Goal: Task Accomplishment & Management: Complete application form

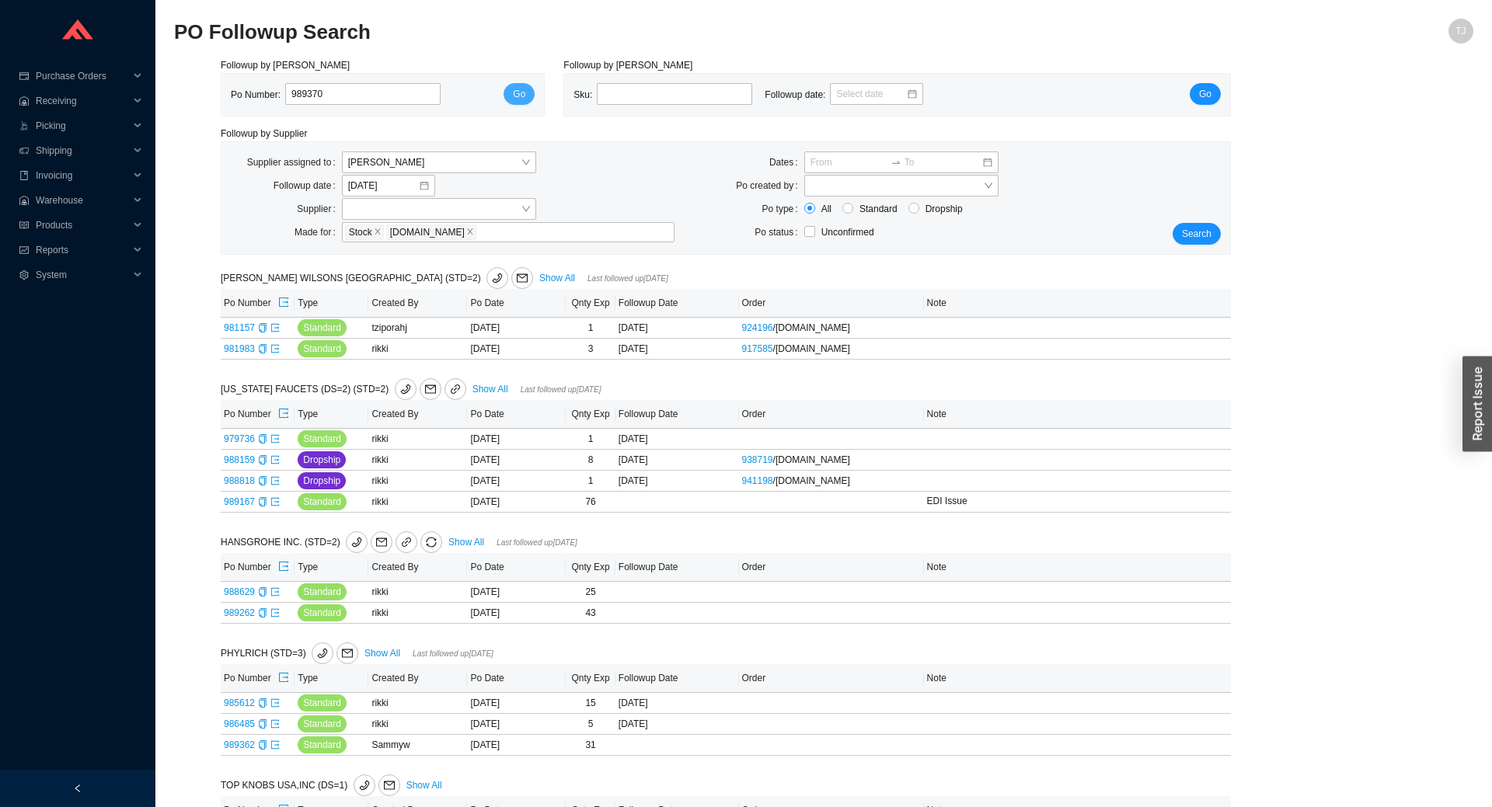
type input "989370"
click at [515, 90] on span "Go" at bounding box center [519, 94] width 12 height 16
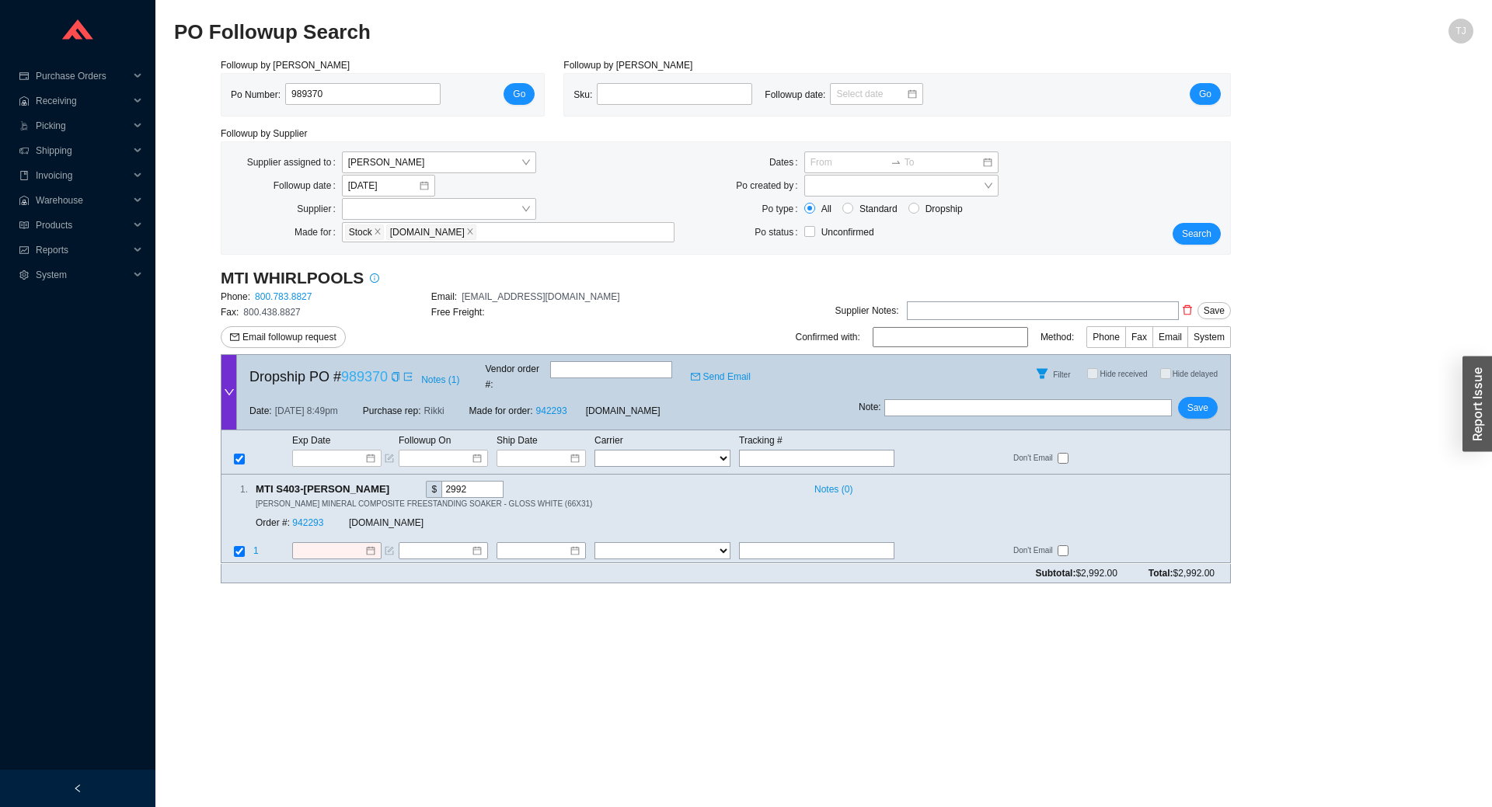
click at [353, 376] on link "989370" at bounding box center [364, 377] width 47 height 16
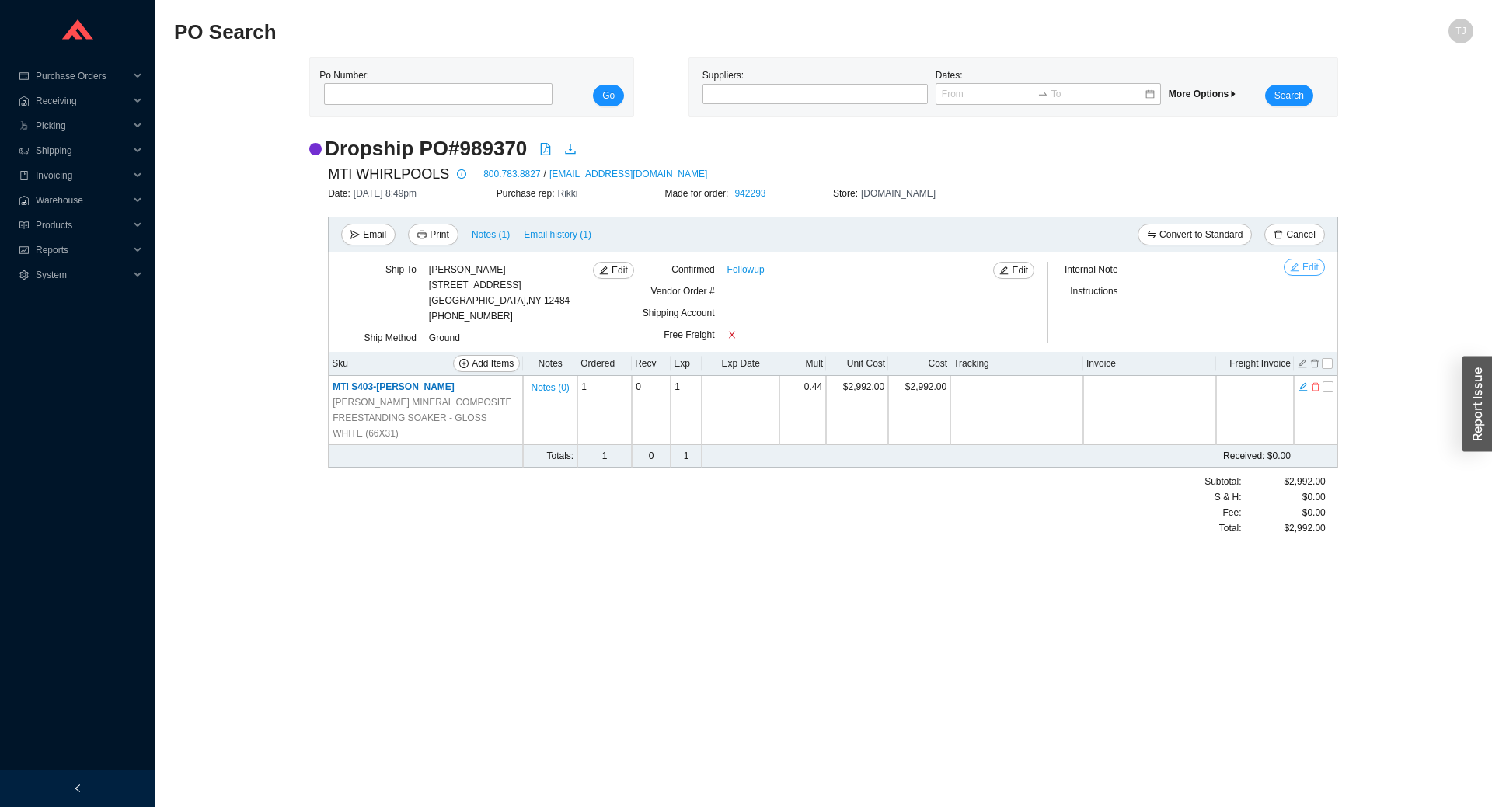
click at [1302, 272] on button "Edit" at bounding box center [1303, 267] width 41 height 17
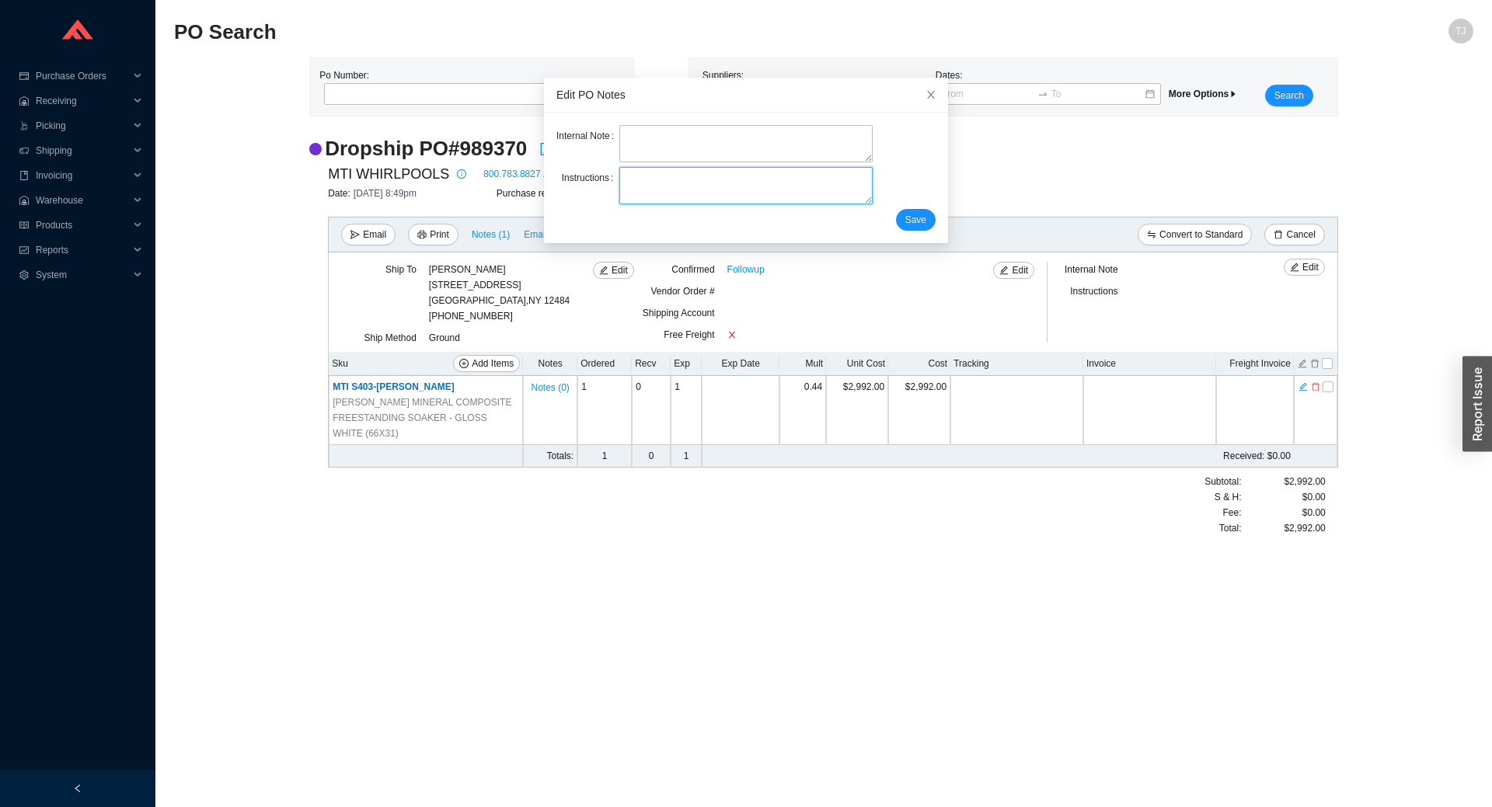
click at [635, 186] on textarea at bounding box center [745, 185] width 252 height 37
type textarea "Spiff ID 120"
click at [926, 216] on button "Save" at bounding box center [916, 220] width 40 height 22
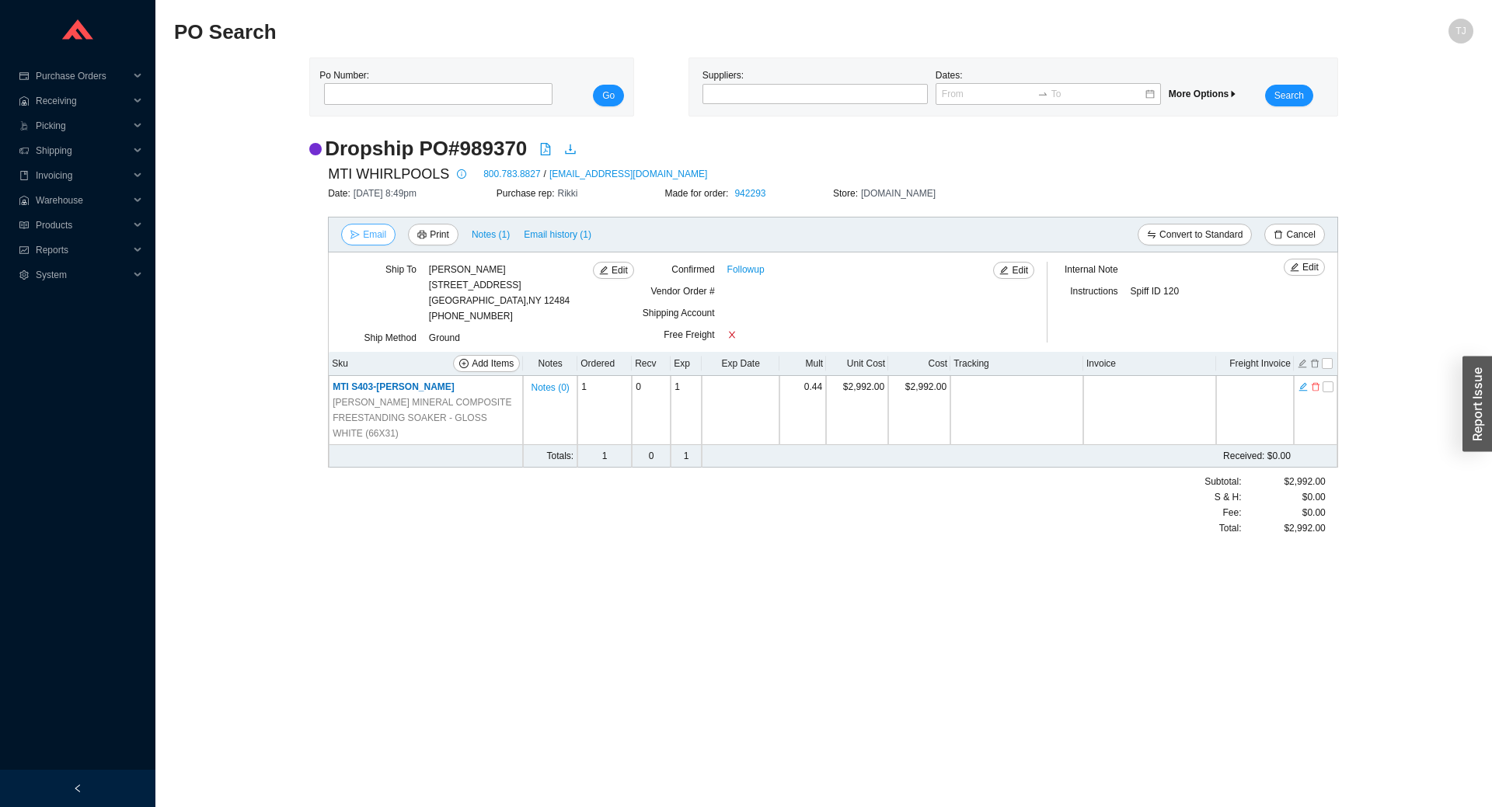
click at [370, 237] on span "Email" at bounding box center [374, 235] width 23 height 16
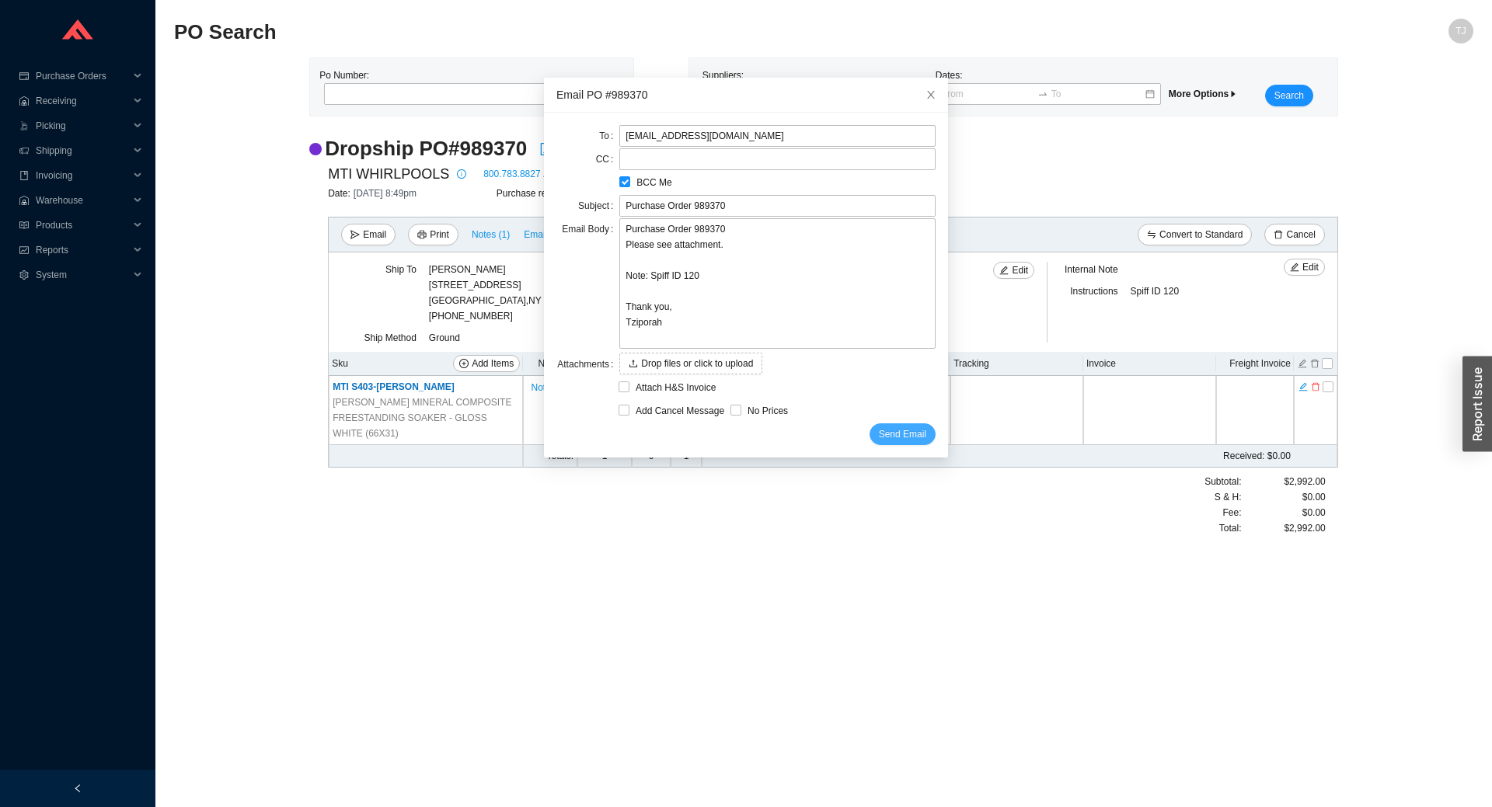
click at [918, 429] on span "Send Email" at bounding box center [902, 435] width 47 height 16
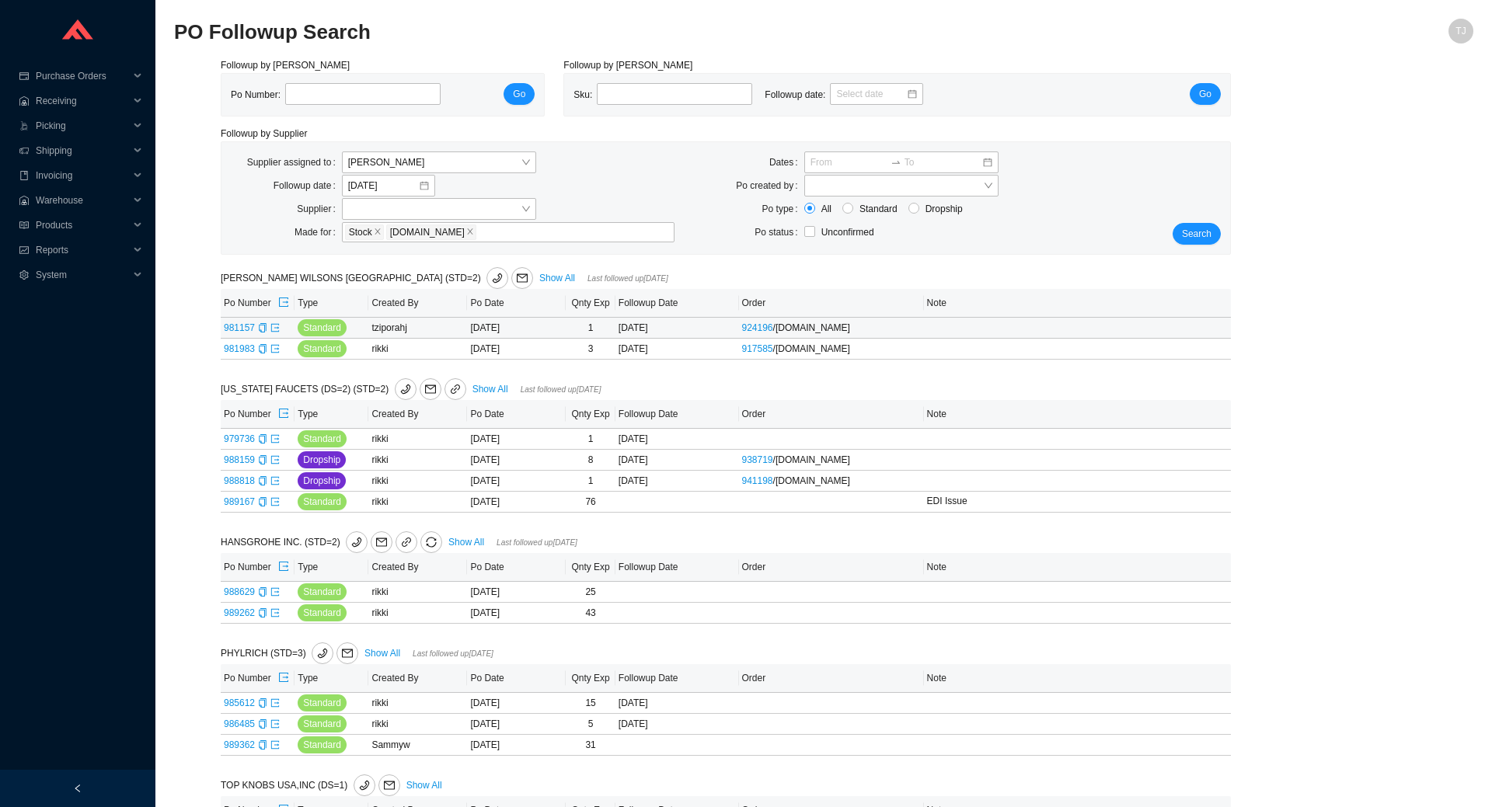
scroll to position [170, 0]
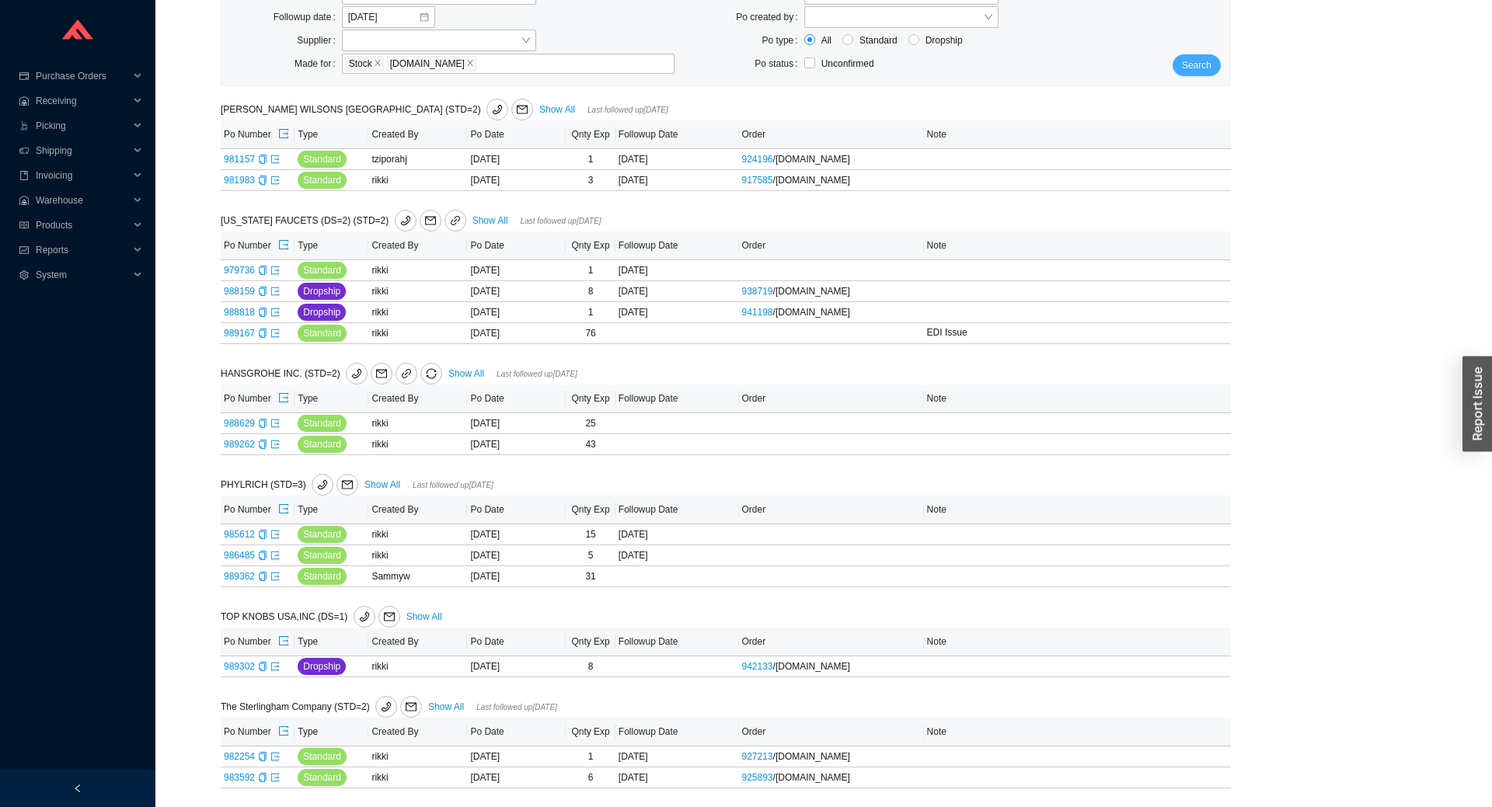
click at [1181, 67] on button "Search" at bounding box center [1196, 65] width 48 height 22
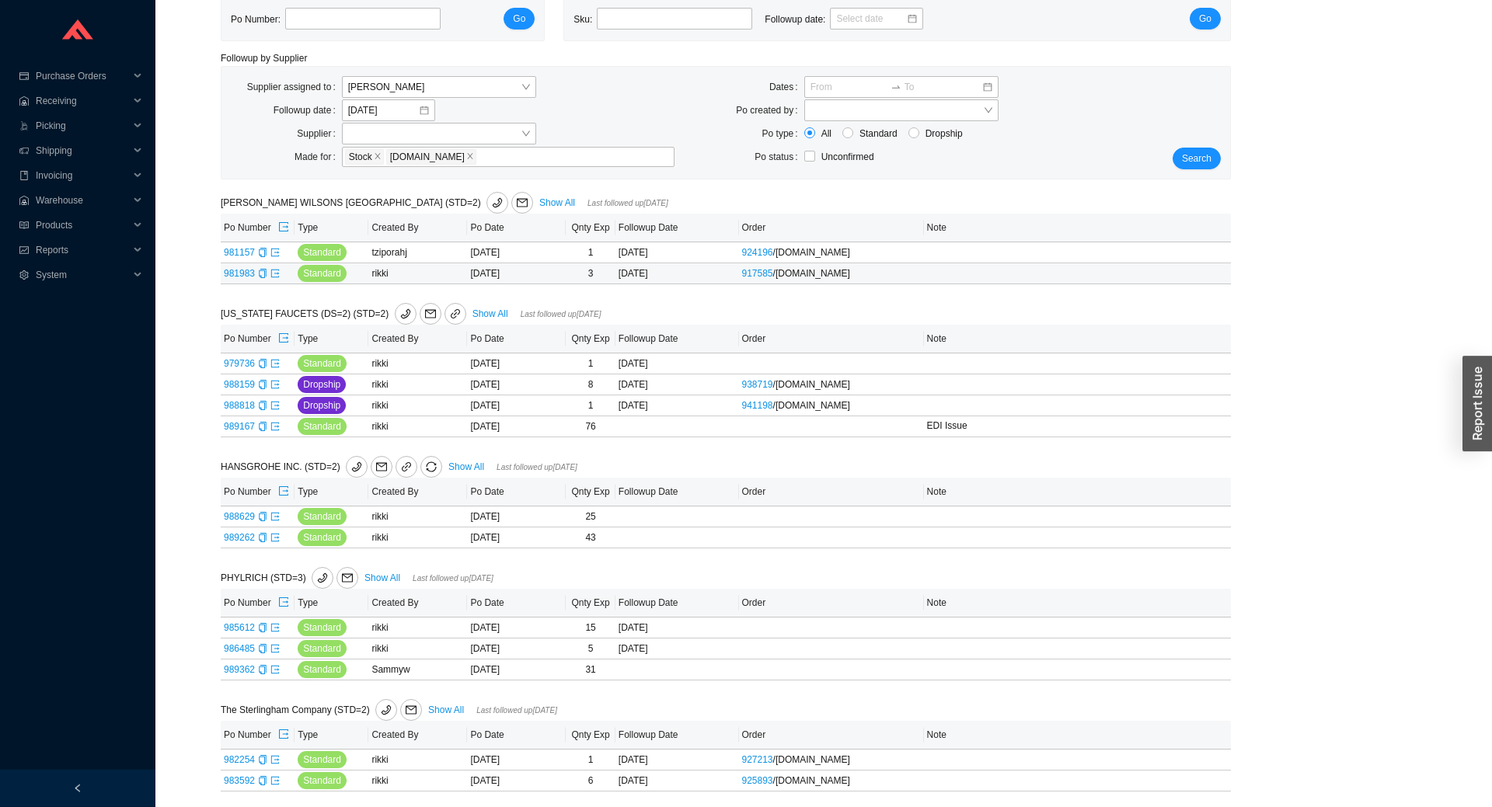
scroll to position [80, 0]
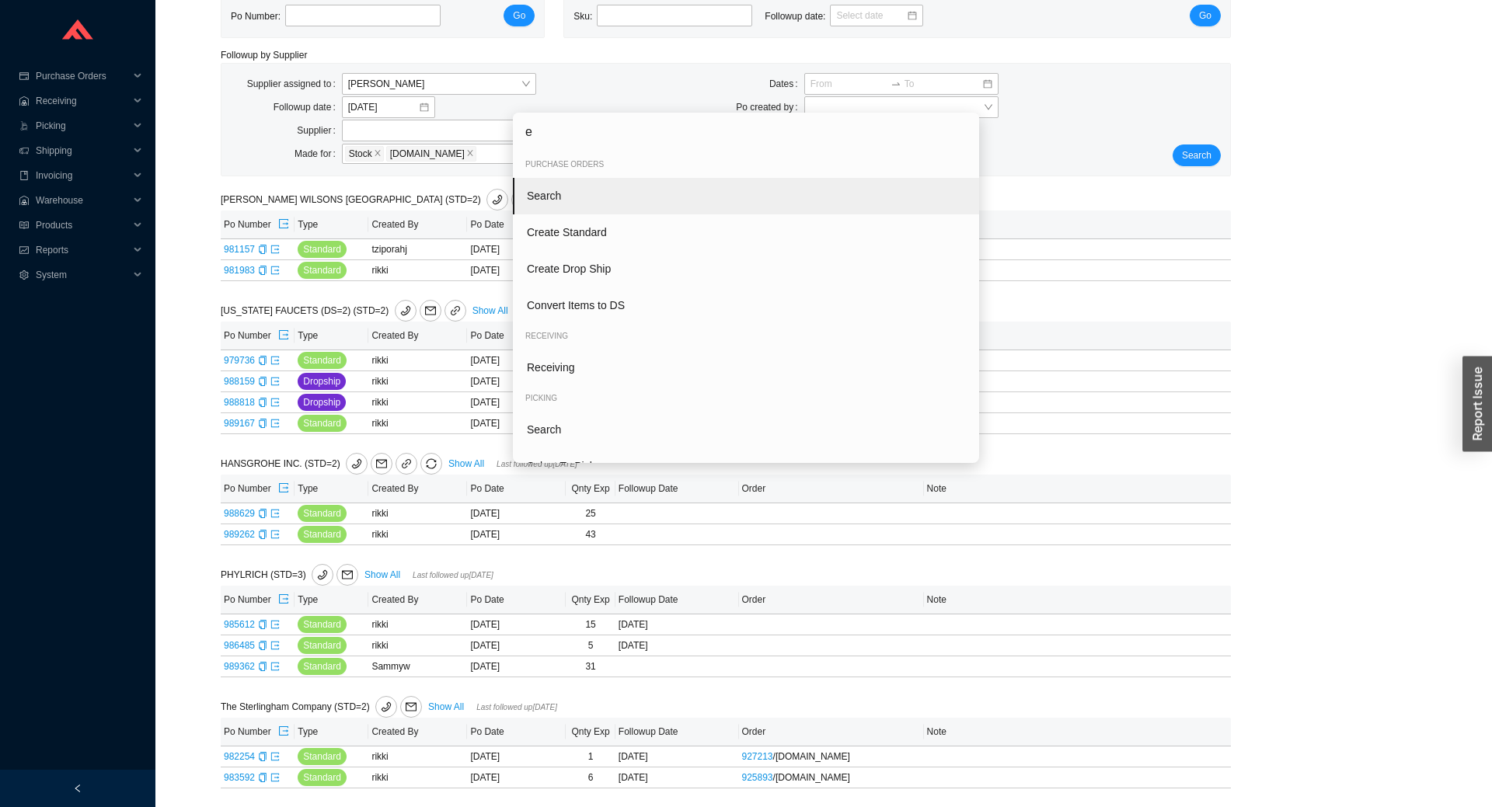
type input "ed"
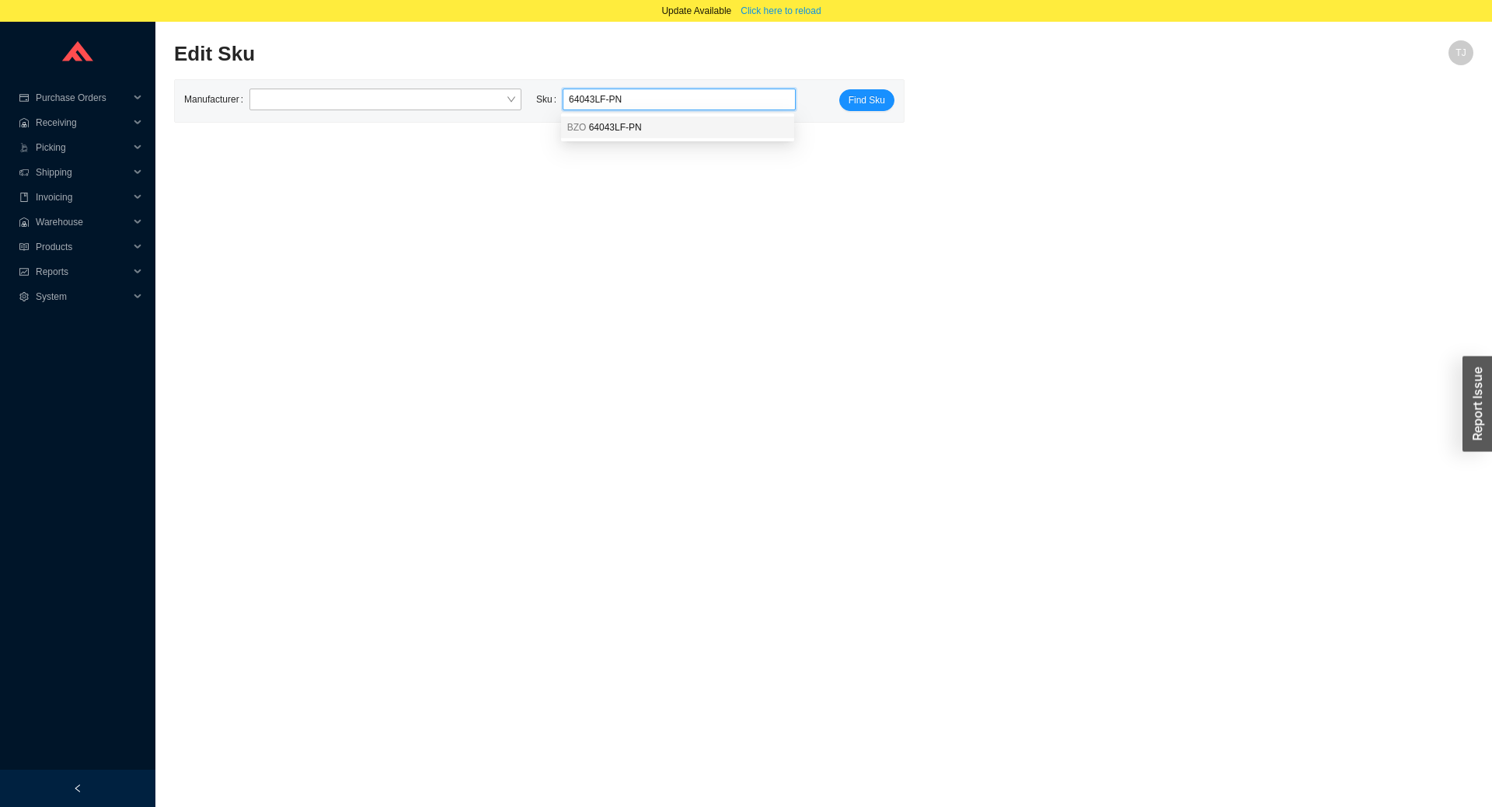
click at [636, 131] on span "64043LF-PN" at bounding box center [615, 127] width 53 height 11
type input "BZO 64043LF-PN"
click at [866, 96] on span "Find Sku" at bounding box center [866, 100] width 37 height 16
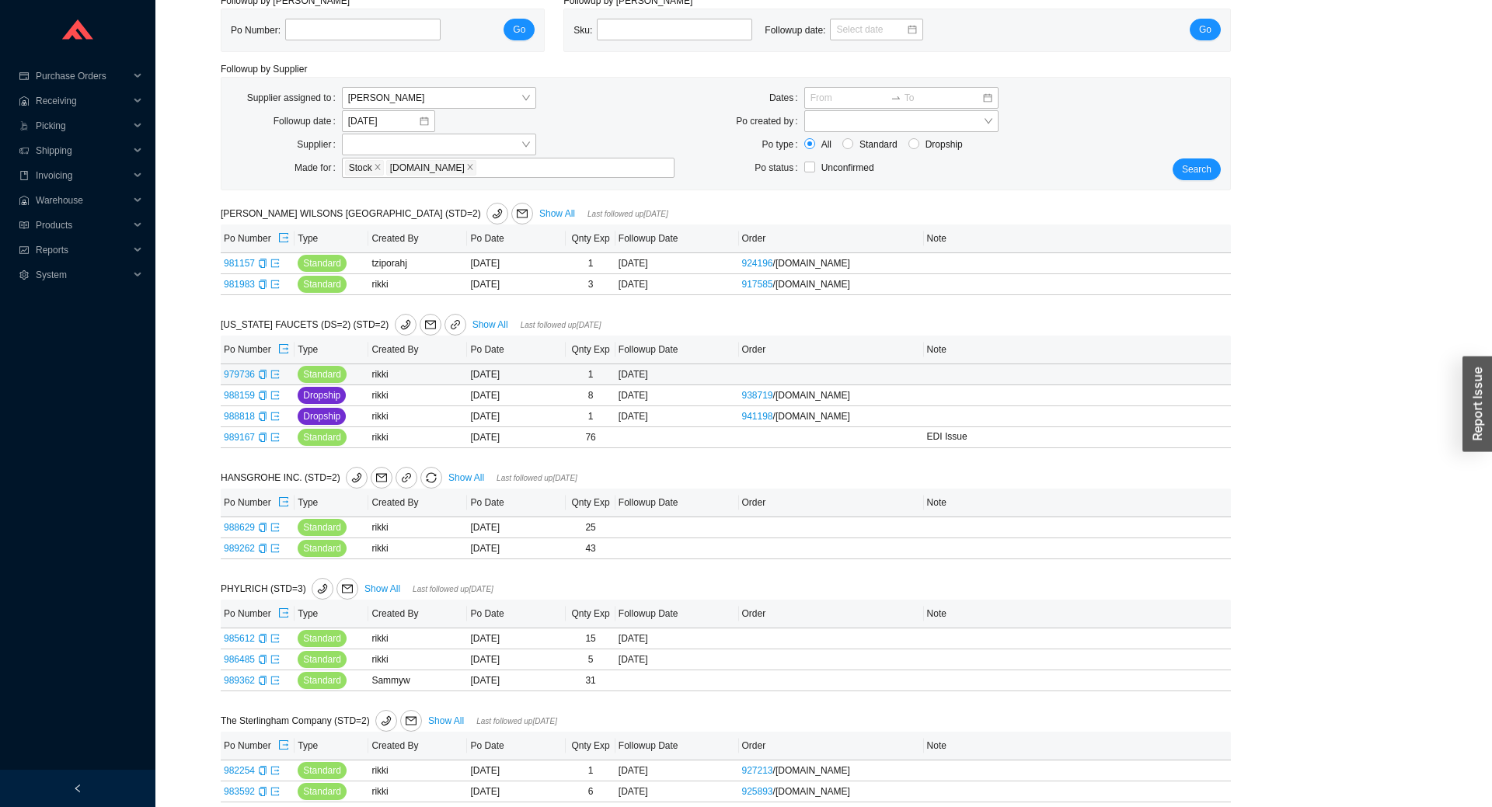
scroll to position [80, 0]
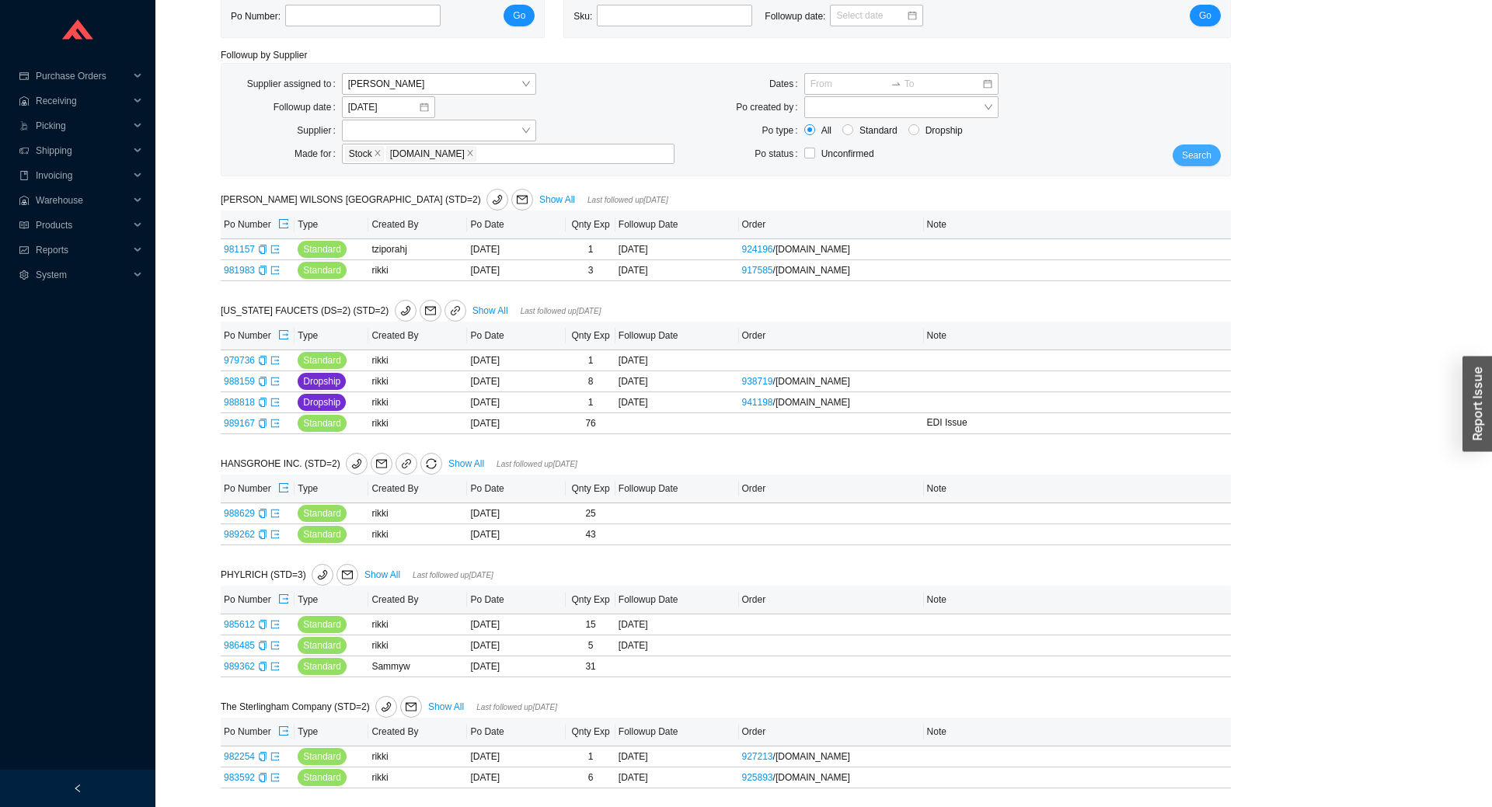
click at [1206, 153] on span "Search" at bounding box center [1197, 156] width 30 height 16
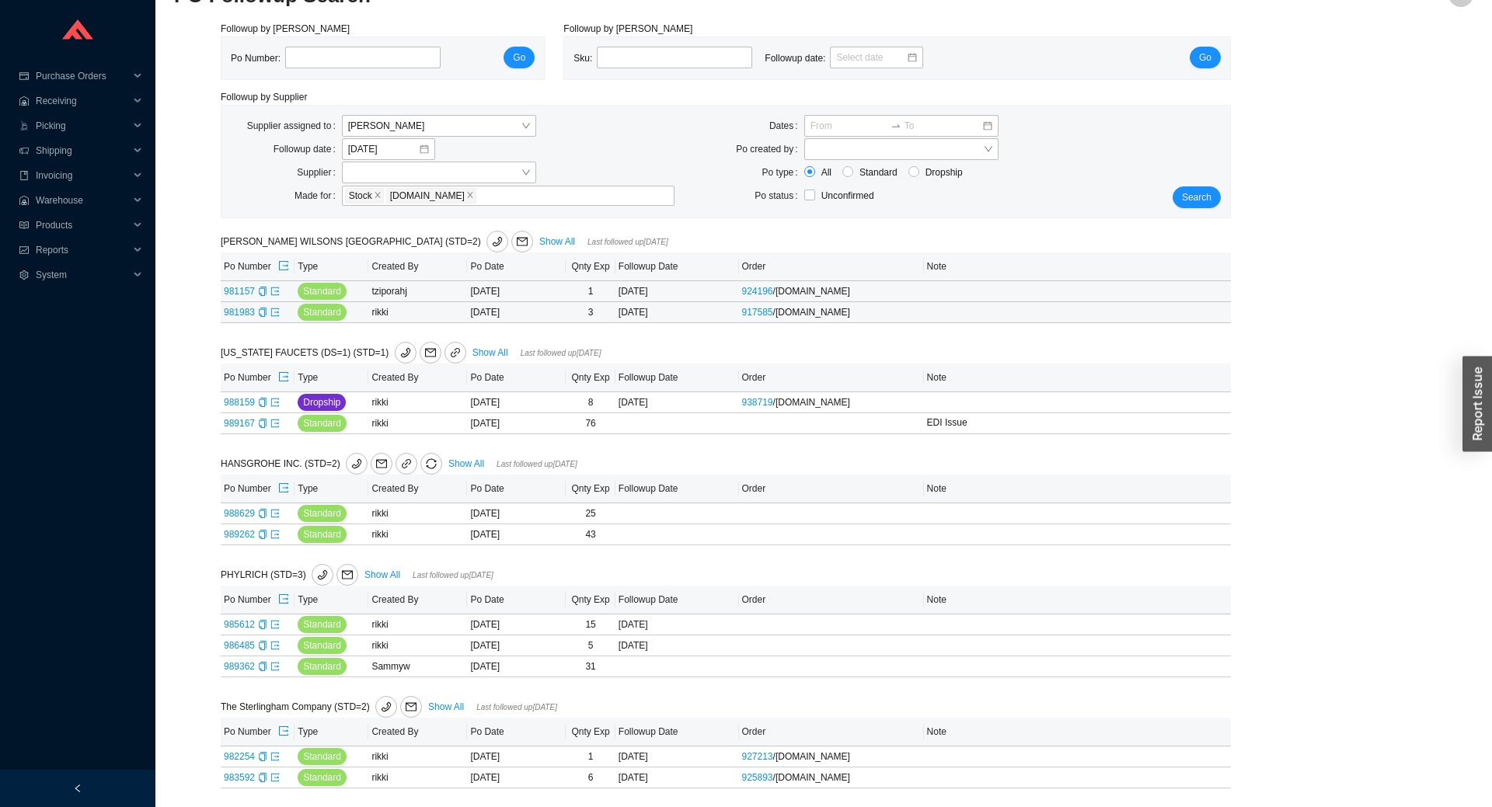
scroll to position [0, 0]
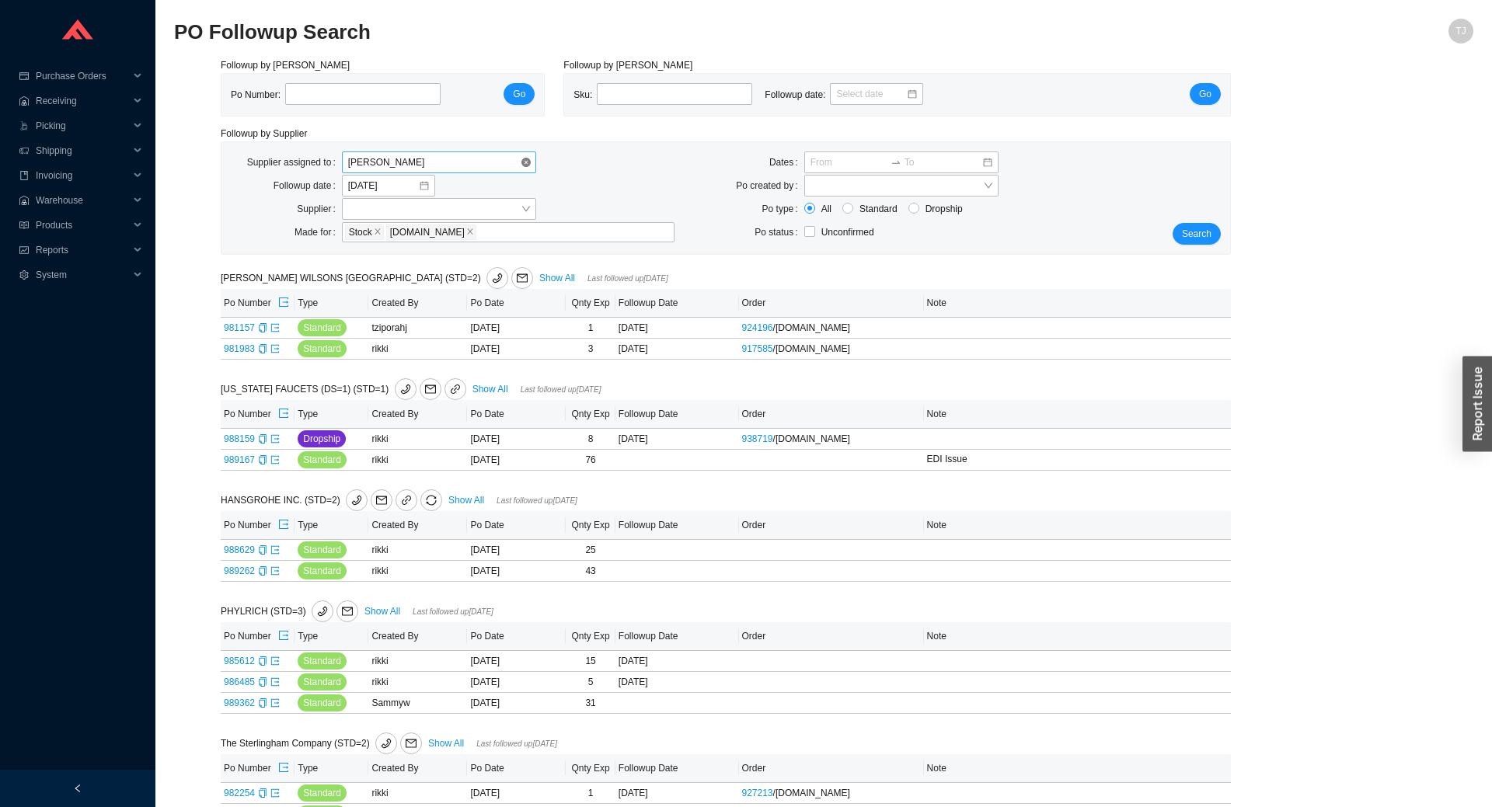
click at [359, 162] on span "[PERSON_NAME]" at bounding box center [439, 162] width 182 height 20
click at [366, 192] on div "Unassigned" at bounding box center [439, 190] width 182 height 14
click at [1195, 238] on span "Search" at bounding box center [1197, 234] width 30 height 16
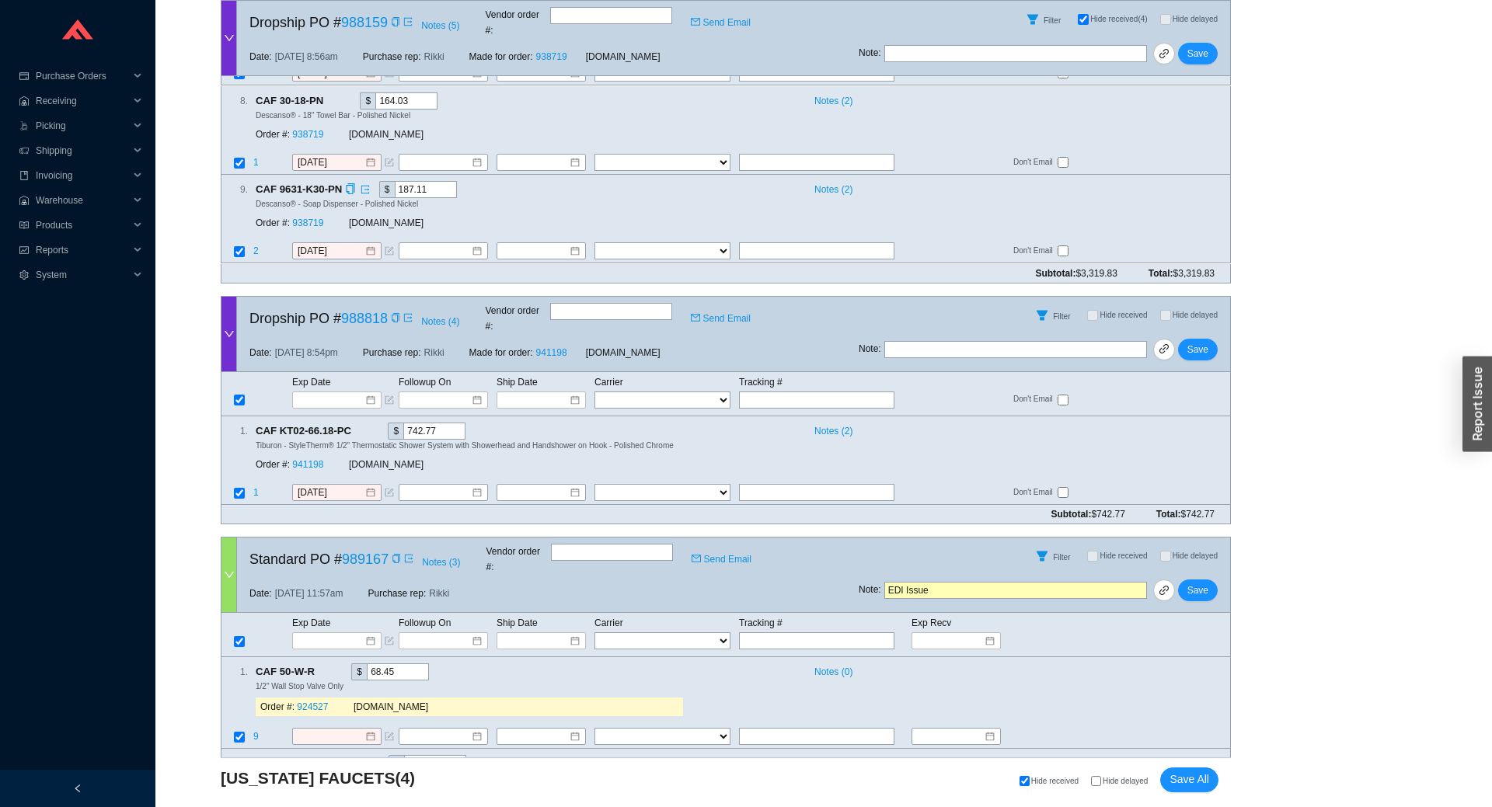
scroll to position [1374, 0]
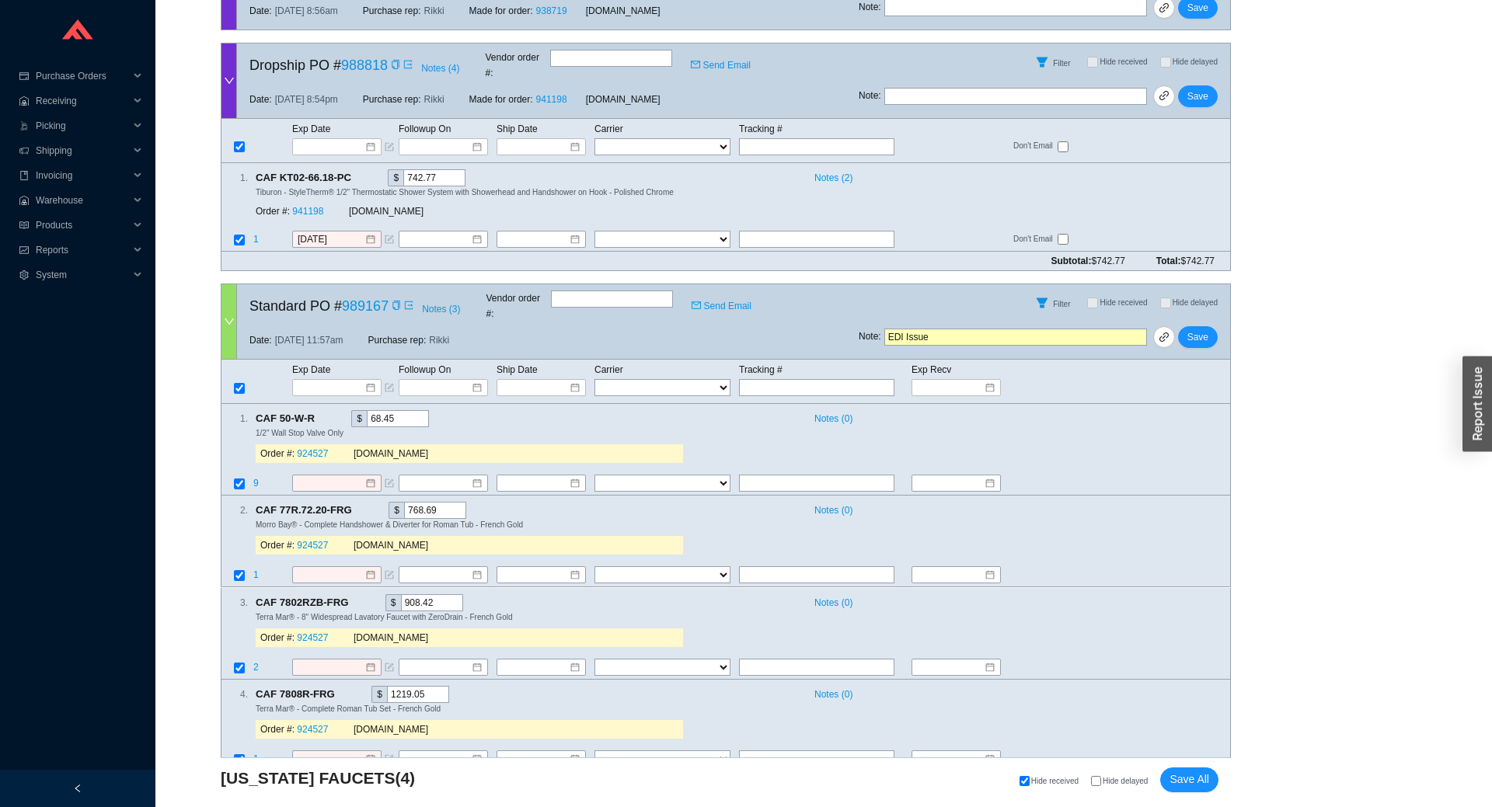
click at [228, 316] on icon "down" at bounding box center [229, 321] width 11 height 11
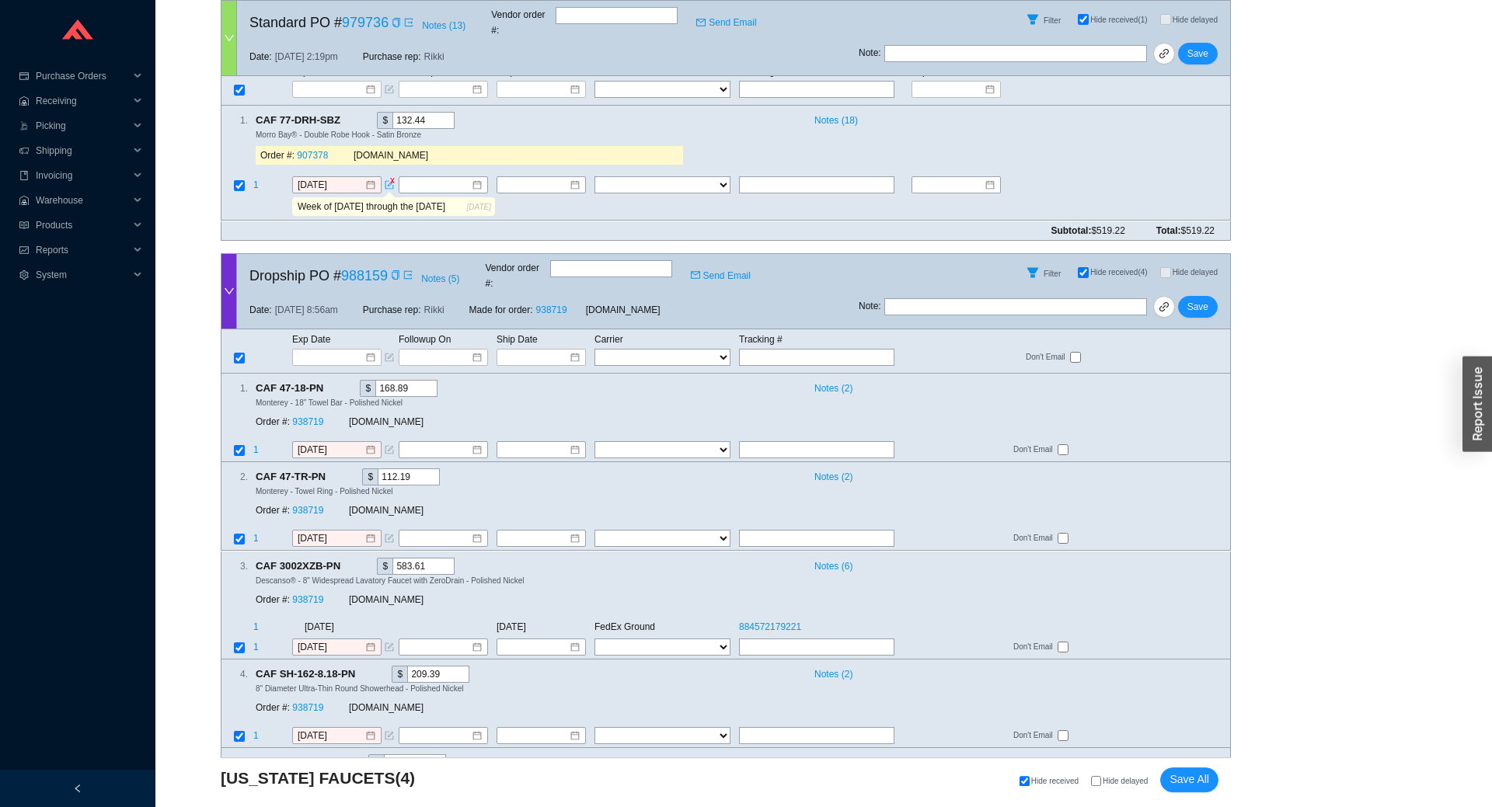
scroll to position [262, 0]
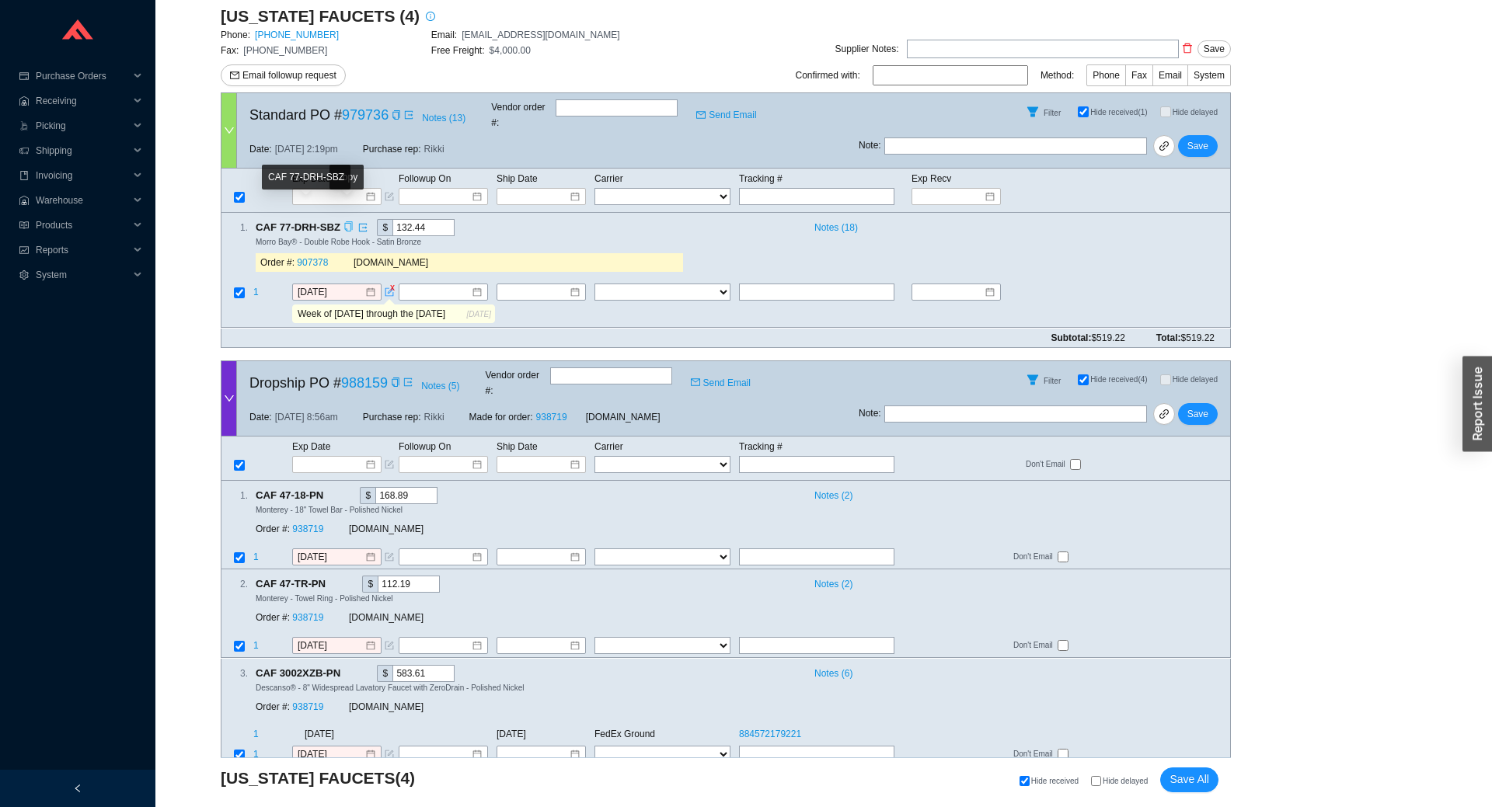
click at [346, 222] on icon "copy" at bounding box center [349, 227] width 8 height 10
click at [256, 287] on span "1" at bounding box center [255, 292] width 5 height 11
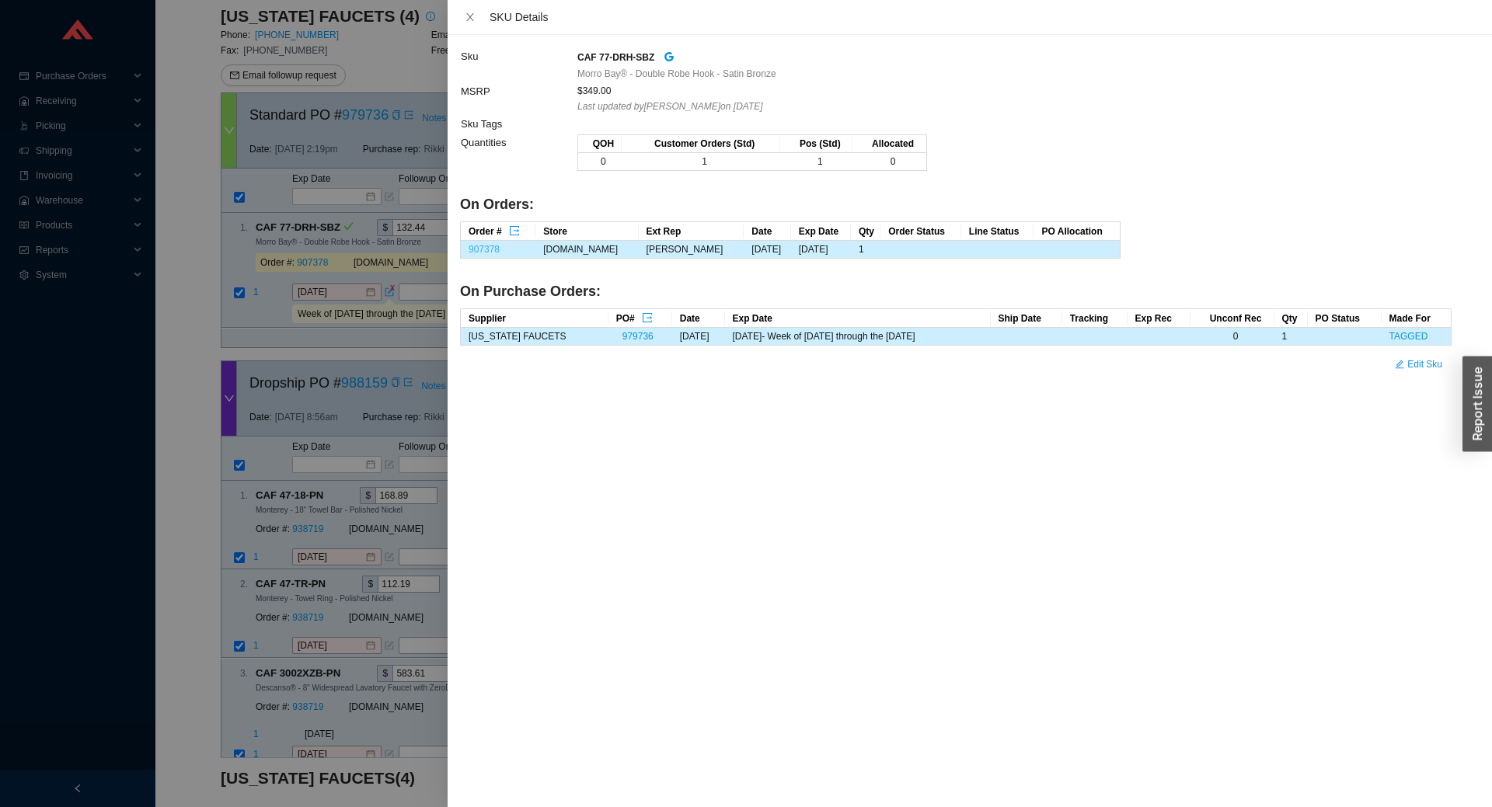
click at [495, 252] on link "907378" at bounding box center [483, 249] width 31 height 11
drag, startPoint x: 347, startPoint y: 258, endPoint x: 347, endPoint y: 270, distance: 12.4
click at [347, 259] on div at bounding box center [746, 403] width 1492 height 807
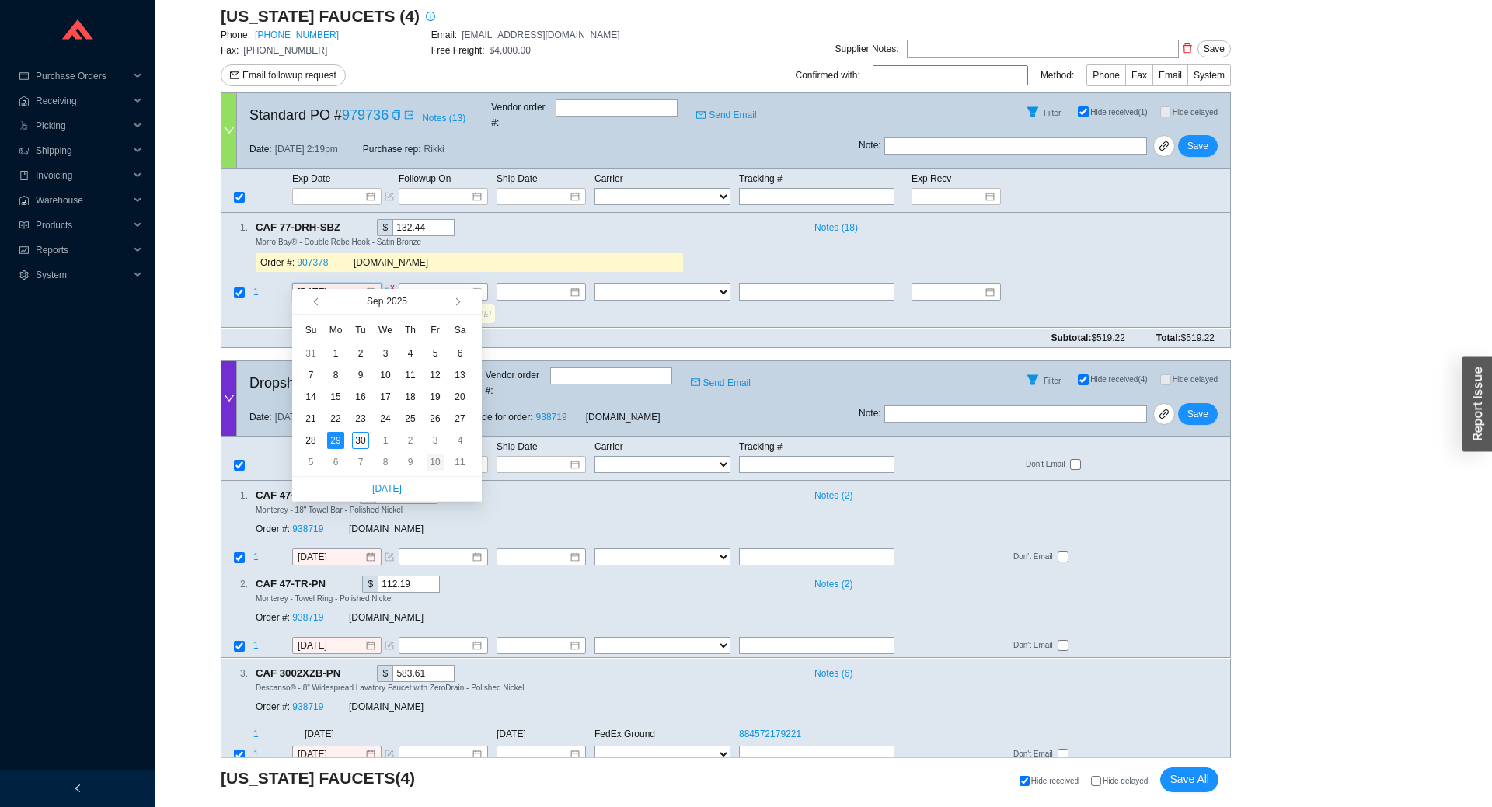
type input "10/10/2025"
click at [431, 461] on div "10" at bounding box center [435, 462] width 17 height 17
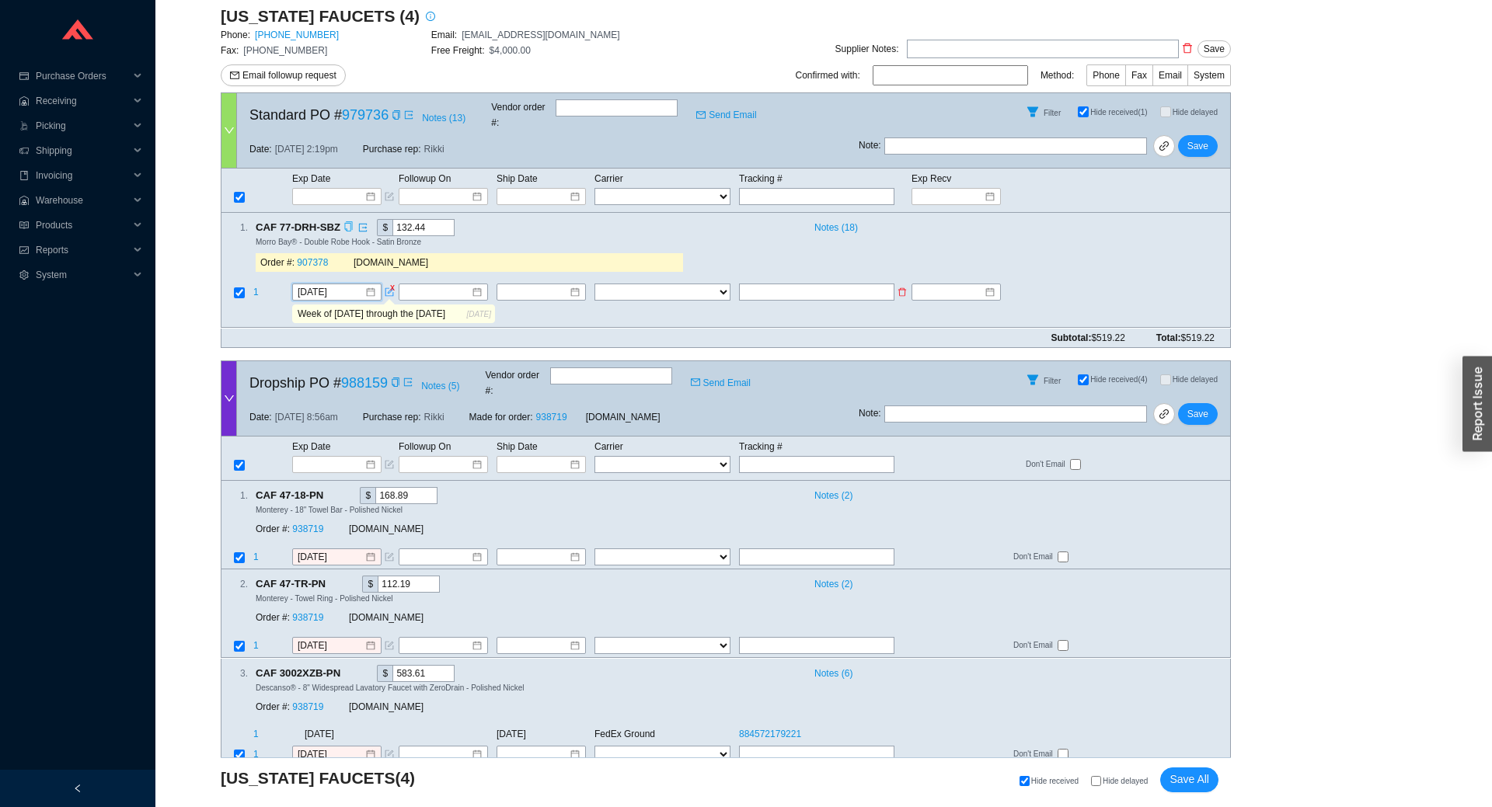
click at [392, 288] on span "form" at bounding box center [389, 292] width 9 height 9
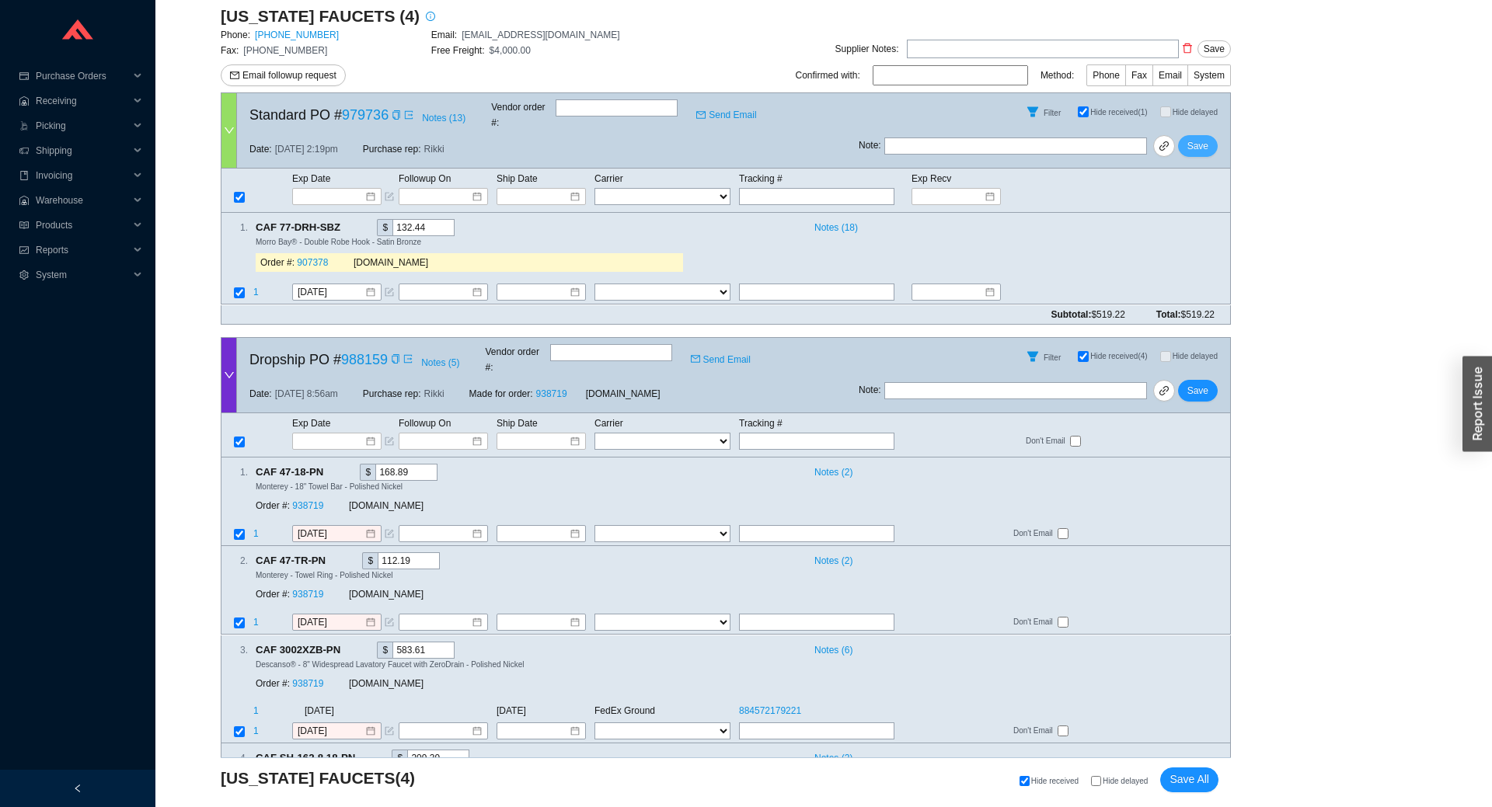
click at [1214, 133] on div "Note : Save" at bounding box center [1043, 149] width 371 height 37
click at [1198, 140] on span "Save" at bounding box center [1197, 146] width 21 height 16
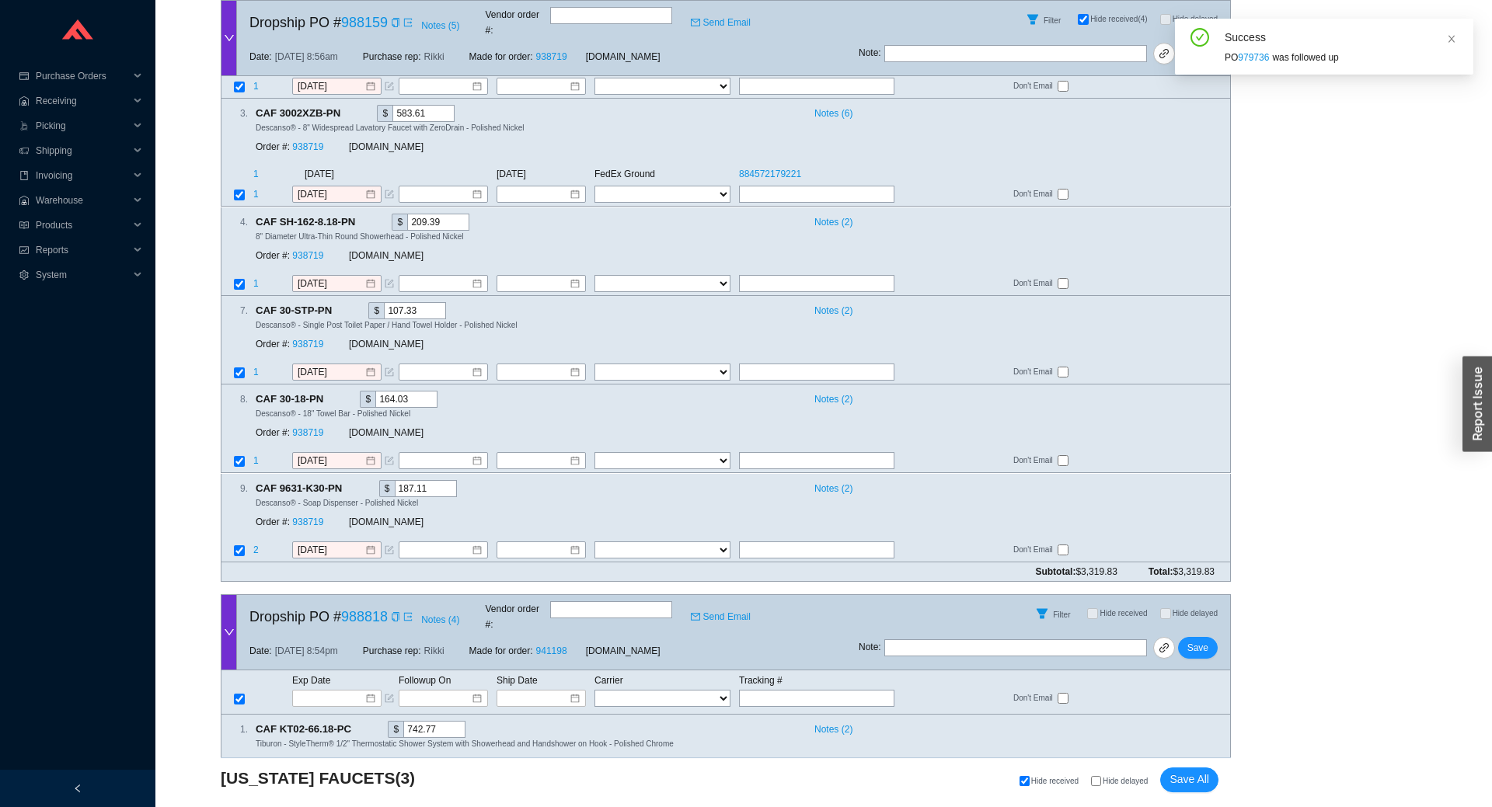
scroll to position [697, 0]
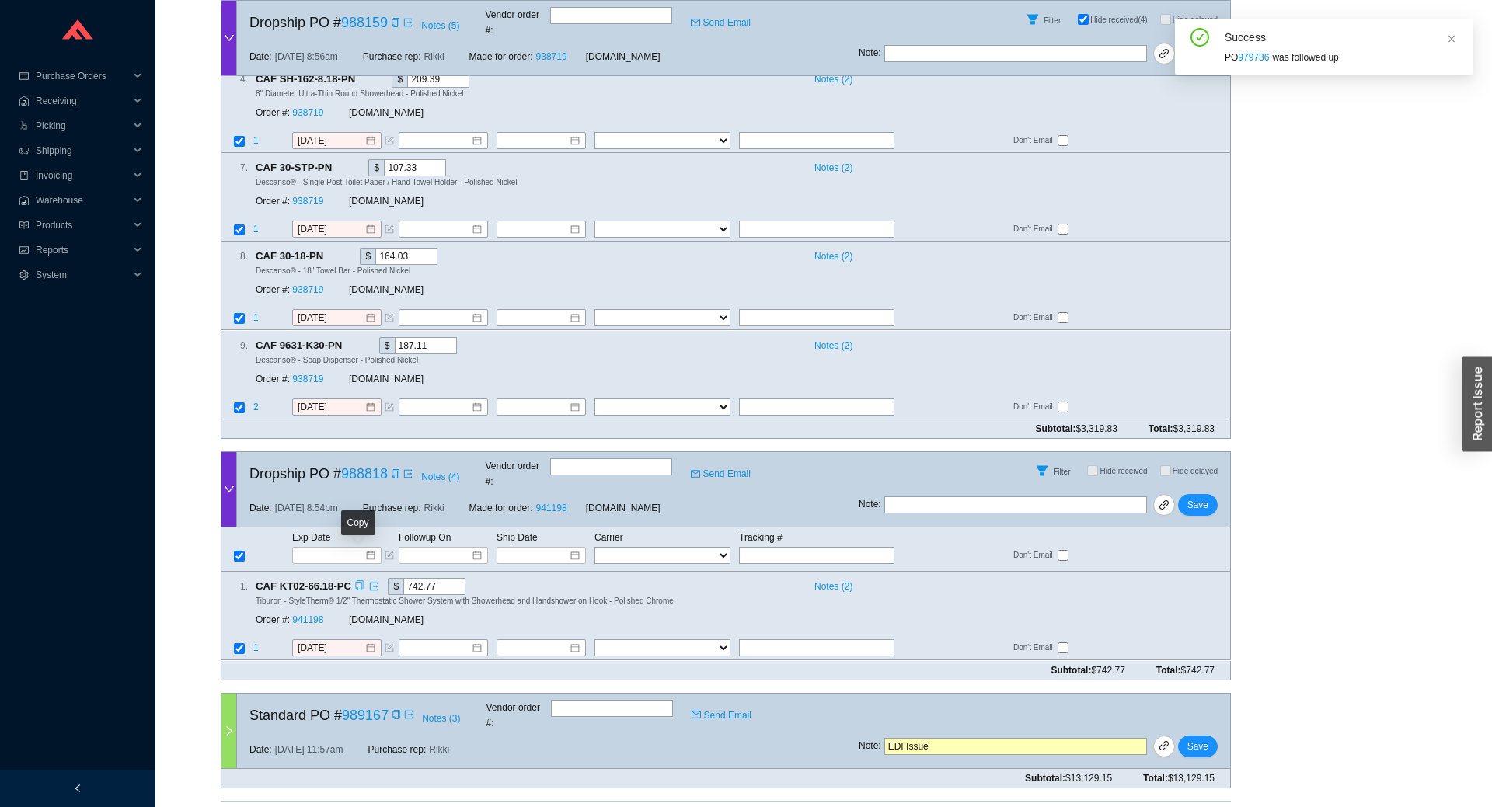
click at [359, 581] on icon "copy" at bounding box center [359, 586] width 10 height 10
click at [312, 613] on div "Order #: 941198" at bounding box center [302, 621] width 93 height 16
click at [317, 615] on link "941198" at bounding box center [307, 620] width 31 height 11
click at [319, 641] on input "9/29/2025" at bounding box center [331, 649] width 67 height 16
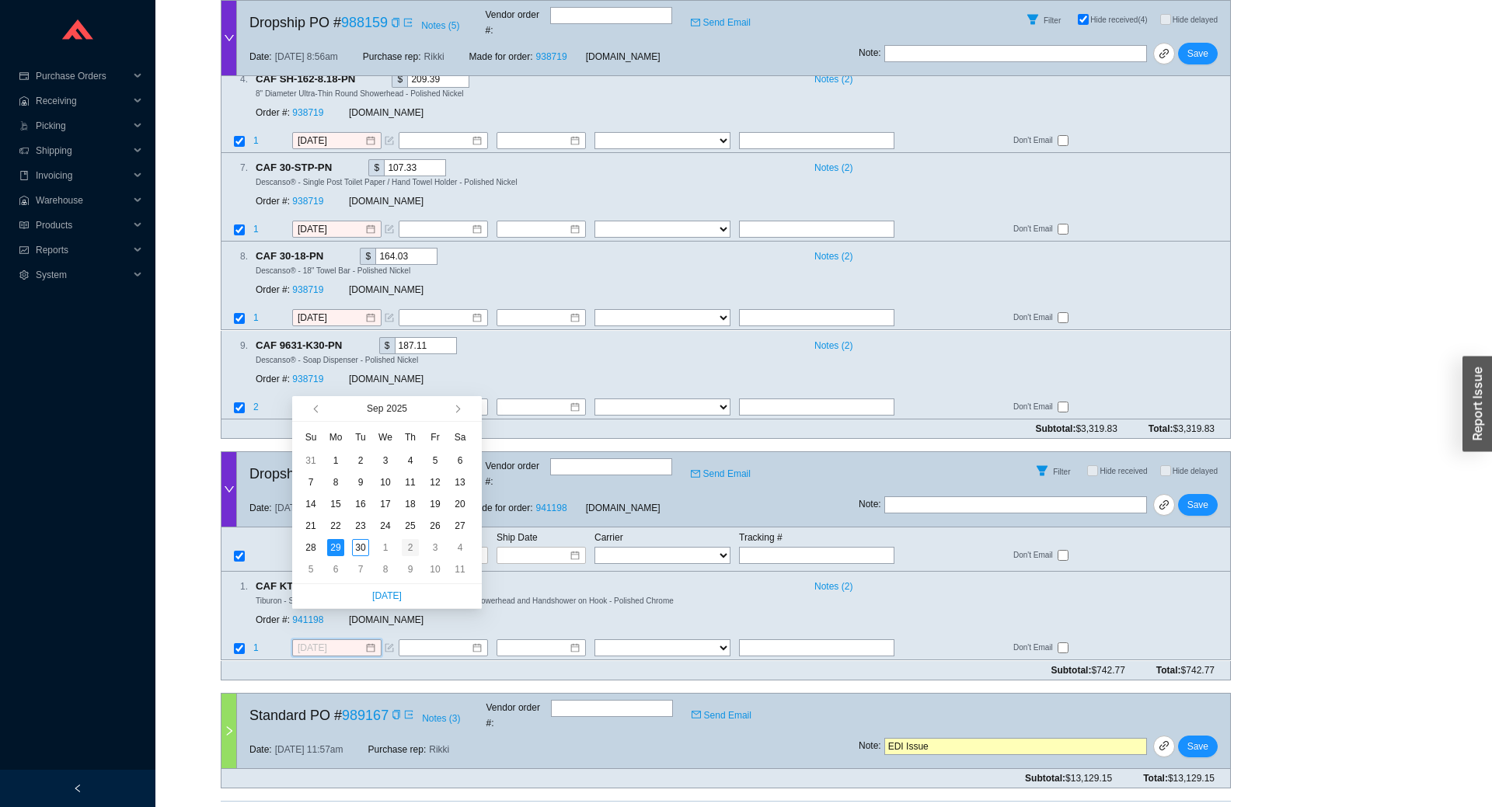
type input "10/2/2025"
click at [410, 549] on div "2" at bounding box center [410, 547] width 17 height 17
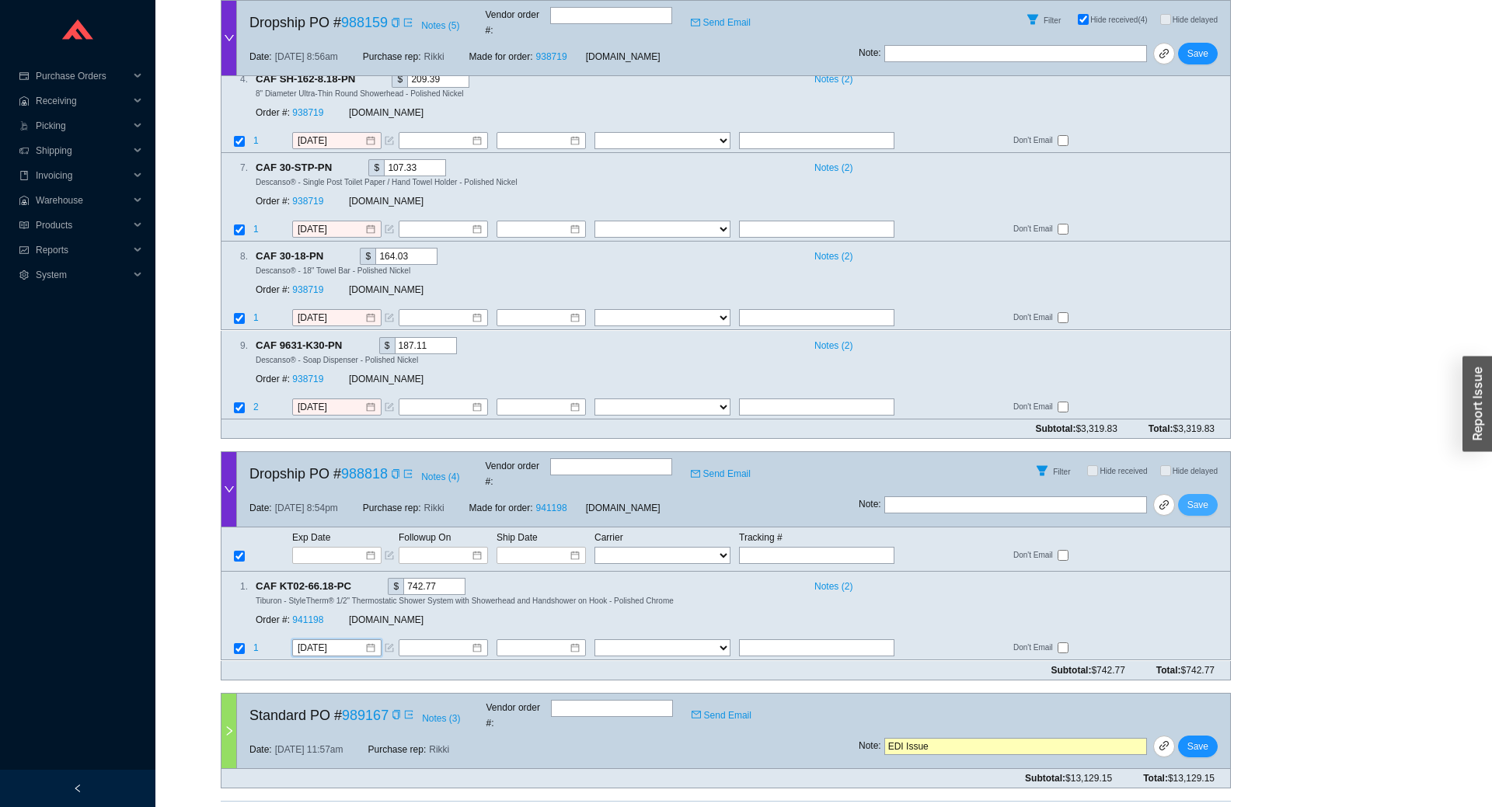
click at [1199, 497] on span "Save" at bounding box center [1197, 505] width 21 height 16
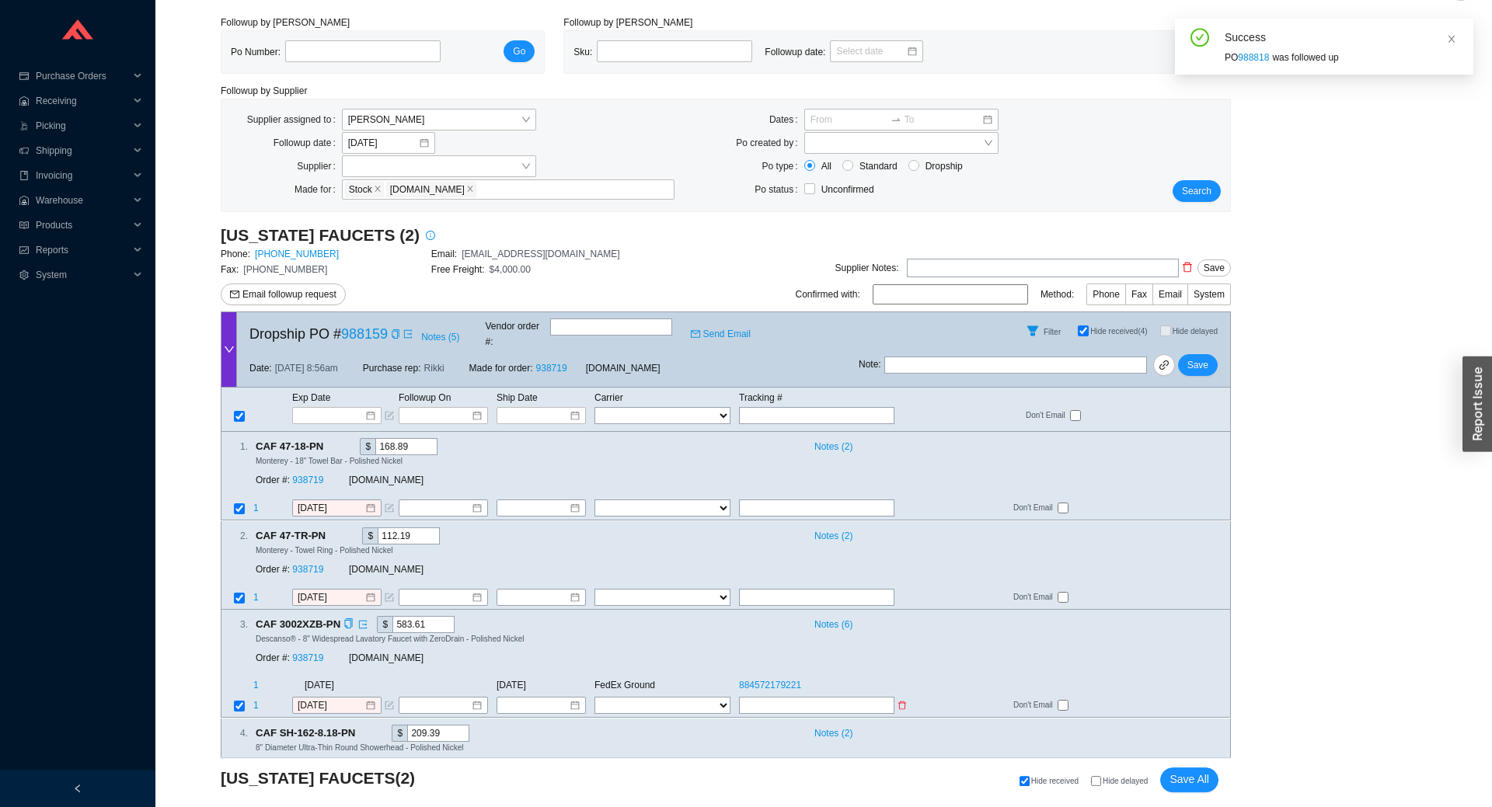
scroll to position [0, 0]
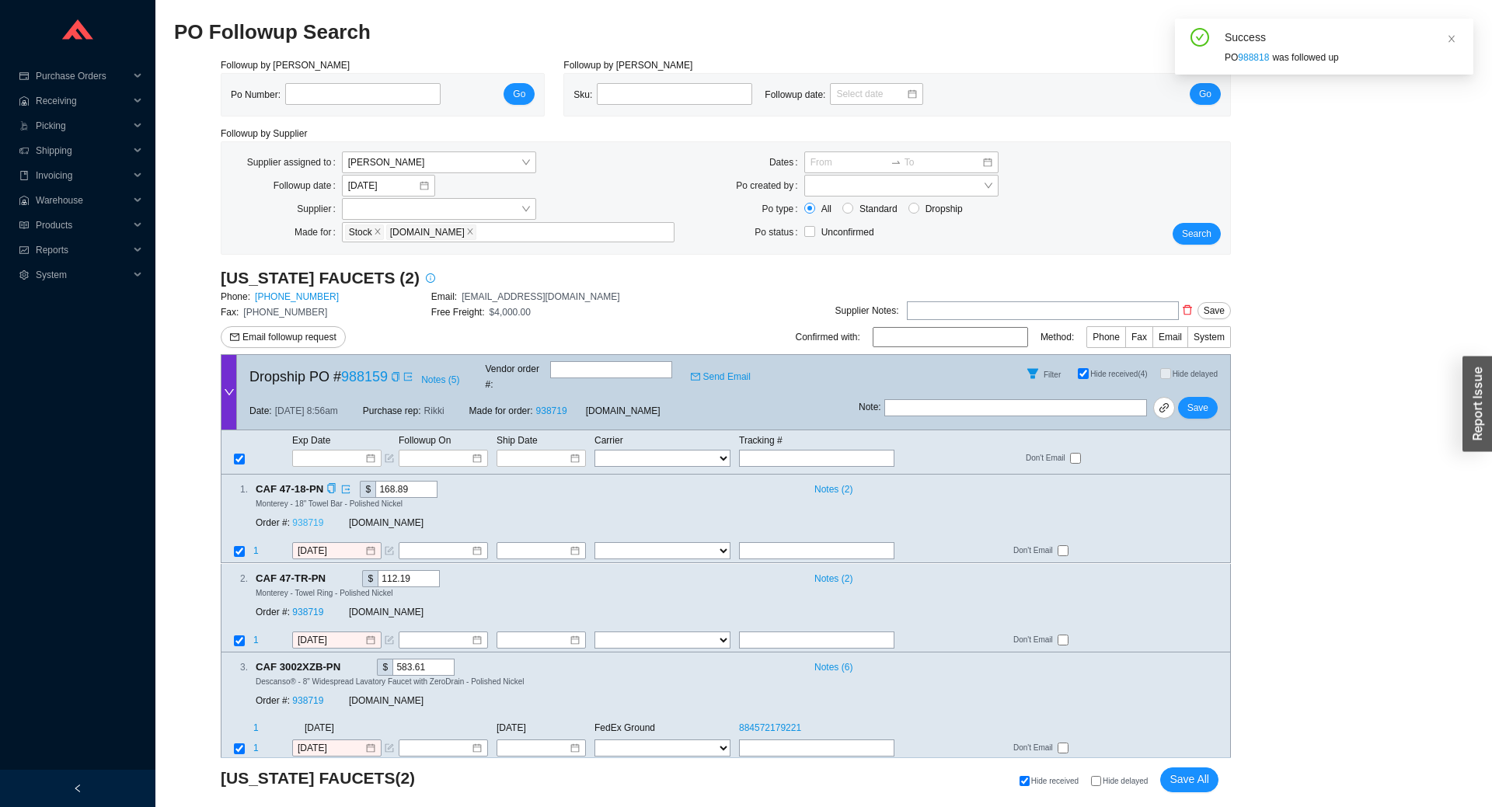
click at [308, 518] on link "938719" at bounding box center [307, 523] width 31 height 11
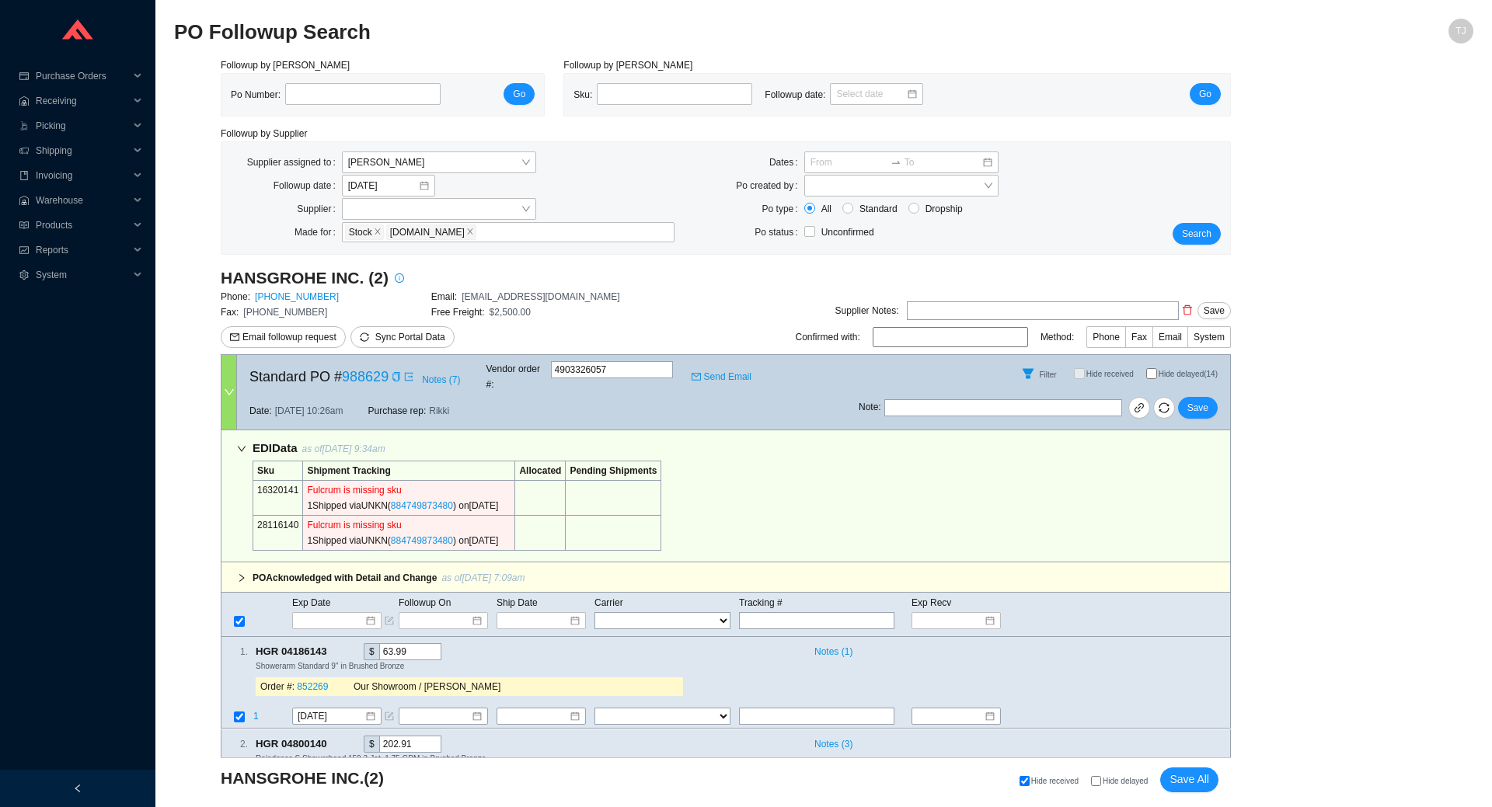
select select "1"
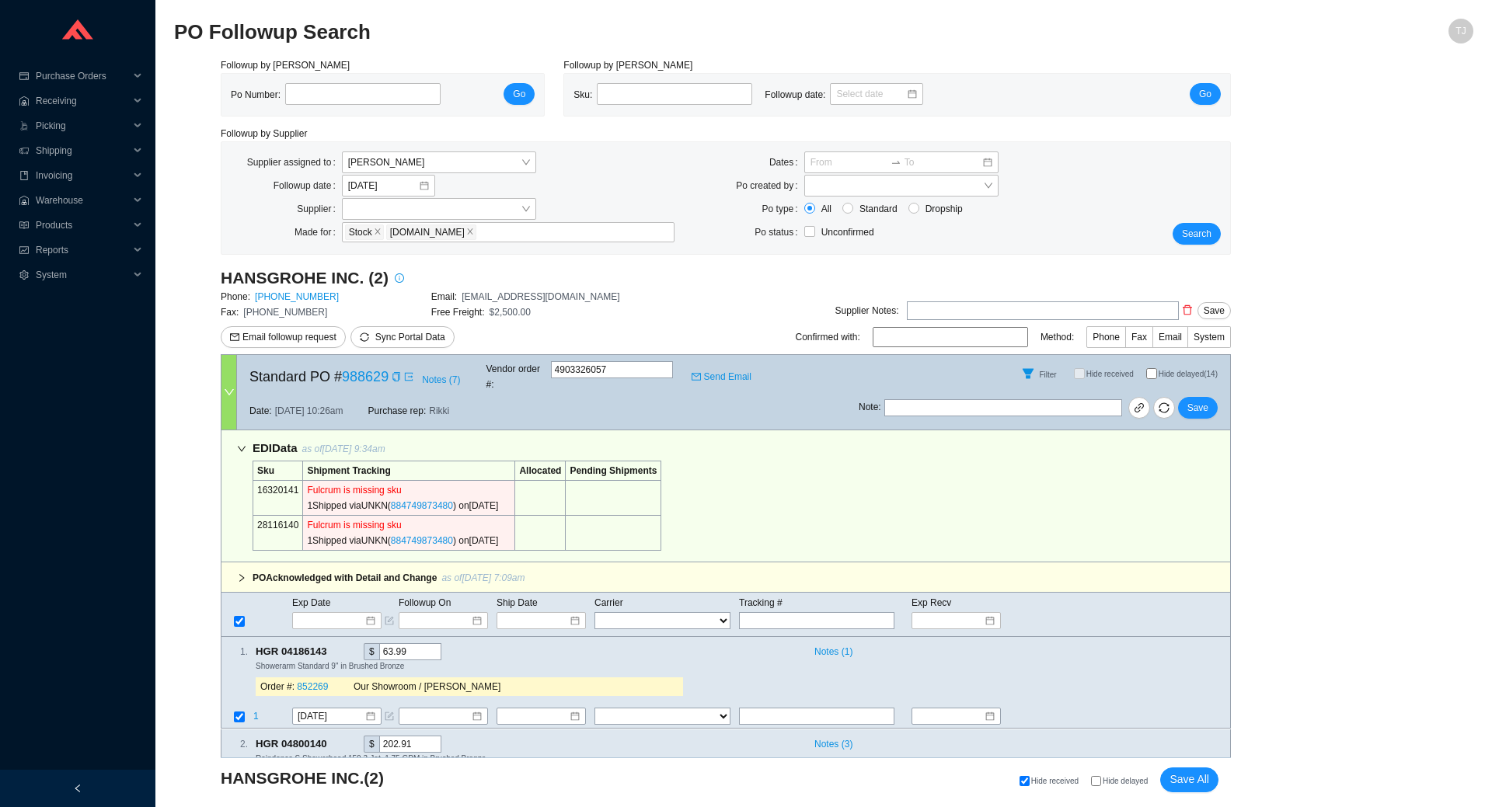
select select "1"
click at [1118, 785] on span "Hide delayed" at bounding box center [1124, 781] width 45 height 9
click at [1101, 785] on input "Hide delayed" at bounding box center [1096, 781] width 10 height 10
checkbox input "true"
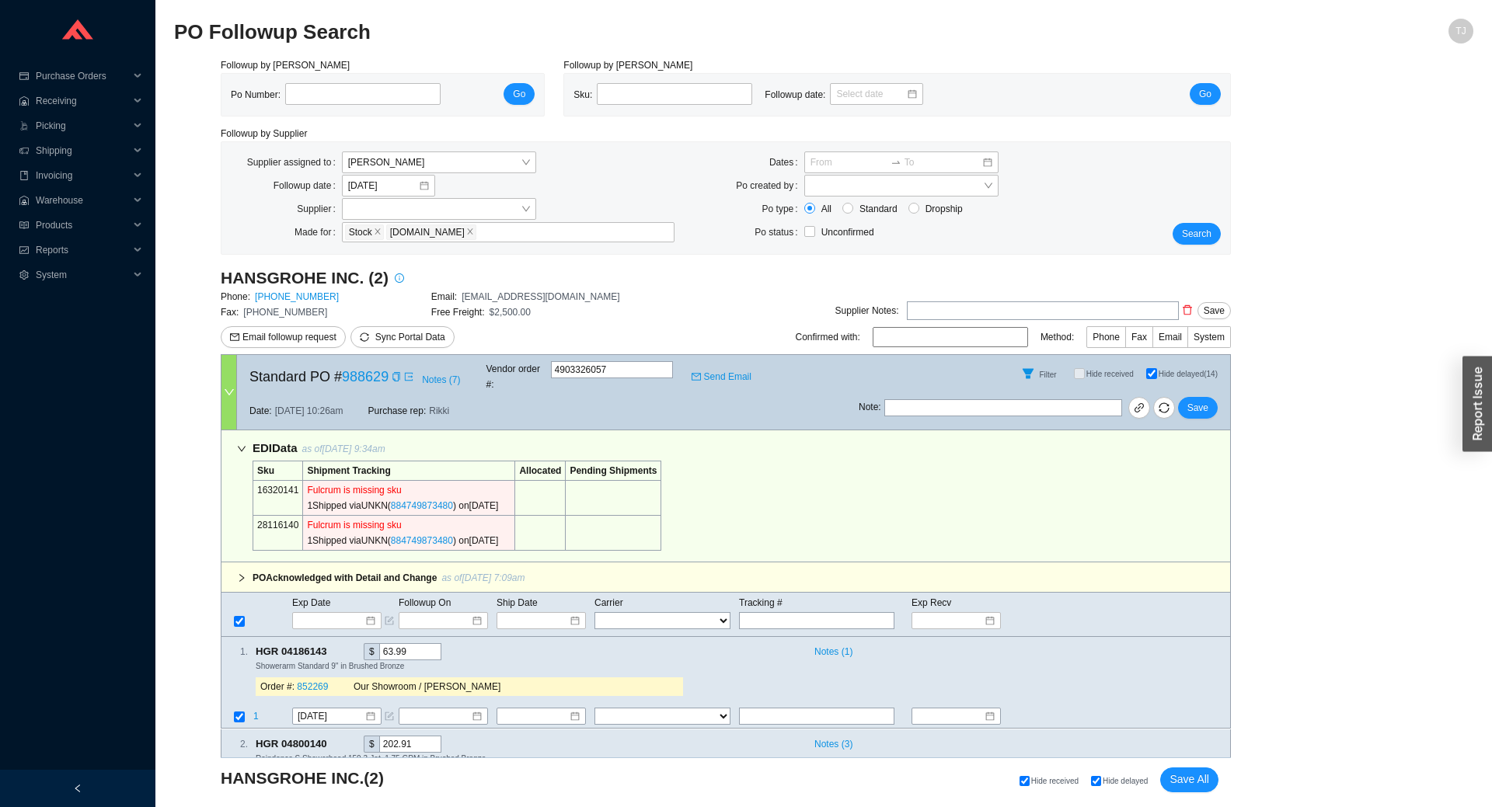
checkbox input "true"
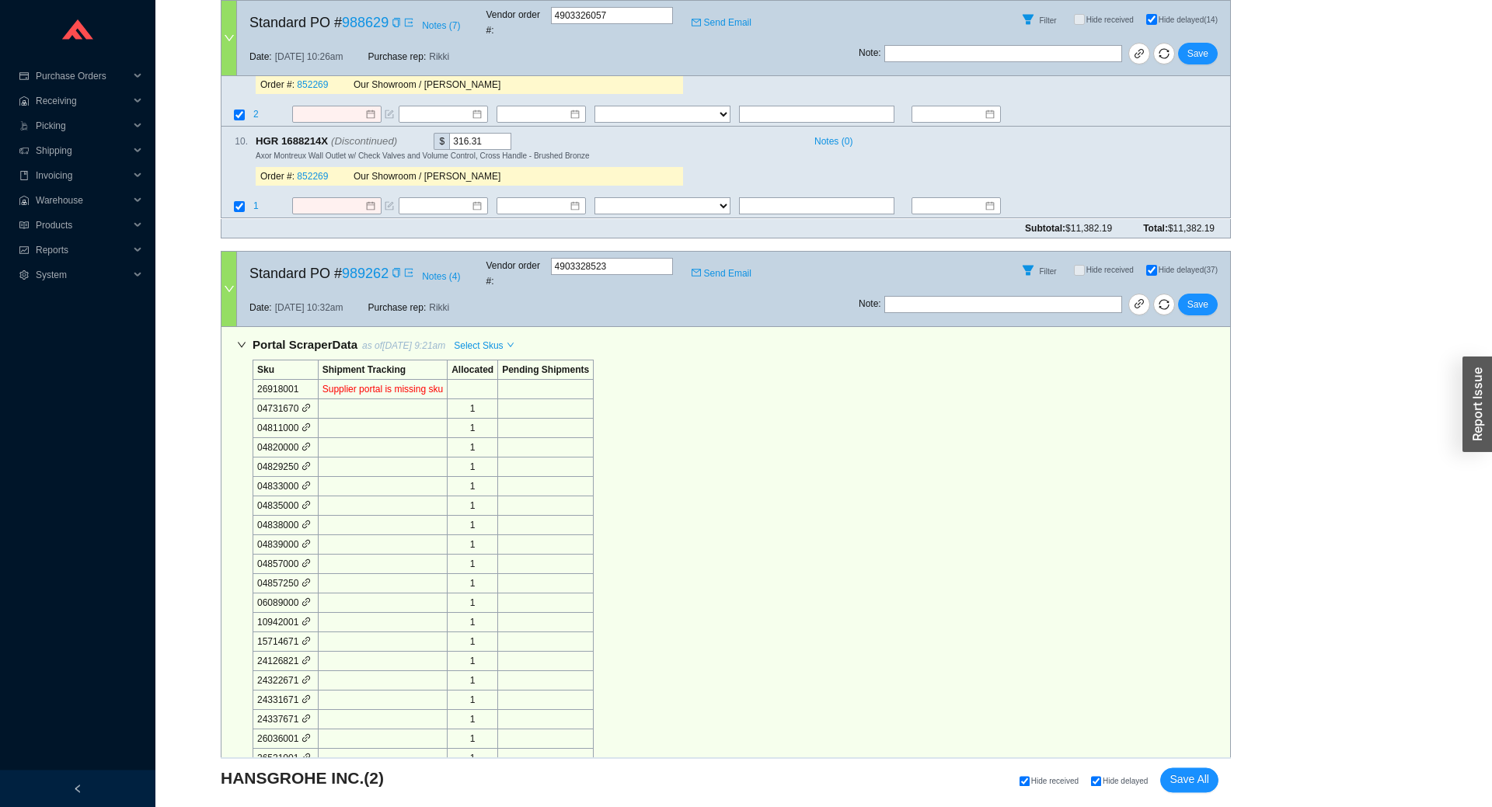
scroll to position [448, 0]
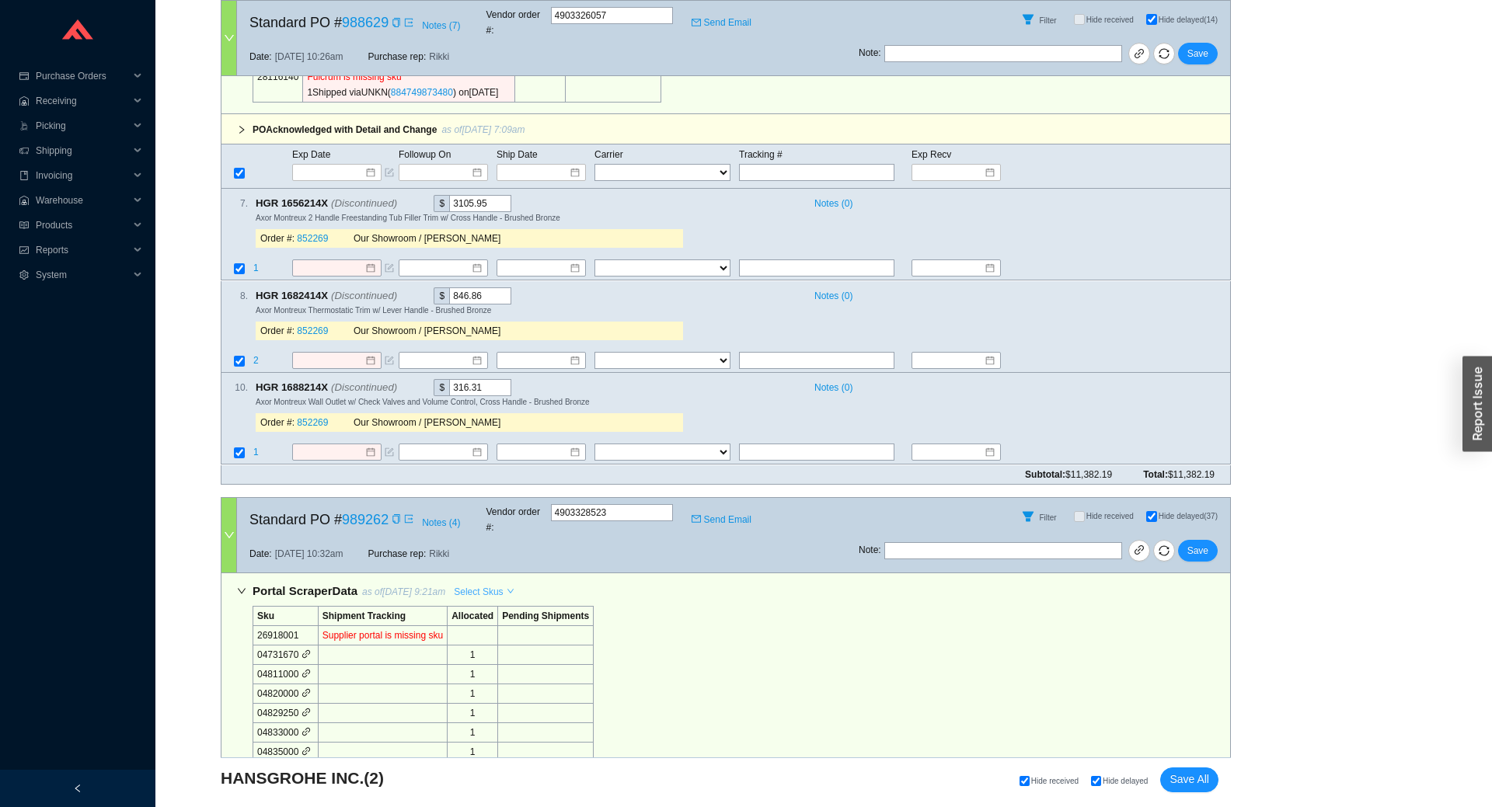
click at [465, 584] on span "Select Skus" at bounding box center [478, 592] width 49 height 16
click at [480, 587] on span "Allocated" at bounding box center [482, 590] width 50 height 14
checkbox input "false"
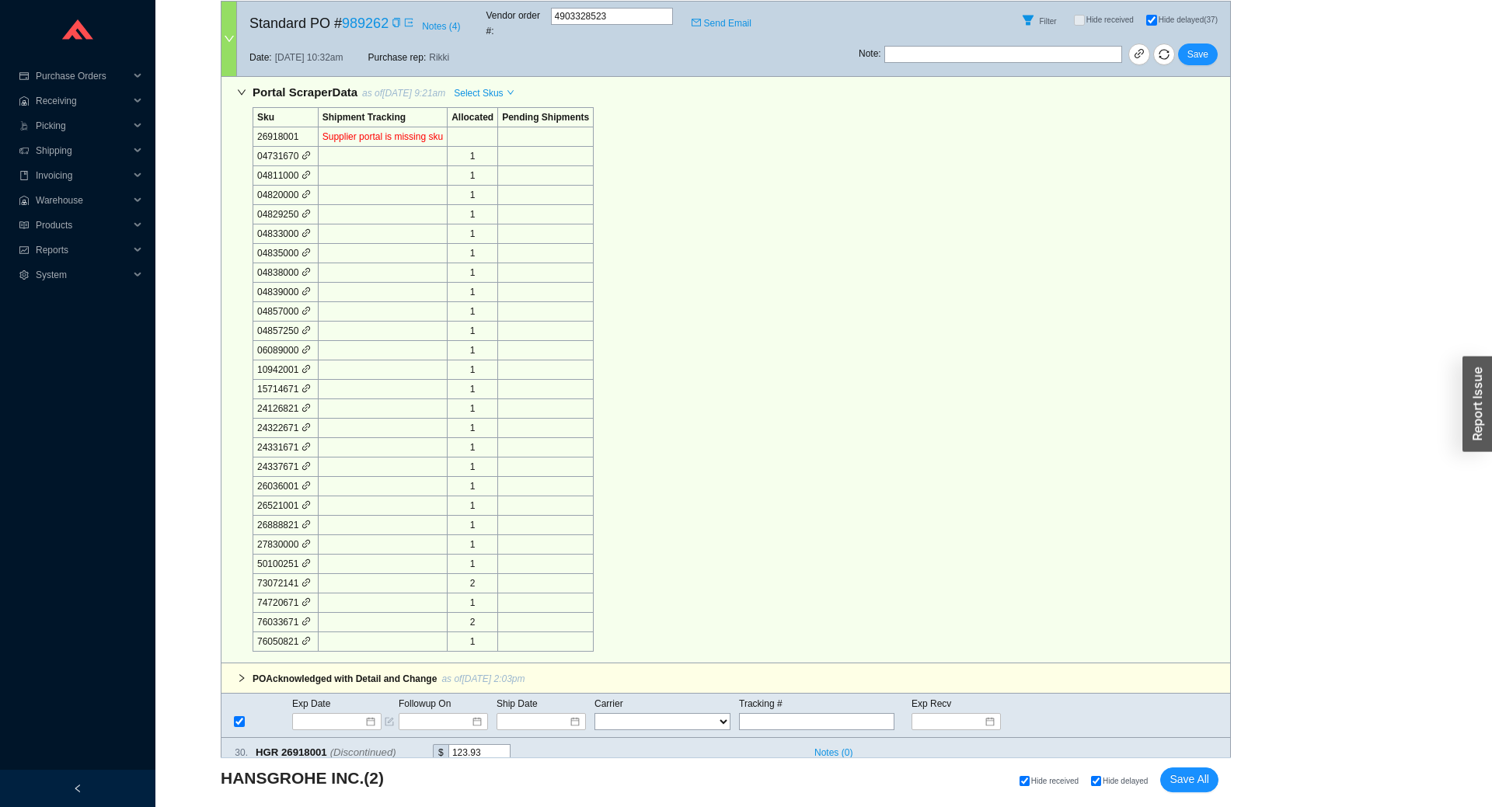
scroll to position [1135, 0]
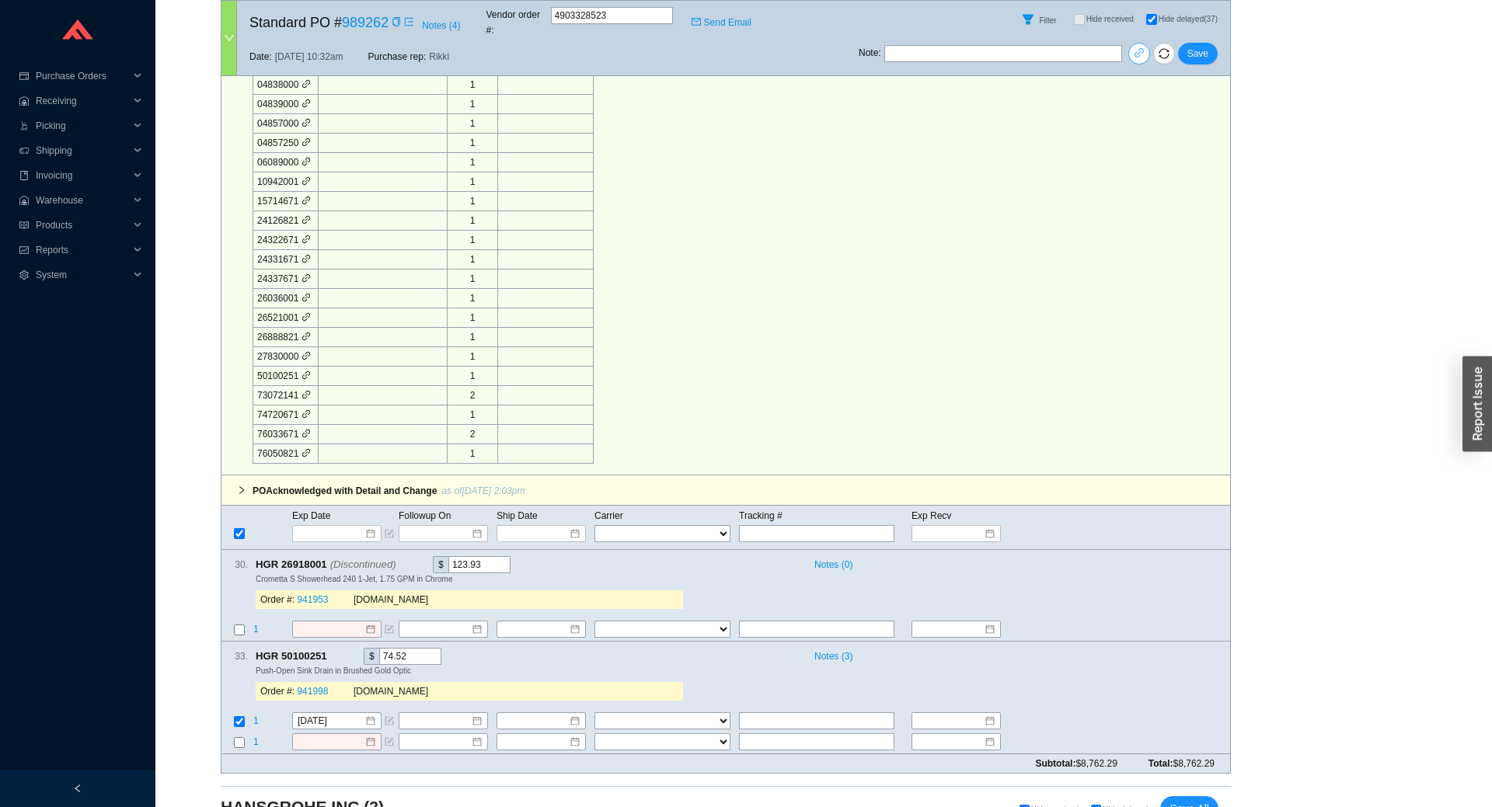
click at [1142, 48] on icon "link" at bounding box center [1139, 53] width 11 height 11
click at [399, 559] on icon "copy" at bounding box center [404, 564] width 10 height 10
click at [400, 559] on icon "copy" at bounding box center [404, 564] width 10 height 10
click at [414, 559] on icon "export" at bounding box center [418, 563] width 9 height 9
click at [306, 594] on link "941953" at bounding box center [312, 599] width 31 height 11
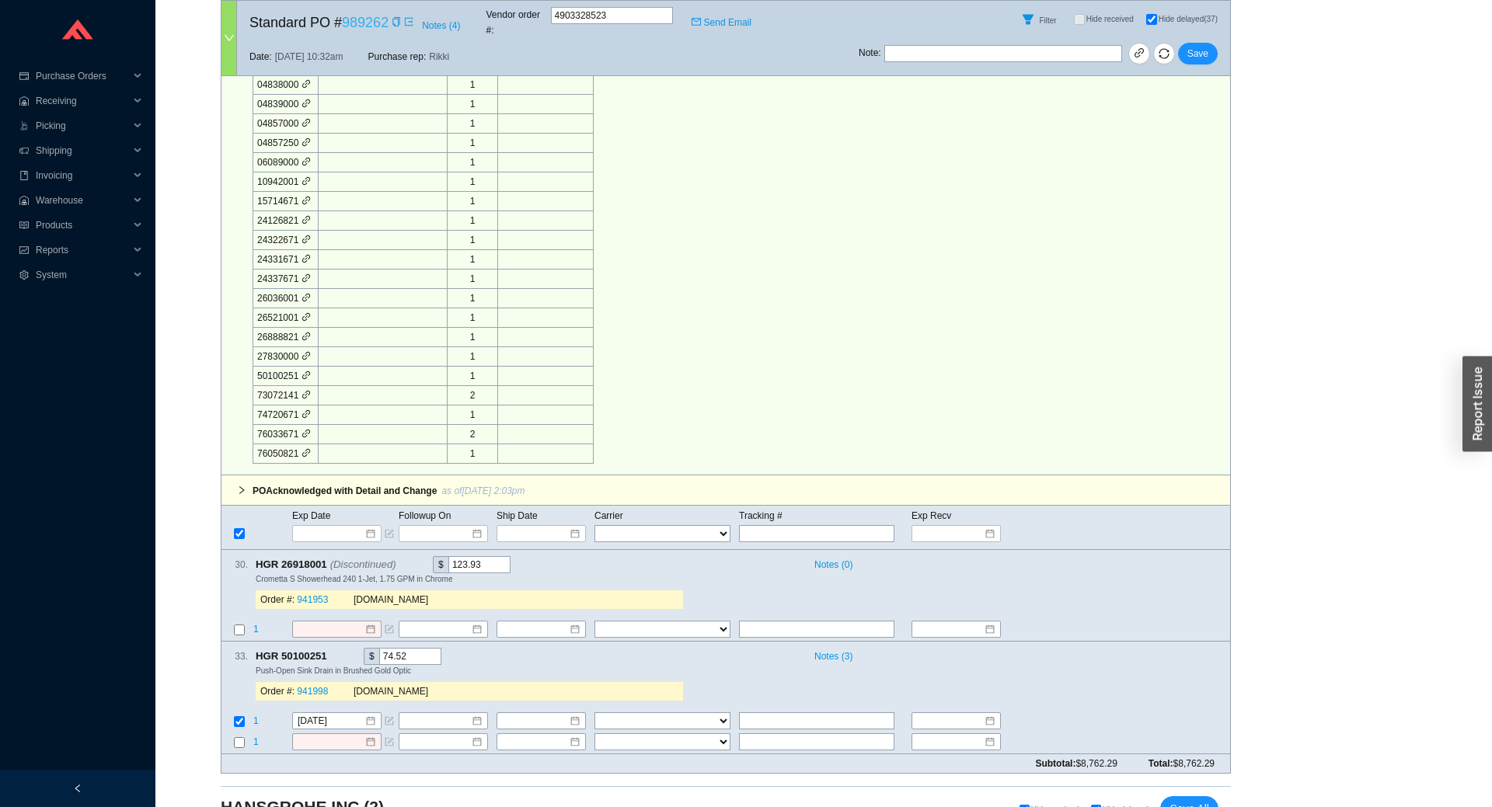
click at [374, 16] on link "989262" at bounding box center [365, 23] width 47 height 16
click at [399, 559] on icon "copy" at bounding box center [404, 564] width 10 height 10
click at [336, 650] on icon "copy" at bounding box center [335, 655] width 10 height 10
click at [335, 650] on icon "copy" at bounding box center [335, 655] width 8 height 10
click at [305, 686] on link "941998" at bounding box center [312, 691] width 31 height 11
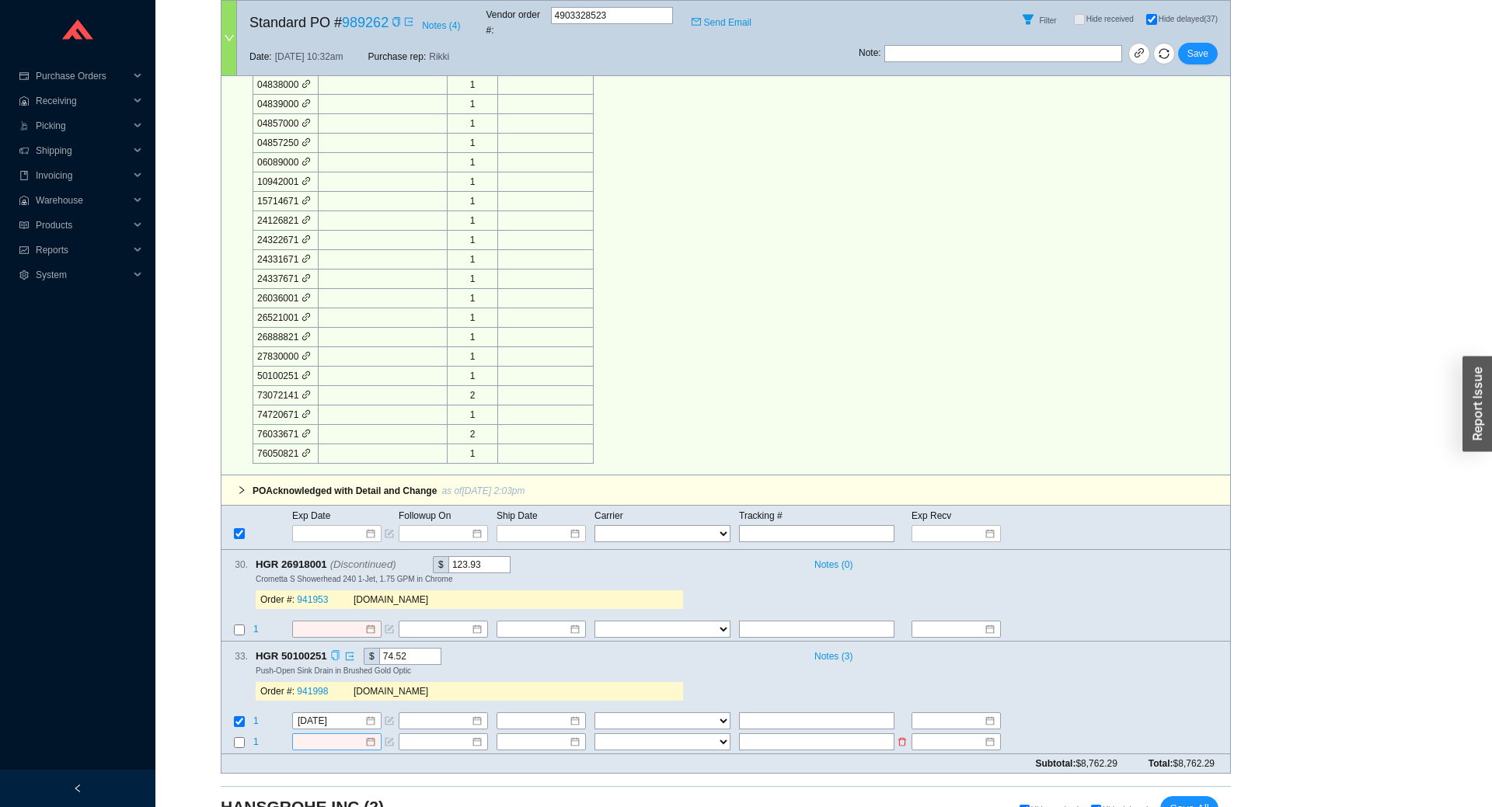
click at [326, 734] on input at bounding box center [331, 742] width 67 height 16
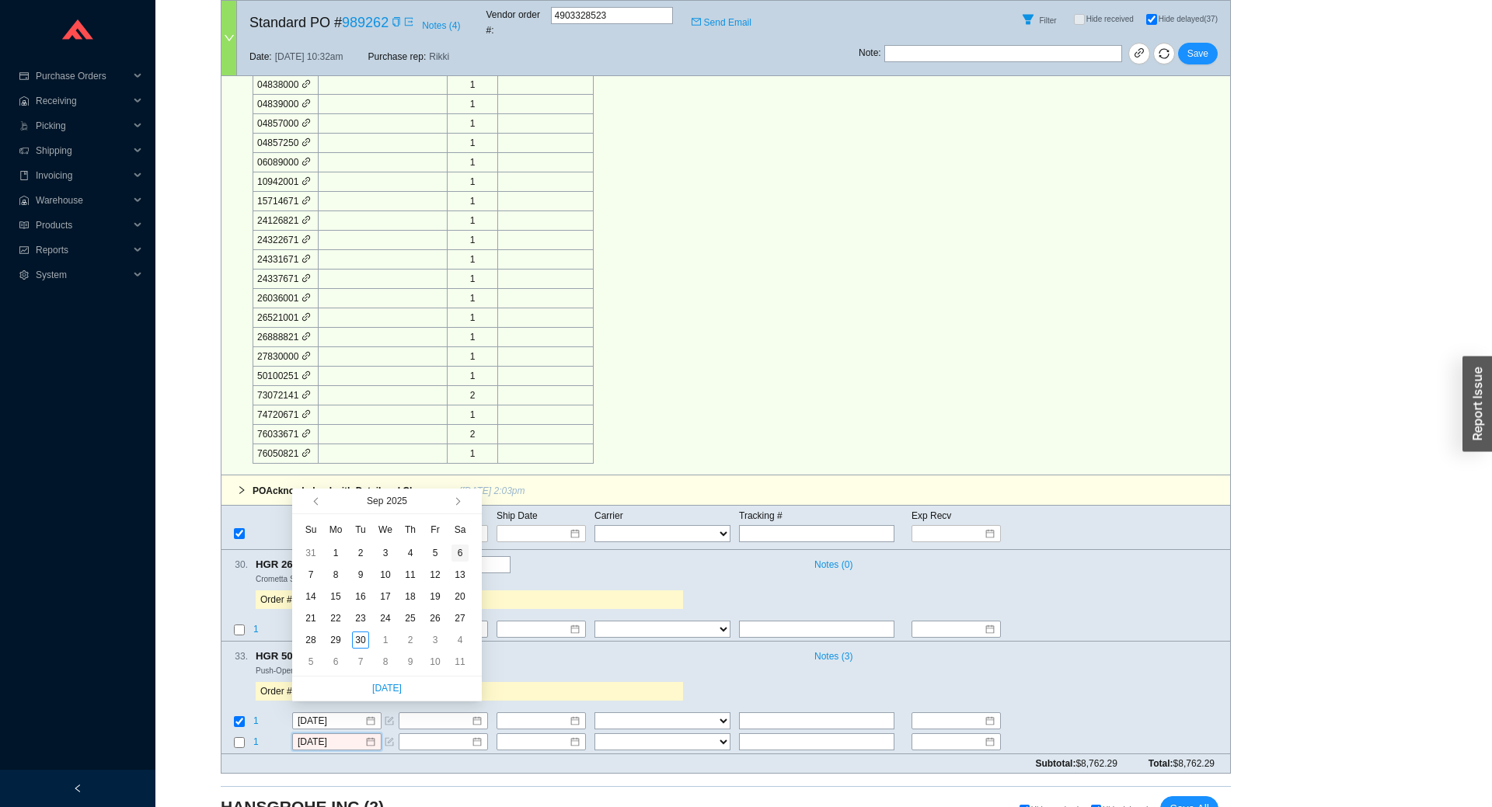
type input "9/6/2025"
type input "10/7/2025"
type input "9/5/2025"
click at [452, 509] on button "button" at bounding box center [456, 501] width 15 height 25
type input "10/14/2025"
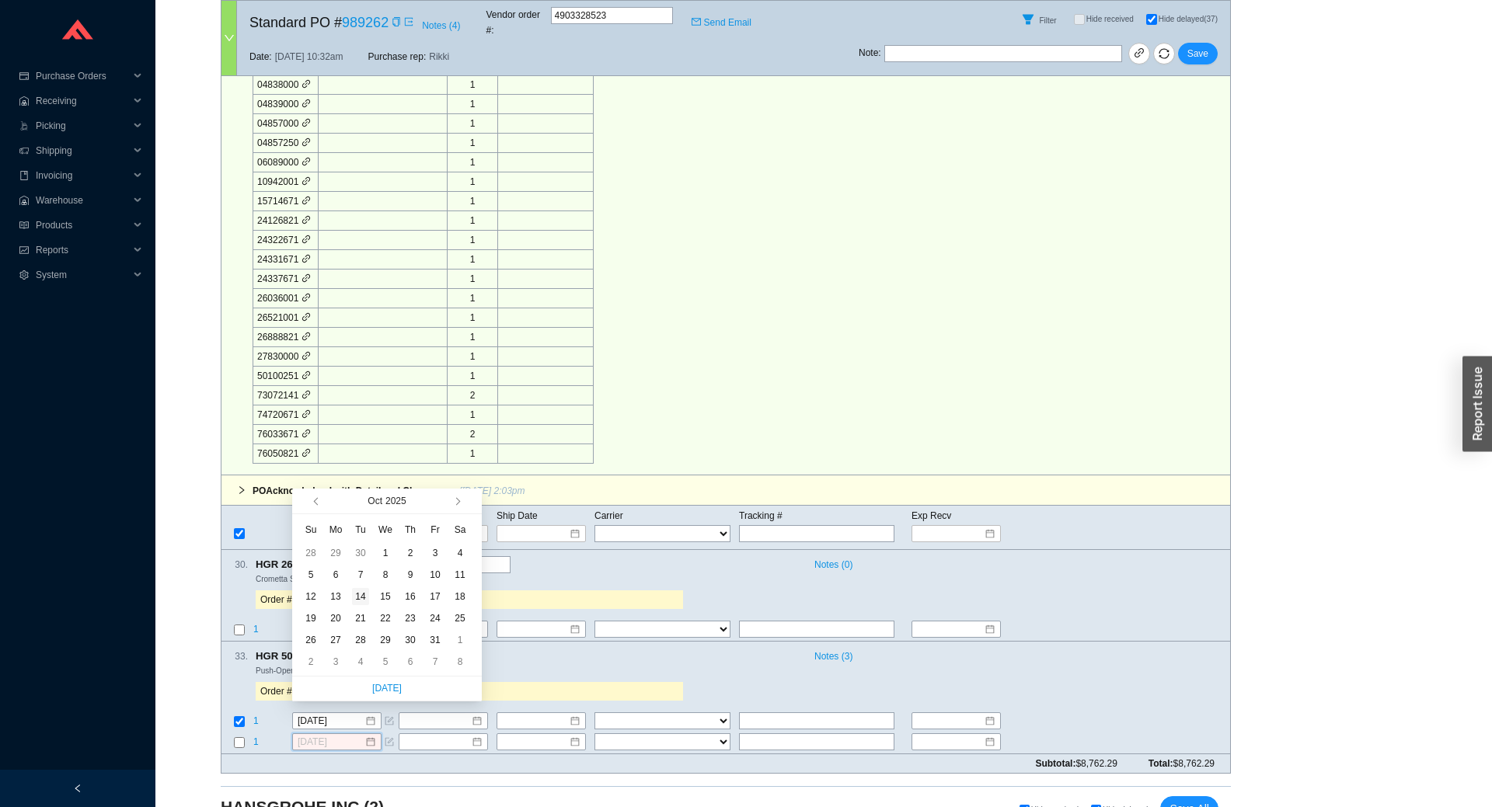
click at [365, 601] on div "14" at bounding box center [360, 596] width 17 height 17
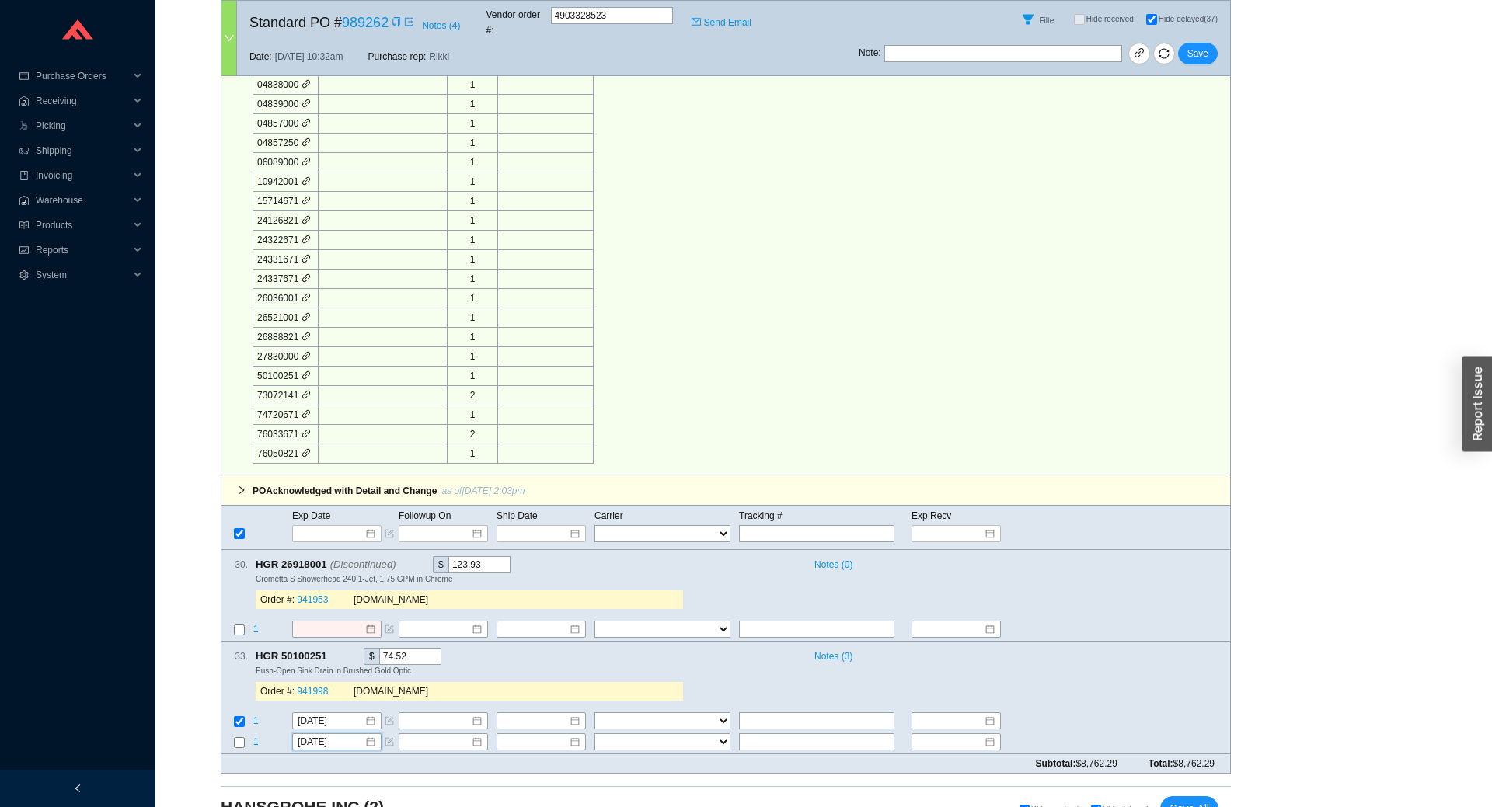
click at [1217, 50] on div "Note : Save" at bounding box center [1043, 56] width 371 height 37
click at [1211, 44] on button "Save" at bounding box center [1198, 54] width 40 height 22
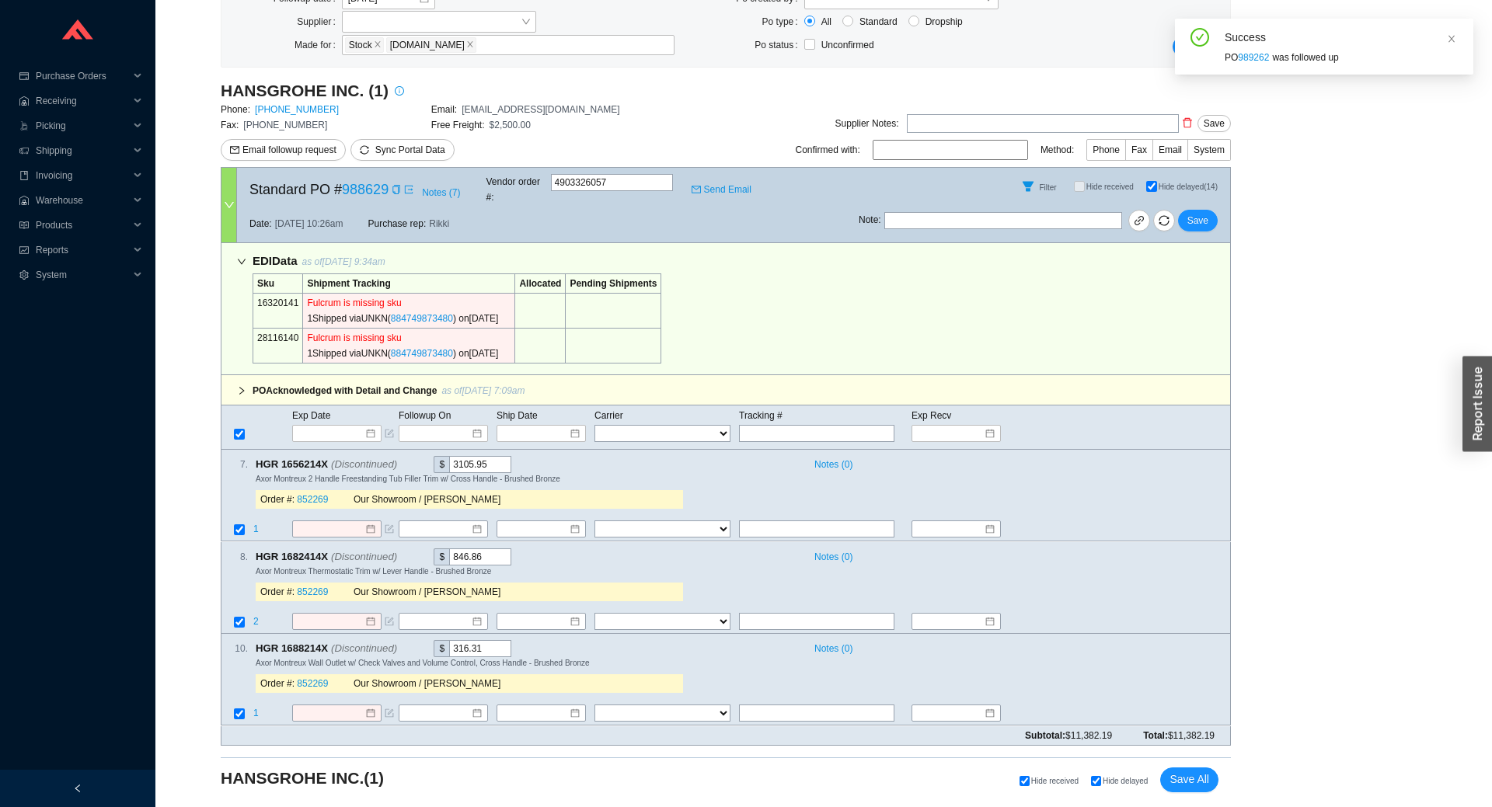
scroll to position [173, 0]
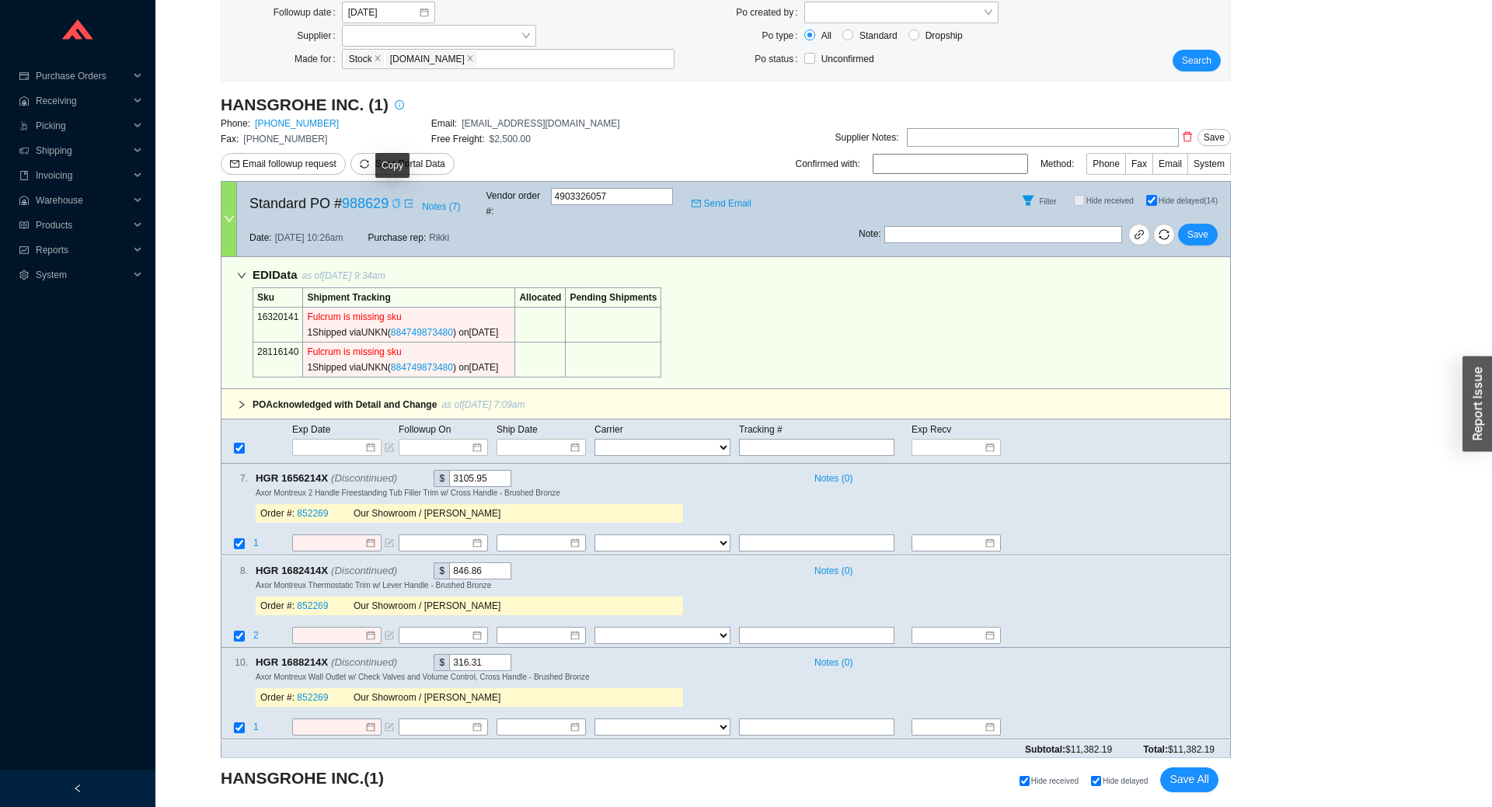
click at [393, 203] on icon "copy" at bounding box center [396, 203] width 9 height 9
click at [1142, 229] on icon "link" at bounding box center [1139, 234] width 11 height 11
drag, startPoint x: 278, startPoint y: 464, endPoint x: 304, endPoint y: 463, distance: 25.7
click at [302, 470] on span "HGR 1656214X (Discontinued)" at bounding box center [333, 478] width 155 height 17
click at [308, 470] on span "HGR 1656214X (Discontinued)" at bounding box center [333, 478] width 155 height 17
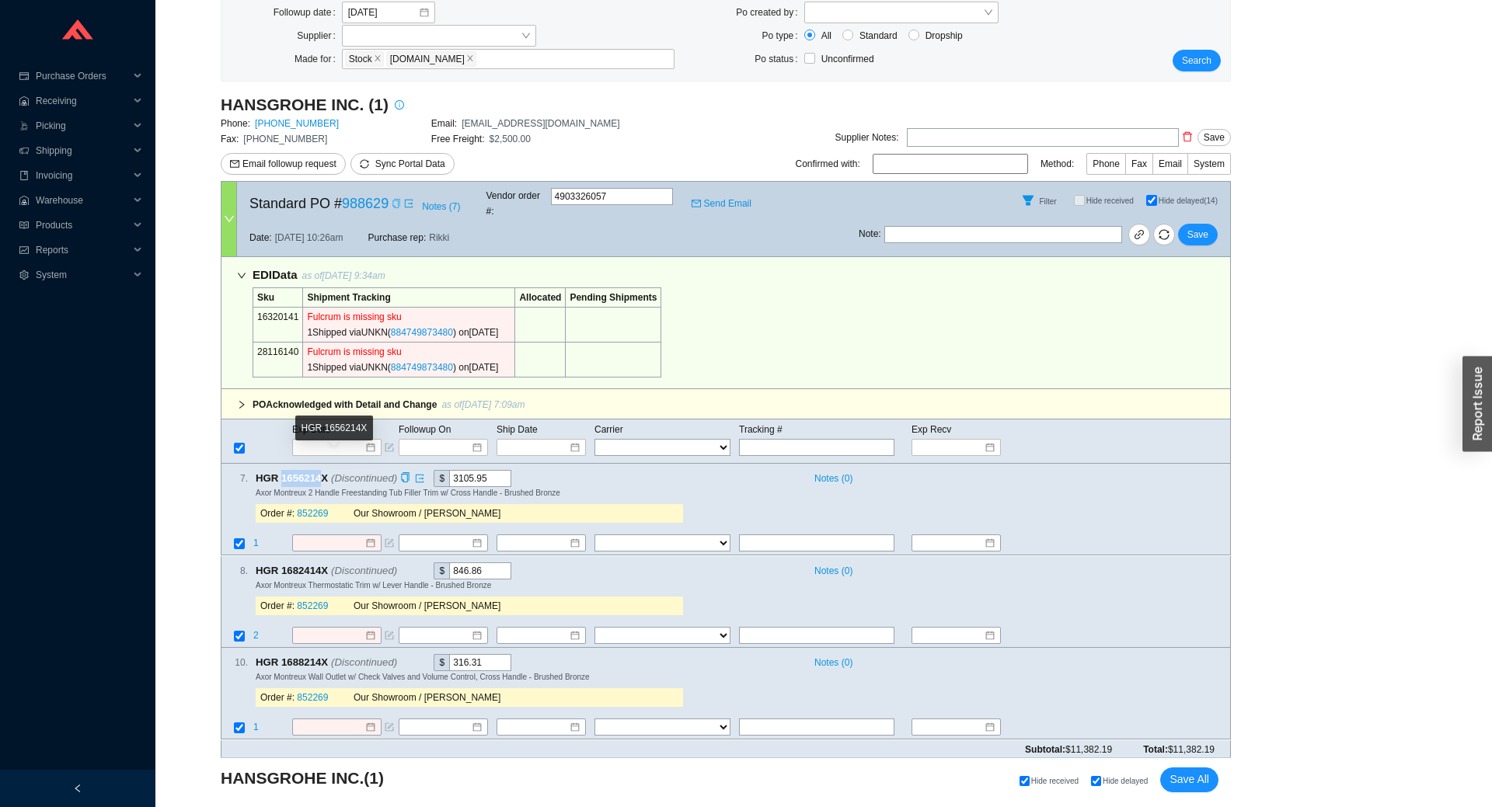
drag, startPoint x: 322, startPoint y: 461, endPoint x: 280, endPoint y: 464, distance: 41.2
click at [280, 470] on span "HGR 1656214X (Discontinued)" at bounding box center [333, 478] width 155 height 17
copy span "1656214"
drag, startPoint x: 280, startPoint y: 559, endPoint x: 321, endPoint y: 552, distance: 40.9
click at [321, 562] on span "HGR 1682414X (Discontinued)" at bounding box center [333, 570] width 155 height 17
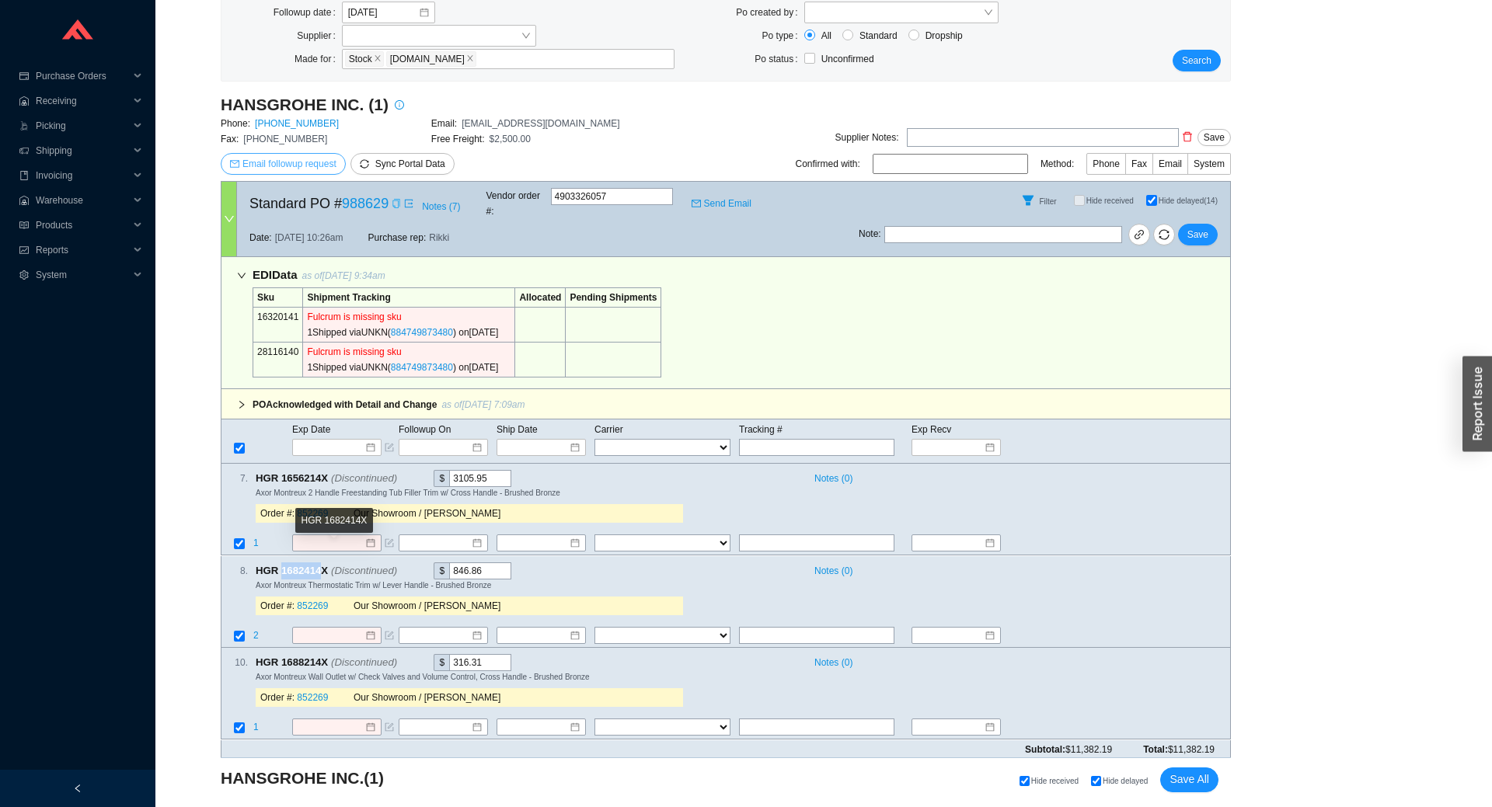
copy span "1682414"
drag, startPoint x: 281, startPoint y: 650, endPoint x: 320, endPoint y: 645, distance: 39.1
click at [320, 654] on span "HGR 1688214X (Discontinued)" at bounding box center [333, 662] width 155 height 17
copy span "1688214"
click at [1176, 197] on span "Hide delayed (14)" at bounding box center [1187, 201] width 59 height 9
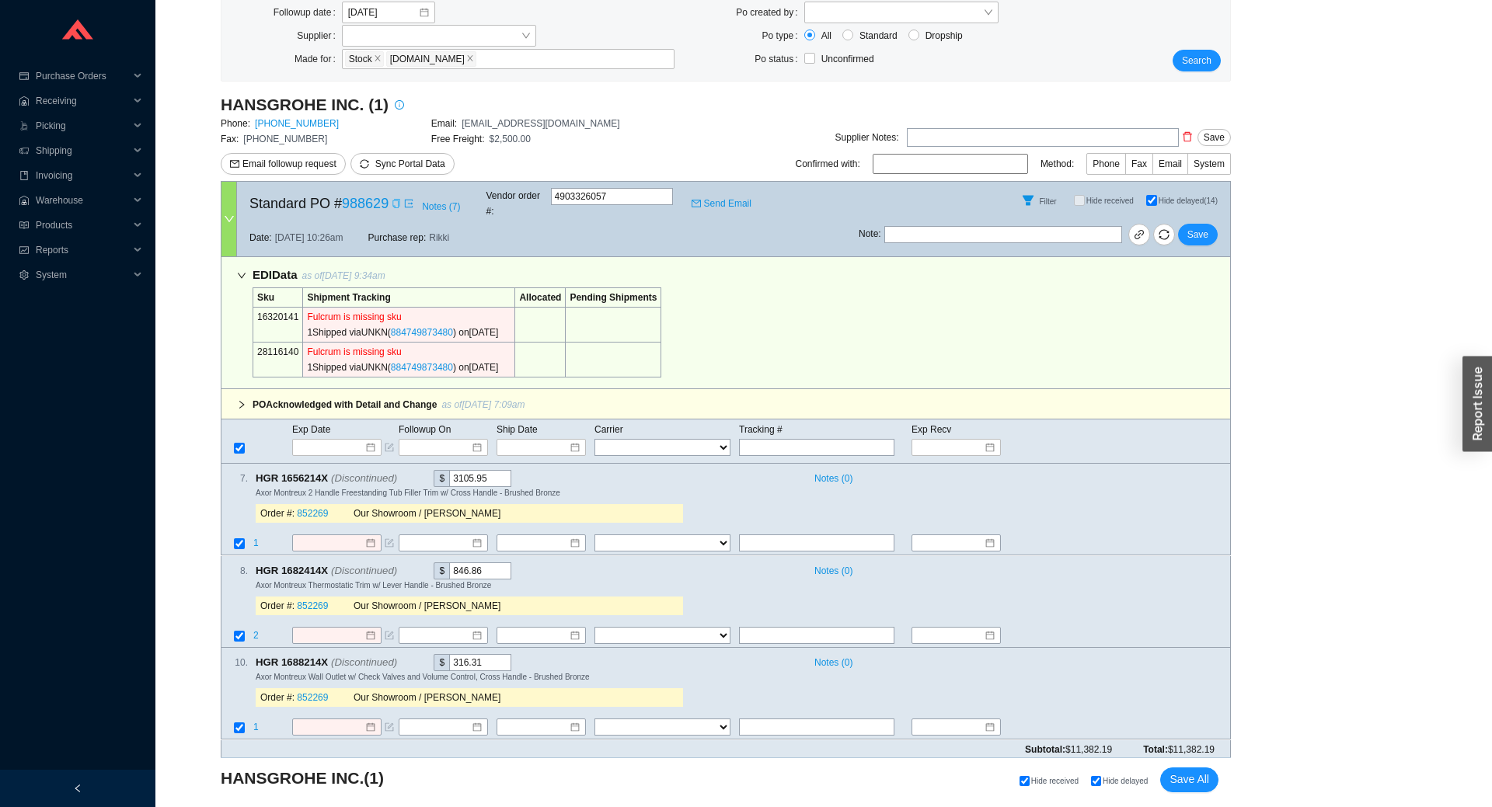
click at [1157, 195] on input "Hide delayed (14)" at bounding box center [1151, 200] width 11 height 11
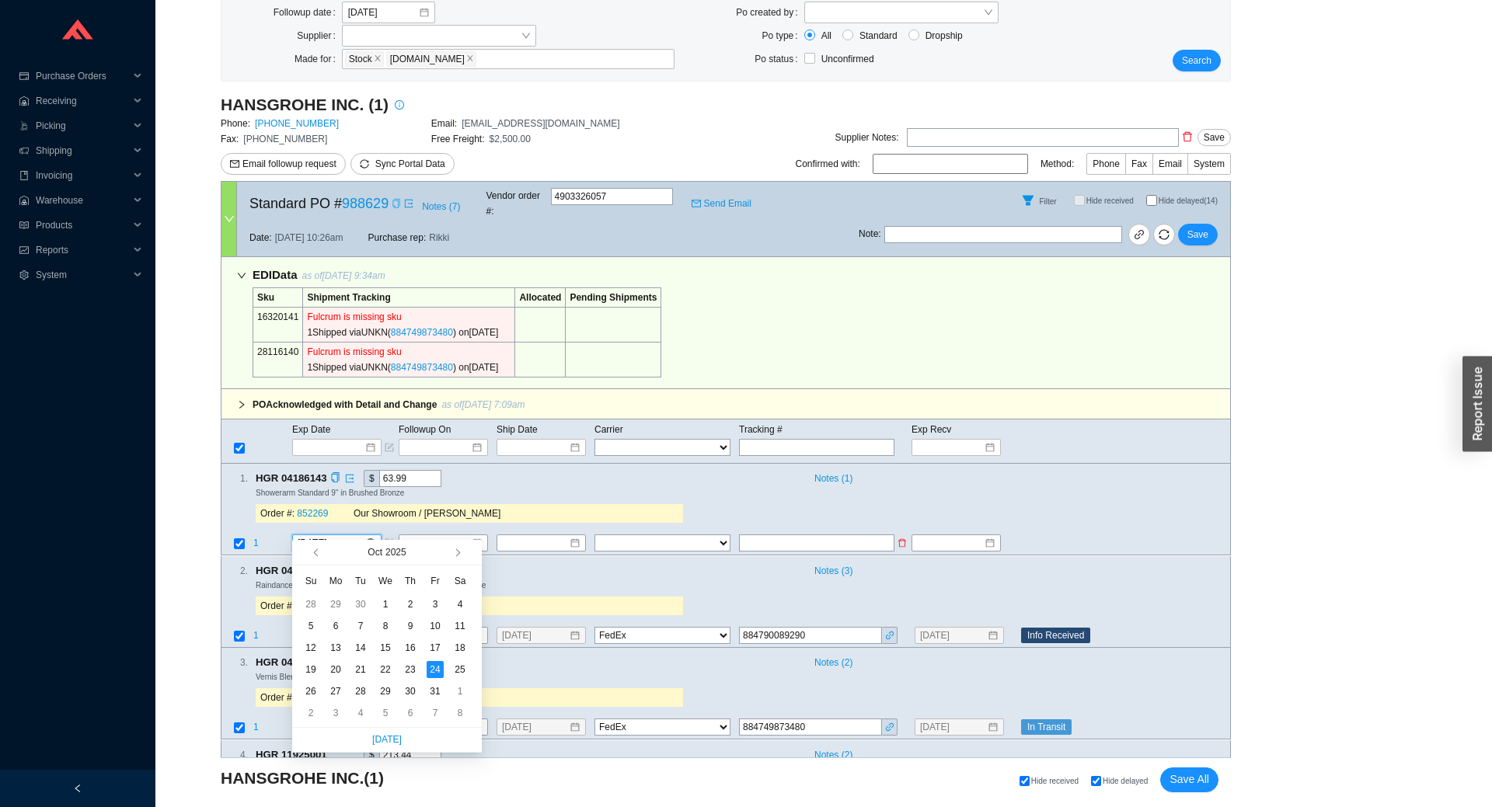
drag, startPoint x: 350, startPoint y: 535, endPoint x: 343, endPoint y: 526, distance: 11.2
click at [343, 536] on input "10/24/2025" at bounding box center [331, 544] width 67 height 16
click at [1032, 196] on icon "filter" at bounding box center [1027, 201] width 11 height 10
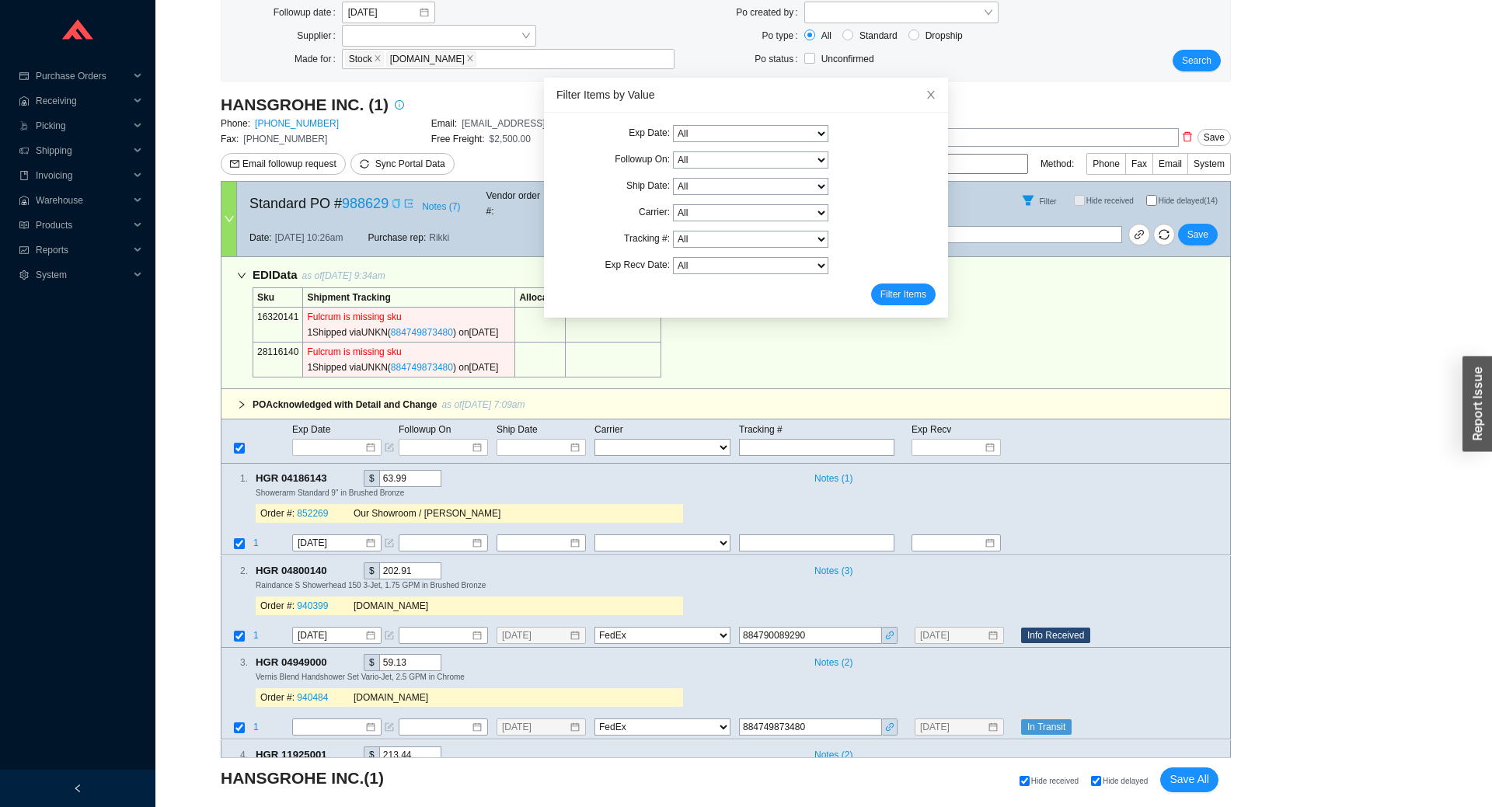
click at [673, 257] on select "All 10/1/2025 10/2/2025" at bounding box center [750, 265] width 155 height 17
click at [673, 125] on select "All 10/17/2025 10/2/2025 10/24/2025 12/8/2025" at bounding box center [750, 133] width 155 height 17
click at [932, 95] on icon "close" at bounding box center [930, 94] width 11 height 11
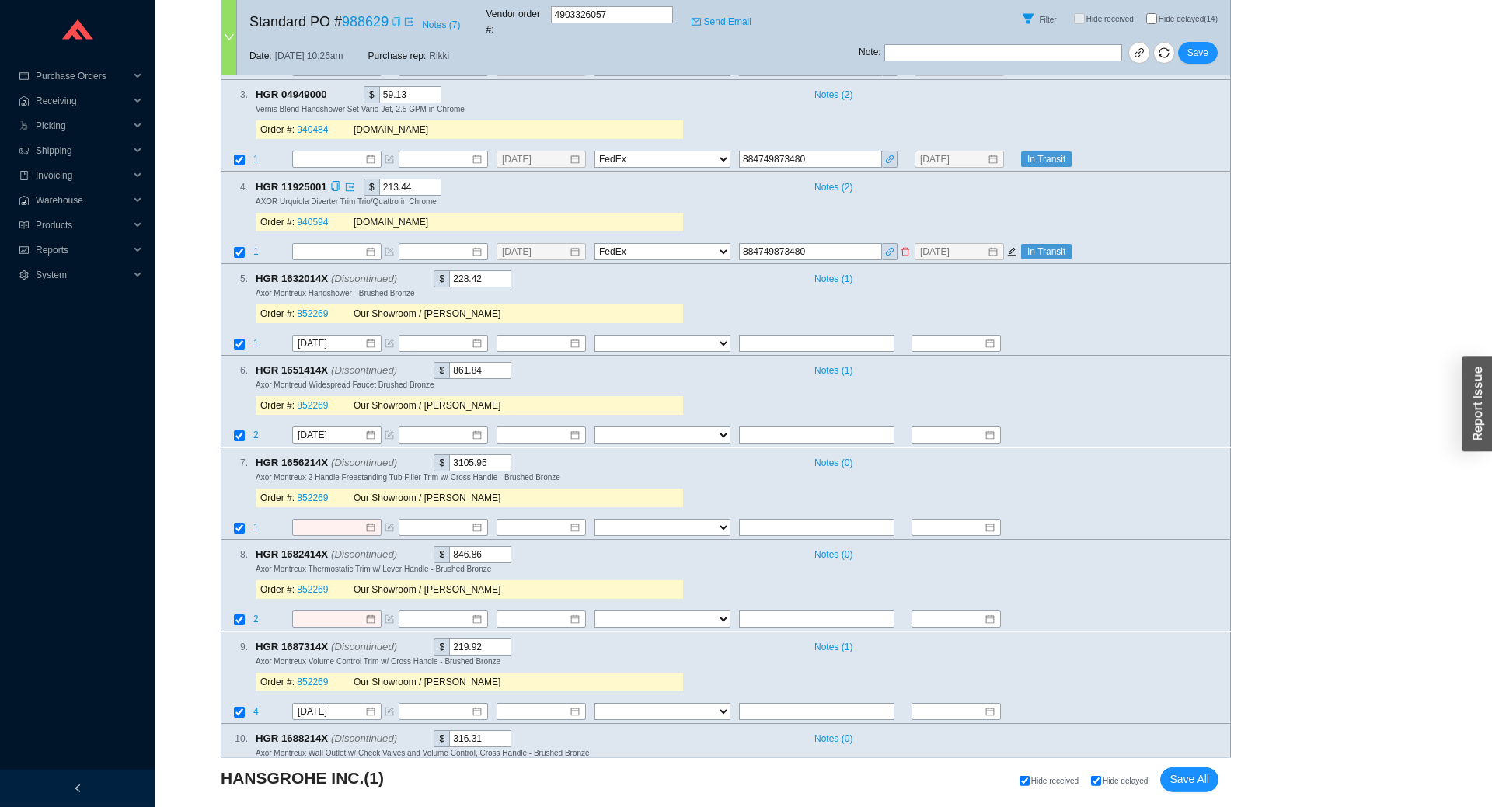
scroll to position [860, 0]
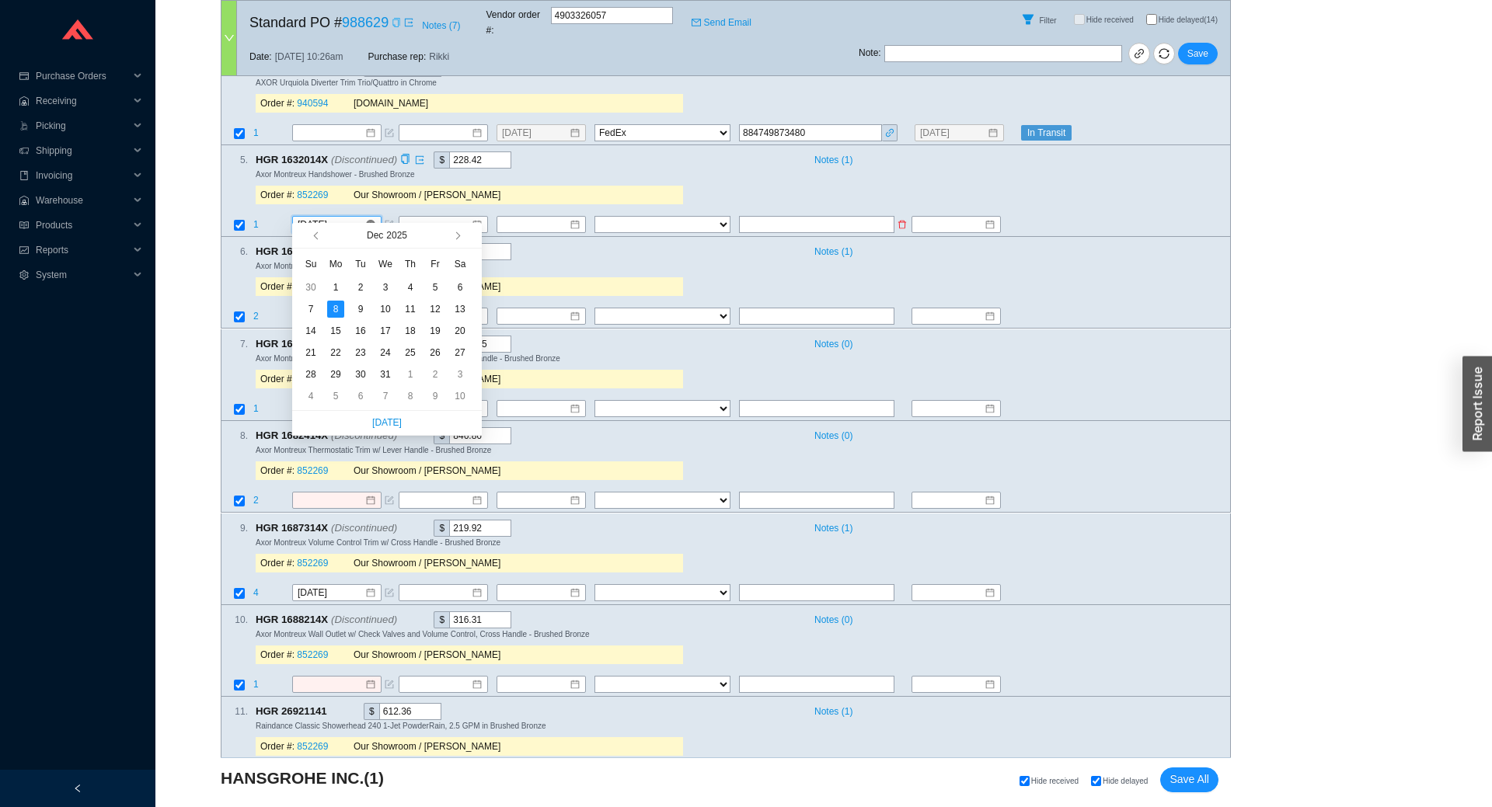
drag, startPoint x: 360, startPoint y: 211, endPoint x: 350, endPoint y: 207, distance: 10.8
click at [350, 217] on input "[DATE]" at bounding box center [331, 225] width 67 height 16
click at [710, 190] on div "5 . HGR 1632014X (Discontinued) $ 228.42 Notes ( 1 ) Axor Montreux Handshower -…" at bounding box center [719, 180] width 996 height 59
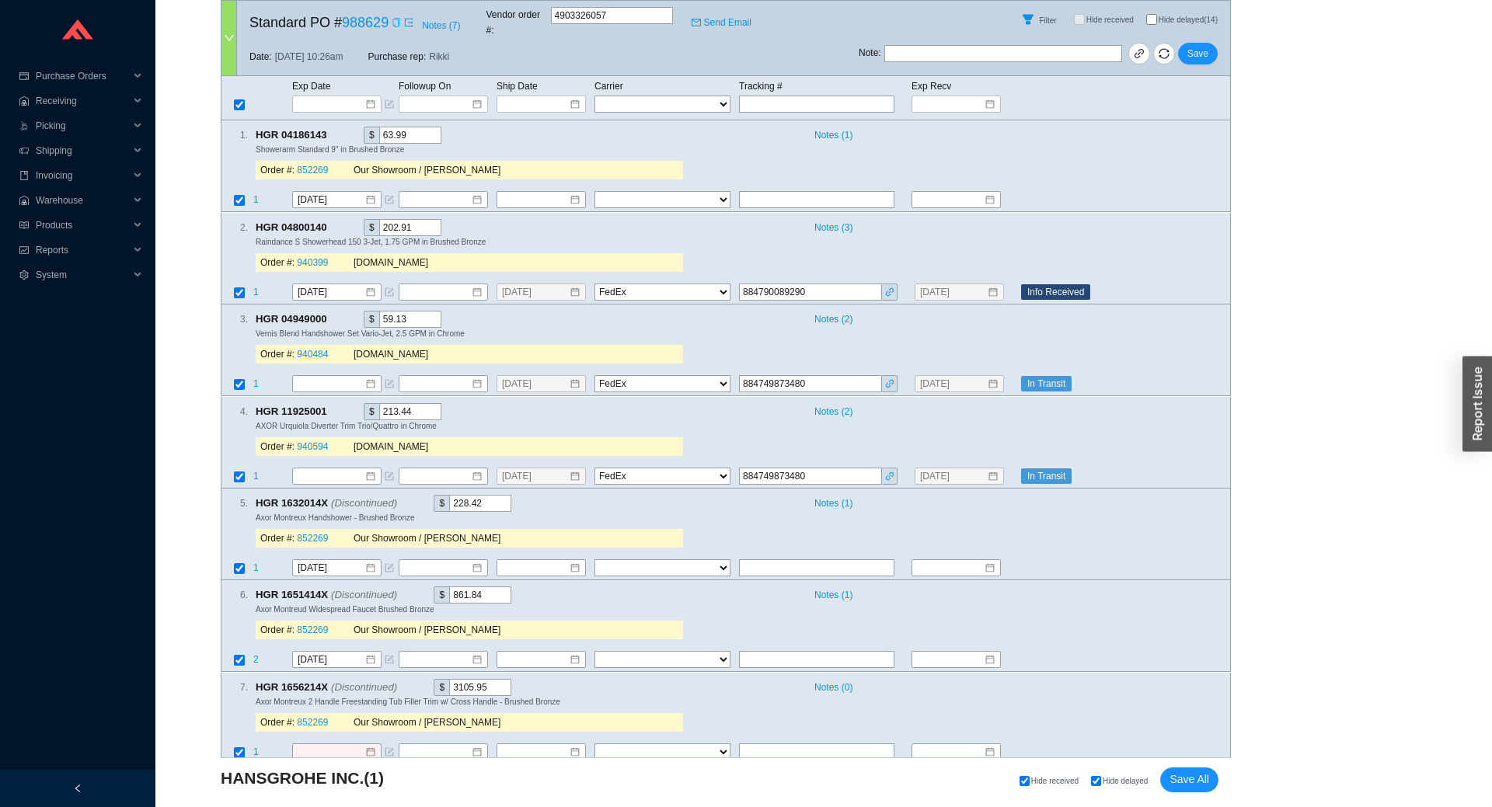
click at [1169, 16] on span "Hide delayed (14)" at bounding box center [1187, 20] width 59 height 9
click at [1157, 16] on input "Hide delayed (14)" at bounding box center [1151, 19] width 11 height 11
checkbox input "true"
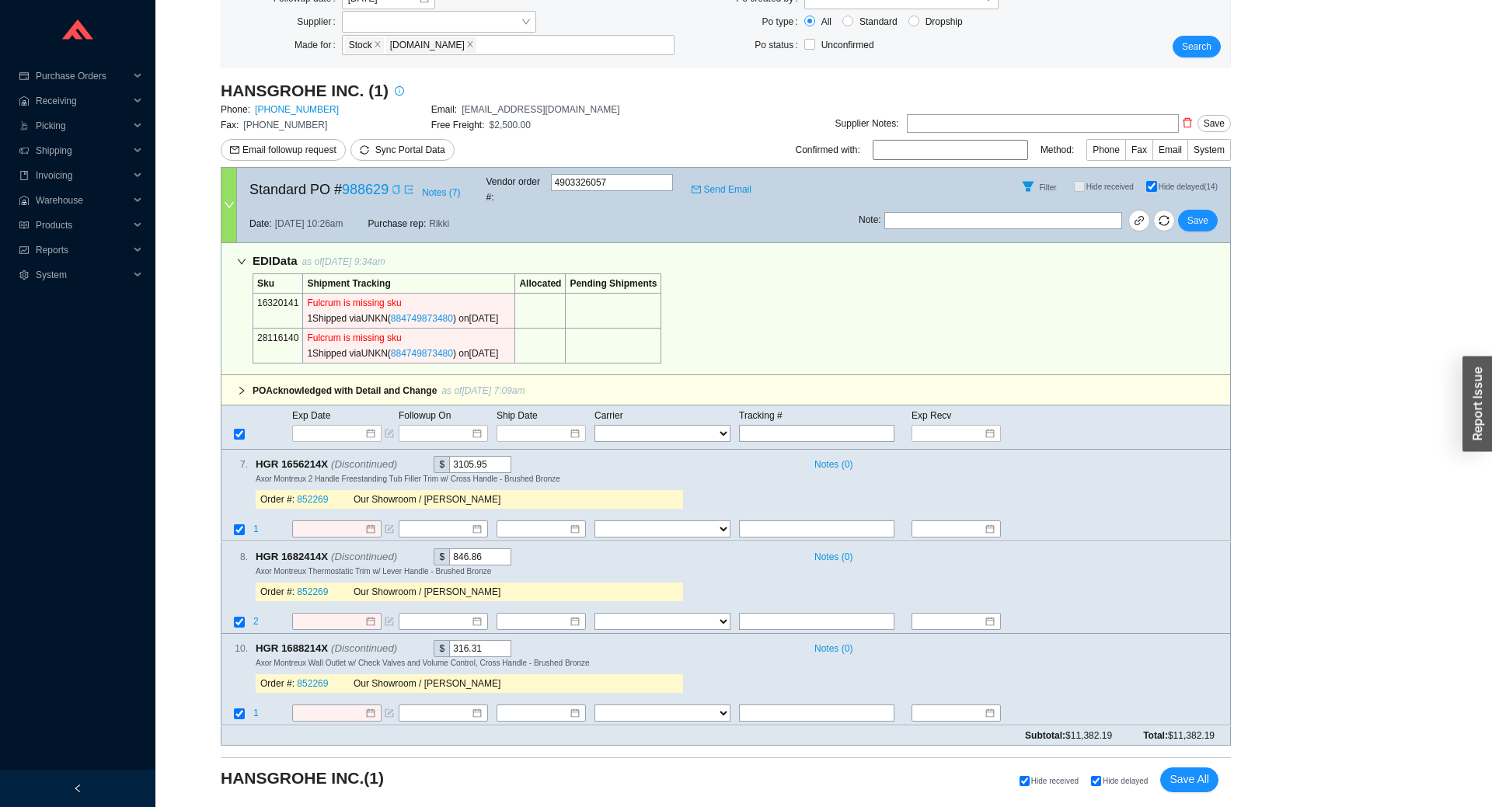
scroll to position [173, 0]
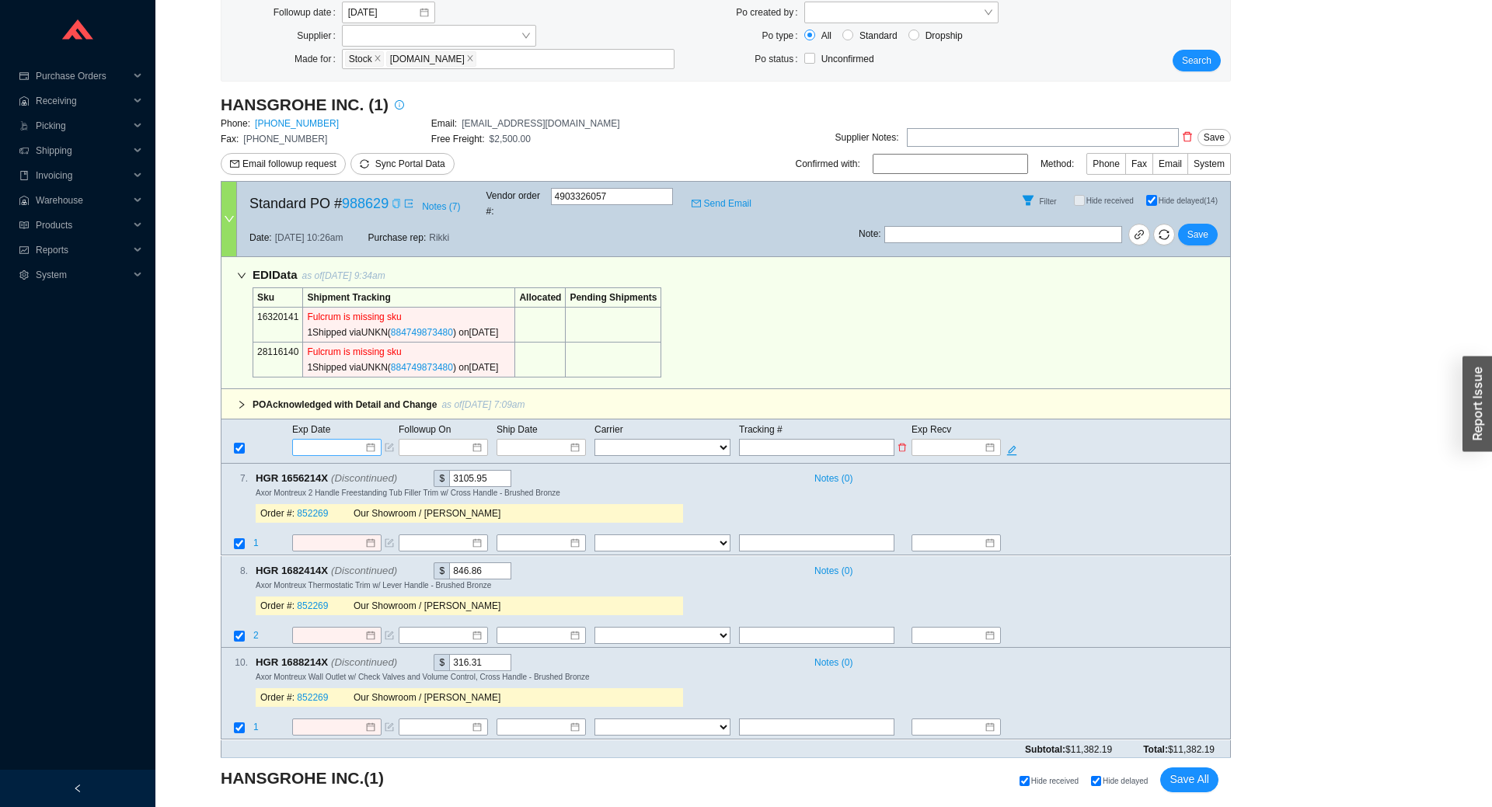
click at [322, 440] on input at bounding box center [331, 448] width 66 height 16
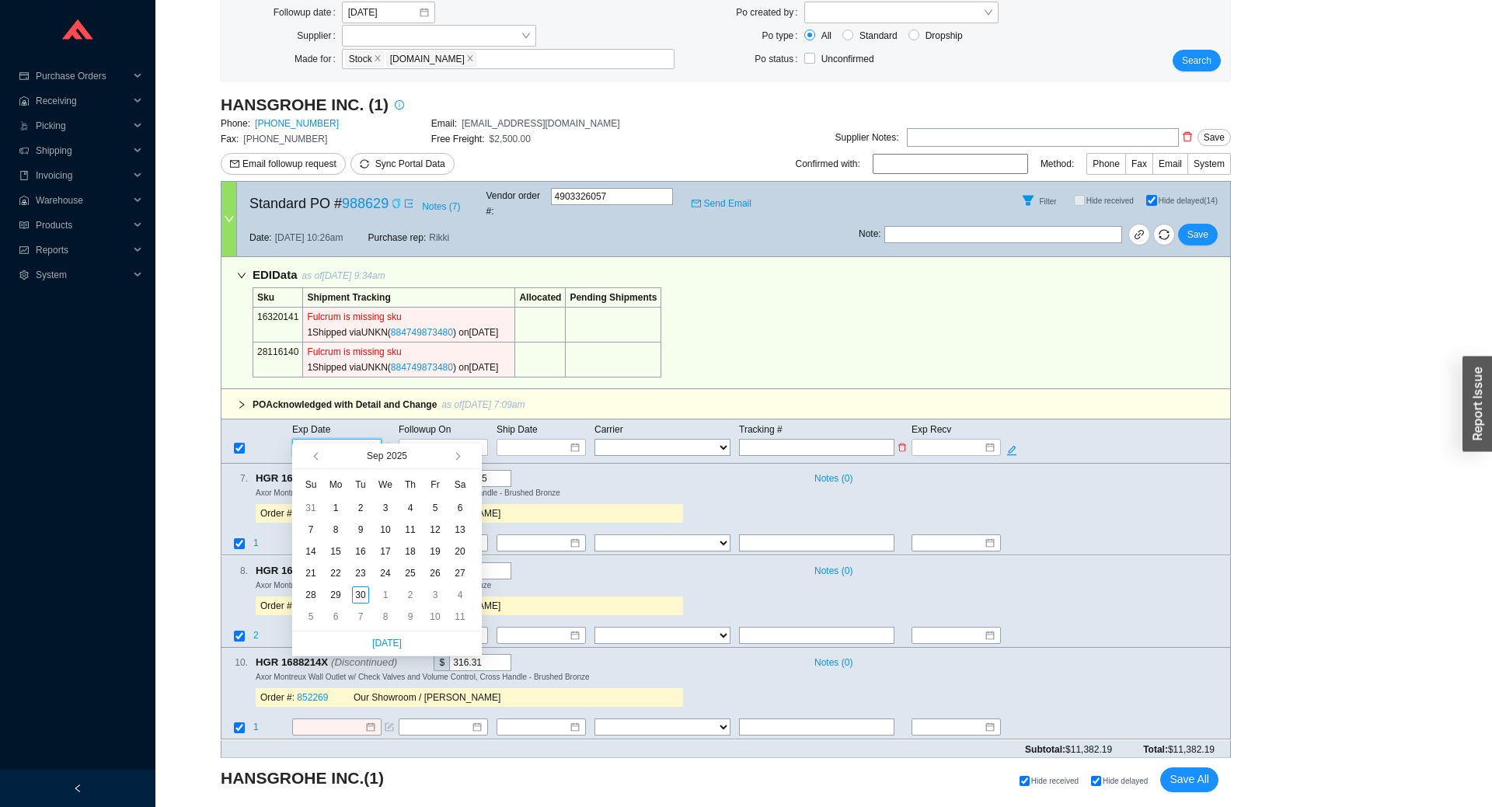
paste input "[DATE]"
type input "[DATE]"
click at [600, 424] on span "Carrier" at bounding box center [608, 429] width 29 height 11
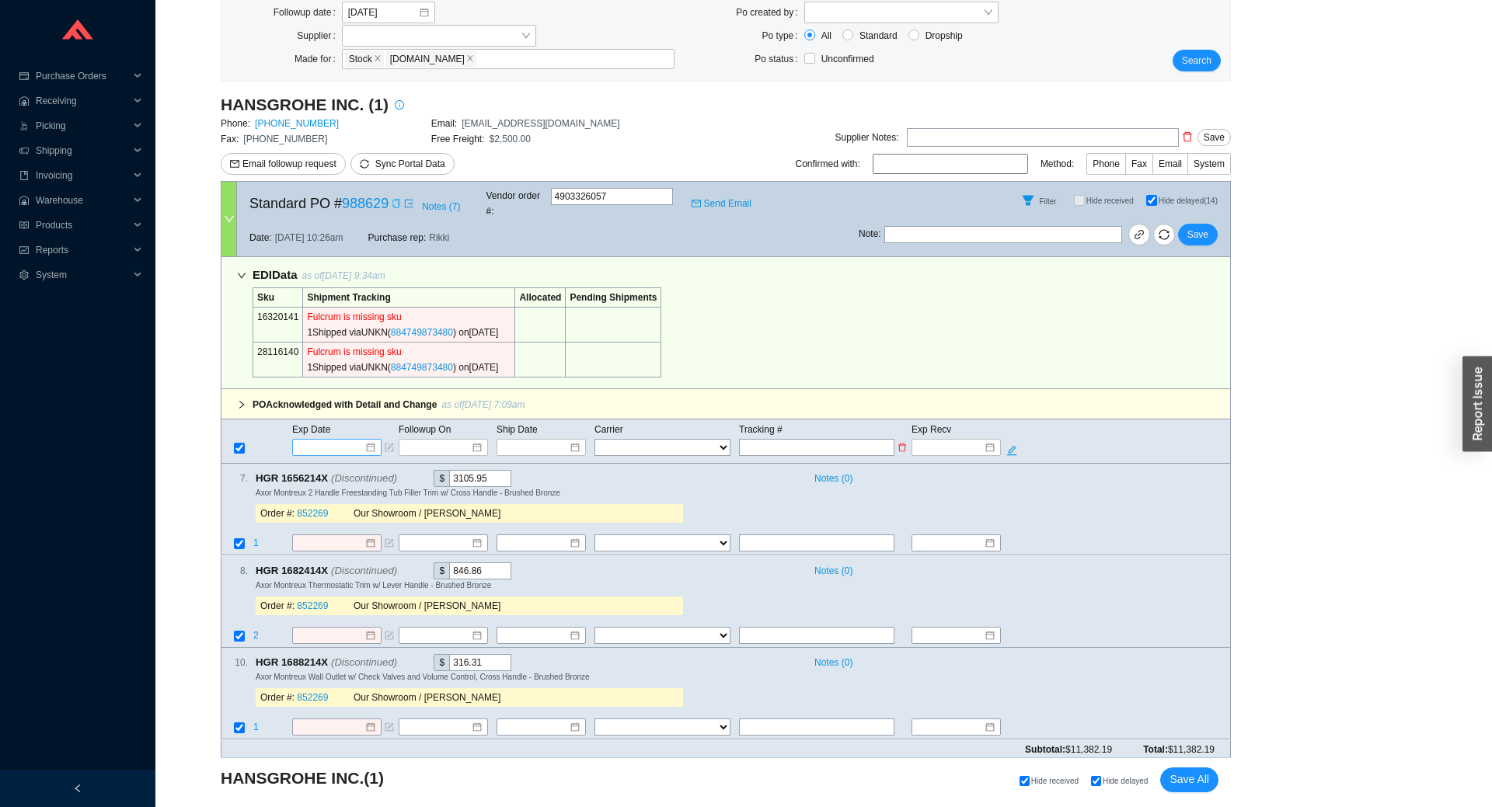
click at [343, 440] on input at bounding box center [331, 448] width 66 height 16
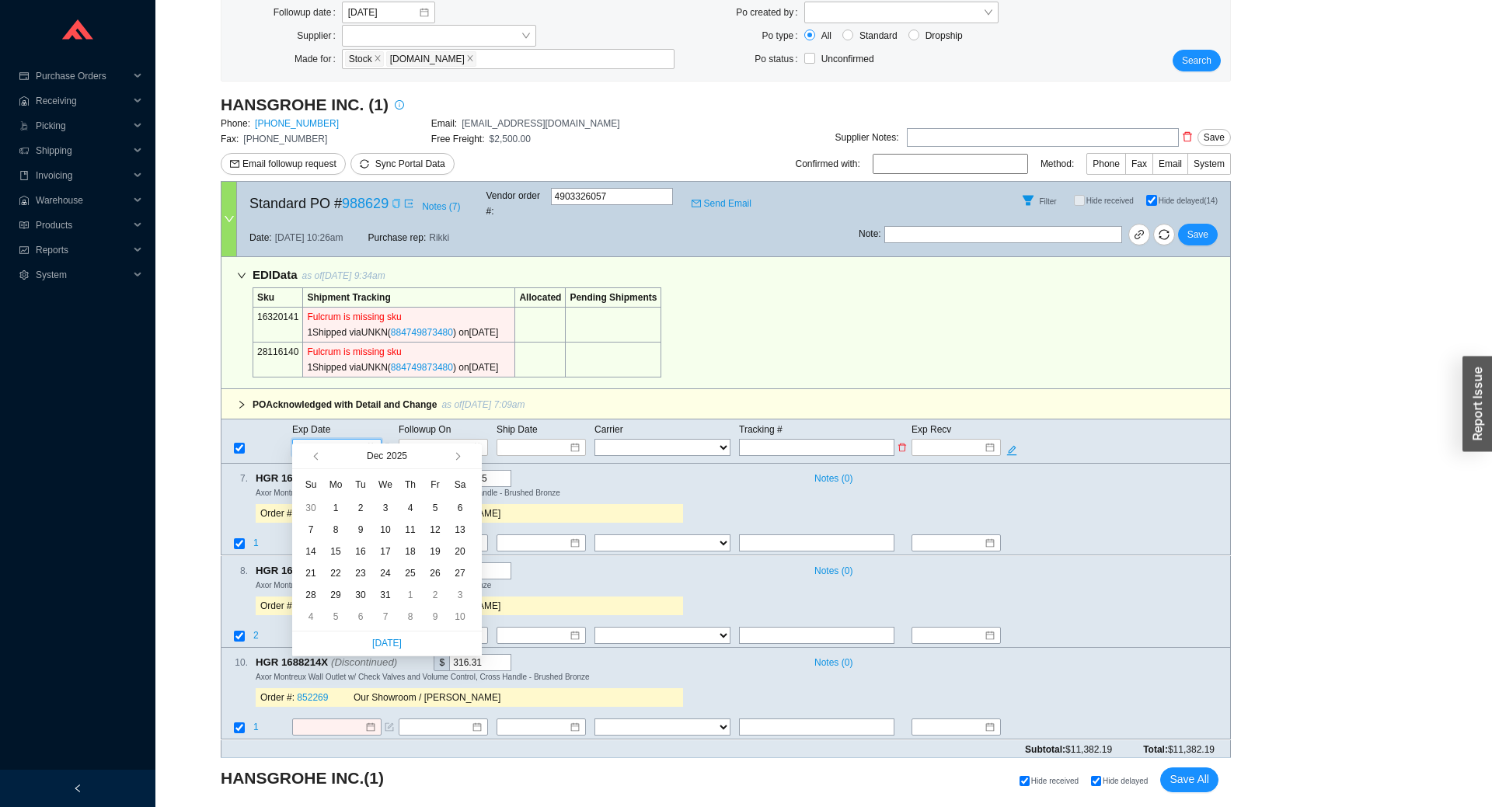
paste input "[DATE]"
type input "[DATE]"
click at [334, 536] on div "8" at bounding box center [335, 529] width 17 height 17
type input "[DATE]"
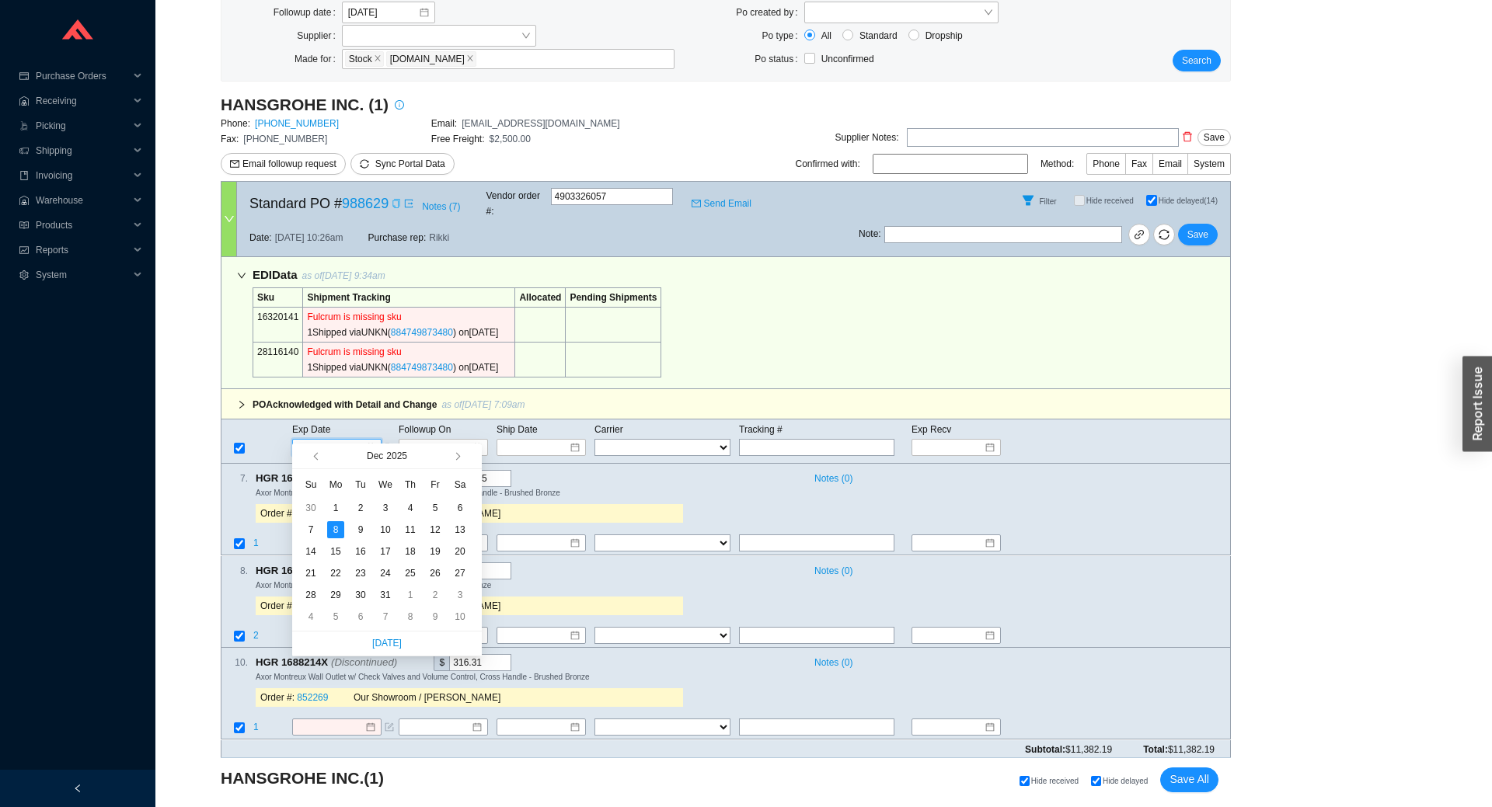
type input "[DATE]"
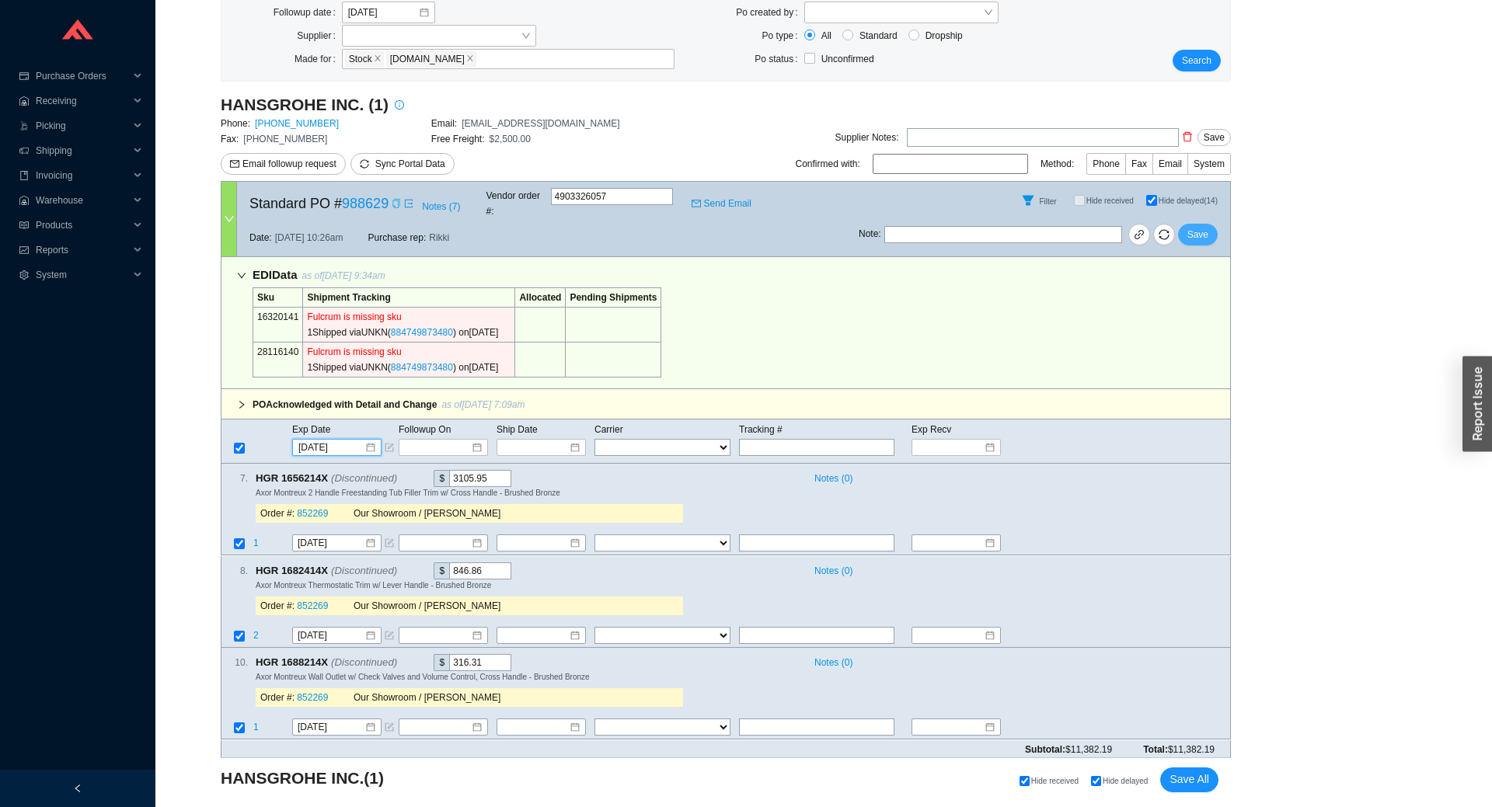
type input "[DATE]"
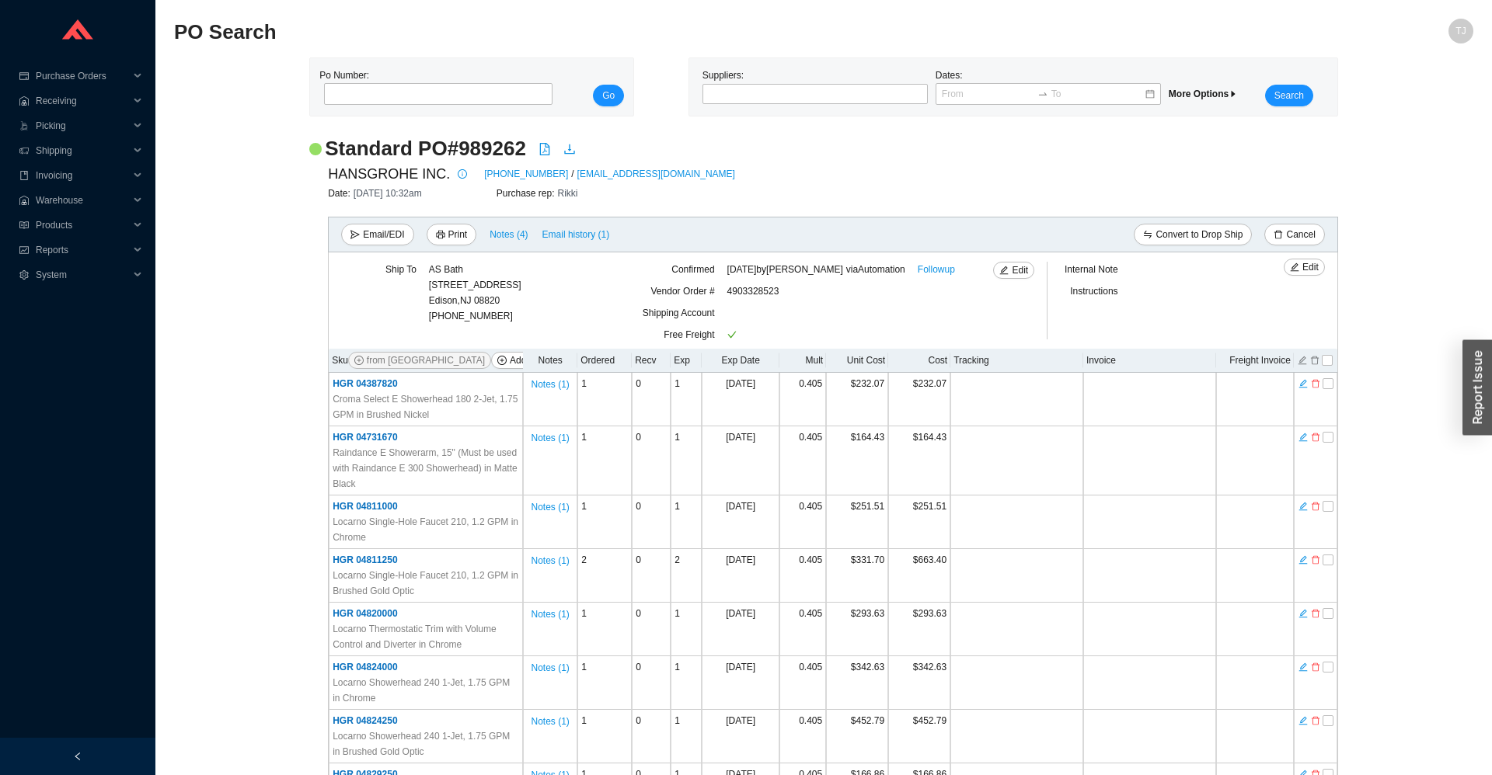
scroll to position [1442, 0]
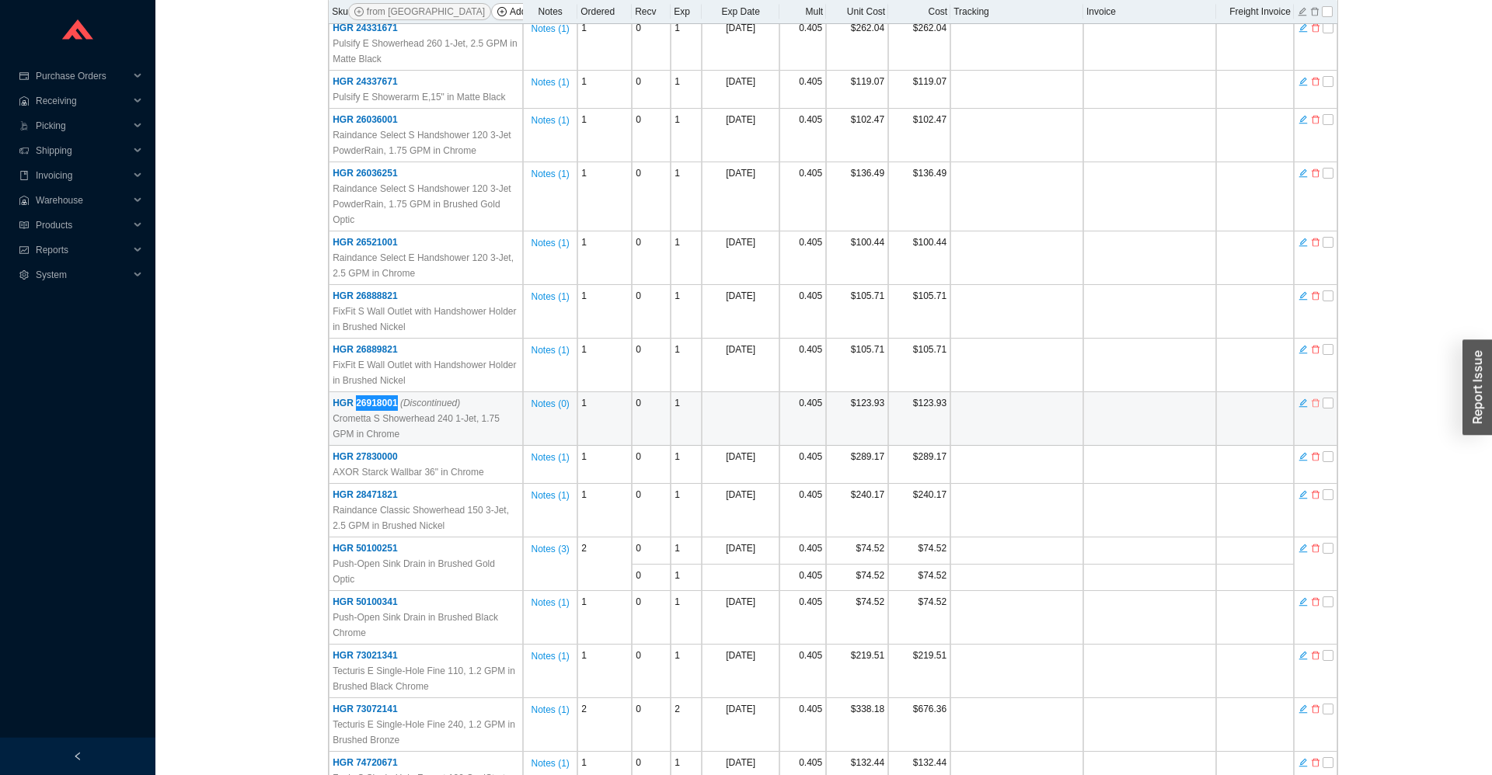
click at [1315, 398] on icon "delete" at bounding box center [1315, 403] width 9 height 11
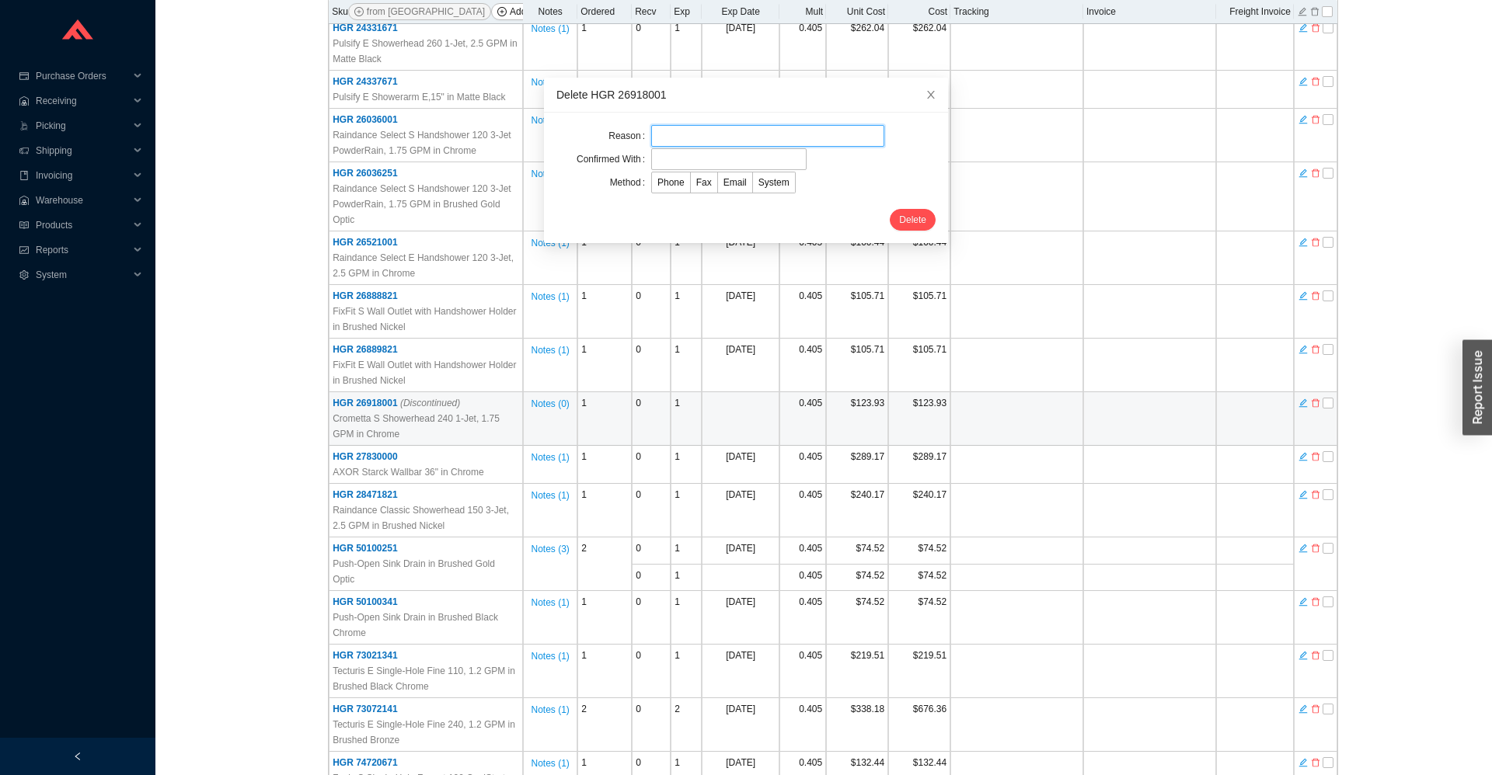
click at [732, 138] on input "text" at bounding box center [767, 136] width 233 height 22
type input "Item discontinued"
click at [695, 158] on input "text" at bounding box center [728, 159] width 155 height 22
type input "Not entered on portal"
click at [763, 181] on span "System" at bounding box center [773, 182] width 31 height 11
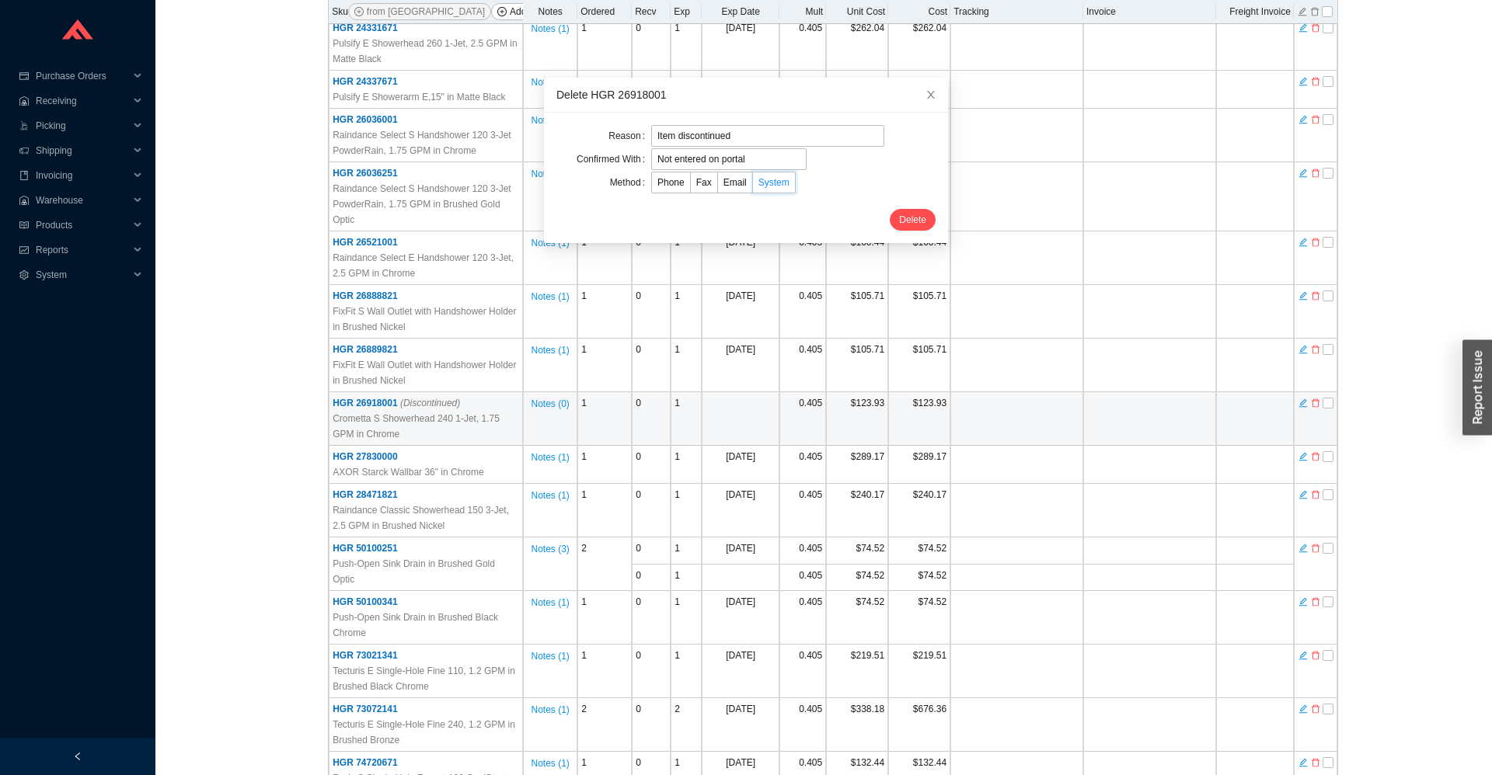
click at [753, 186] on input "System" at bounding box center [753, 186] width 0 height 0
click at [883, 221] on div "Delete" at bounding box center [745, 220] width 379 height 22
click at [899, 221] on button "Delete" at bounding box center [913, 220] width 46 height 22
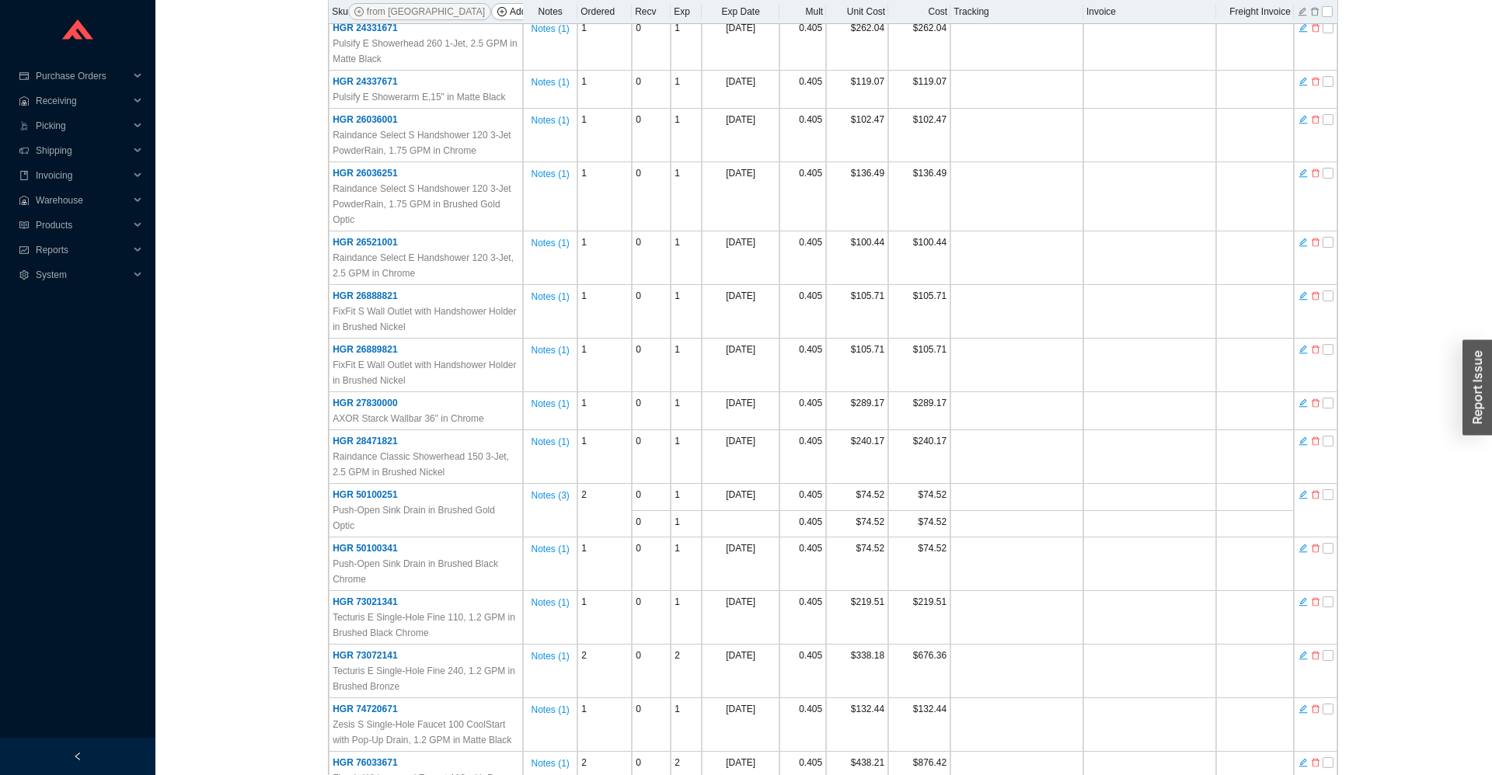
scroll to position [0, 0]
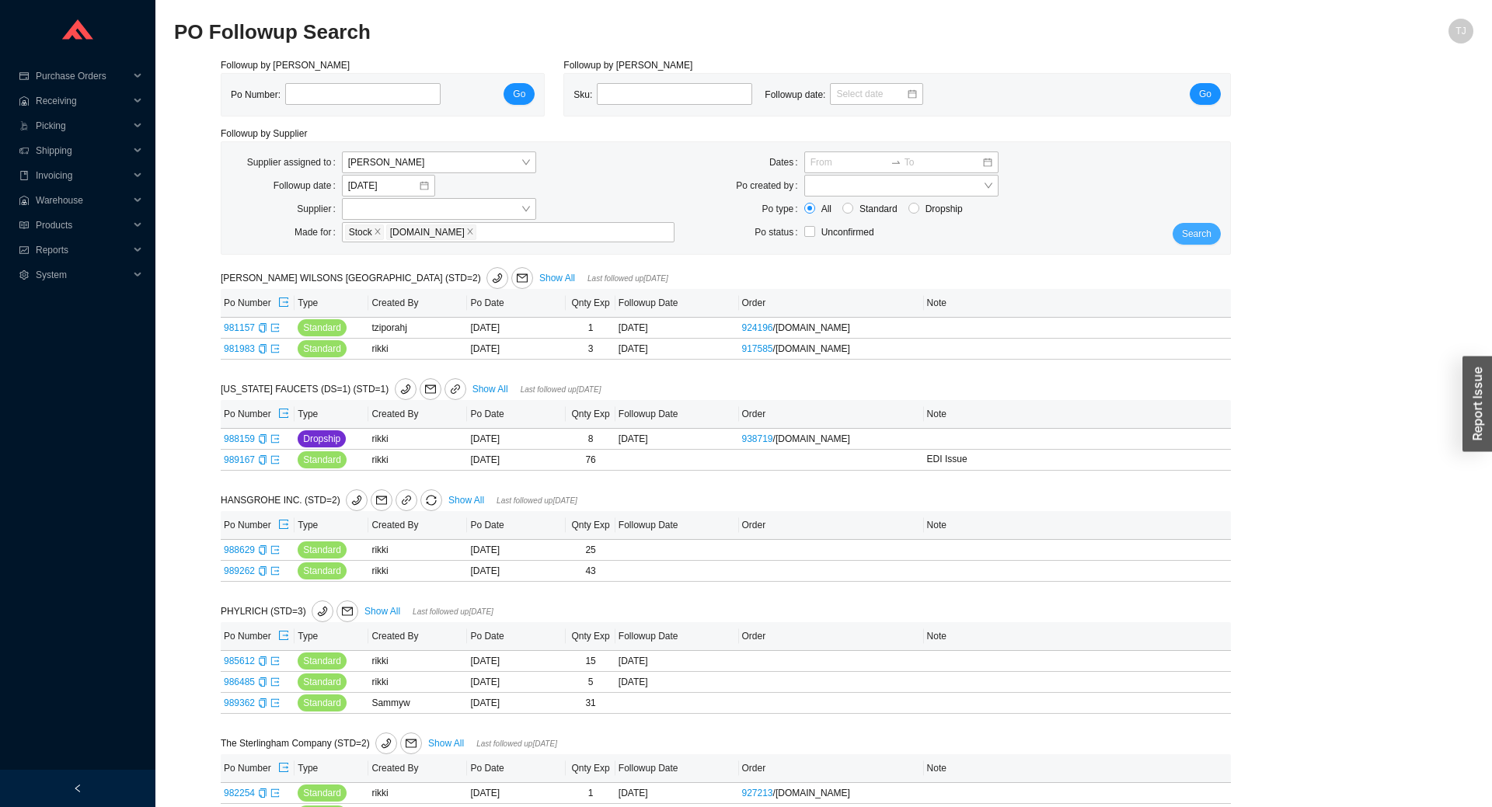
click at [1198, 229] on span "Search" at bounding box center [1197, 234] width 30 height 16
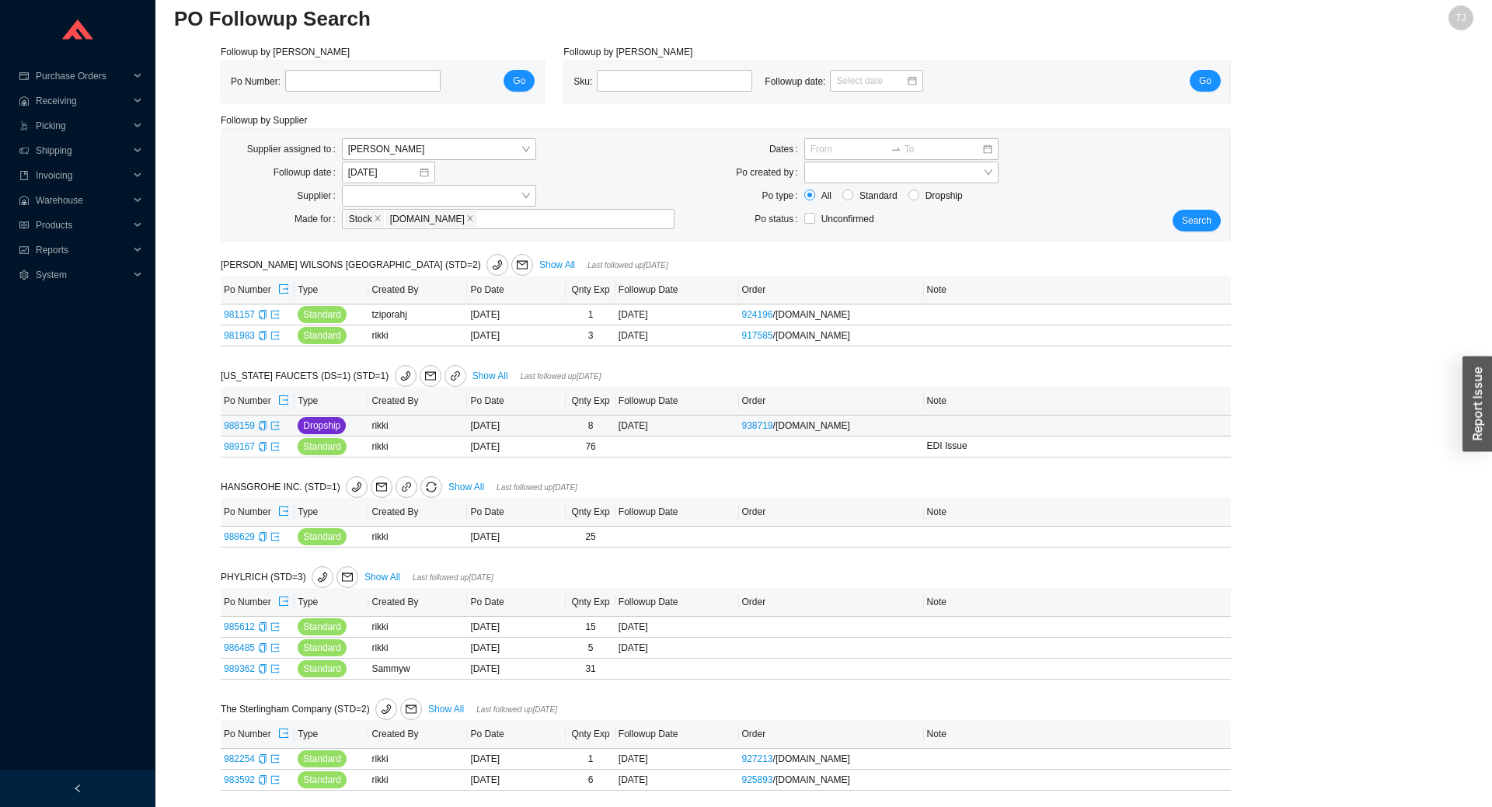
scroll to position [17, 0]
click at [1194, 220] on span "Search" at bounding box center [1197, 219] width 30 height 16
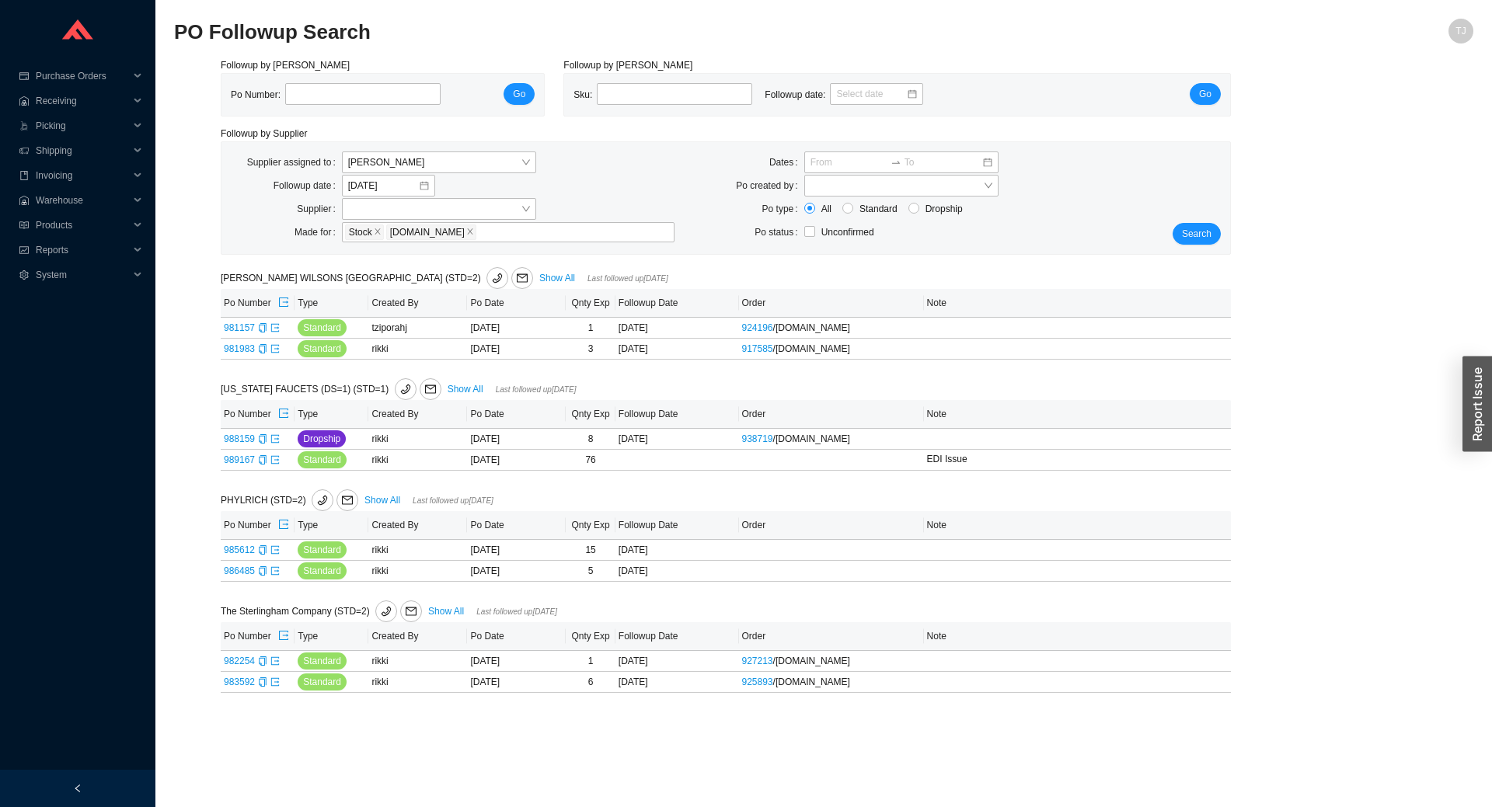
scroll to position [0, 0]
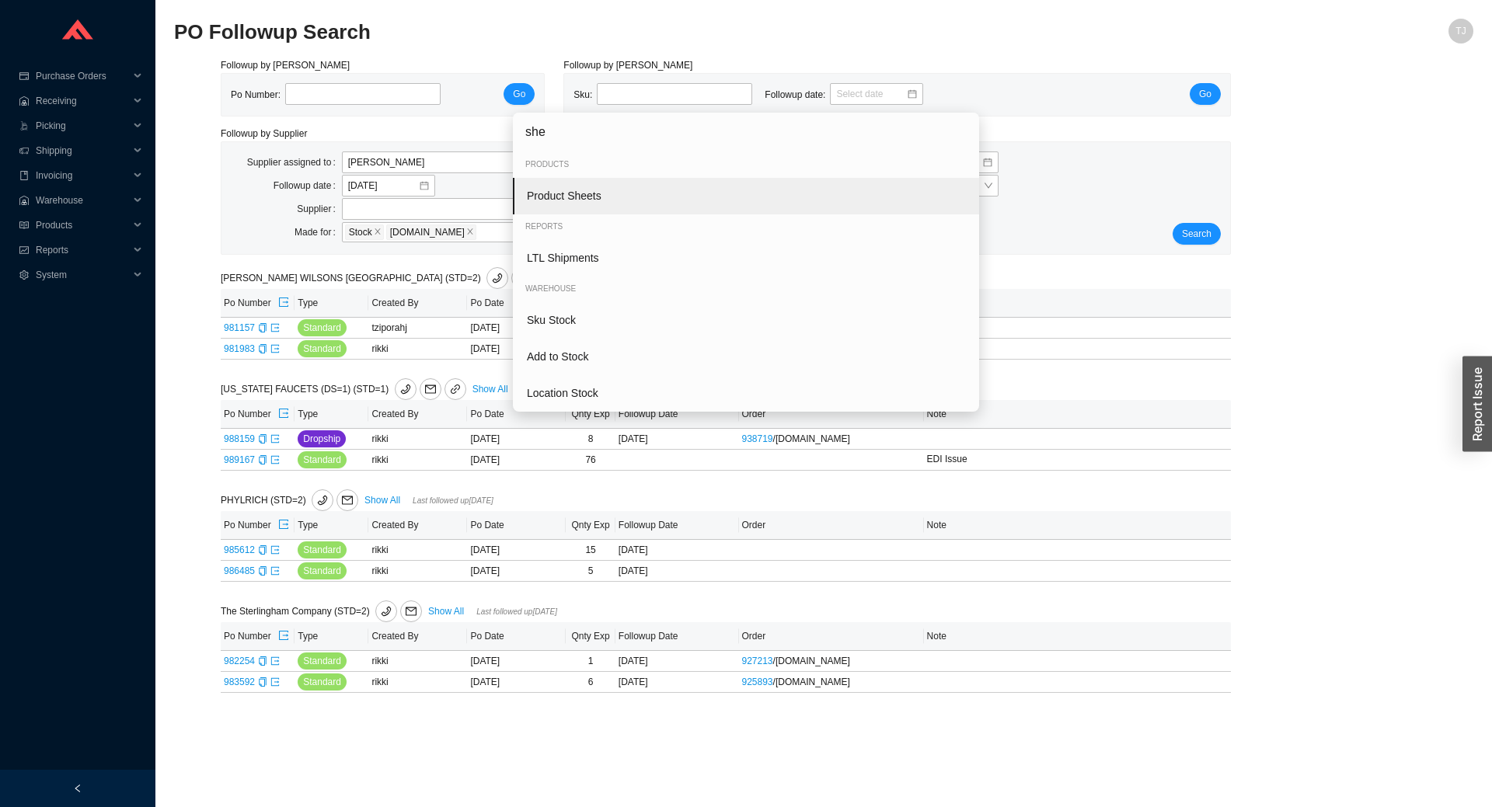
type input "shee"
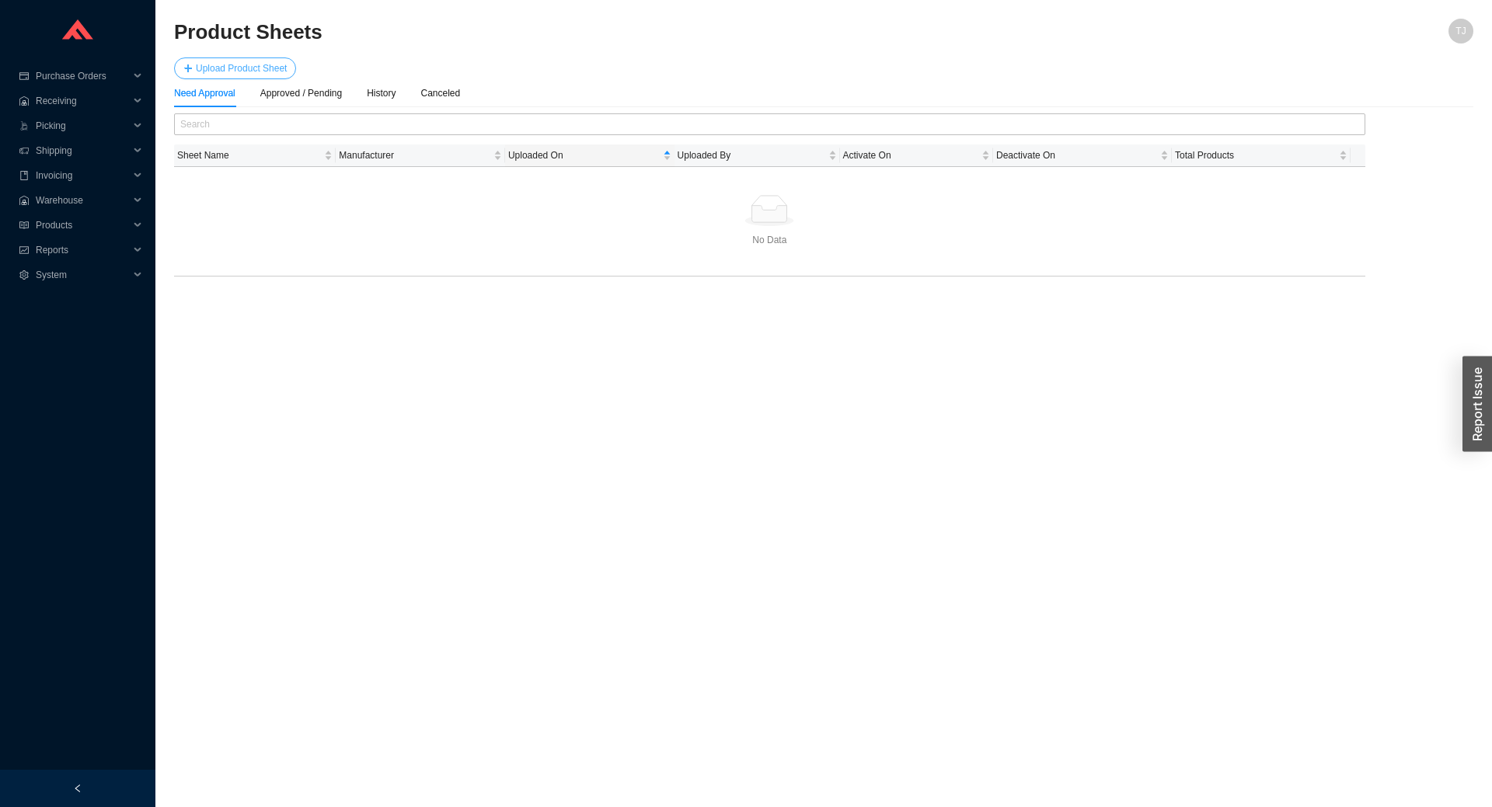
click at [270, 71] on span "Upload Product Sheet" at bounding box center [241, 69] width 91 height 16
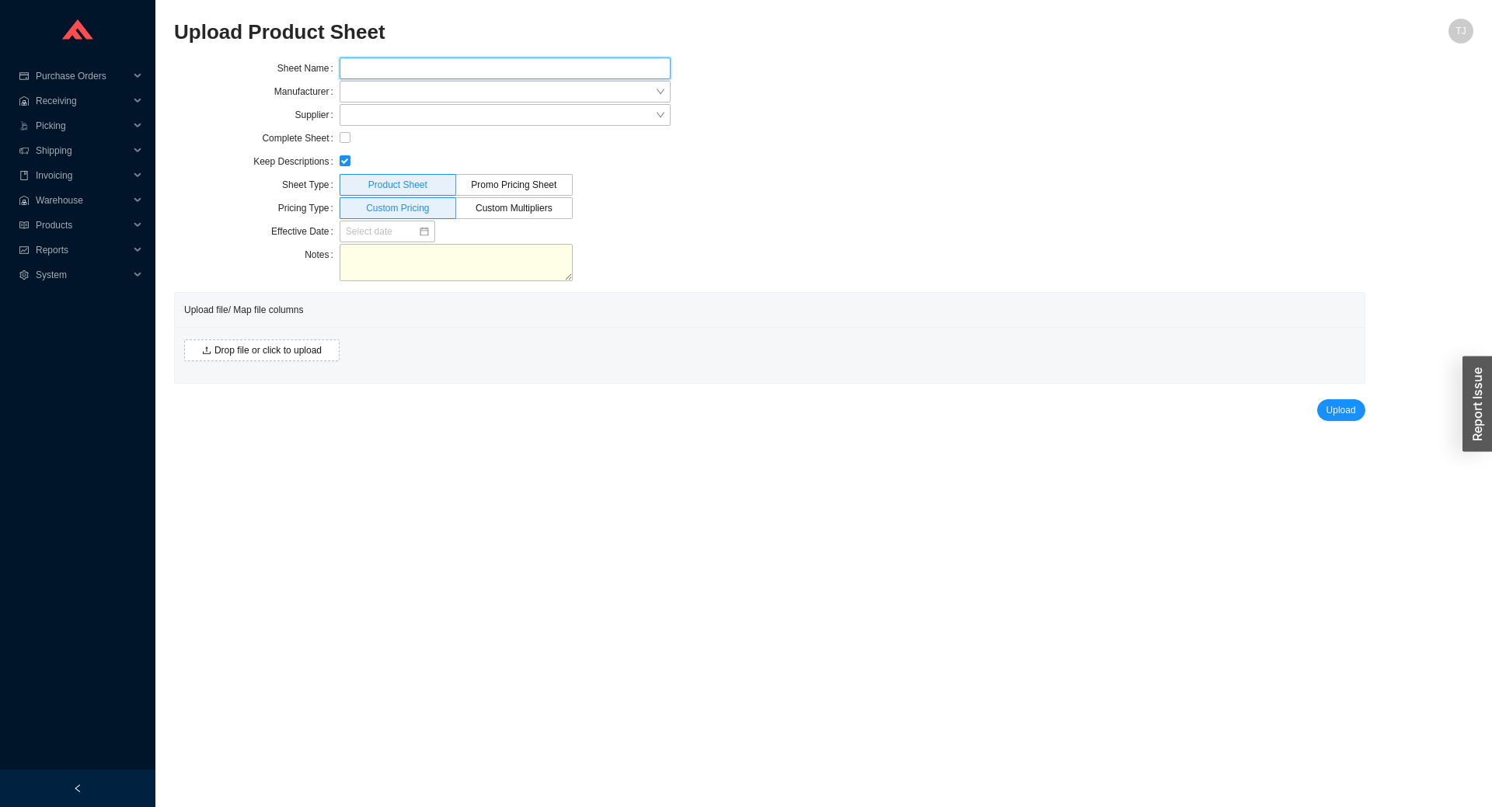
click at [357, 64] on input "text" at bounding box center [505, 68] width 331 height 22
click at [61, 222] on span "Products" at bounding box center [82, 225] width 93 height 25
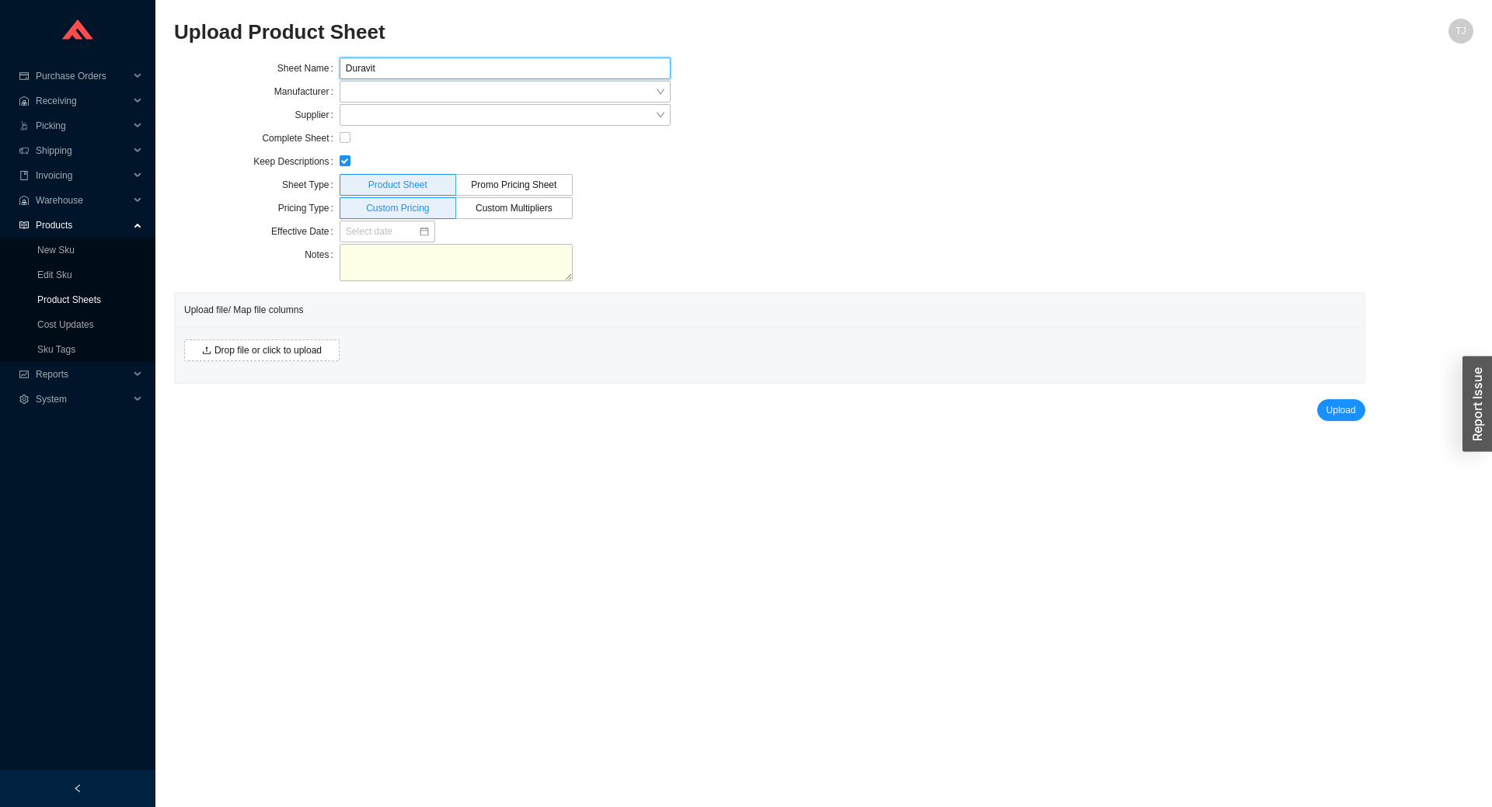
click at [403, 65] on input "Duravit" at bounding box center [505, 68] width 331 height 22
type input "Duravit [DATE]"
type input "dura"
click at [415, 119] on div "Duravit" at bounding box center [505, 120] width 319 height 14
click at [346, 133] on label at bounding box center [345, 139] width 11 height 16
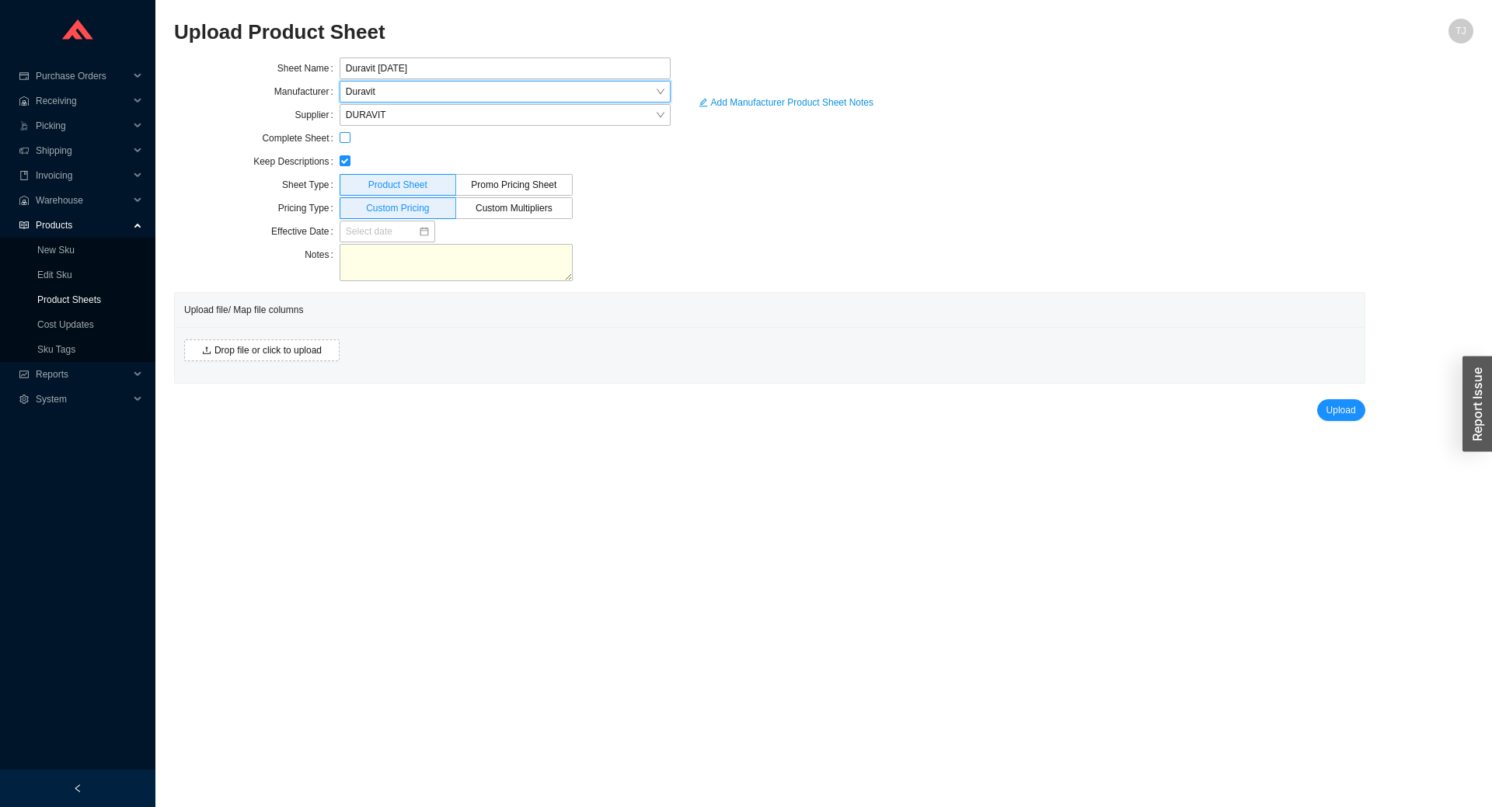
click at [346, 133] on input "checkbox" at bounding box center [345, 137] width 11 height 11
checkbox input "true"
click at [374, 235] on input at bounding box center [382, 232] width 72 height 16
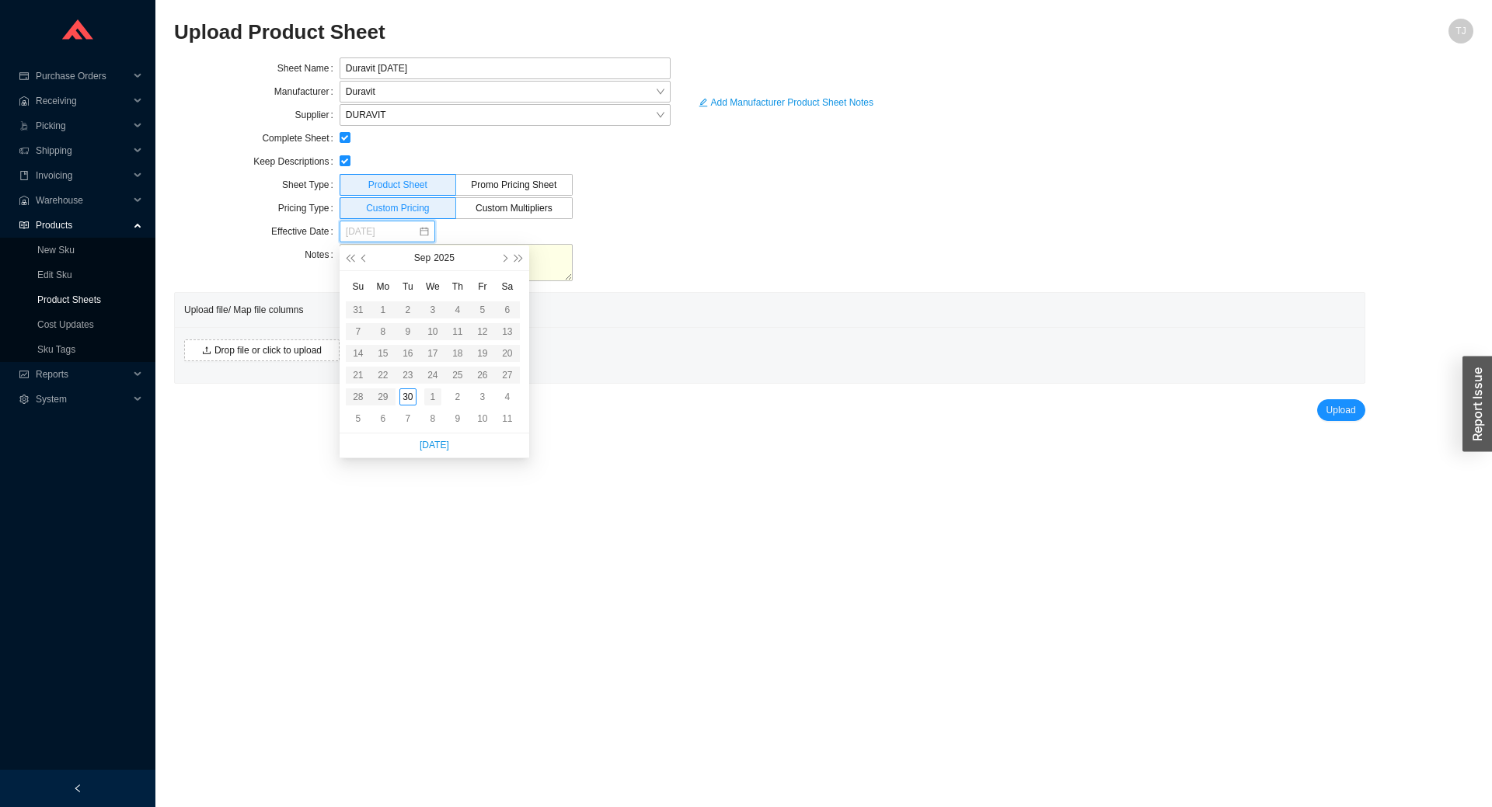
type input "[DATE]"
click at [423, 400] on td "1" at bounding box center [432, 397] width 25 height 22
click at [247, 352] on span "Drop file or click to upload" at bounding box center [267, 351] width 107 height 16
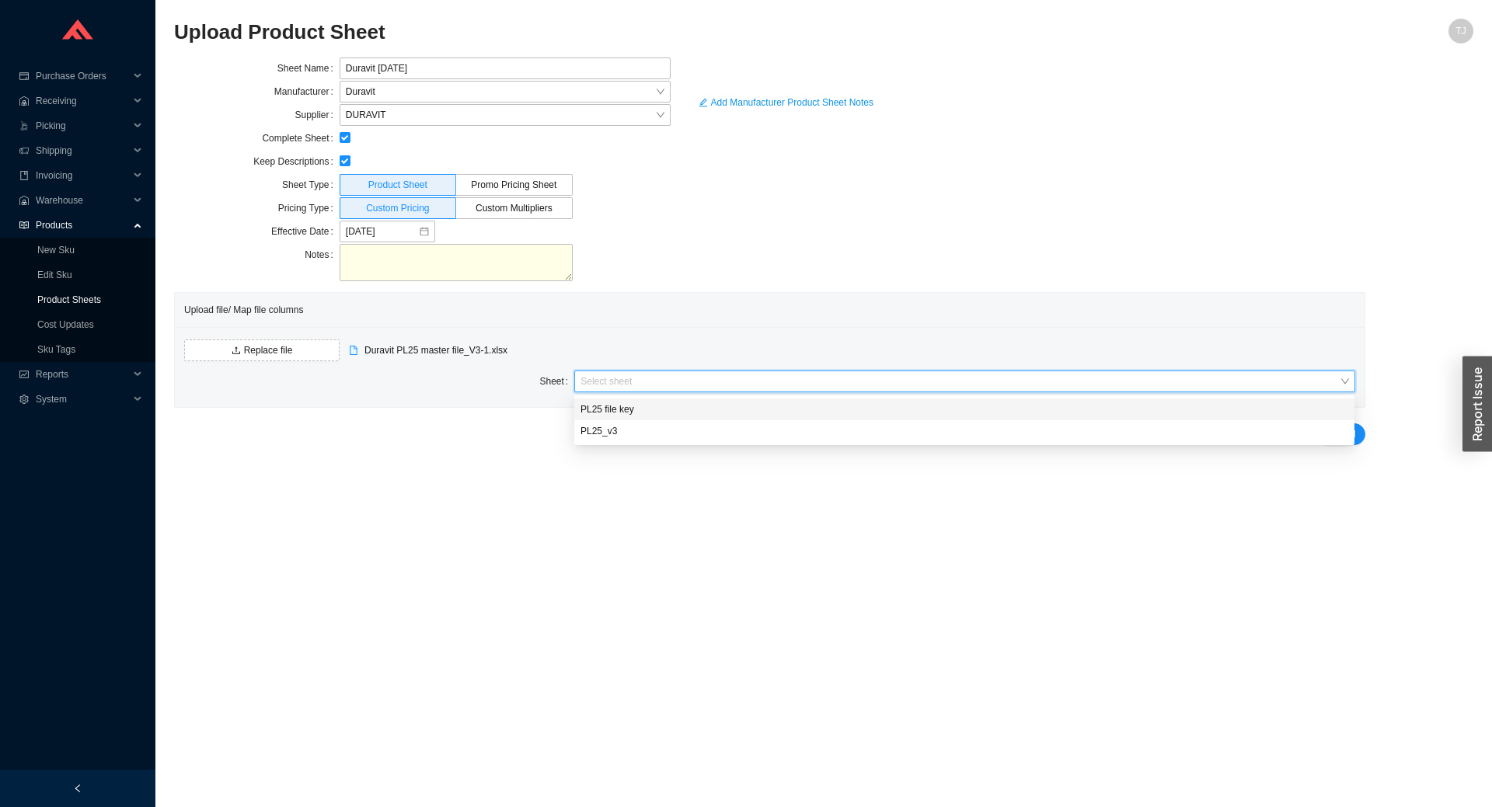
click at [618, 382] on input "search" at bounding box center [959, 381] width 758 height 20
click at [634, 435] on div "PL25_v3" at bounding box center [964, 431] width 768 height 14
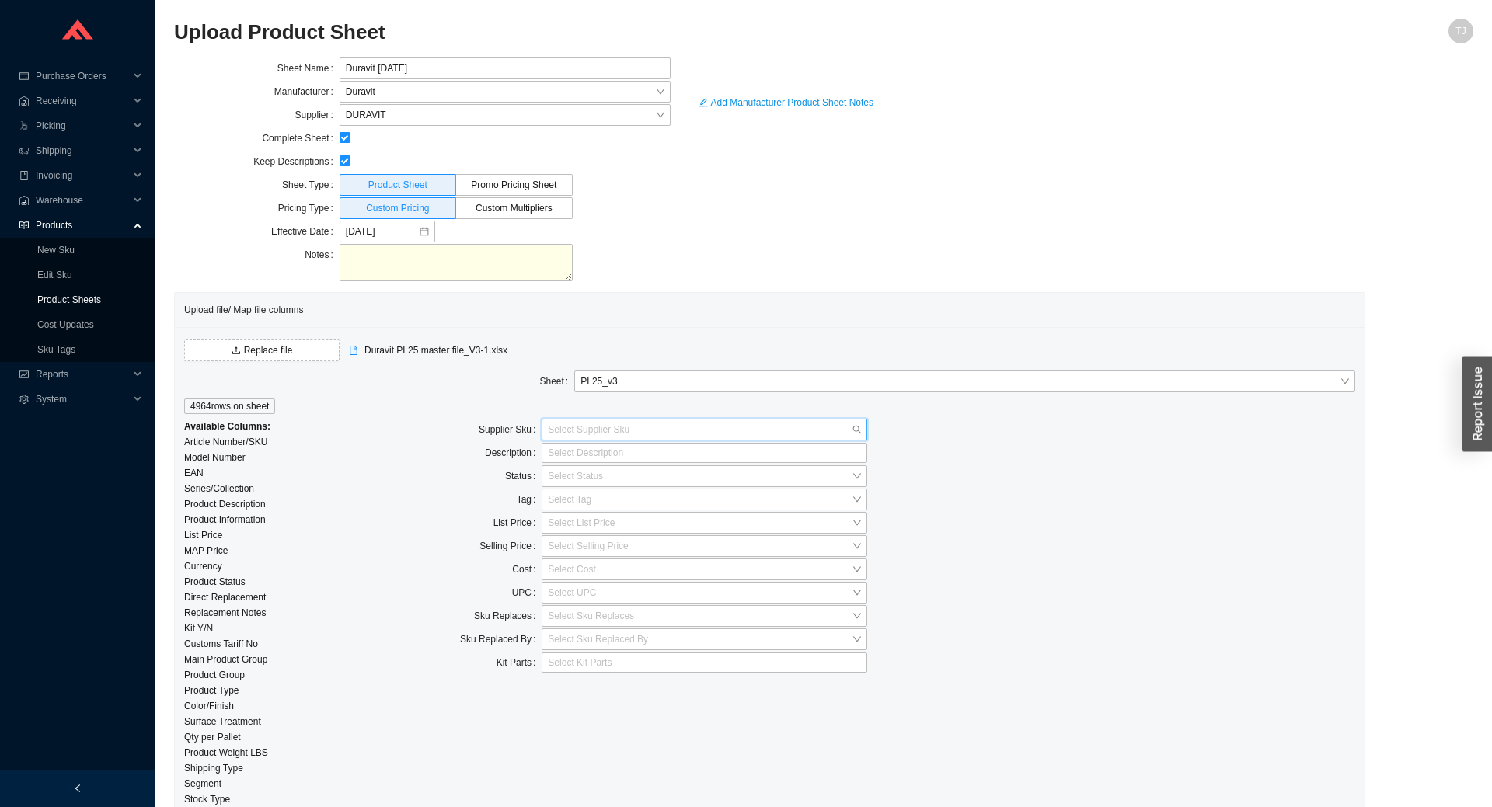
click at [597, 432] on input "search" at bounding box center [700, 430] width 304 height 20
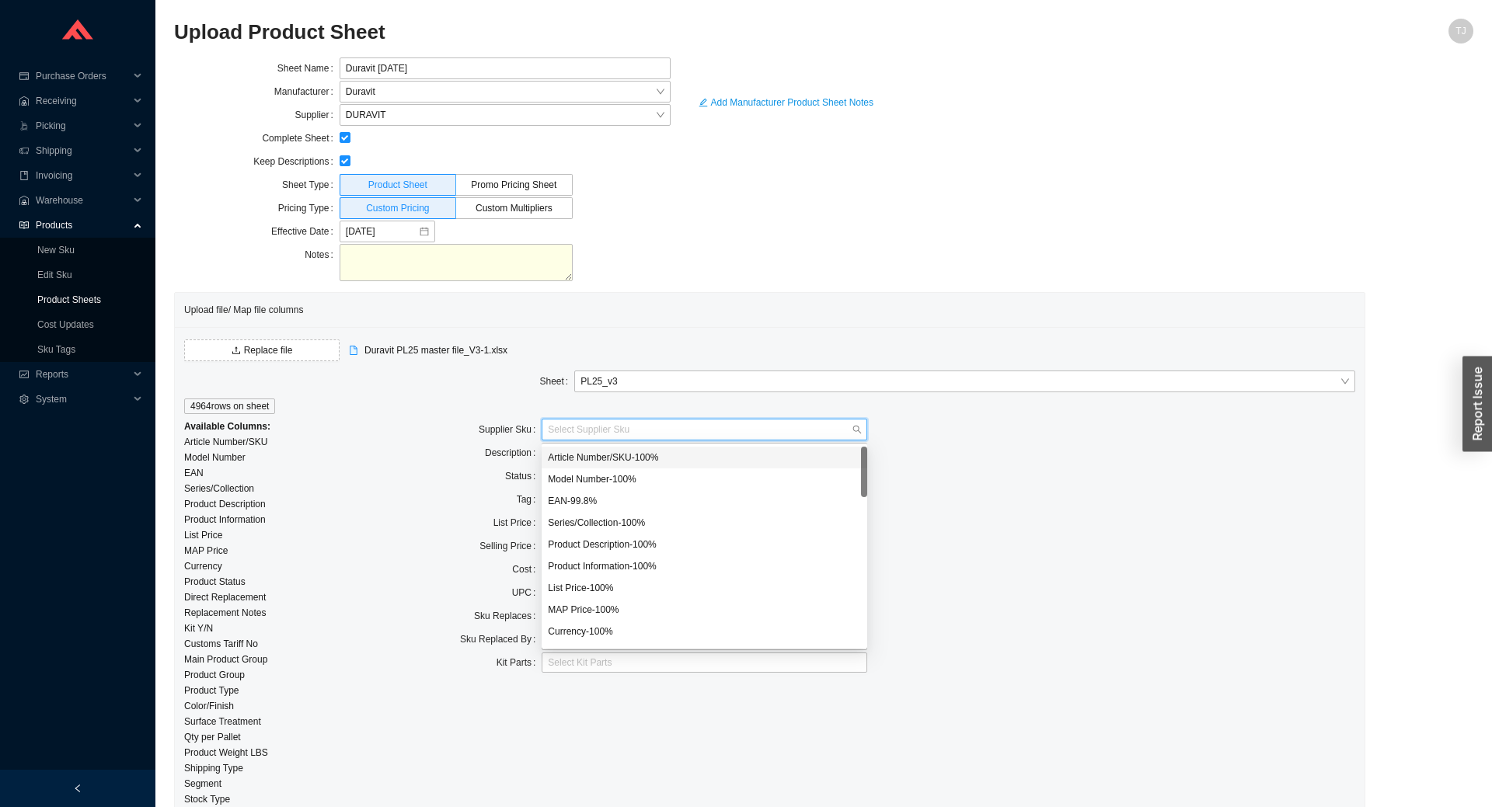
click at [609, 455] on div "Article Number/SKU - 100 %" at bounding box center [704, 458] width 313 height 14
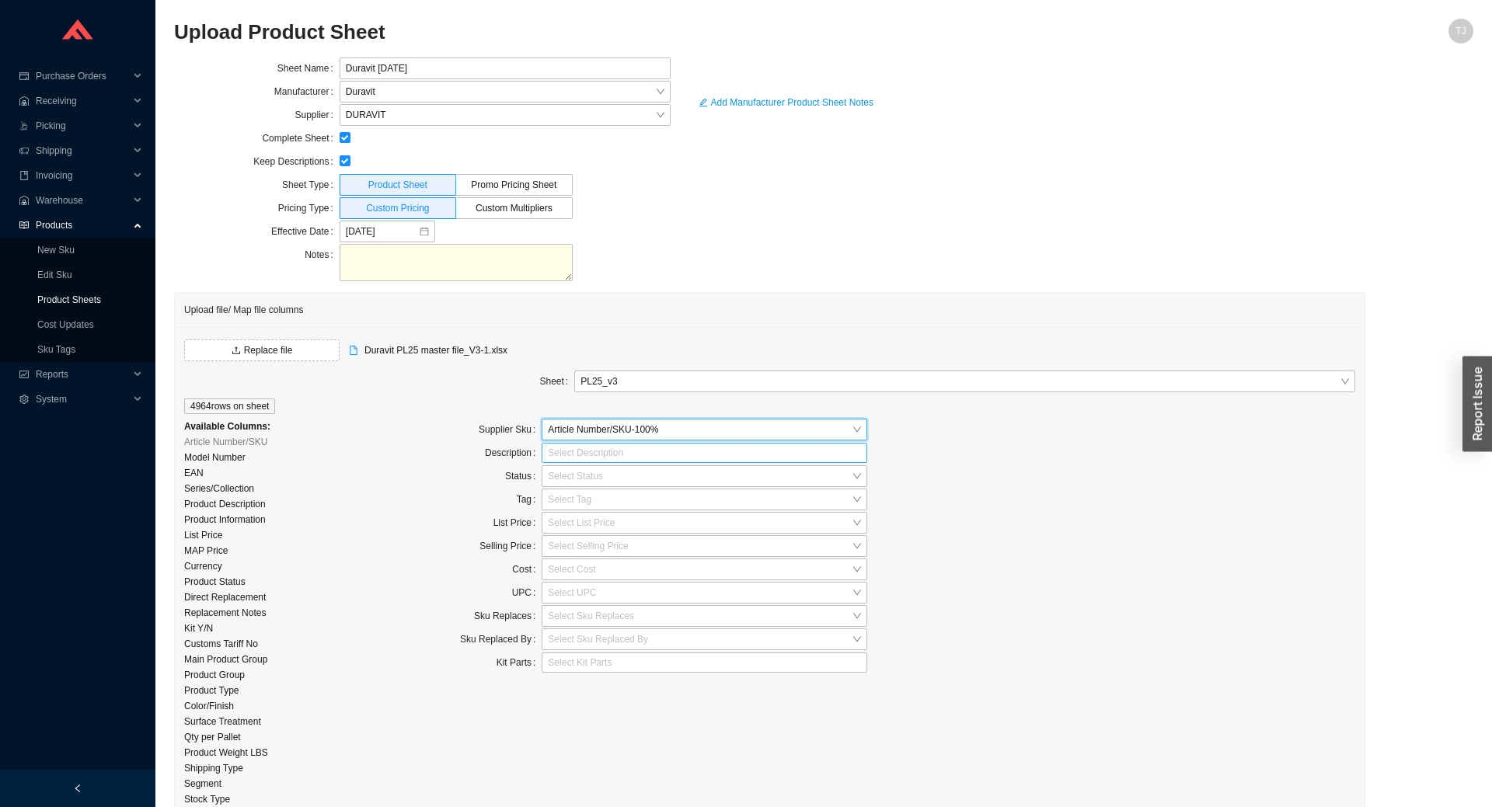
click at [609, 457] on div at bounding box center [698, 453] width 306 height 16
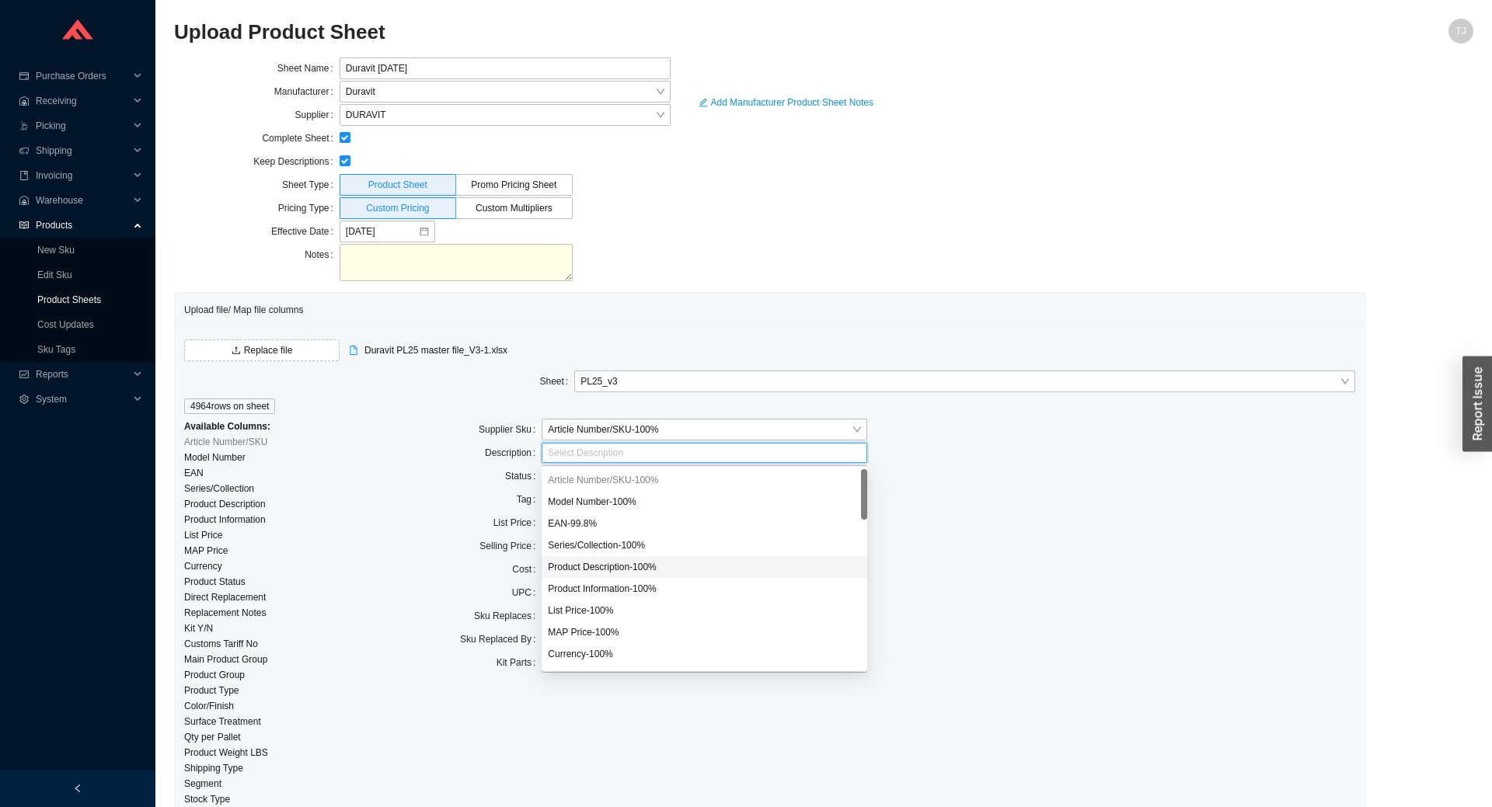
click at [621, 562] on div "Product Description - 100 %" at bounding box center [704, 567] width 313 height 14
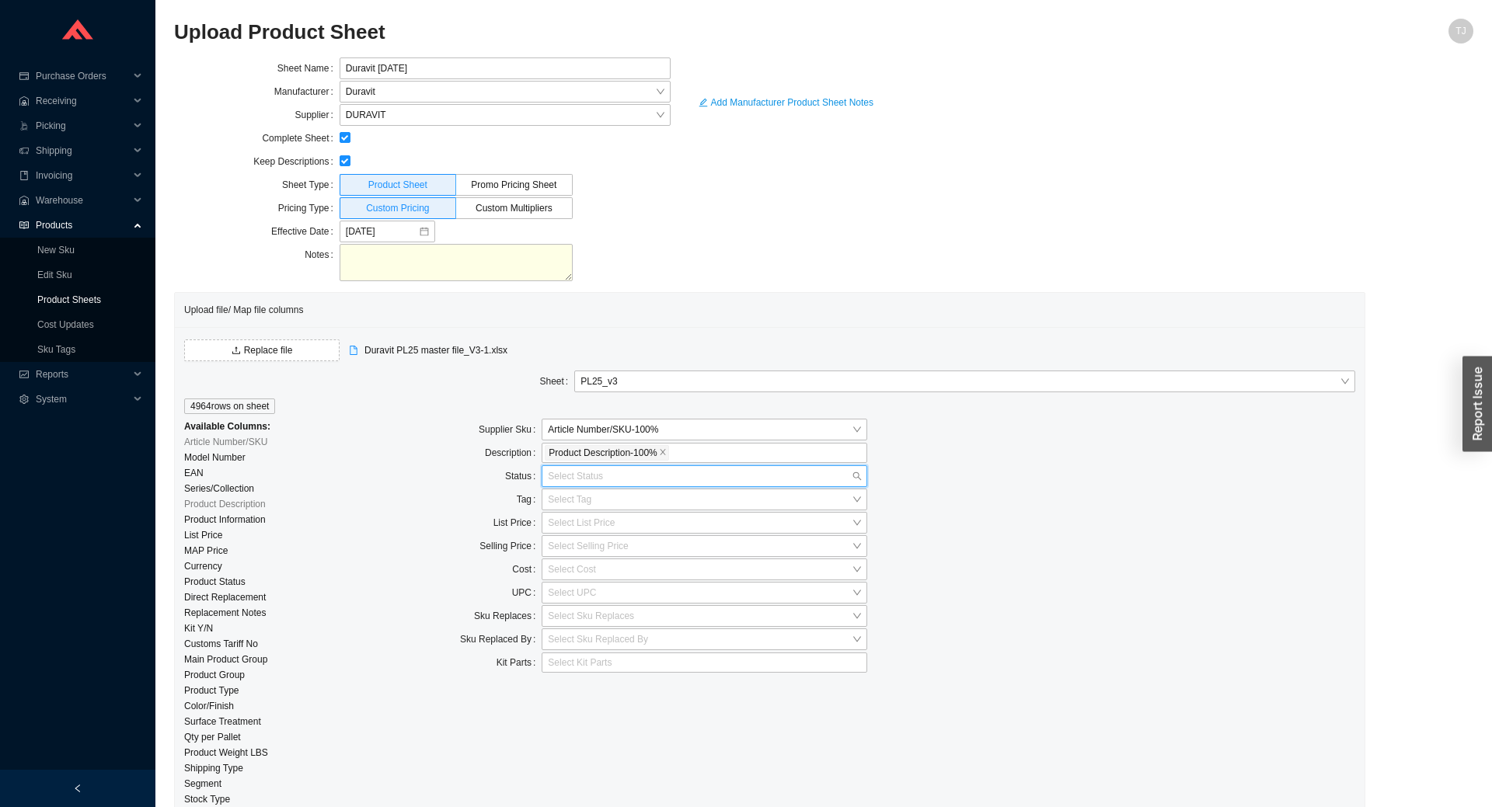
click at [604, 482] on input "search" at bounding box center [700, 476] width 304 height 20
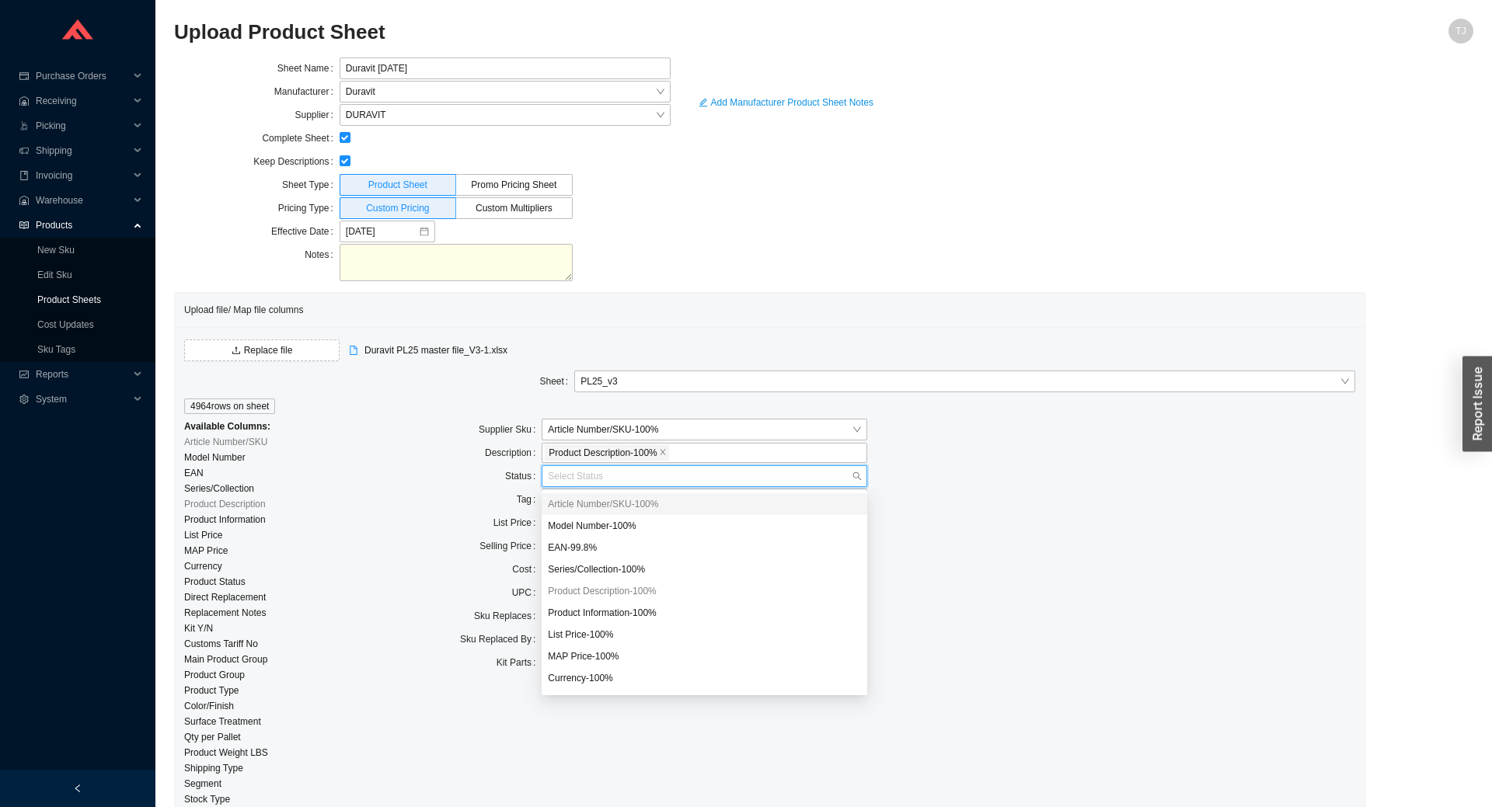
click at [333, 486] on div "Series/Collection" at bounding box center [281, 489] width 195 height 16
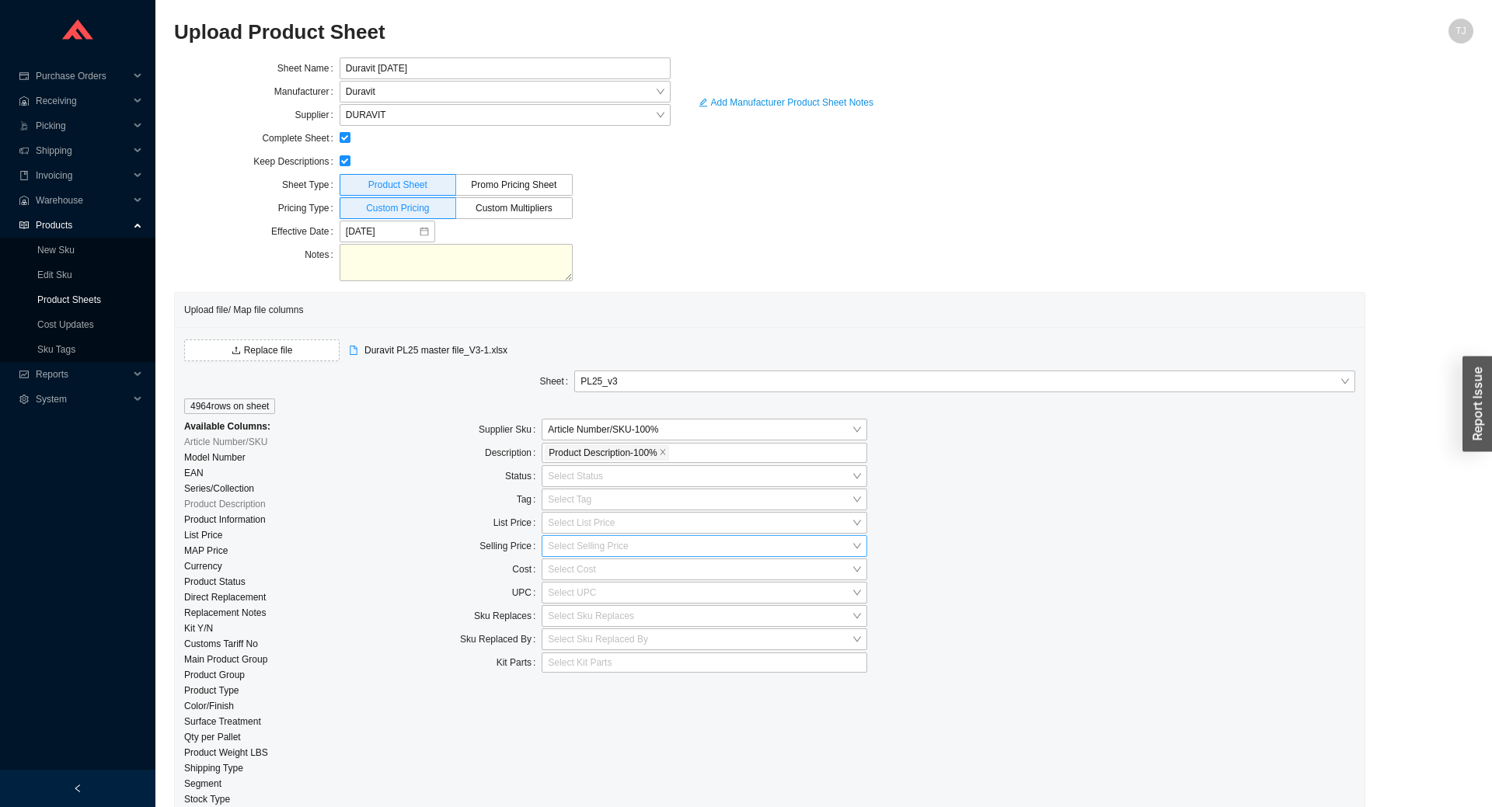
click at [573, 539] on input "search" at bounding box center [700, 546] width 304 height 20
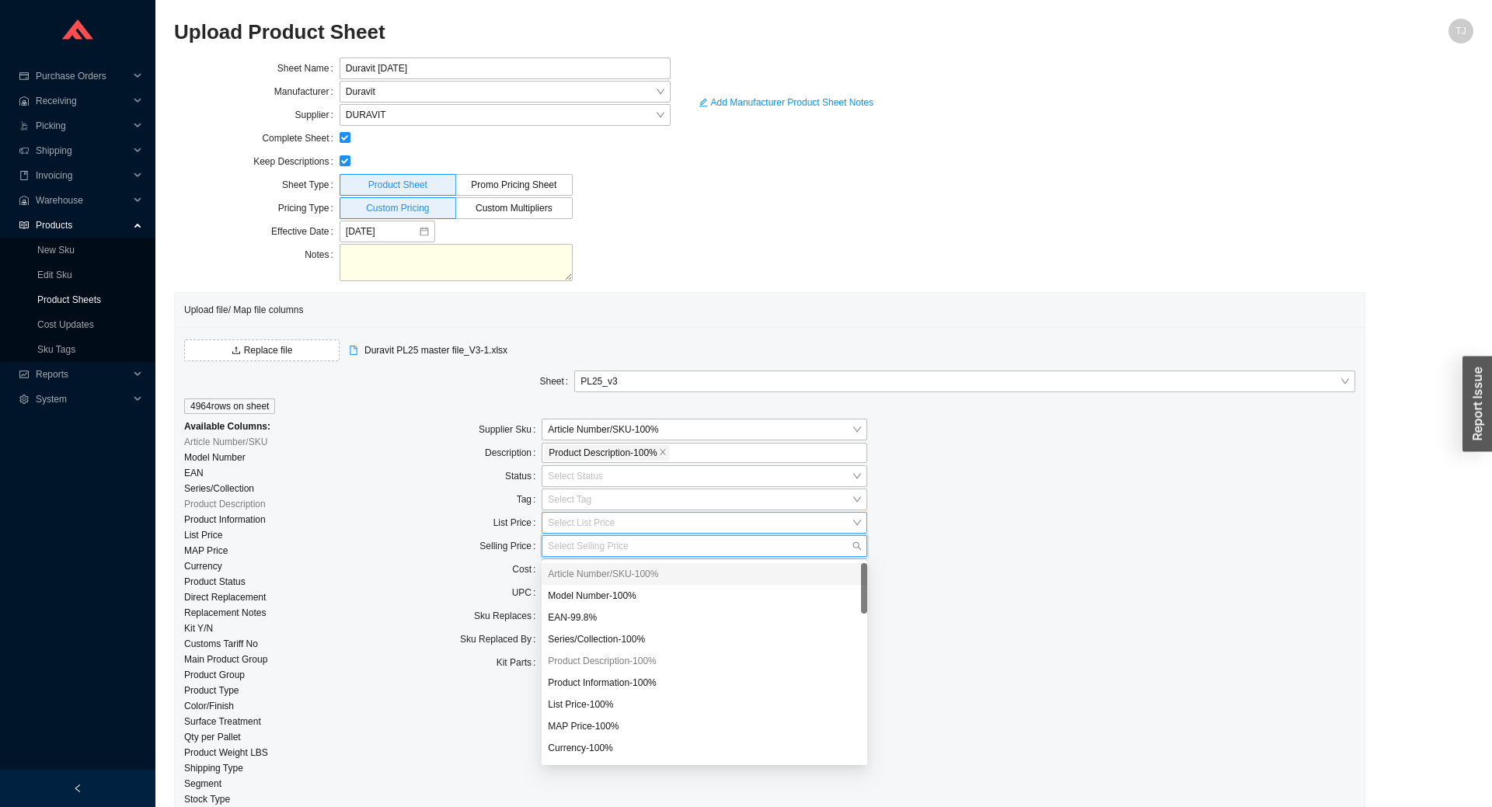
click at [556, 519] on input "search" at bounding box center [700, 523] width 304 height 20
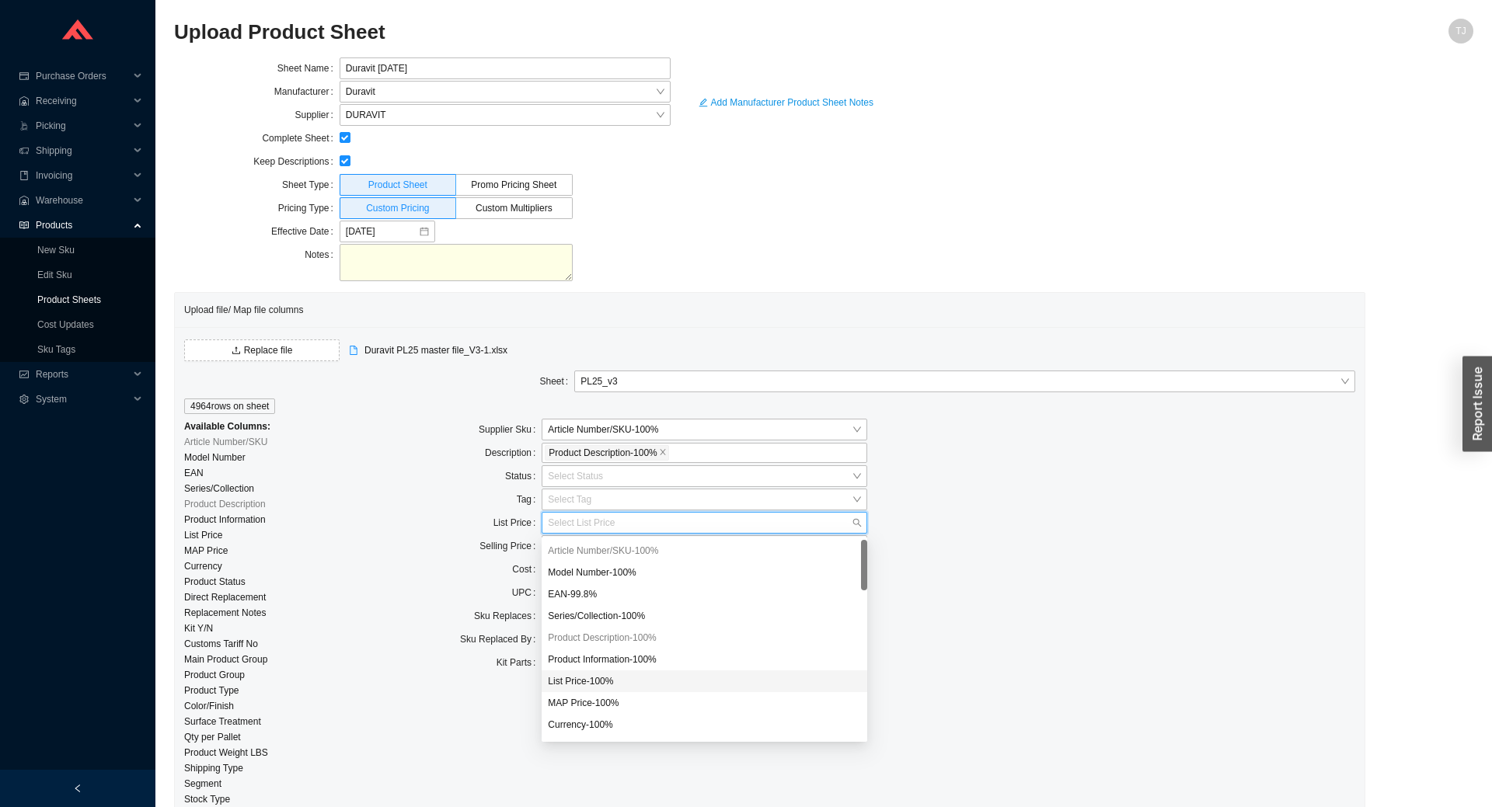
click at [605, 682] on div "List Price - 100 %" at bounding box center [704, 681] width 313 height 14
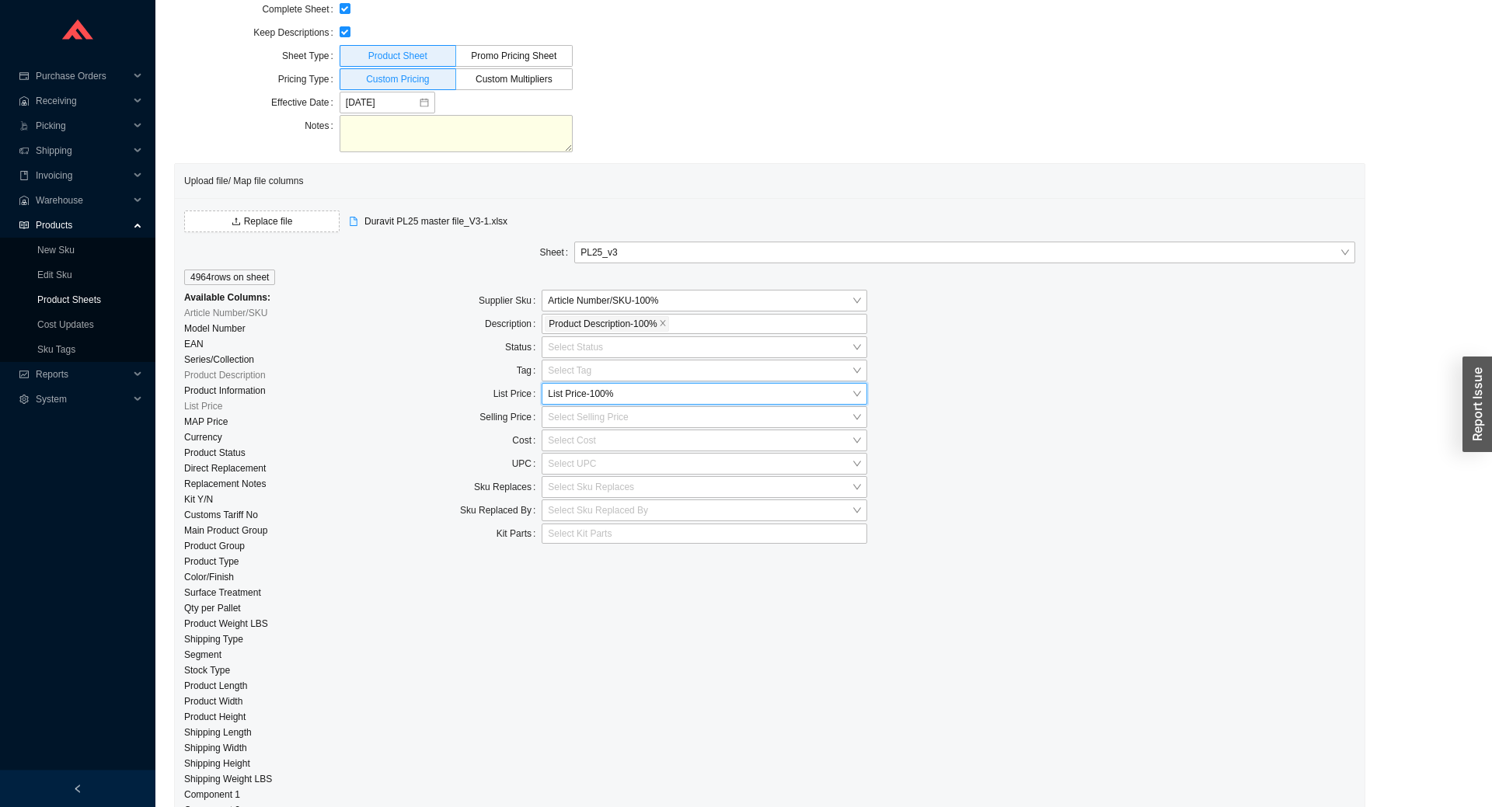
scroll to position [299, 0]
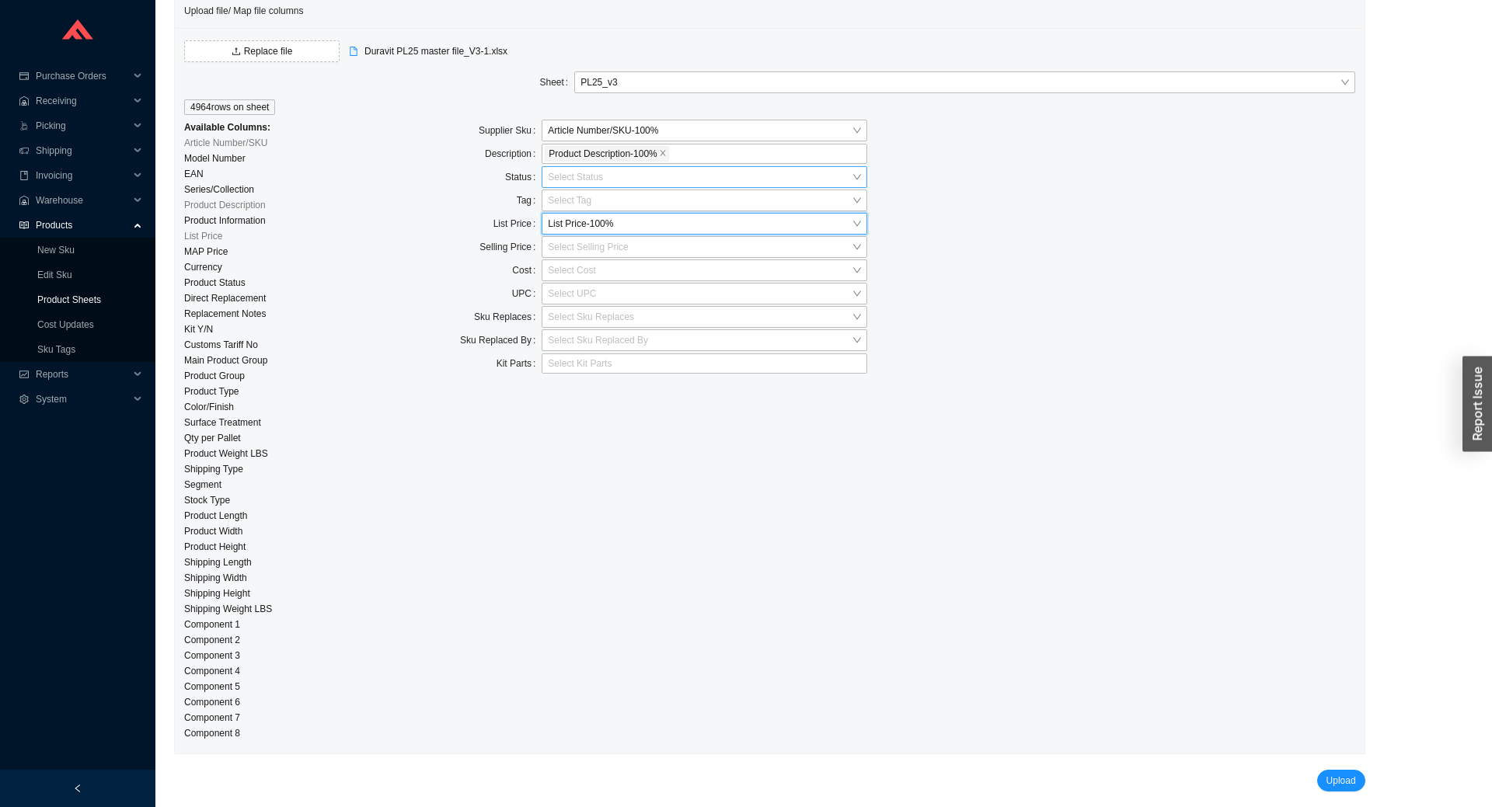
click at [597, 178] on input "search" at bounding box center [700, 177] width 304 height 20
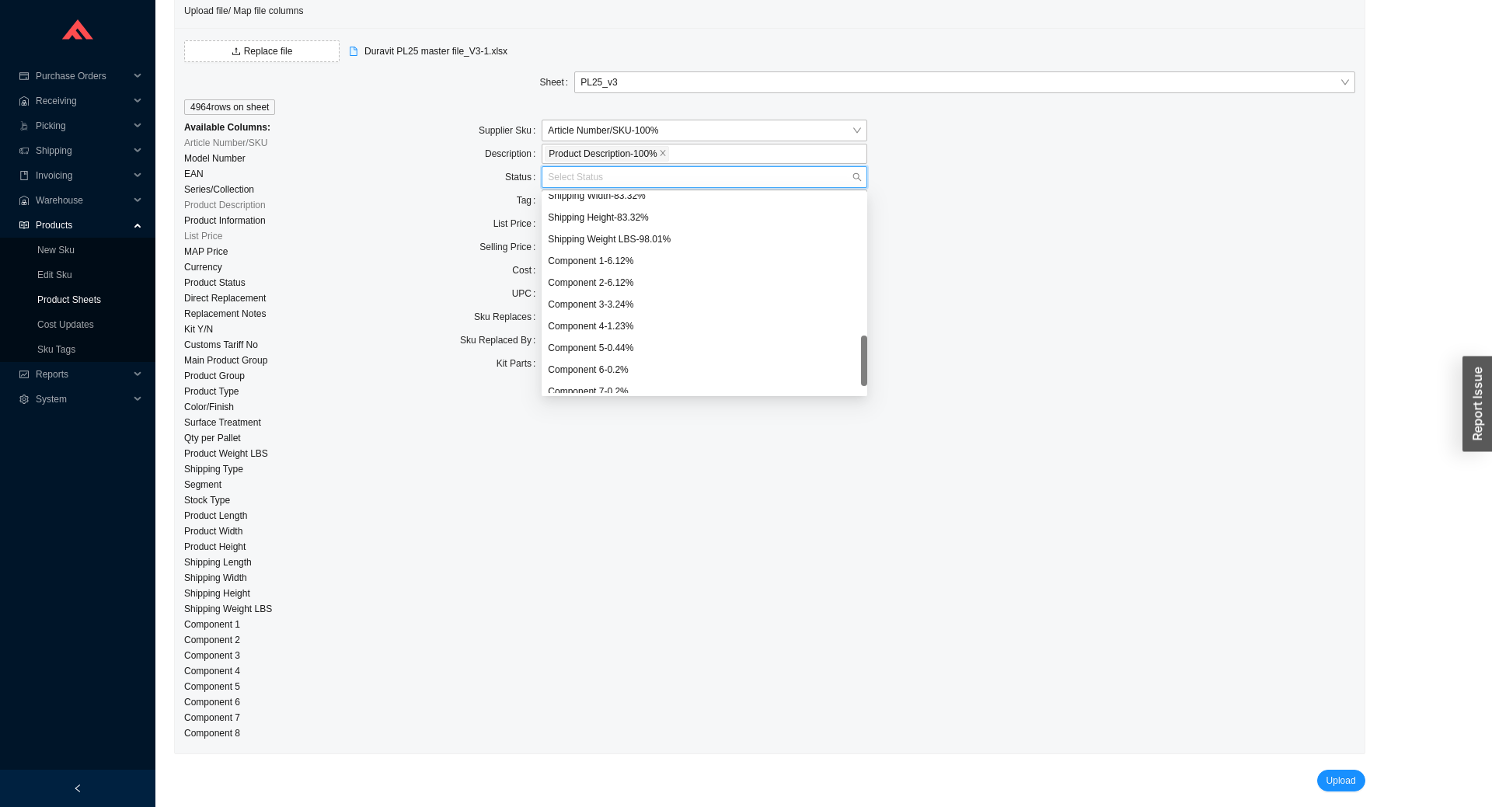
scroll to position [0, 0]
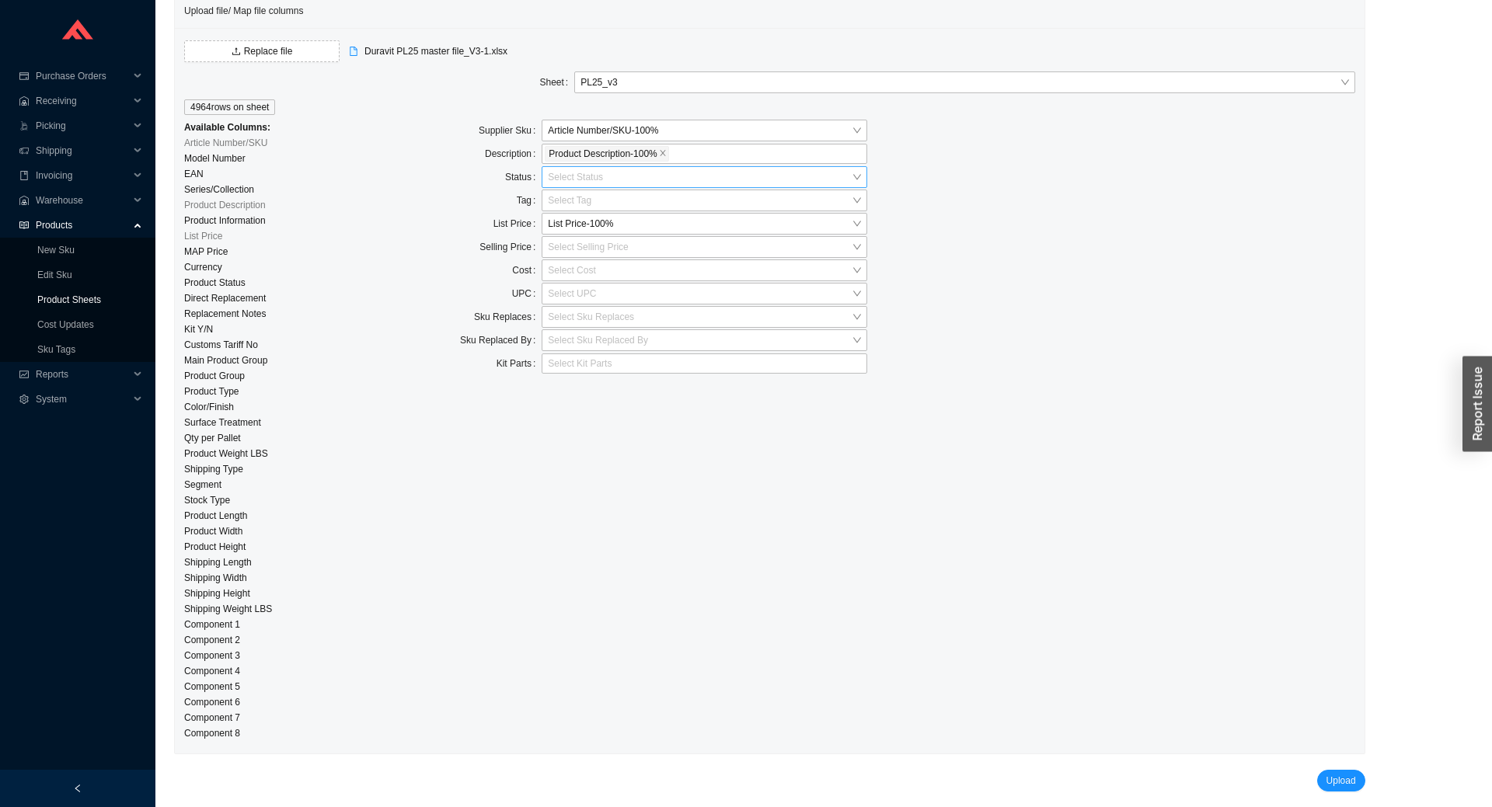
click at [566, 180] on input "search" at bounding box center [700, 177] width 304 height 20
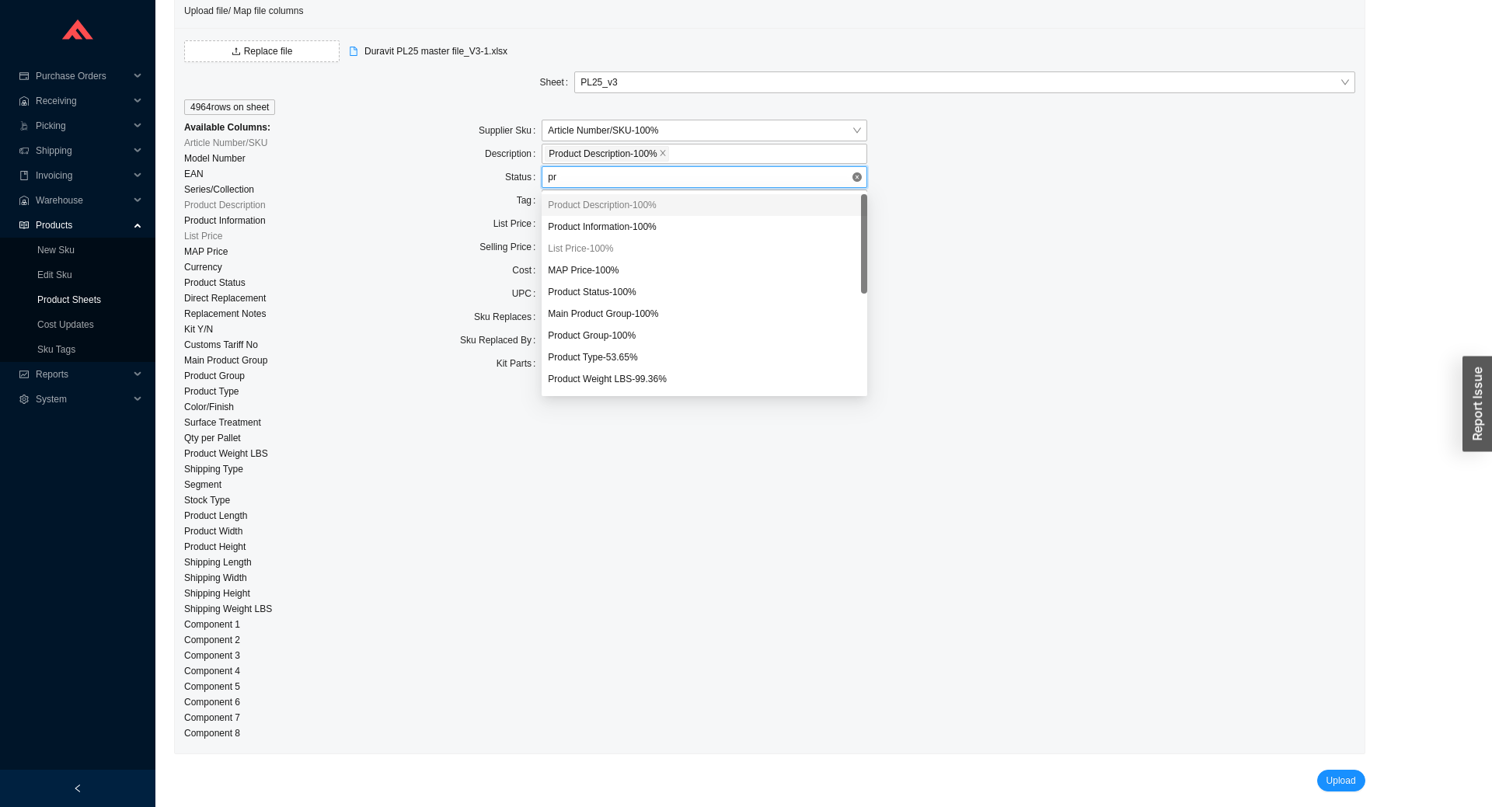
type input "pro"
click at [576, 248] on div "Product Status - 100 %" at bounding box center [704, 249] width 313 height 14
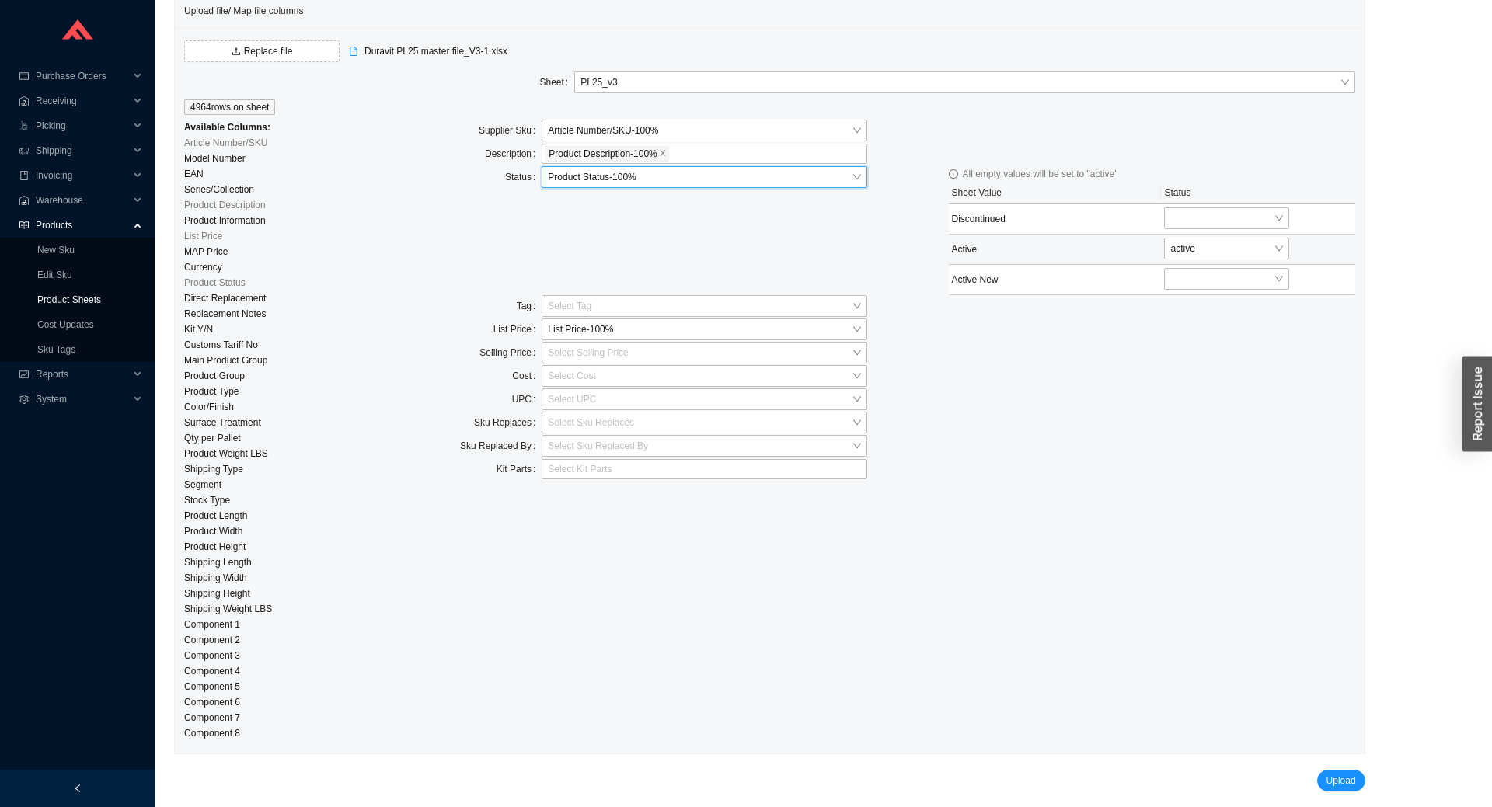
click at [1240, 235] on td "active" at bounding box center [1257, 250] width 193 height 30
click at [1237, 221] on input "search" at bounding box center [1221, 218] width 103 height 20
click at [1242, 268] on div "discontinued" at bounding box center [1228, 268] width 112 height 14
click at [1219, 290] on div at bounding box center [1199, 279] width 153 height 22
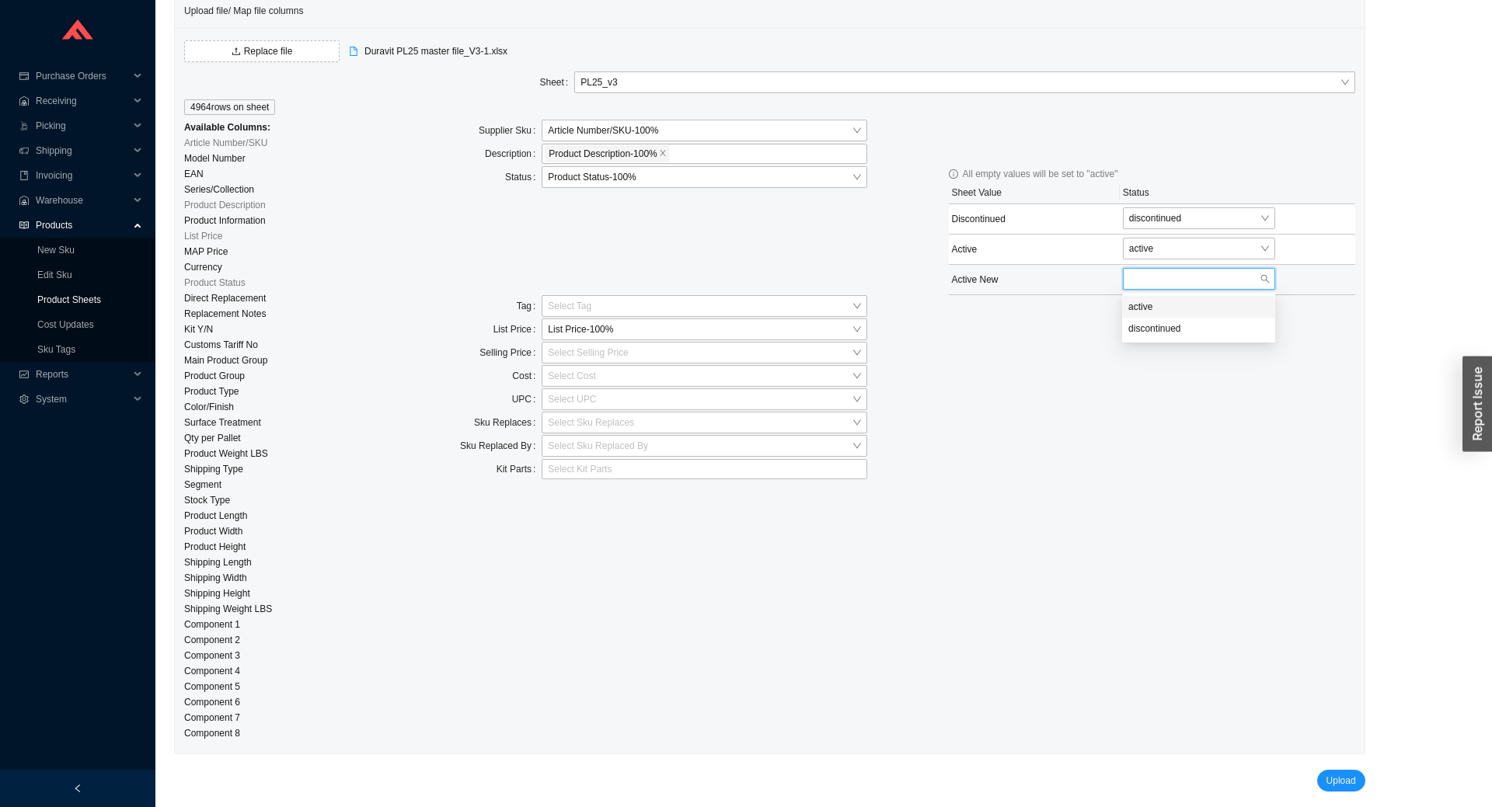
click at [1197, 309] on div "active" at bounding box center [1198, 307] width 141 height 14
click at [1262, 553] on div "Supplier Sku Article Number/SKU - 100 % Description Product Description - 100 %…" at bounding box center [867, 431] width 976 height 622
click at [1326, 784] on span "Upload" at bounding box center [1341, 781] width 30 height 16
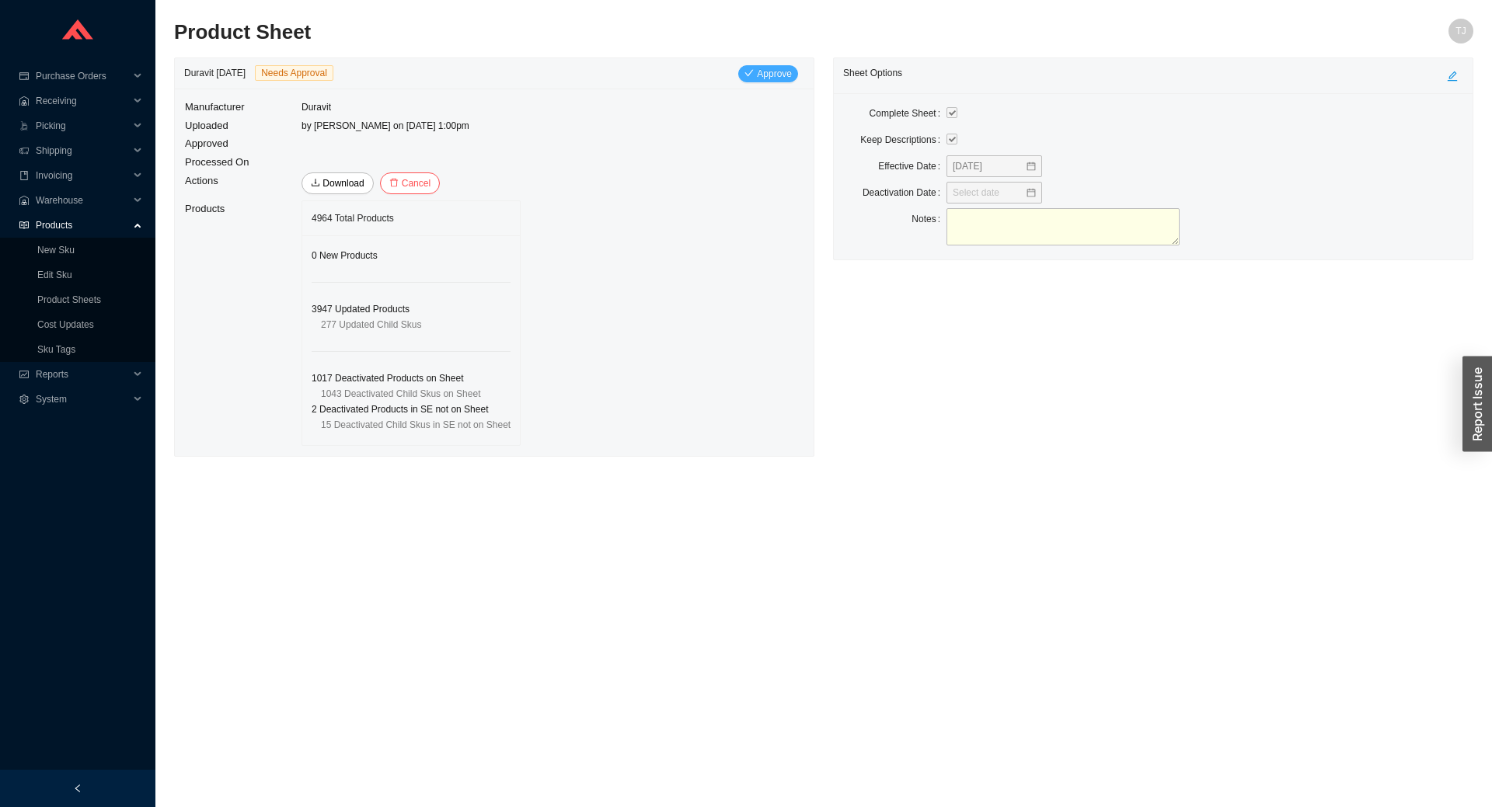
click at [774, 75] on span "Approve" at bounding box center [774, 74] width 35 height 16
click at [876, 142] on span "Yes" at bounding box center [873, 140] width 16 height 16
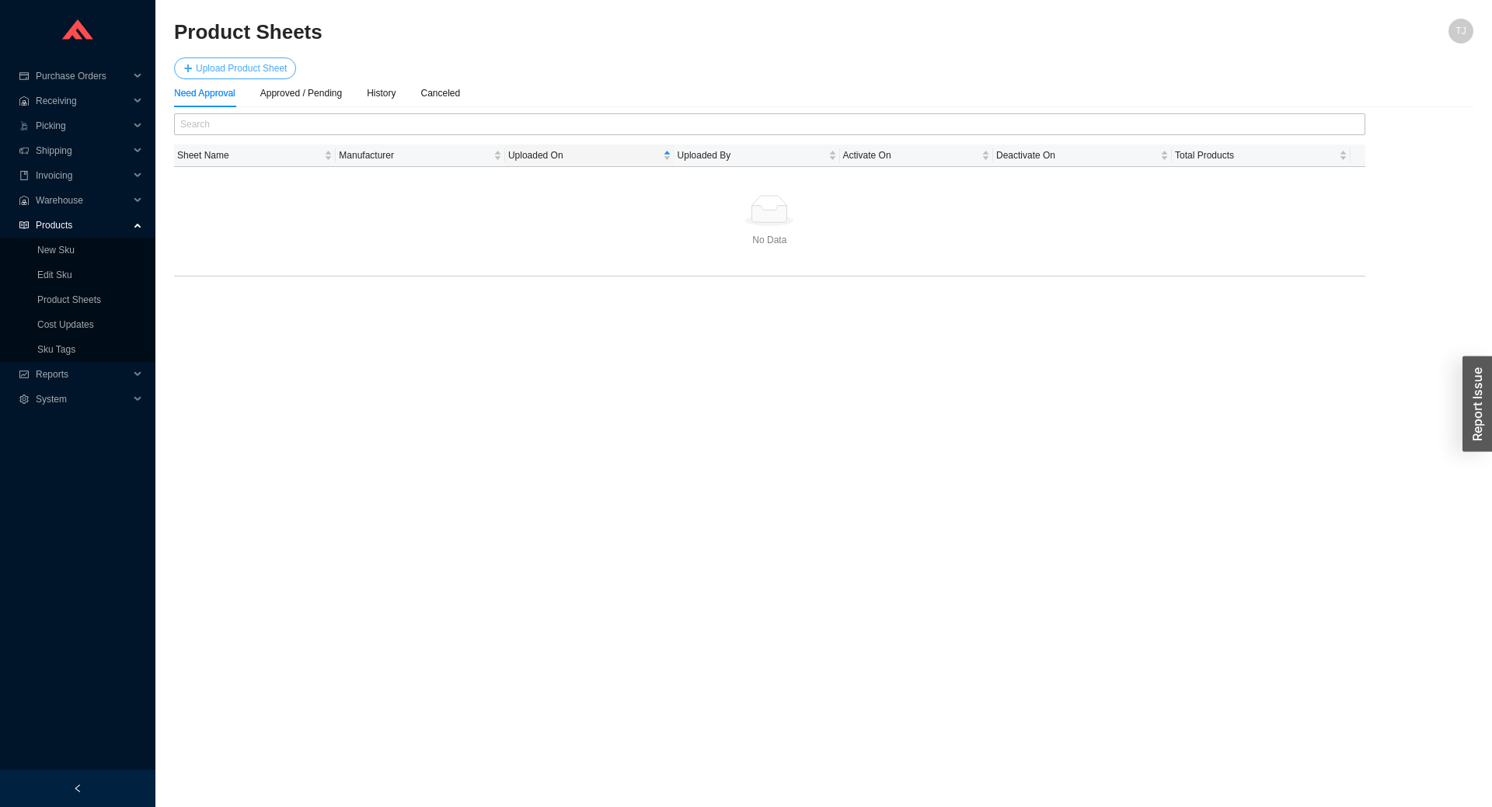
click at [272, 63] on span "Upload Product Sheet" at bounding box center [241, 69] width 91 height 16
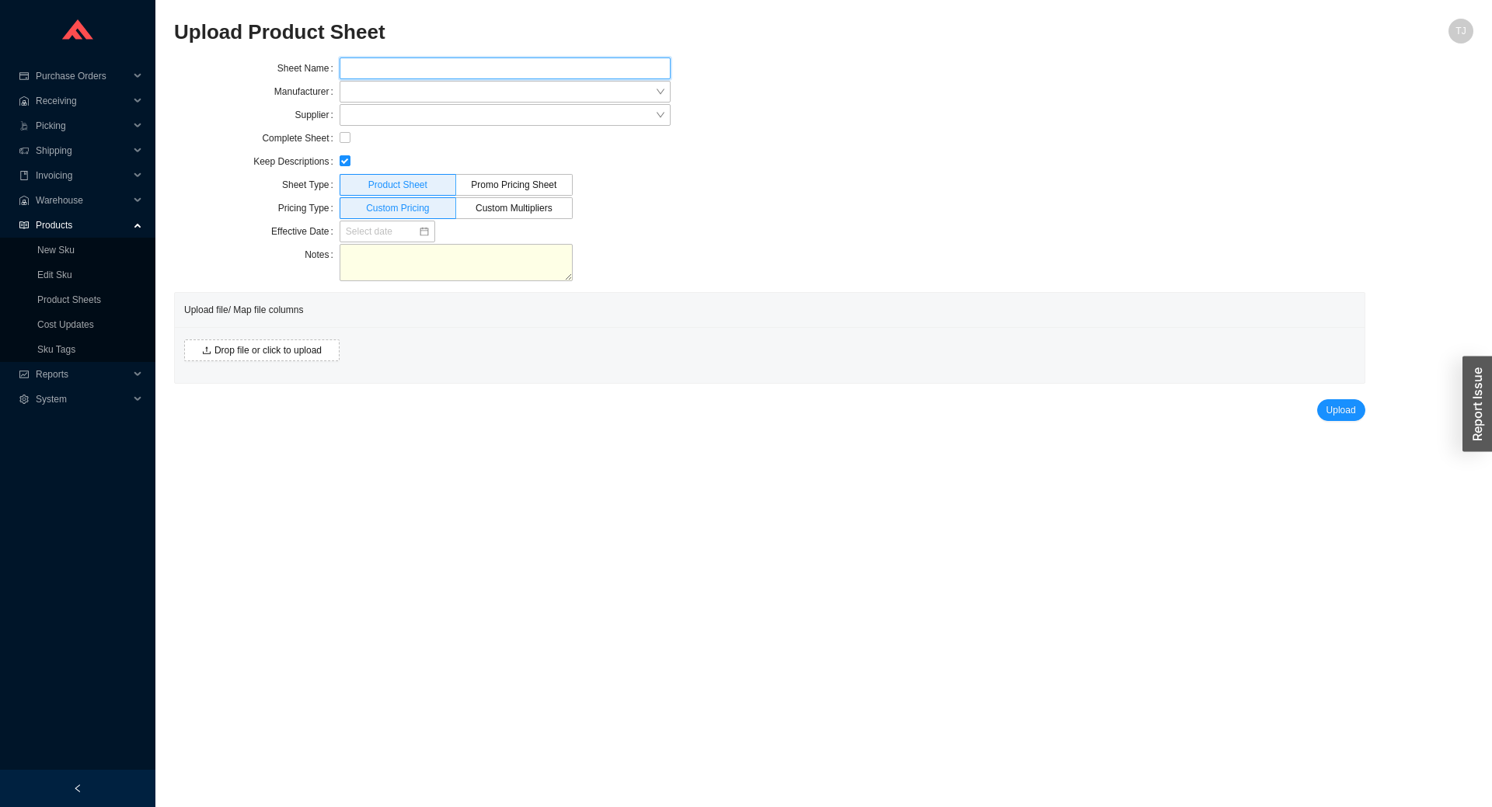
click at [378, 65] on input "text" at bounding box center [505, 68] width 331 height 22
type input "Colonial Bronze [DATE]"
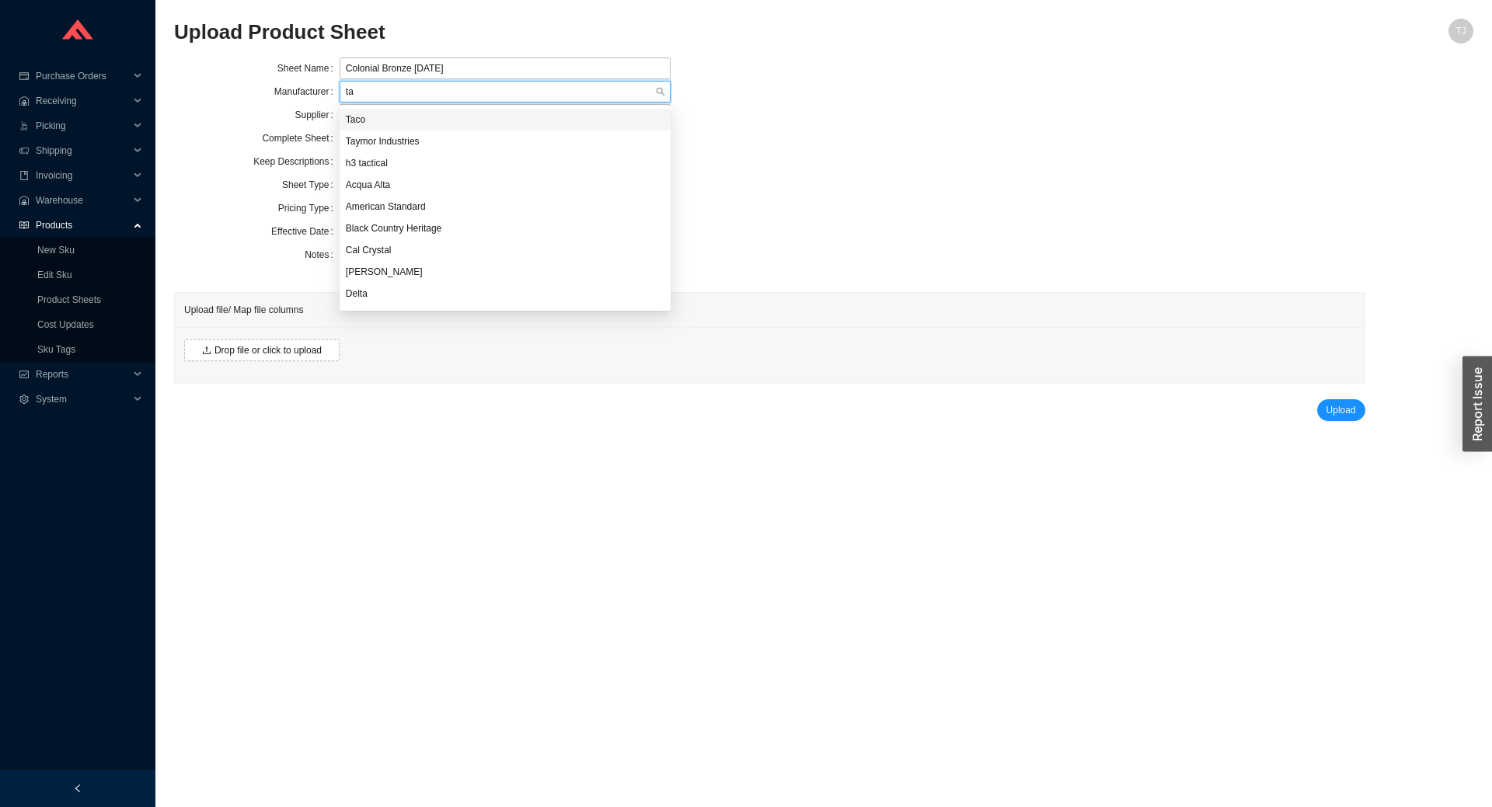
type input "t"
type input "colo"
click at [432, 135] on div "Colonial Bronze" at bounding box center [505, 141] width 319 height 14
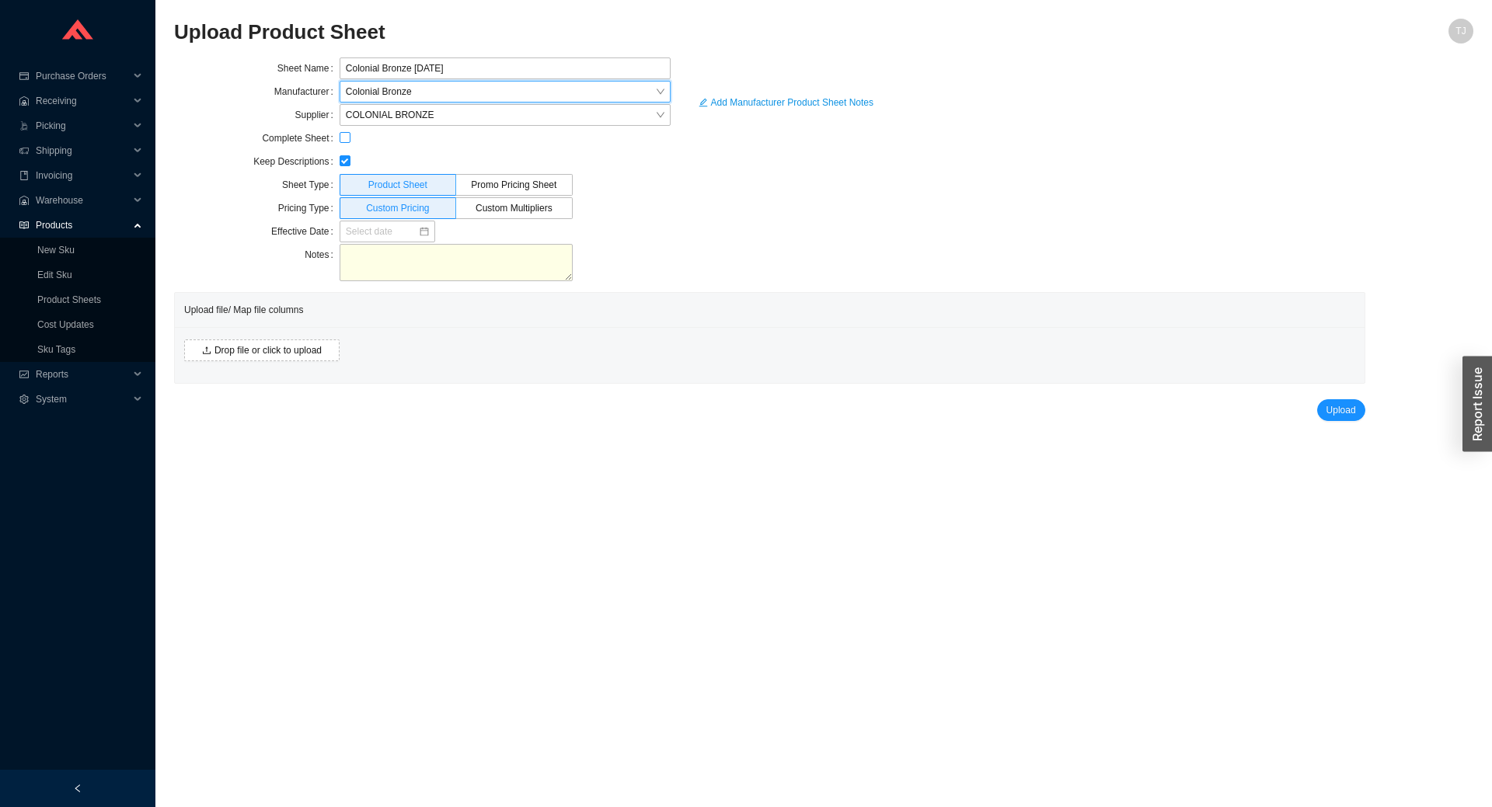
click at [345, 142] on input "checkbox" at bounding box center [345, 137] width 11 height 11
checkbox input "true"
click at [392, 226] on input at bounding box center [382, 232] width 72 height 16
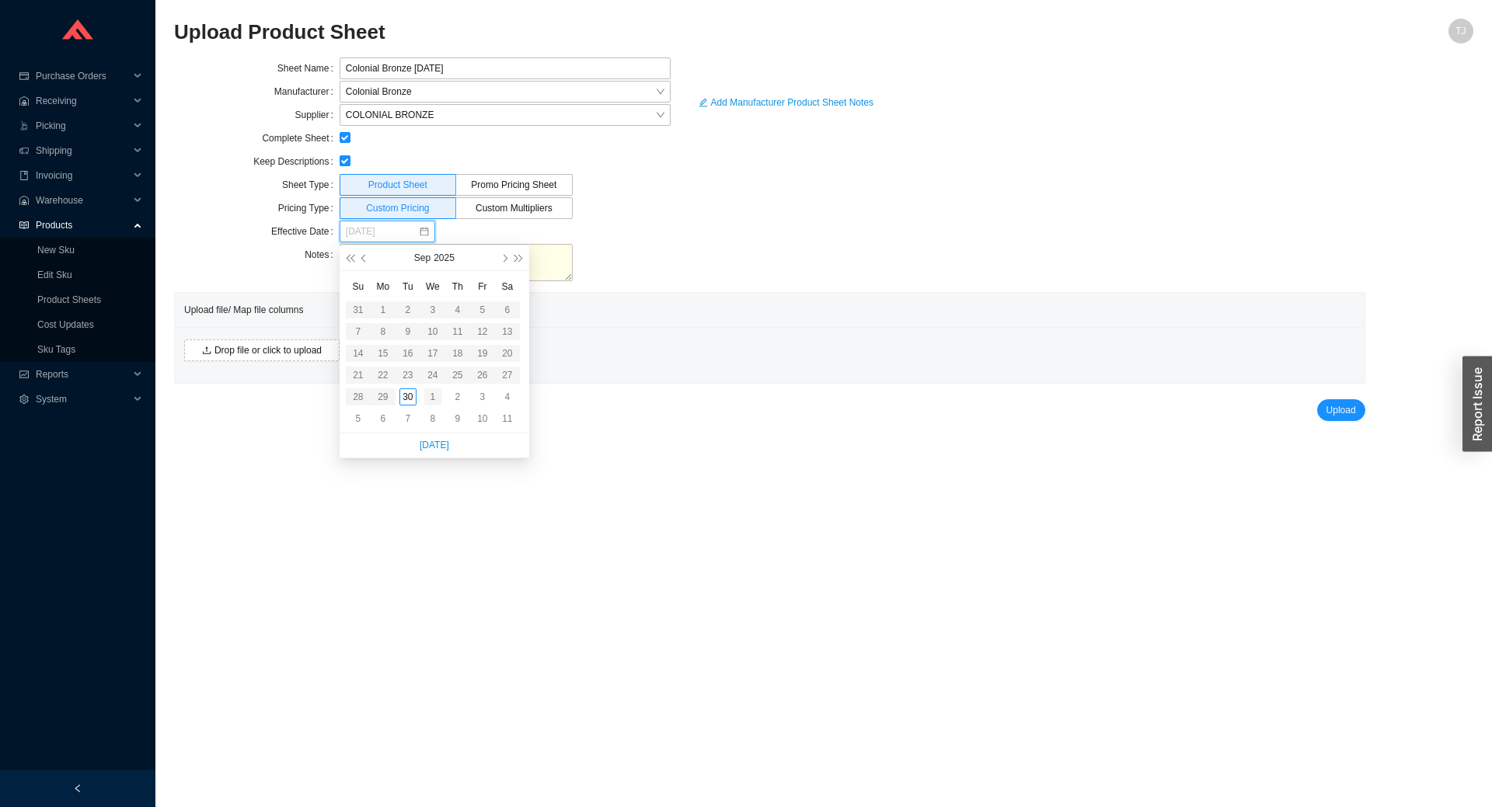
type input "[DATE]"
click at [429, 399] on div "1" at bounding box center [432, 396] width 17 height 17
click at [280, 340] on button "Drop file or click to upload" at bounding box center [261, 351] width 155 height 22
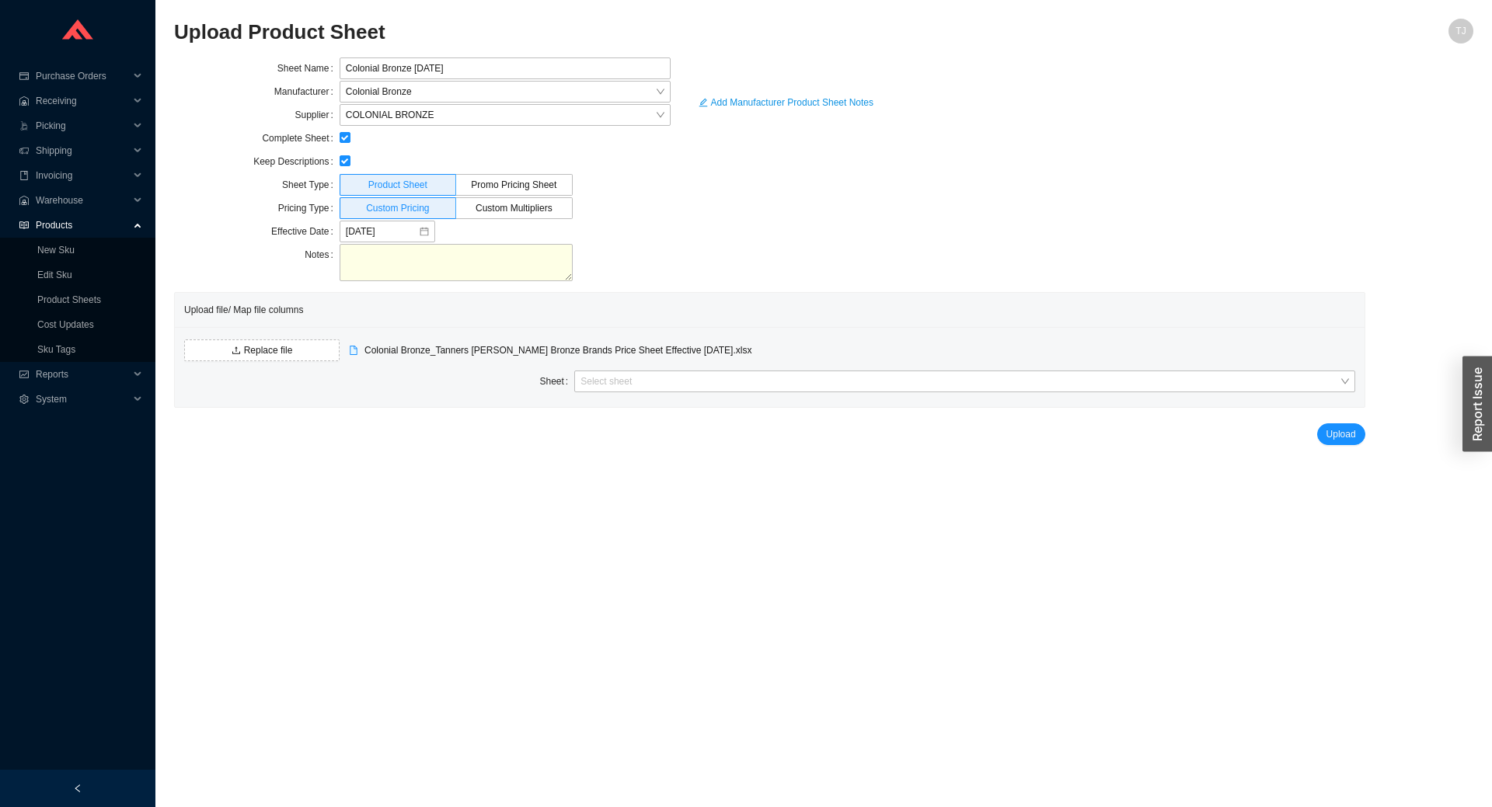
click at [740, 363] on div "Replace file Colonial Bronze_Tanners [PERSON_NAME] Bronze Brands Price Sheet Ef…" at bounding box center [769, 367] width 1189 height 80
click at [733, 378] on input "search" at bounding box center [959, 381] width 758 height 20
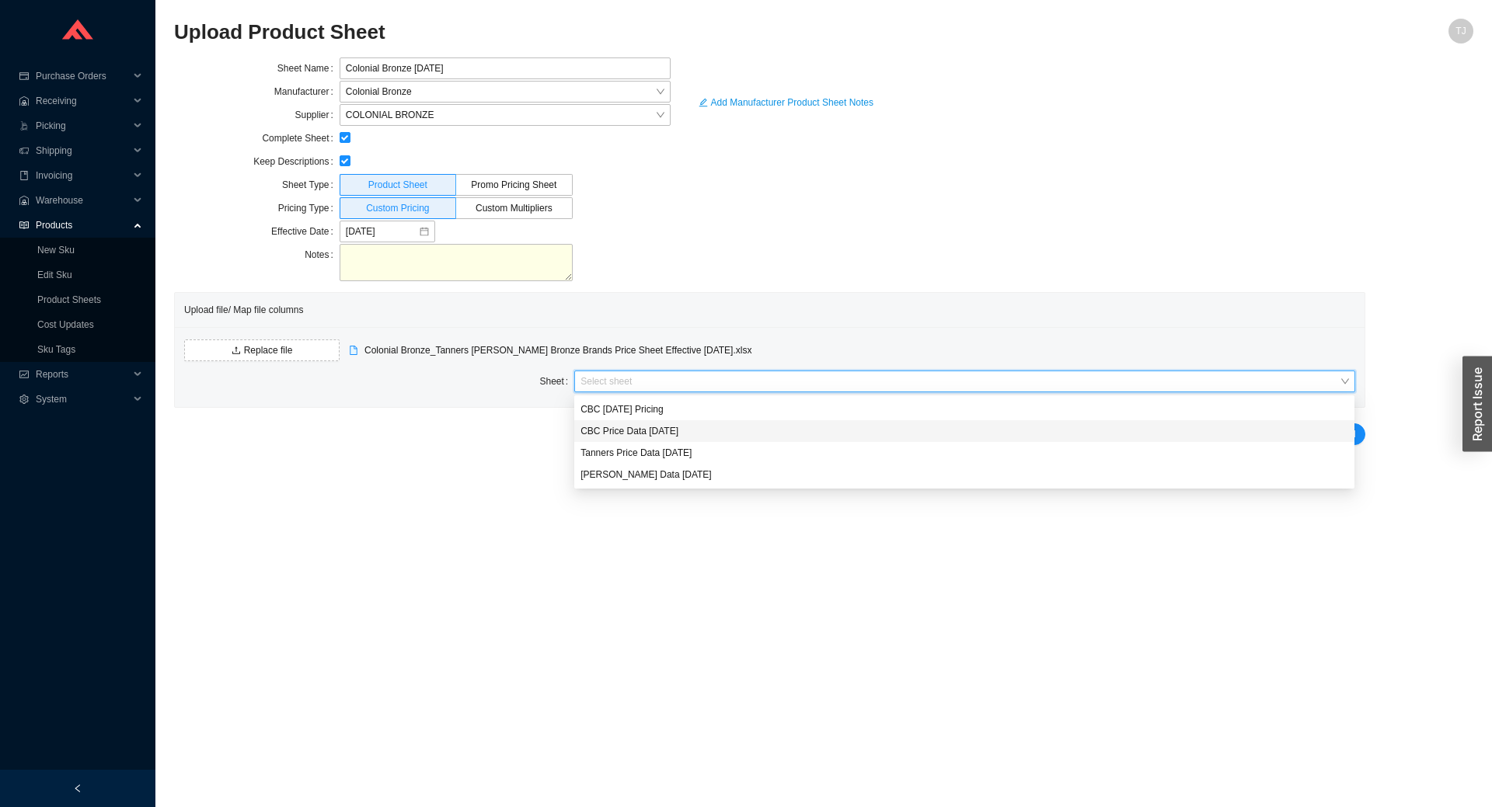
click at [723, 433] on div "CBC Price Data [DATE]" at bounding box center [964, 431] width 768 height 14
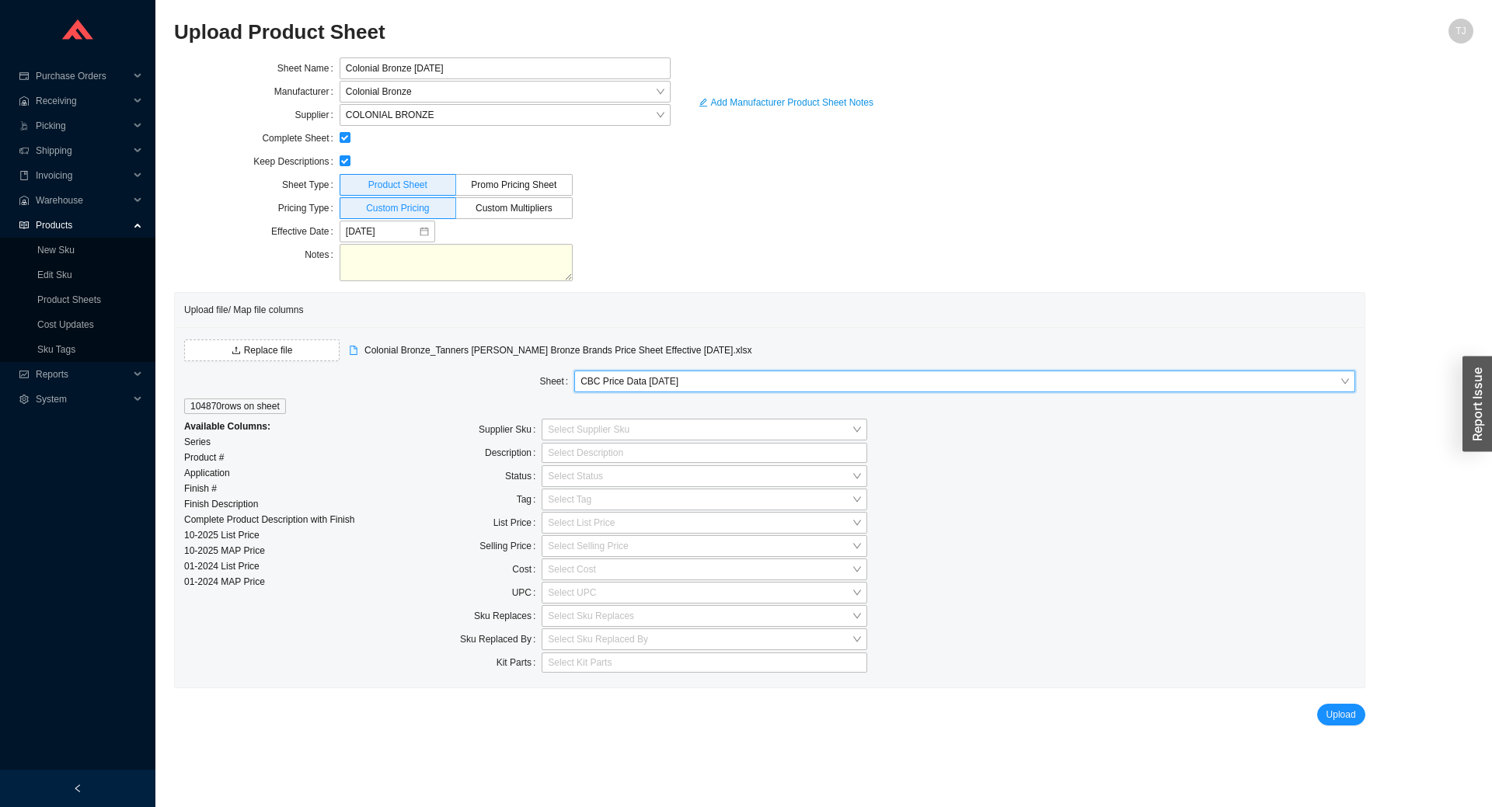
click at [655, 434] on input "search" at bounding box center [700, 430] width 304 height 20
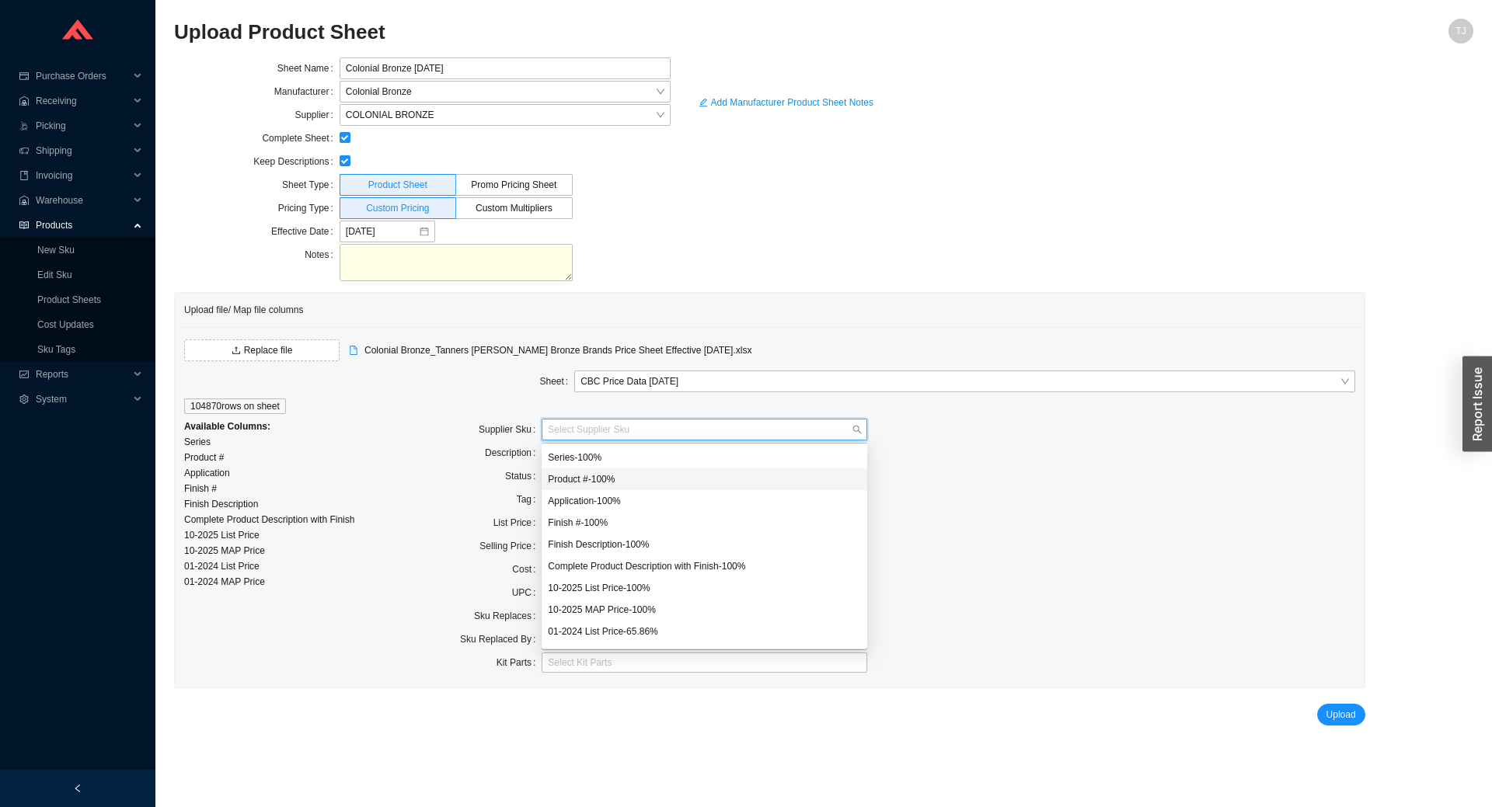
click at [637, 477] on div "Product # - 100 %" at bounding box center [704, 479] width 313 height 14
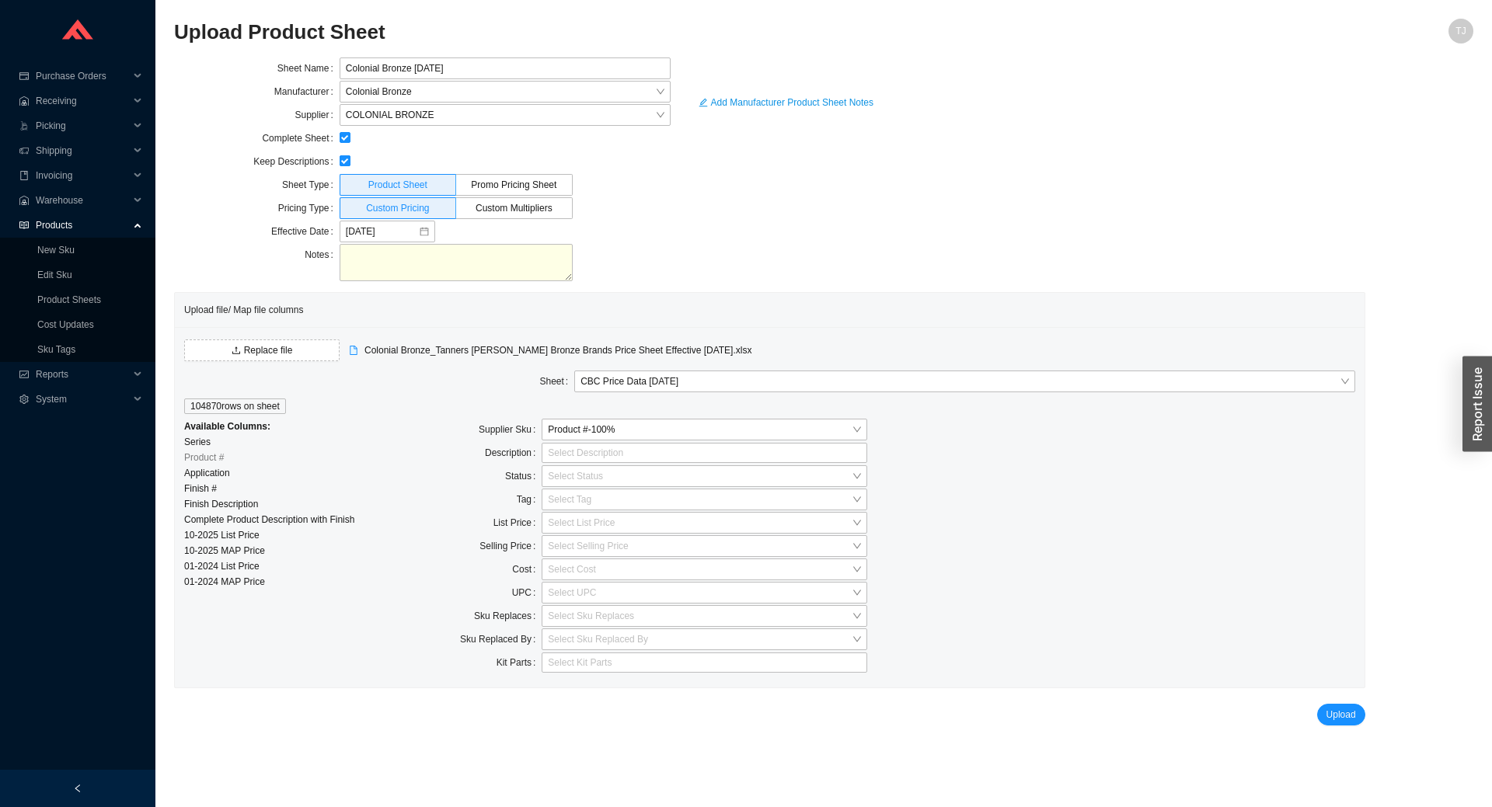
click at [343, 162] on input "checkbox" at bounding box center [345, 160] width 11 height 11
checkbox input "false"
click at [583, 460] on div at bounding box center [698, 453] width 306 height 16
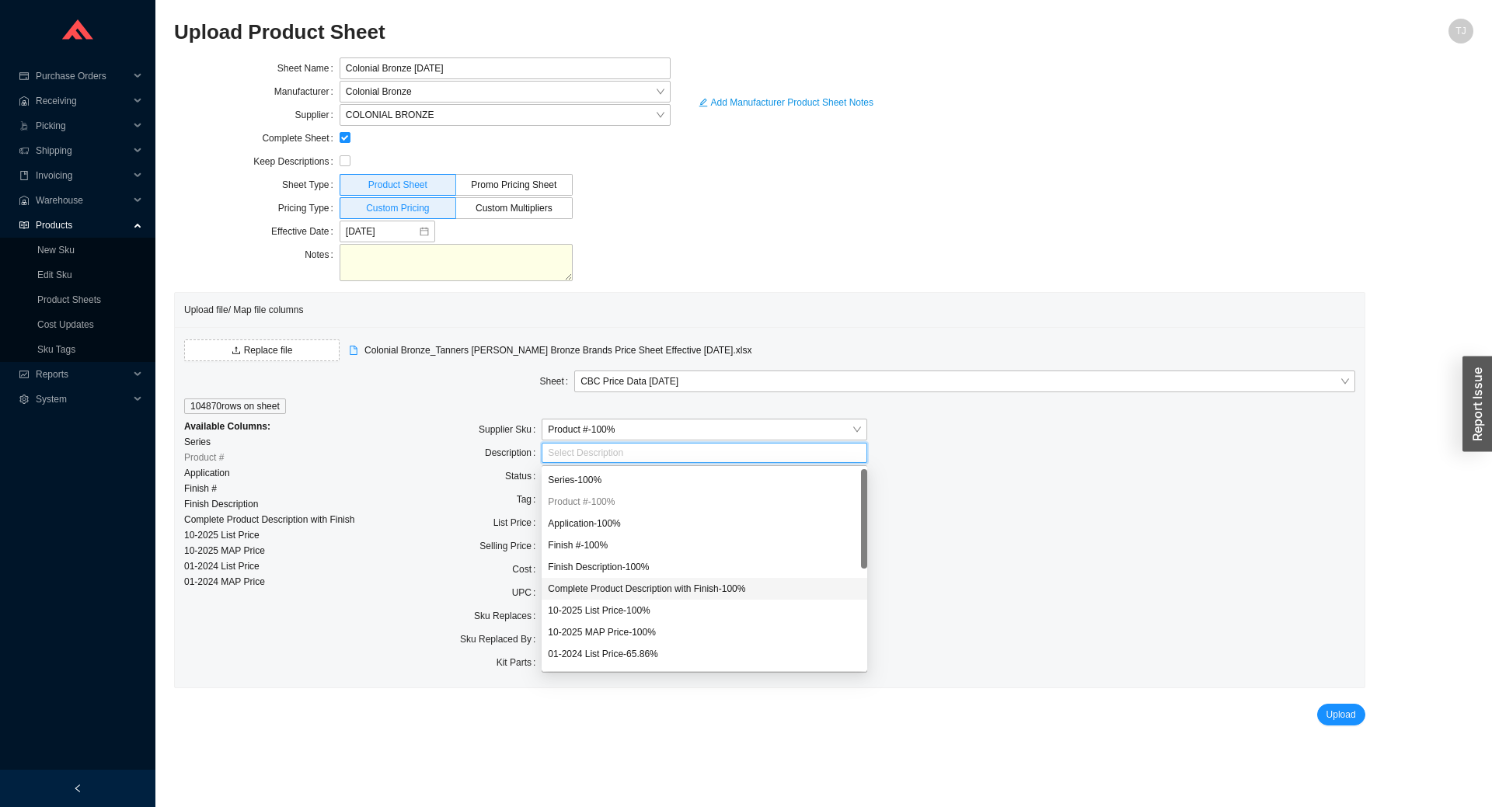
click at [682, 588] on div "Complete Product Description with Finish - 100 %" at bounding box center [704, 589] width 313 height 14
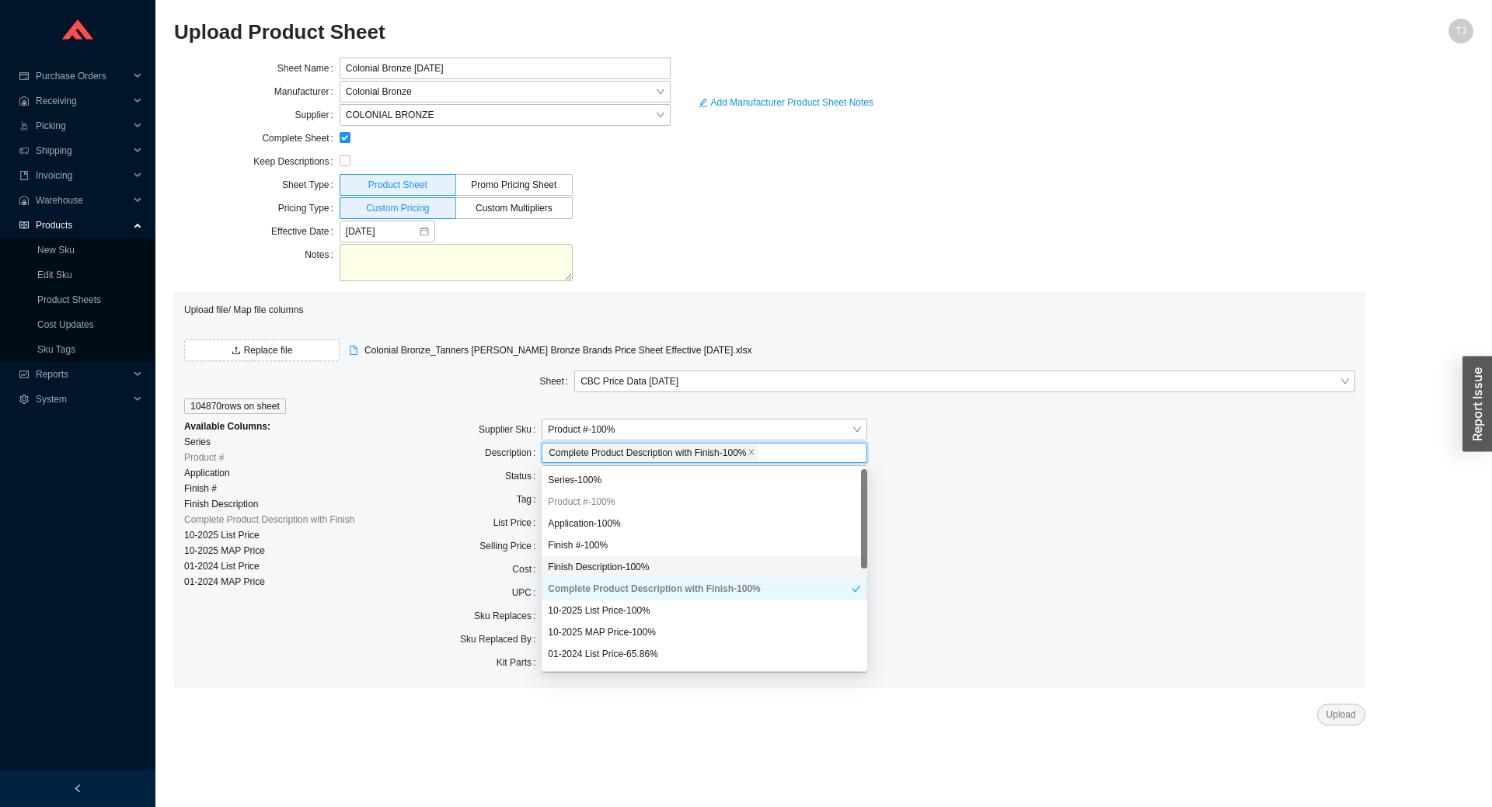
click at [441, 520] on div "List Price" at bounding box center [460, 523] width 162 height 23
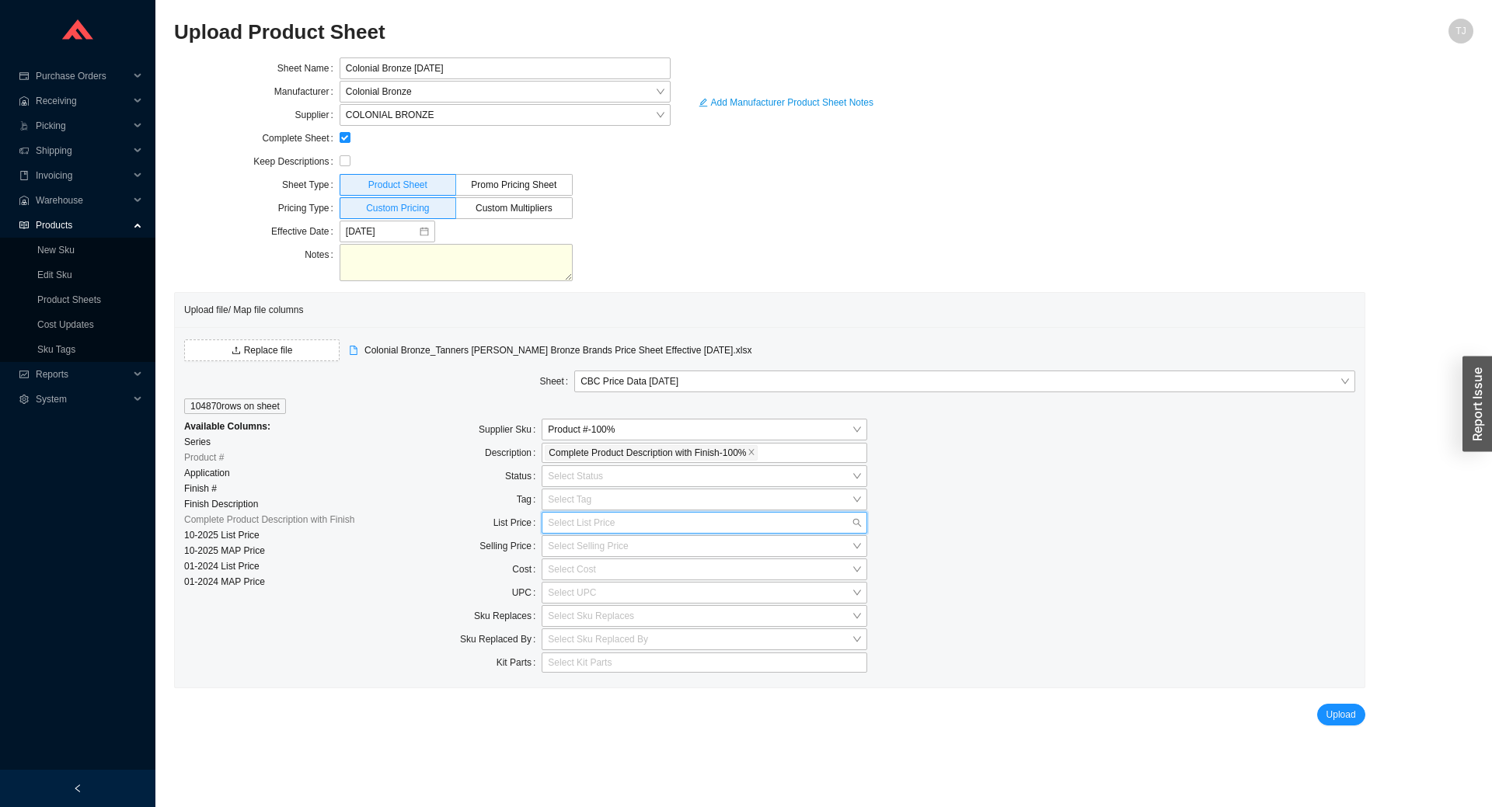
click at [569, 524] on input "search" at bounding box center [700, 523] width 304 height 20
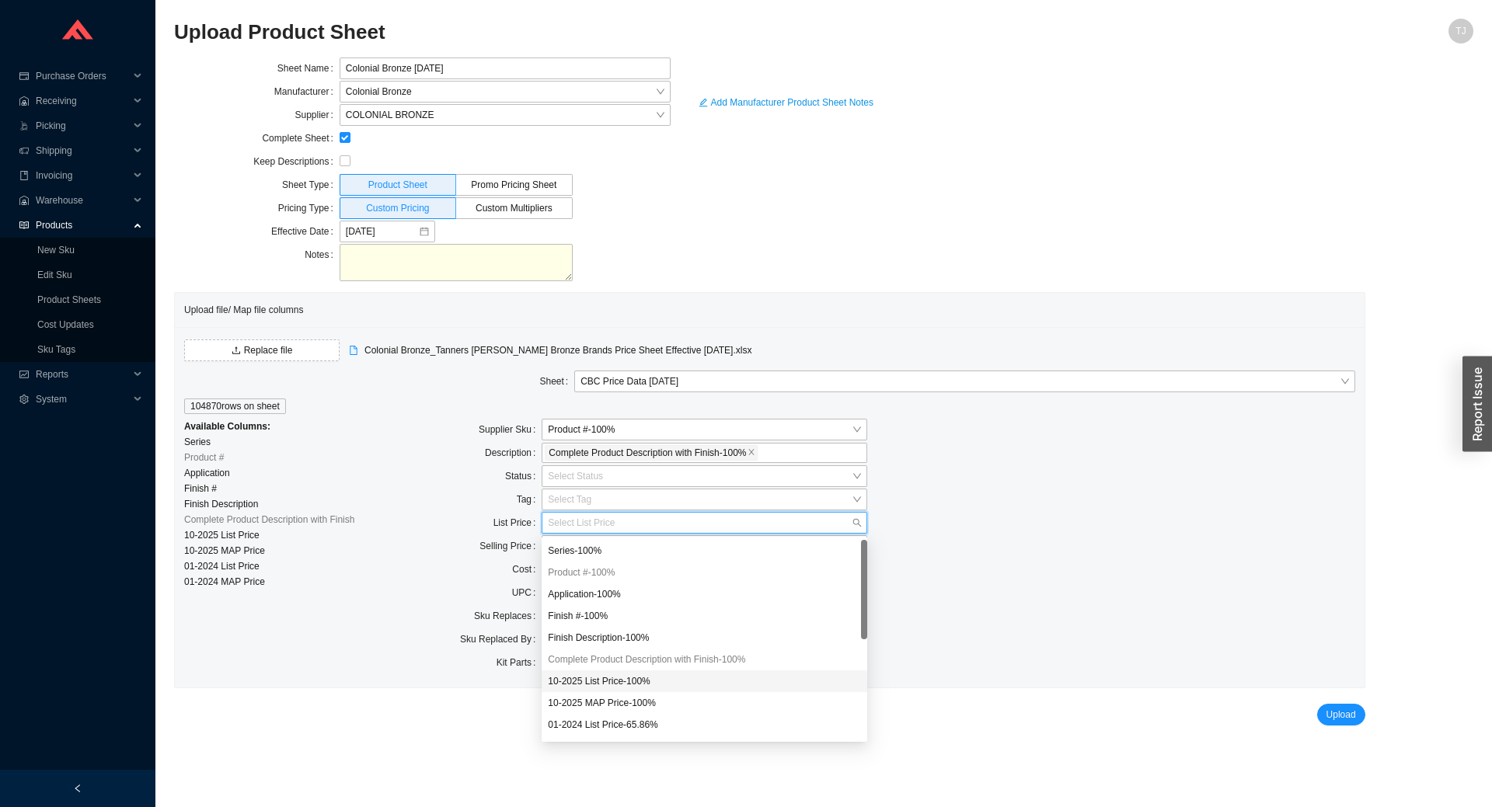
click at [658, 685] on div "10-2025 List Price - 100 %" at bounding box center [704, 681] width 313 height 14
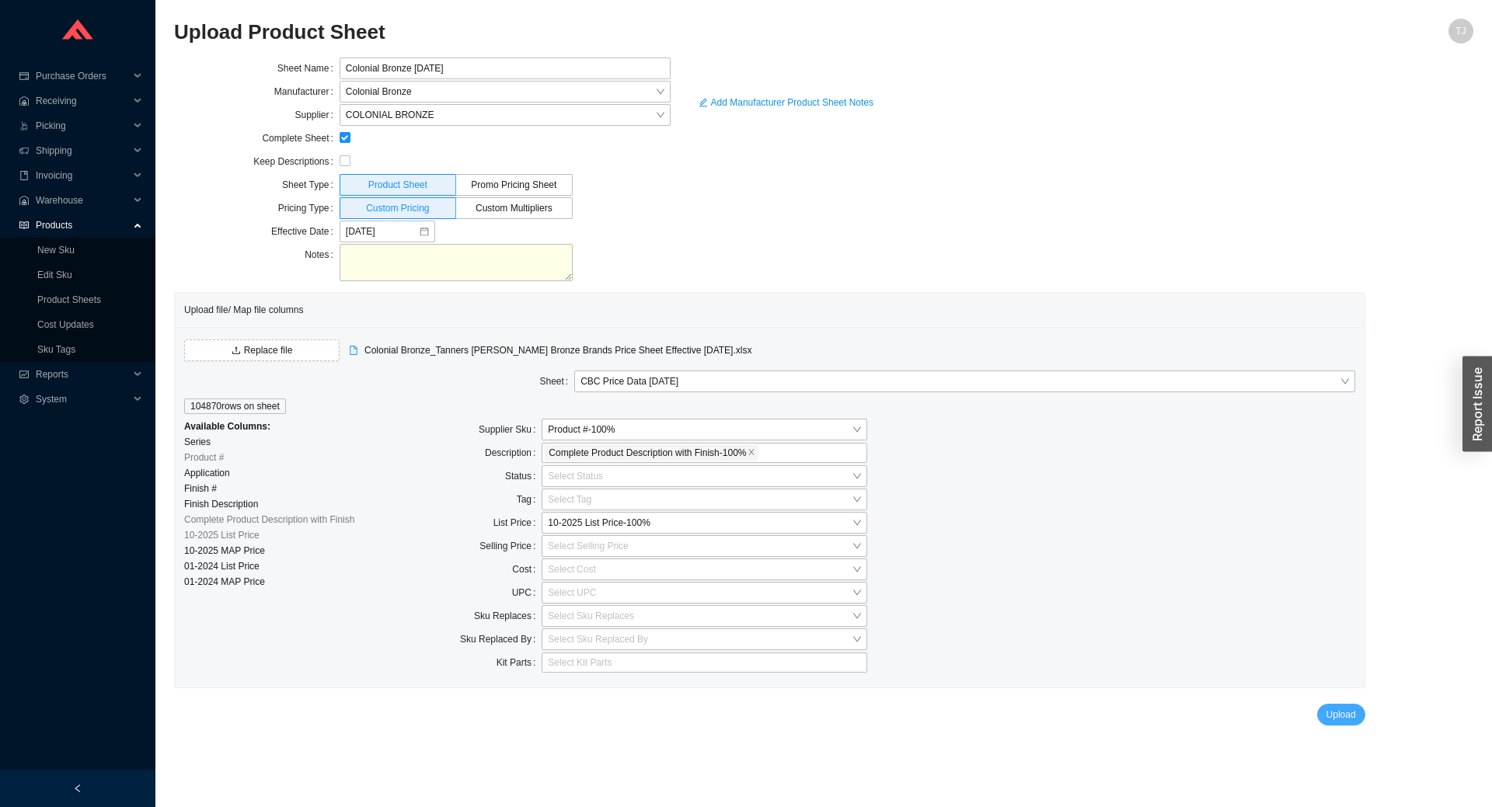
click at [1352, 714] on span "Upload" at bounding box center [1341, 715] width 30 height 16
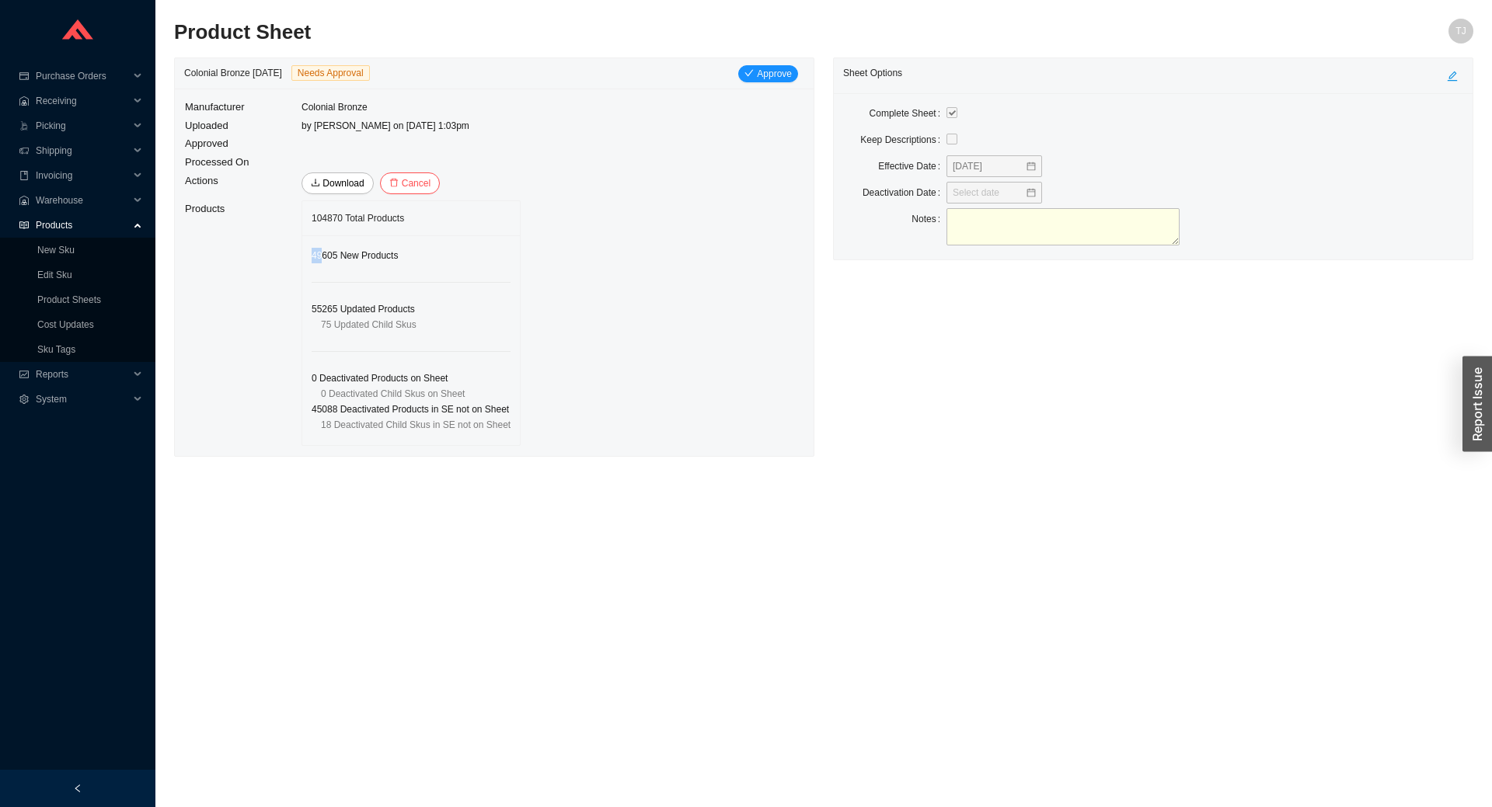
drag, startPoint x: 321, startPoint y: 255, endPoint x: 309, endPoint y: 255, distance: 11.7
click at [309, 255] on div "49605 New Products 55265 Updated Products 75 Updated Child Skus 0 Deactivated P…" at bounding box center [411, 340] width 218 height 210
drag, startPoint x: 322, startPoint y: 410, endPoint x: 287, endPoint y: 413, distance: 34.3
click at [287, 413] on tr "Products 104870 Total Products 49605 New Products 55265 Updated Products 75 Upd…" at bounding box center [352, 323] width 337 height 247
click at [778, 75] on span "Approve" at bounding box center [774, 74] width 35 height 16
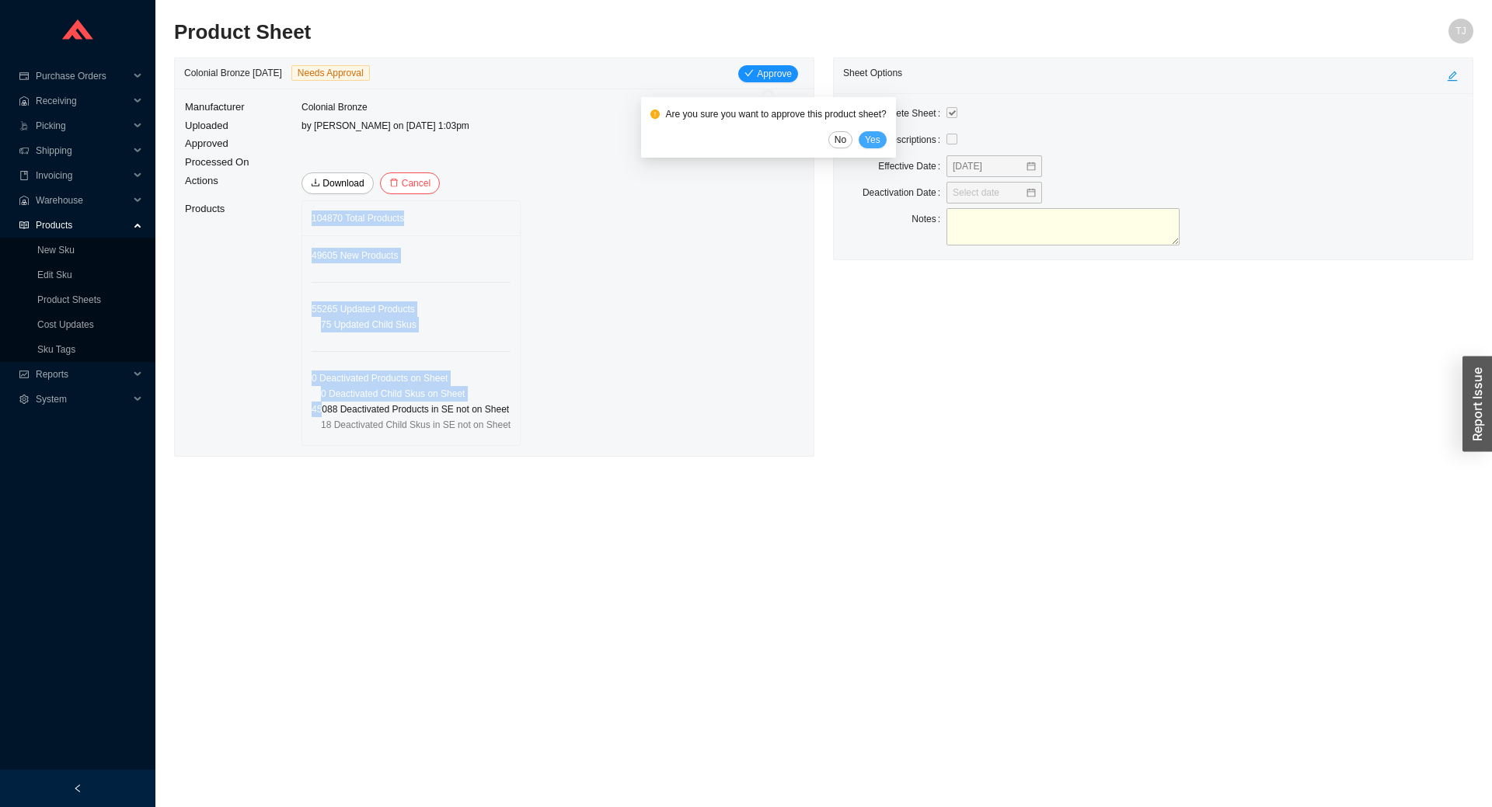
click at [872, 138] on span "Yes" at bounding box center [873, 140] width 16 height 16
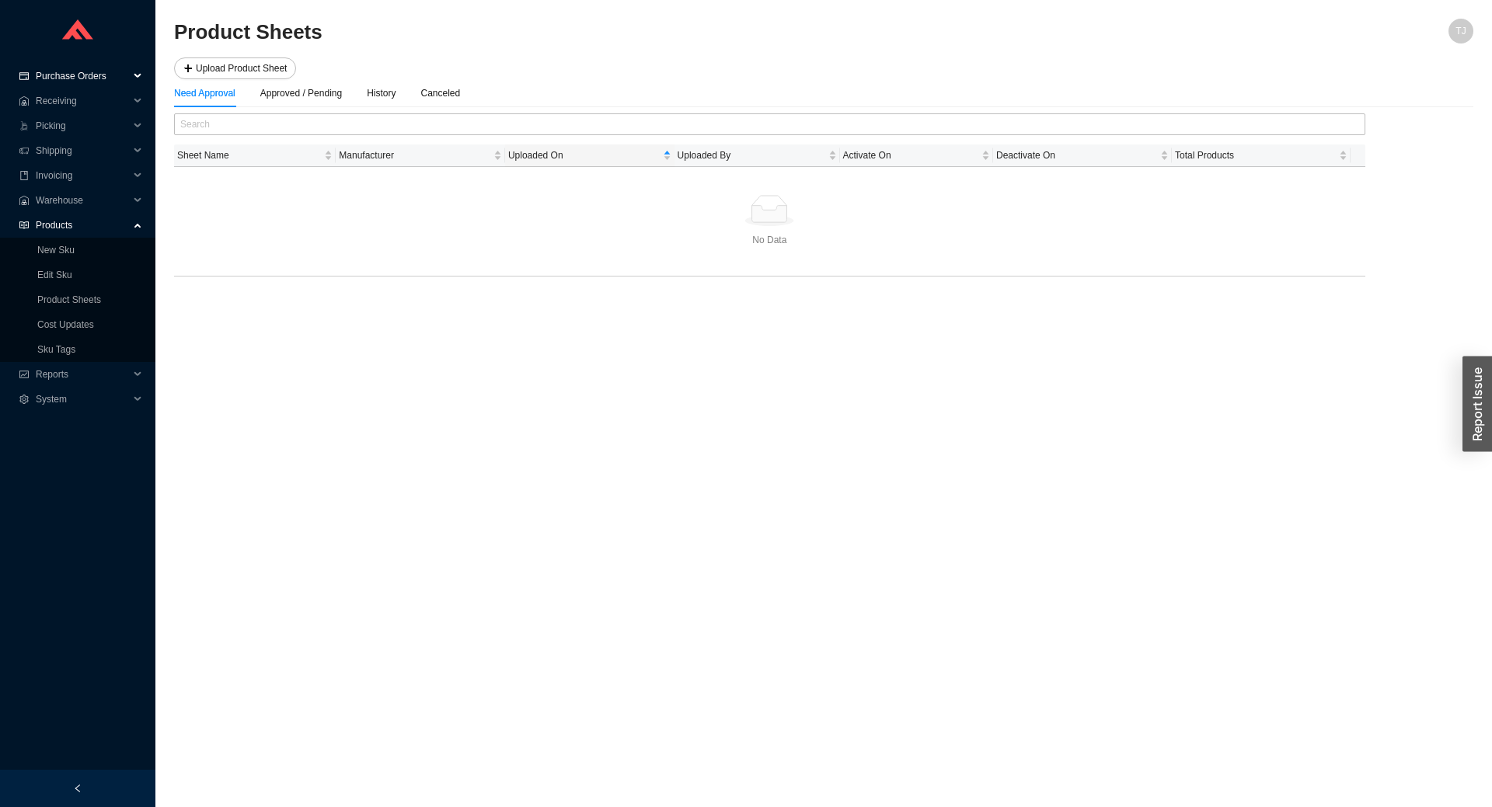
click at [95, 71] on span "Purchase Orders" at bounding box center [82, 76] width 93 height 25
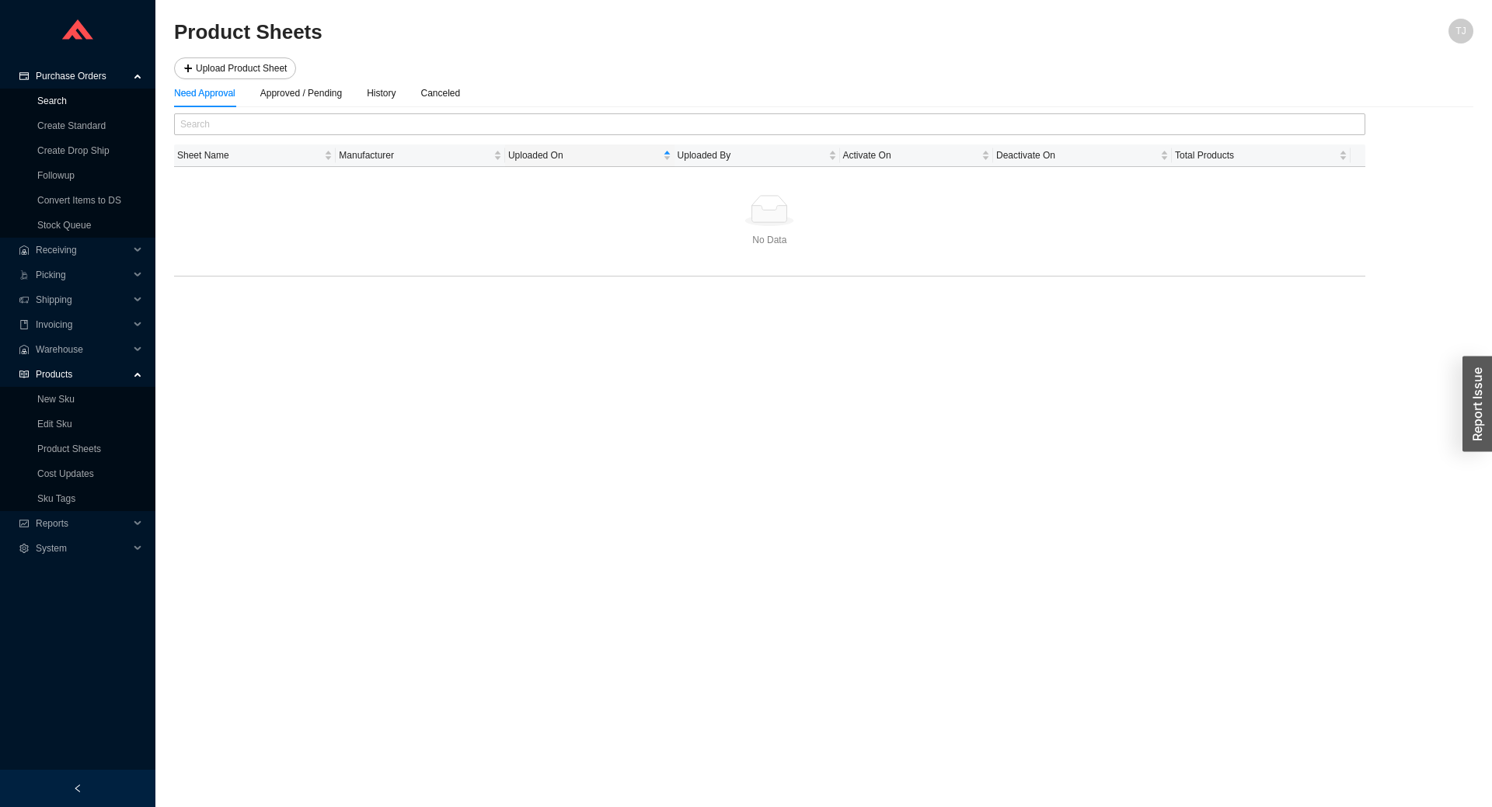
click at [67, 103] on link "Search" at bounding box center [52, 101] width 30 height 11
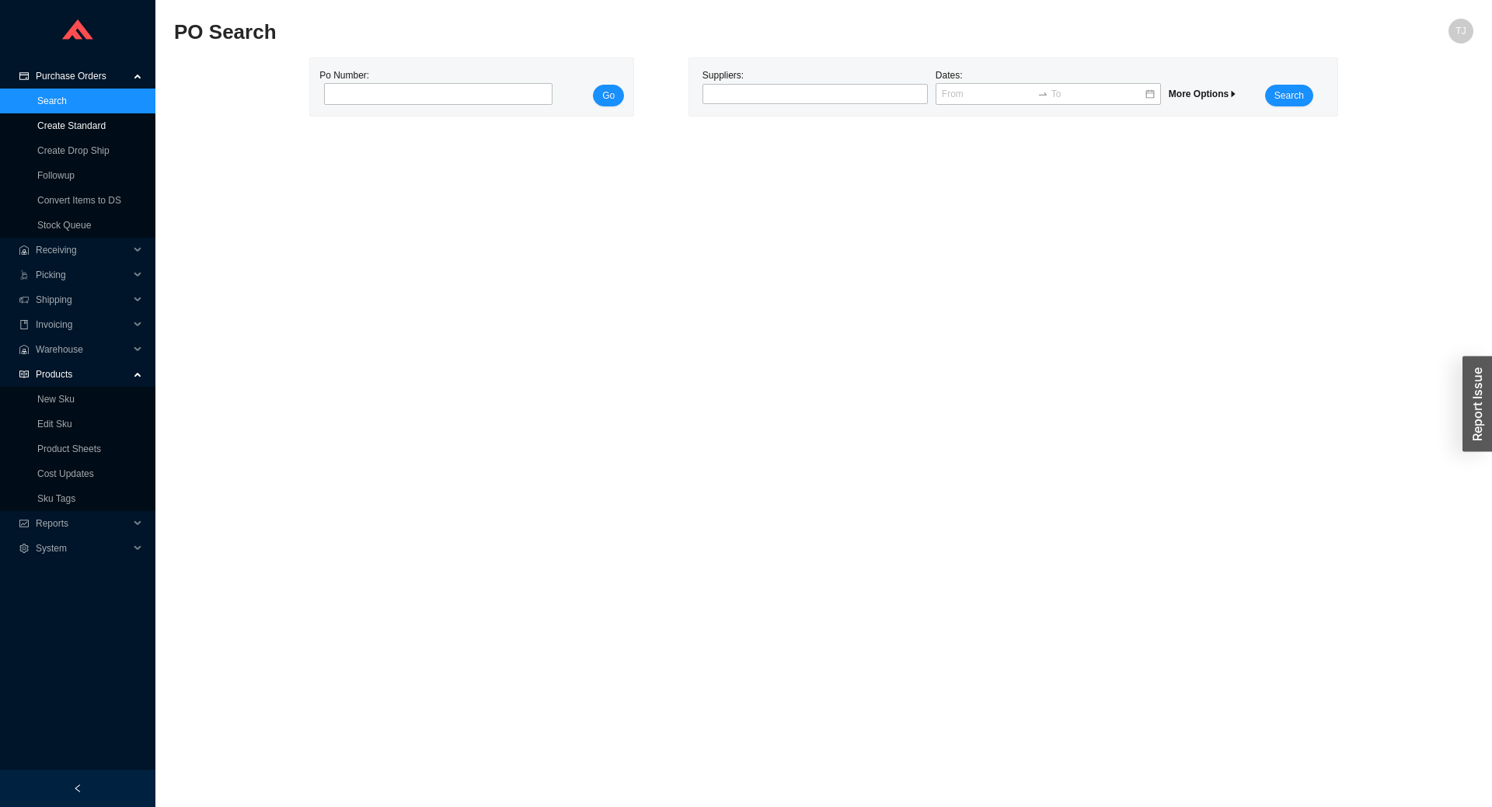
click at [65, 129] on link "Create Standard" at bounding box center [71, 125] width 68 height 11
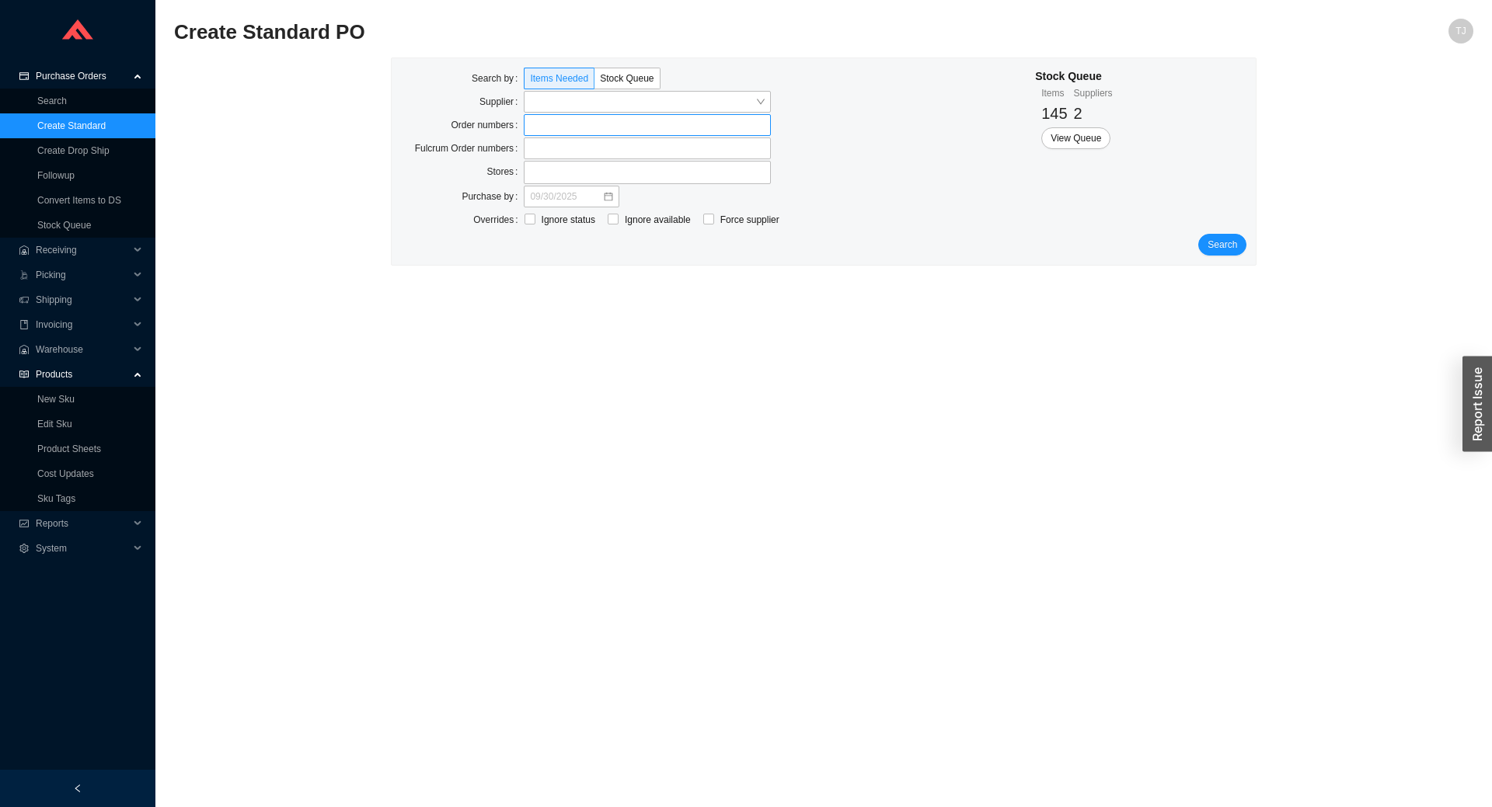
click at [548, 119] on label at bounding box center [647, 125] width 247 height 22
click at [537, 119] on input at bounding box center [531, 125] width 11 height 17
click at [549, 127] on label at bounding box center [647, 125] width 247 height 22
click at [537, 127] on input at bounding box center [531, 125] width 11 height 17
click at [1238, 259] on div "Search by Items Needed Stock Queue Supplier Order numbers 852427 Fulcrum Order …" at bounding box center [824, 162] width 865 height 208
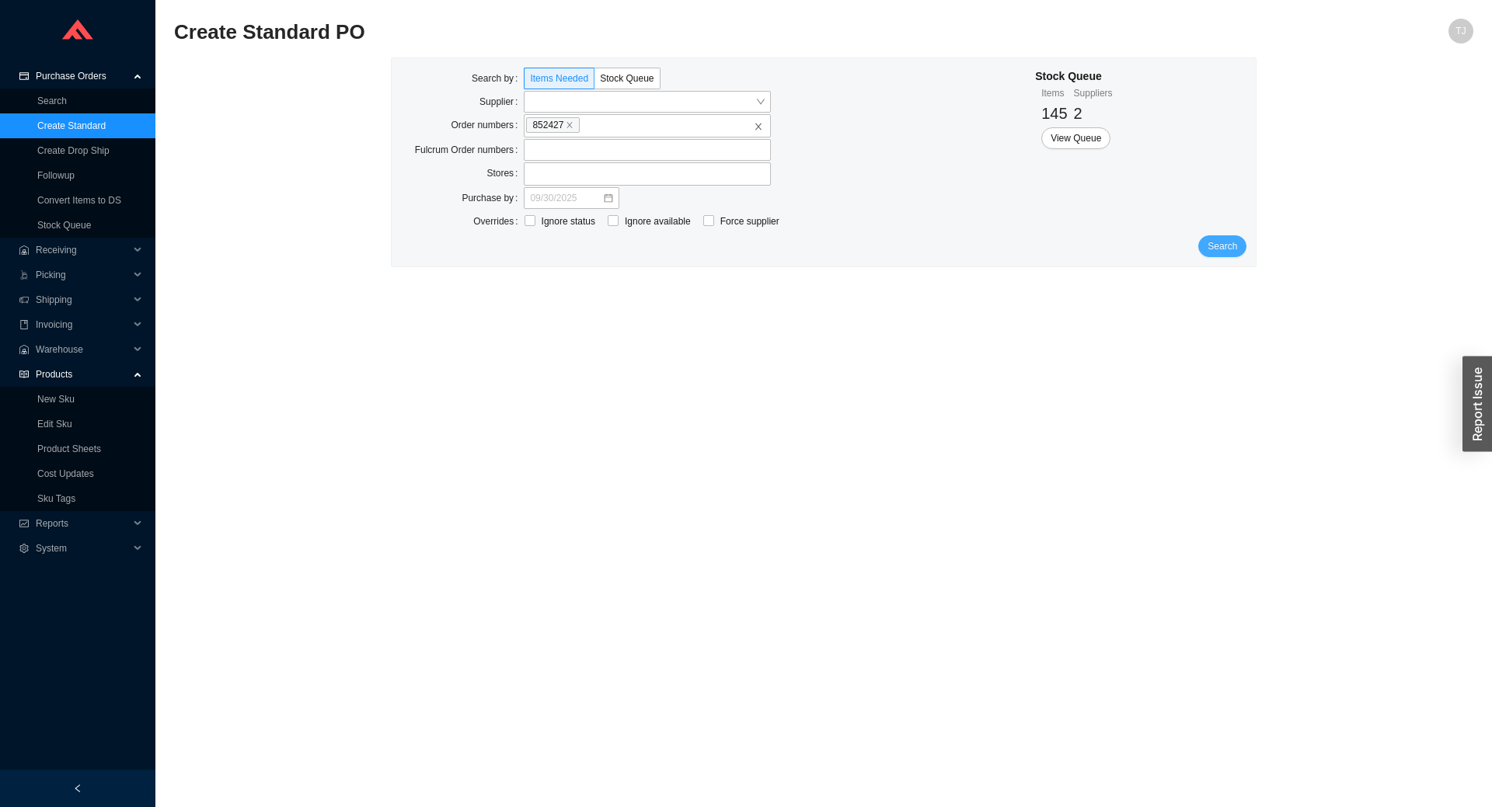
click at [1236, 252] on span "Search" at bounding box center [1222, 247] width 30 height 16
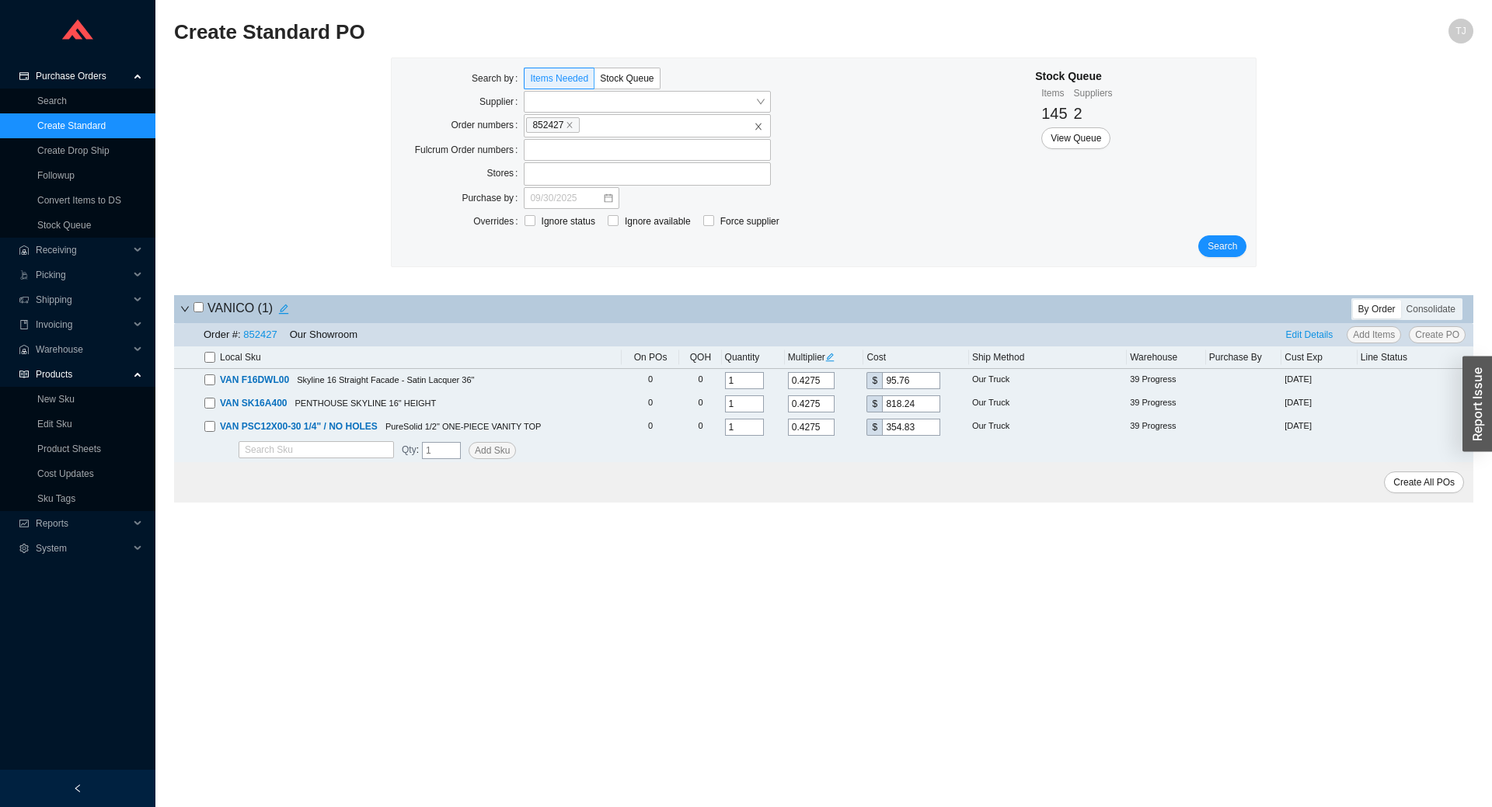
click at [206, 356] on input "checkbox" at bounding box center [209, 357] width 11 height 11
checkbox input "true"
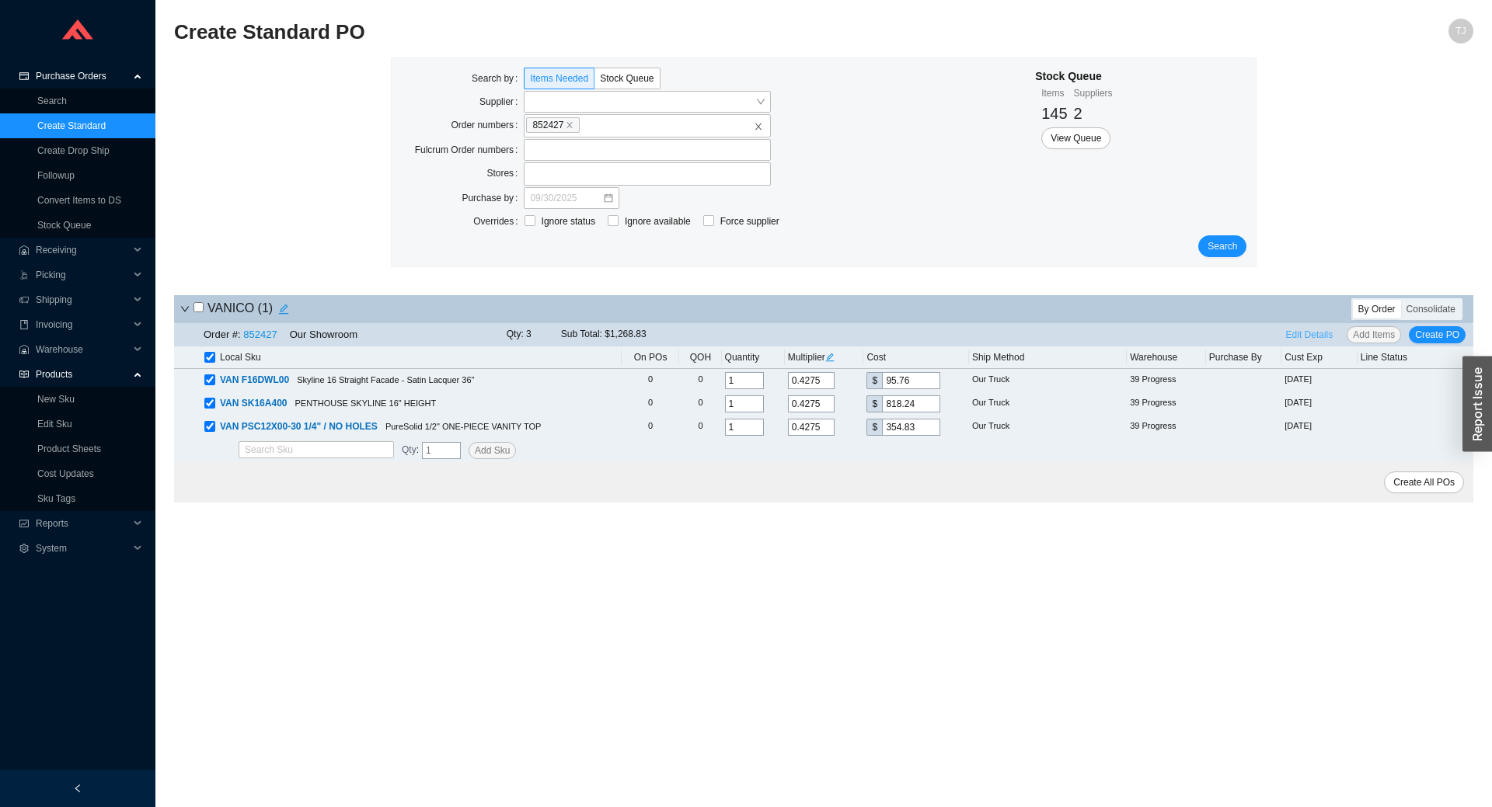
click at [1297, 335] on span "Edit Details" at bounding box center [1309, 335] width 47 height 16
select select "5"
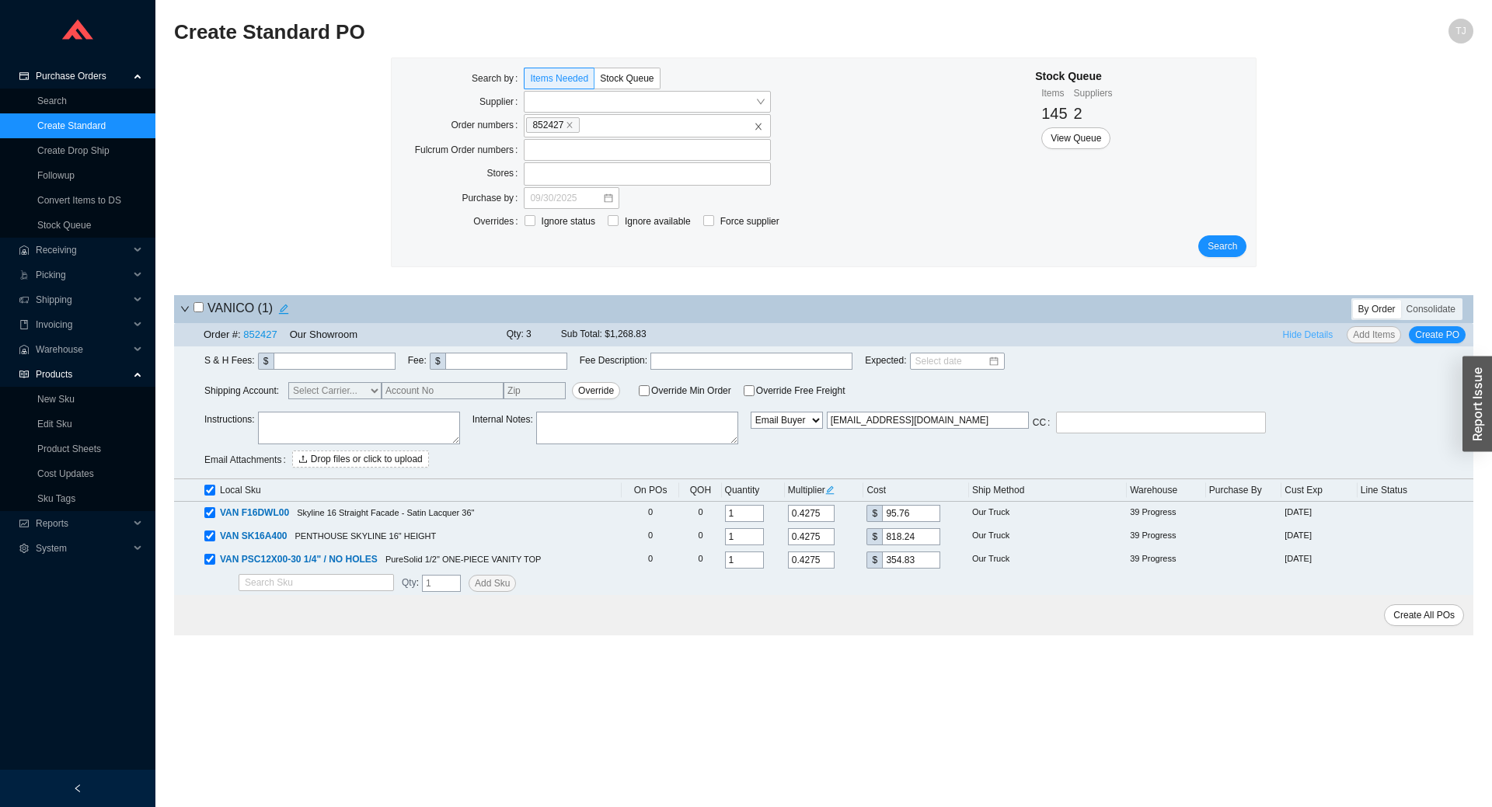
click at [1298, 335] on span "Hide Details" at bounding box center [1308, 335] width 50 height 16
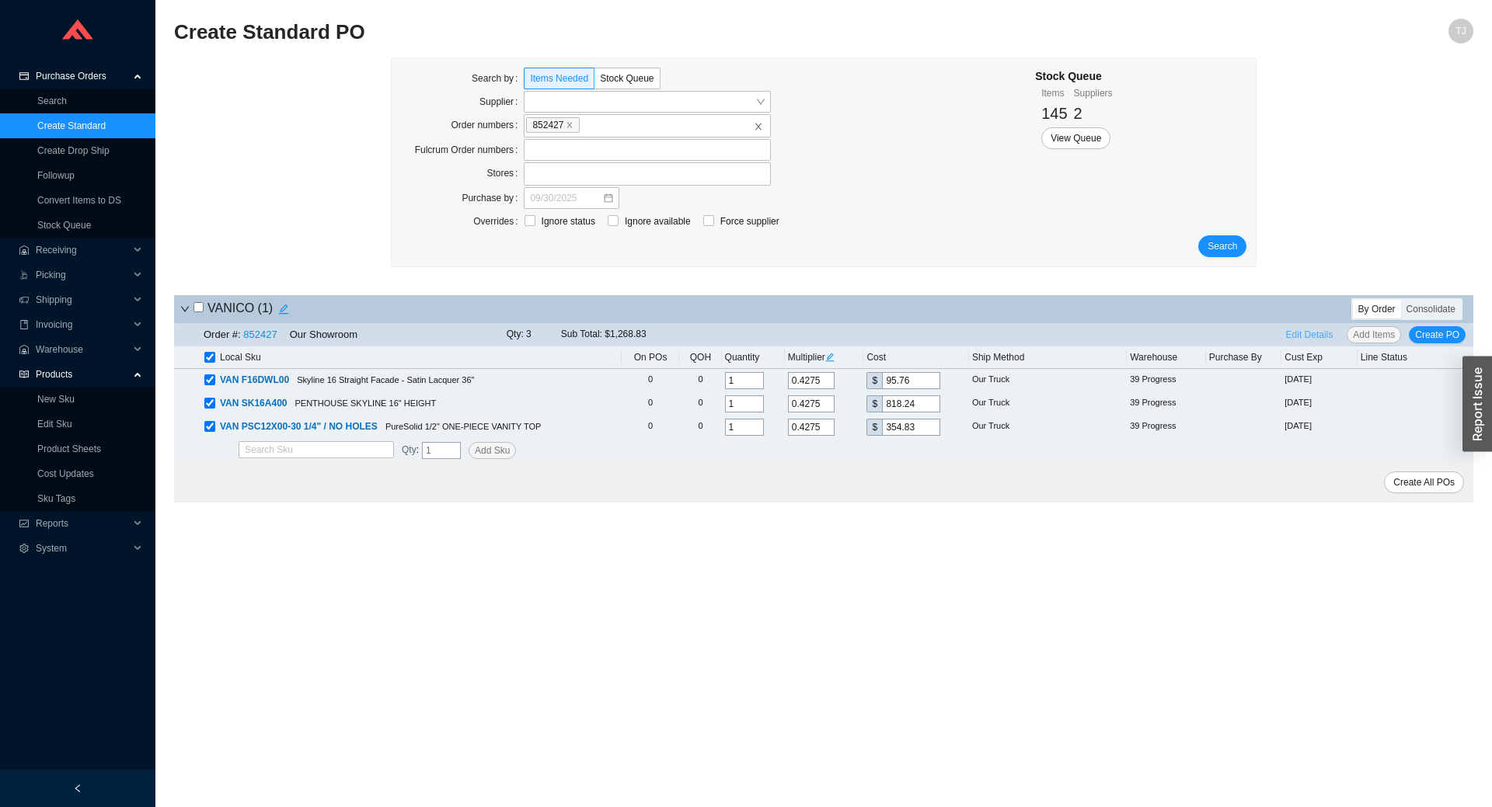
click at [1307, 336] on span "Edit Details" at bounding box center [1309, 335] width 47 height 16
select select "5"
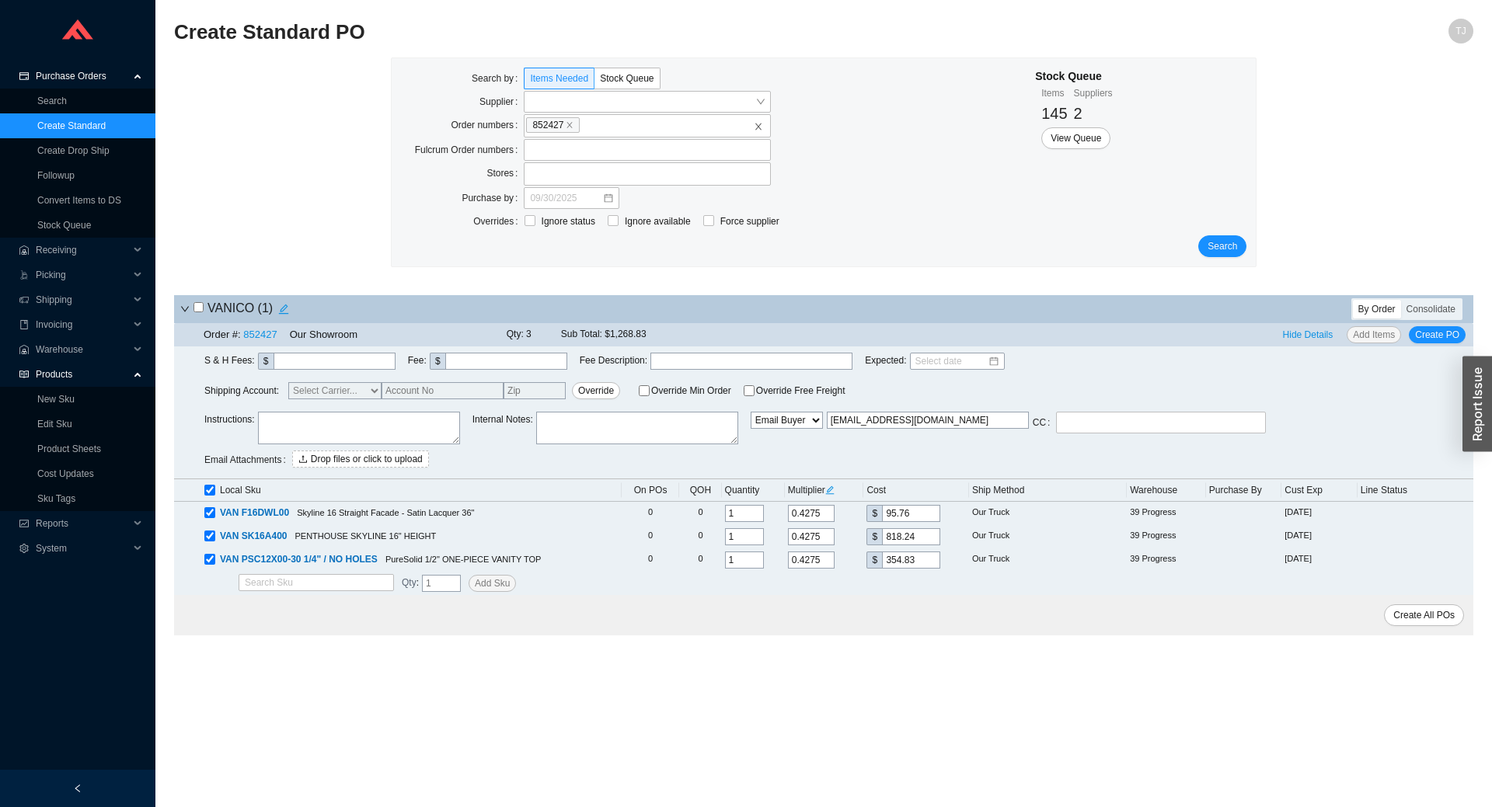
drag, startPoint x: 908, startPoint y: 409, endPoint x: 715, endPoint y: 419, distance: 193.7
click at [827, 419] on input "[EMAIL_ADDRESS][DOMAIN_NAME]" at bounding box center [928, 420] width 202 height 17
paste input "[PERSON_NAME] <[EMAIL_ADDRESS][DOMAIN_NAME]>"
click at [751, 412] on select "Email Email Buyer EDI Do Not Send" at bounding box center [787, 420] width 72 height 17
click at [900, 420] on input "[PERSON_NAME] <[EMAIL_ADDRESS][DOMAIN_NAME]>" at bounding box center [928, 420] width 202 height 17
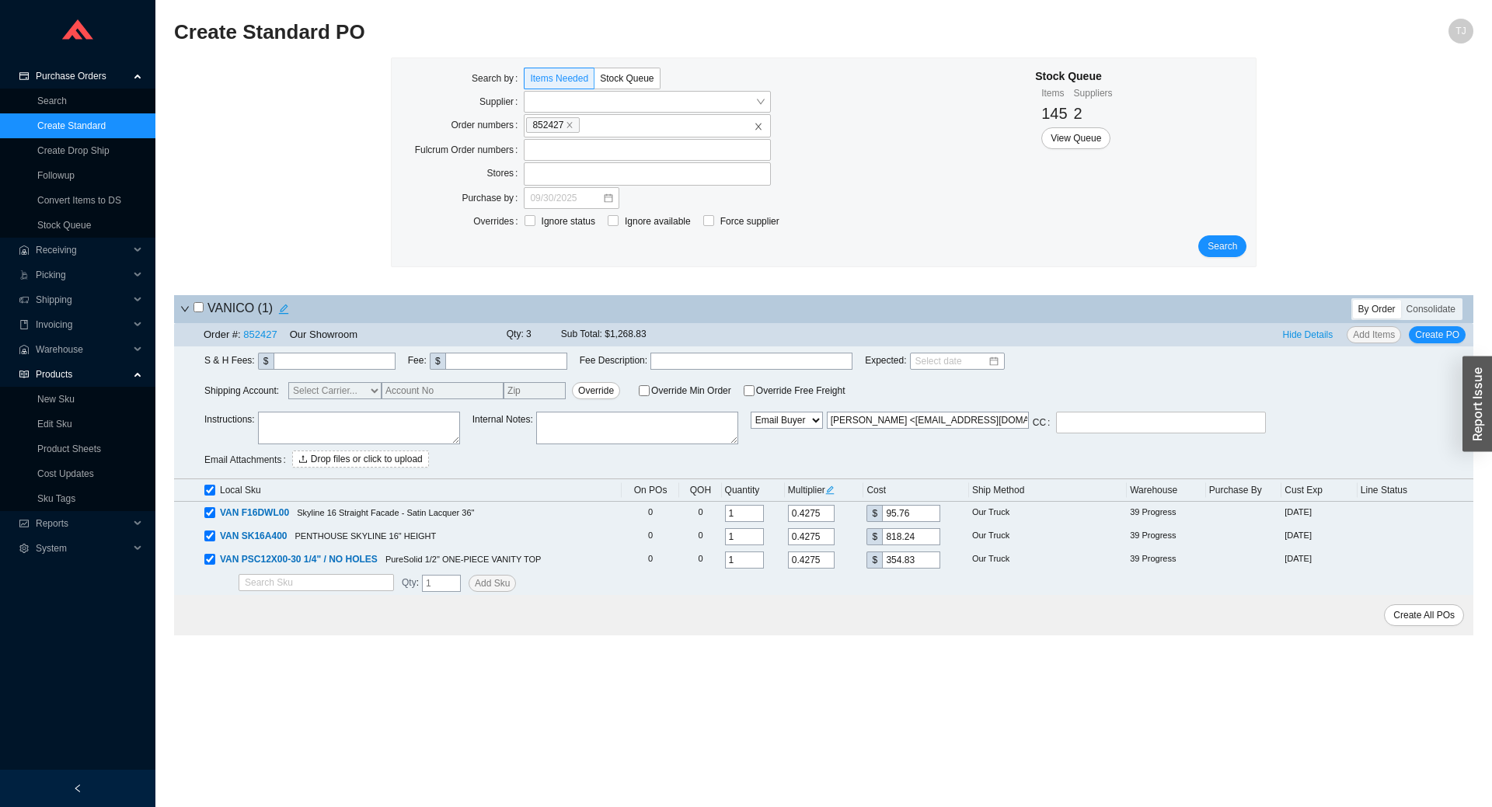
drag, startPoint x: 904, startPoint y: 420, endPoint x: 712, endPoint y: 421, distance: 191.1
click at [827, 421] on input "[PERSON_NAME] <[EMAIL_ADDRESS][DOMAIN_NAME]>" at bounding box center [928, 420] width 202 height 17
click at [970, 420] on input "layla@homeandstone.com>" at bounding box center [928, 420] width 202 height 17
type input "layla@homeandstone.com"
click at [1434, 331] on span "Create PO" at bounding box center [1437, 335] width 44 height 16
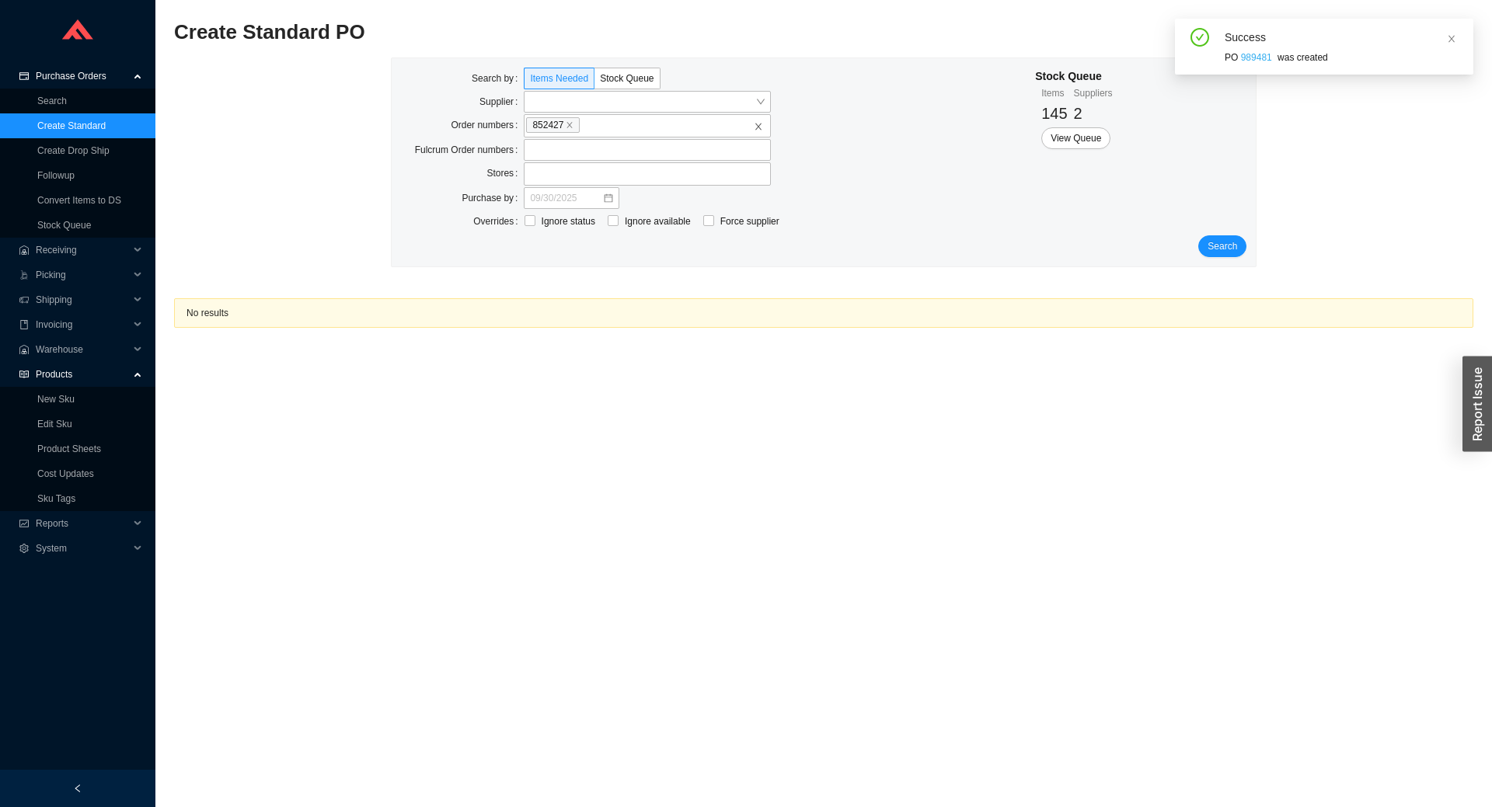
click at [1250, 61] on link "989481" at bounding box center [1256, 57] width 31 height 11
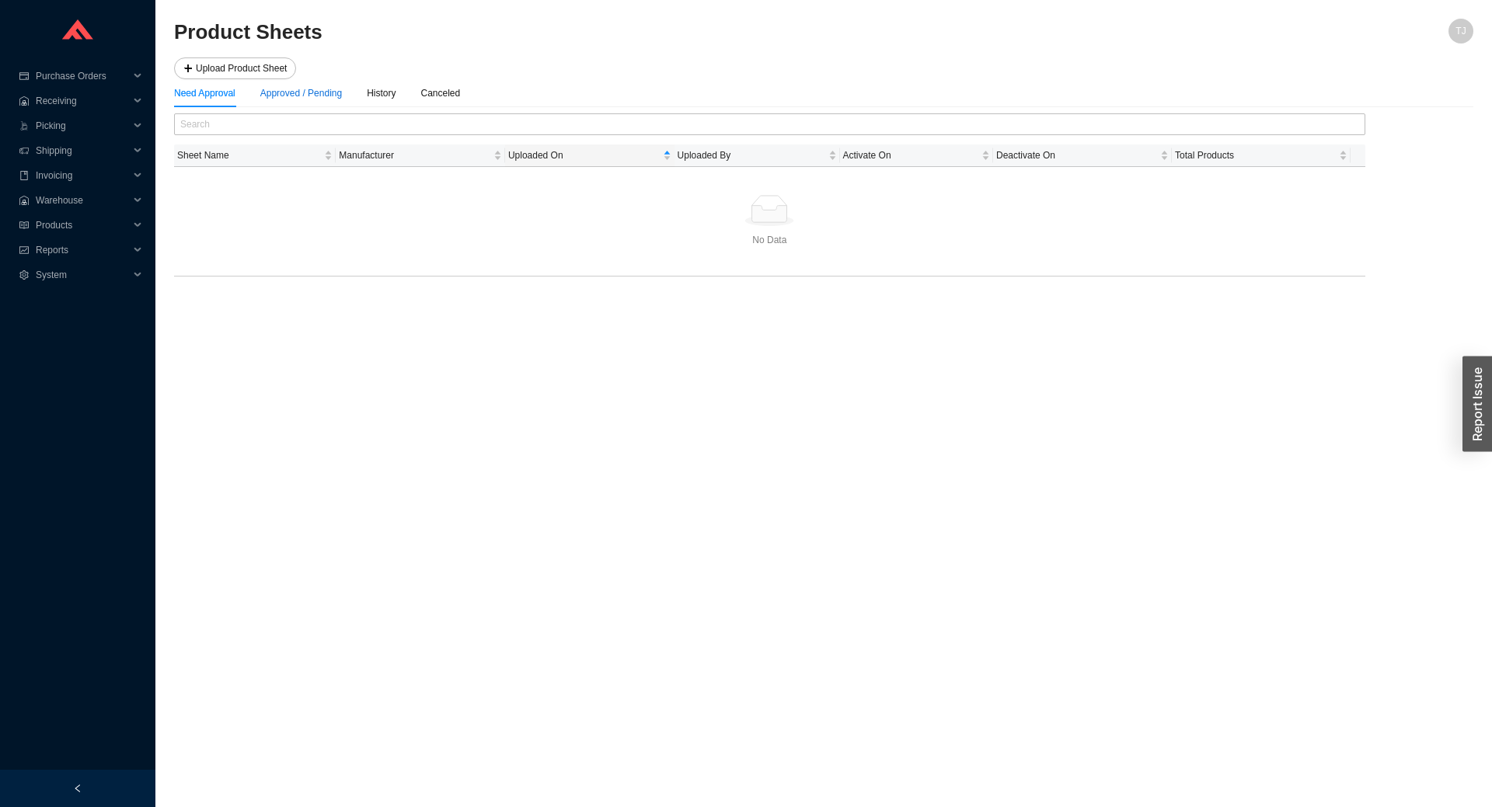
click at [326, 99] on div "Approved / Pending" at bounding box center [301, 93] width 82 height 16
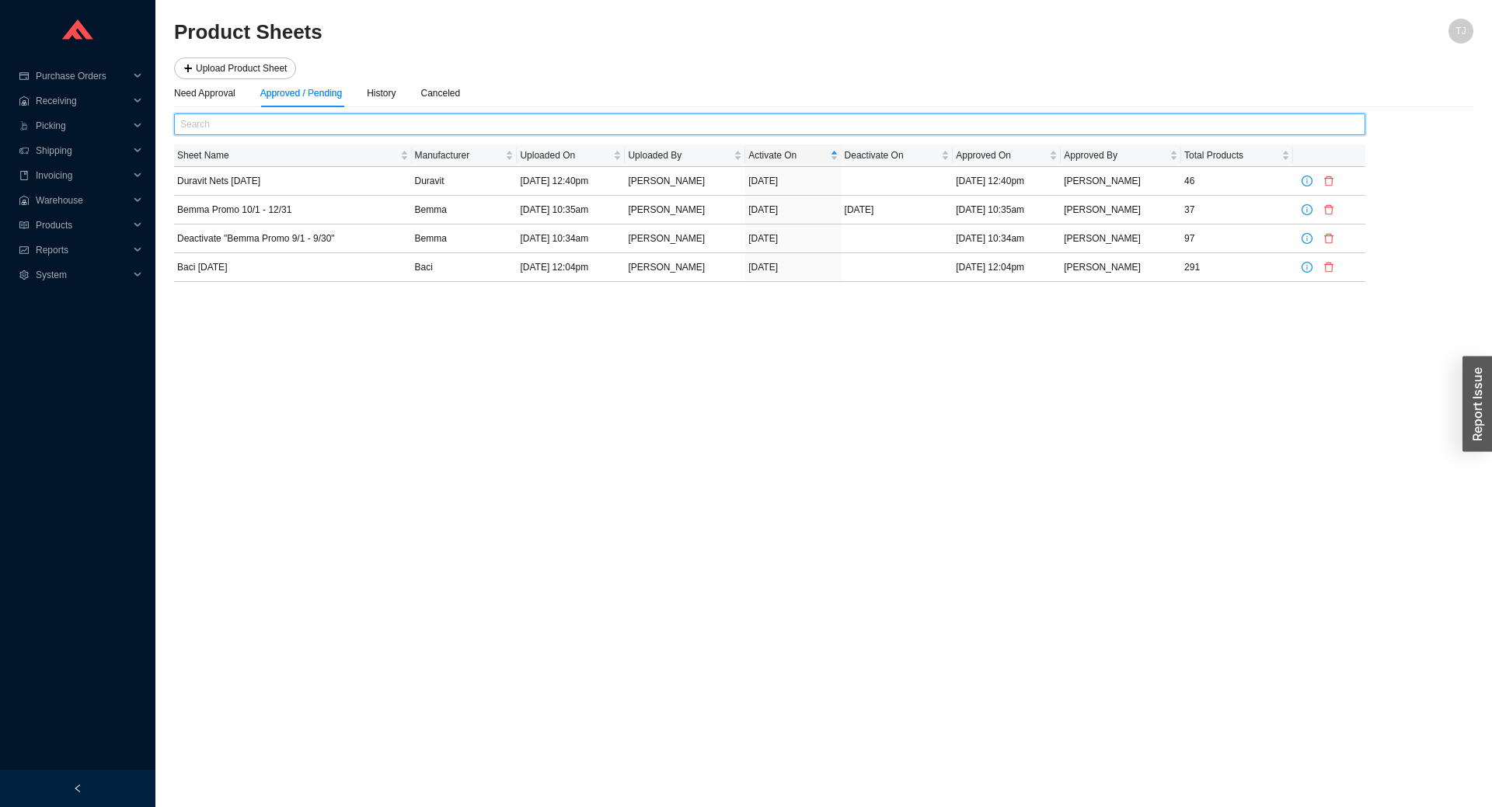
click at [334, 127] on input "text" at bounding box center [769, 124] width 1191 height 22
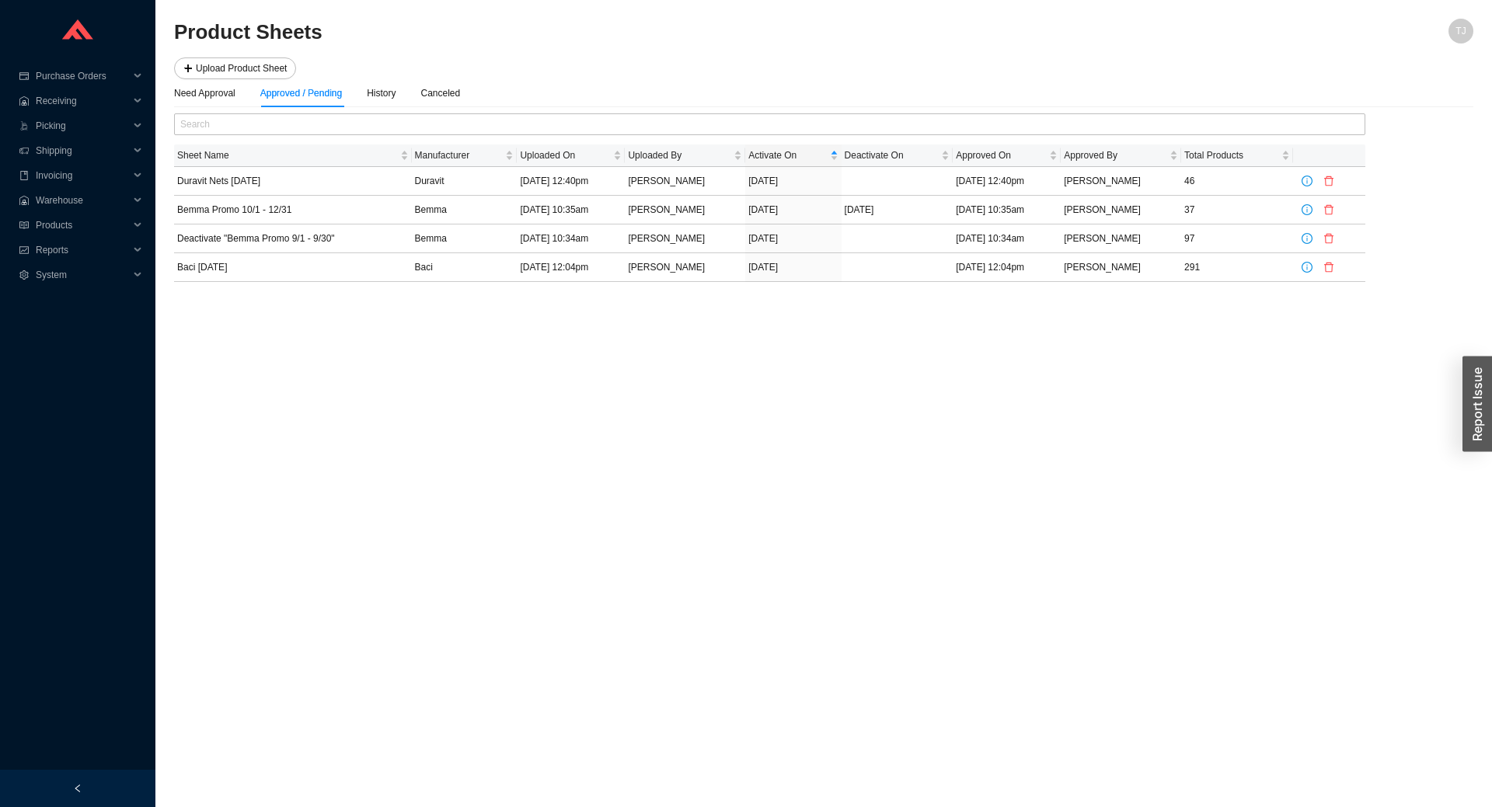
click at [860, 440] on main "Product [PERSON_NAME] Upload Product Sheet Need Approval Approved / Pending His…" at bounding box center [823, 413] width 1299 height 789
click at [1308, 178] on icon "info-circle" at bounding box center [1306, 181] width 11 height 11
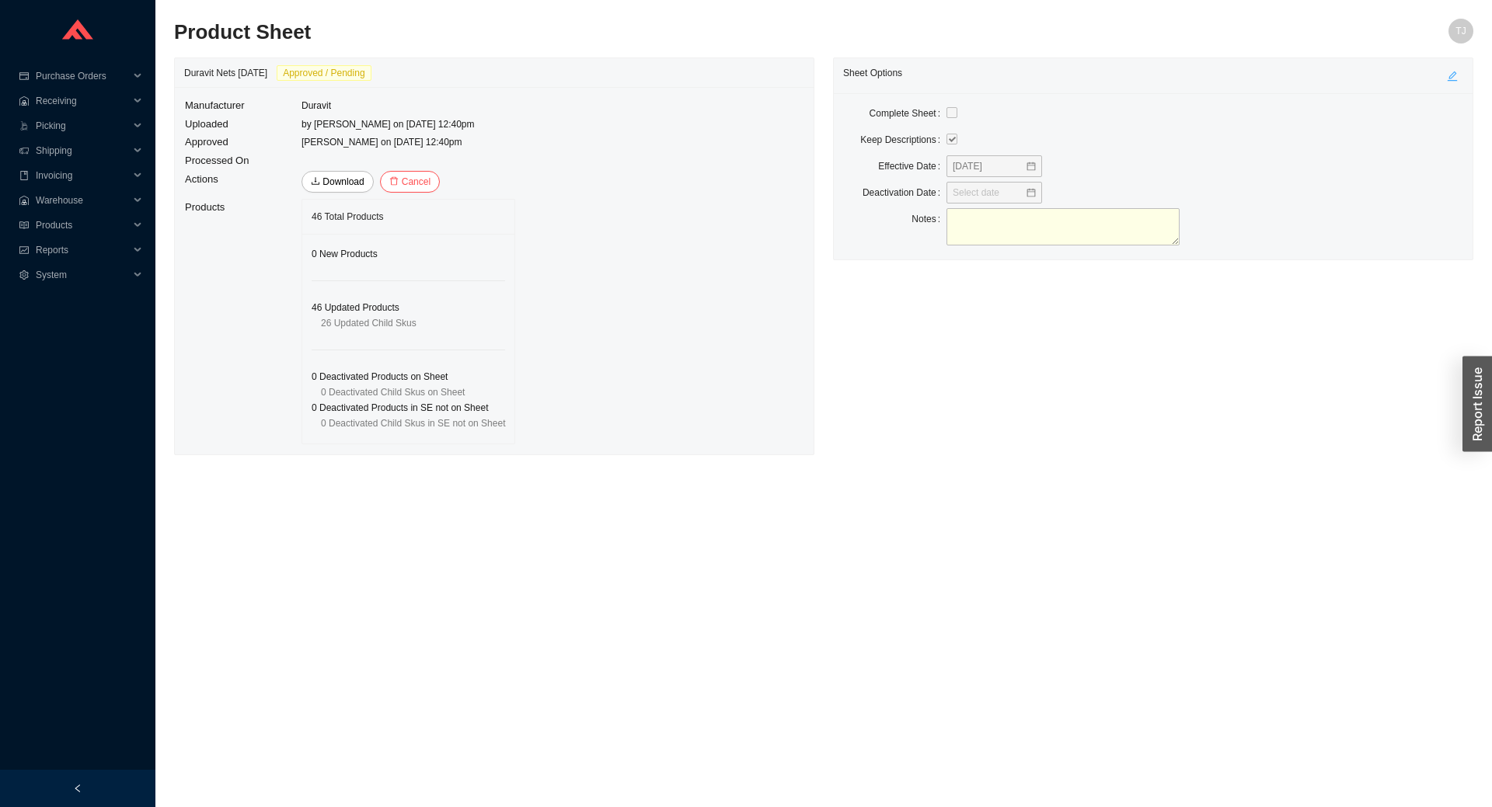
click at [1453, 75] on icon "edit" at bounding box center [1452, 76] width 11 height 11
click at [953, 160] on input "10/01/2025" at bounding box center [989, 166] width 72 height 16
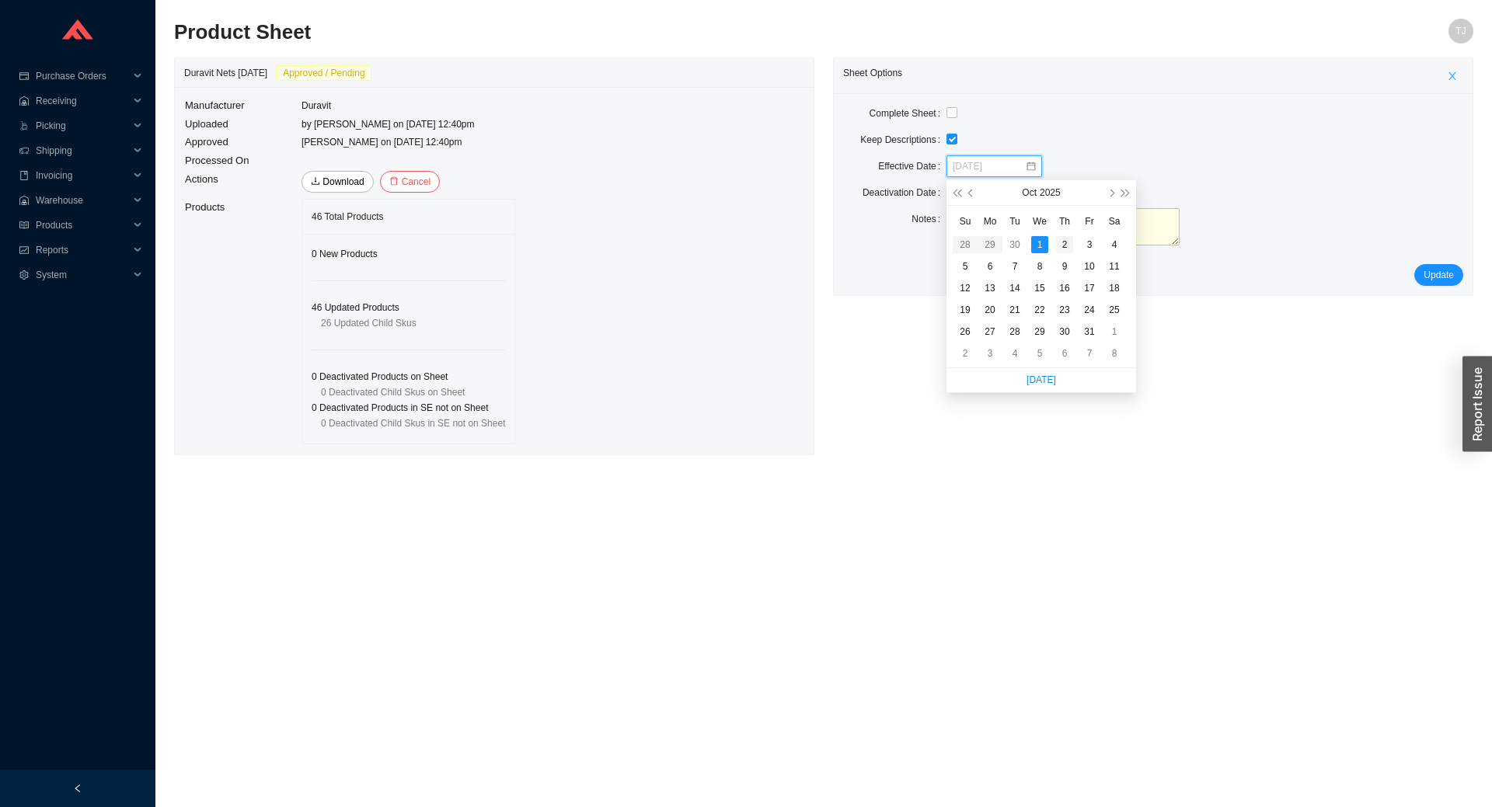
type input "10/02/2025"
click at [1058, 245] on div "2" at bounding box center [1064, 244] width 17 height 17
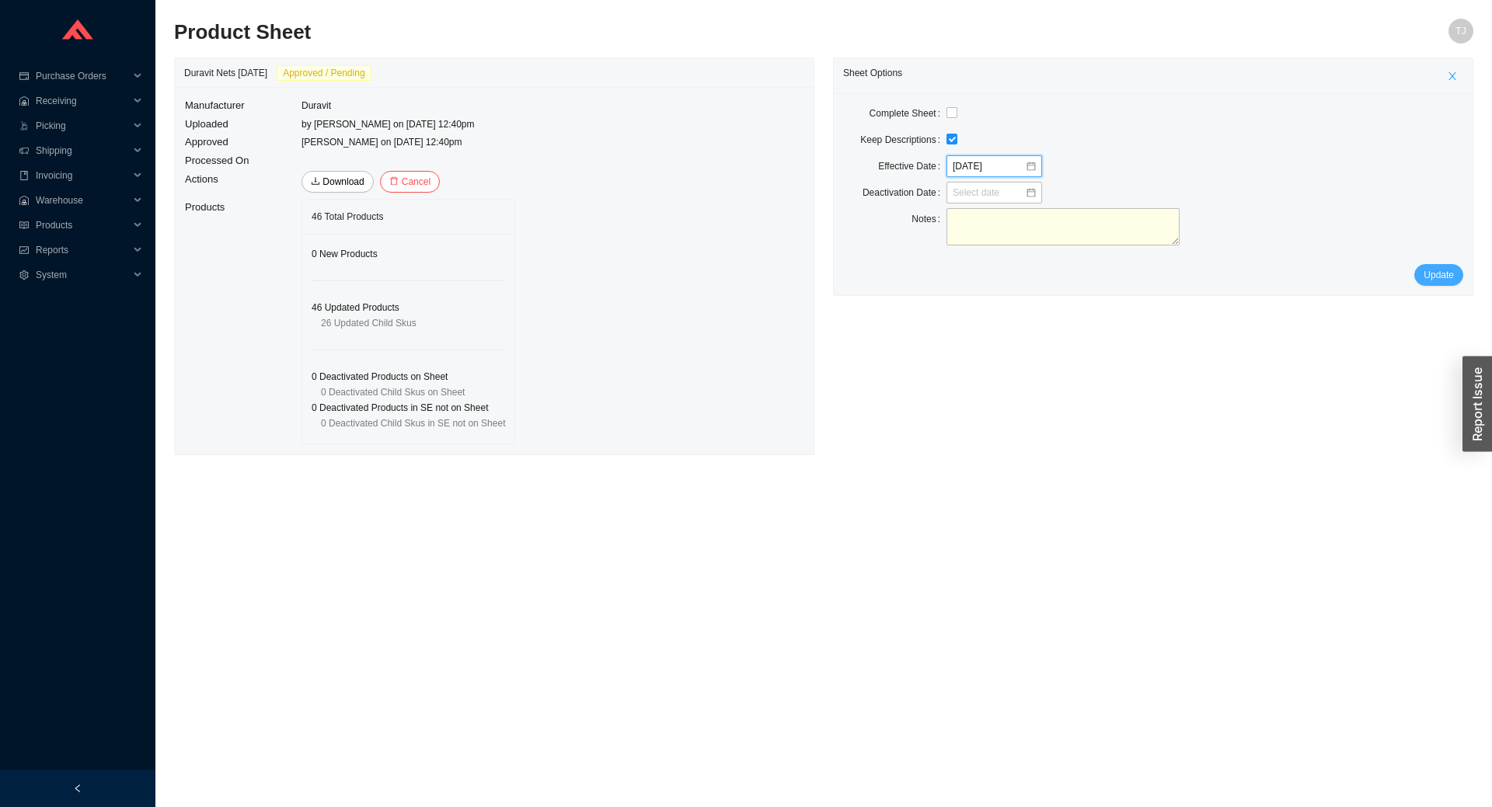
click at [1437, 273] on span "Update" at bounding box center [1438, 275] width 30 height 16
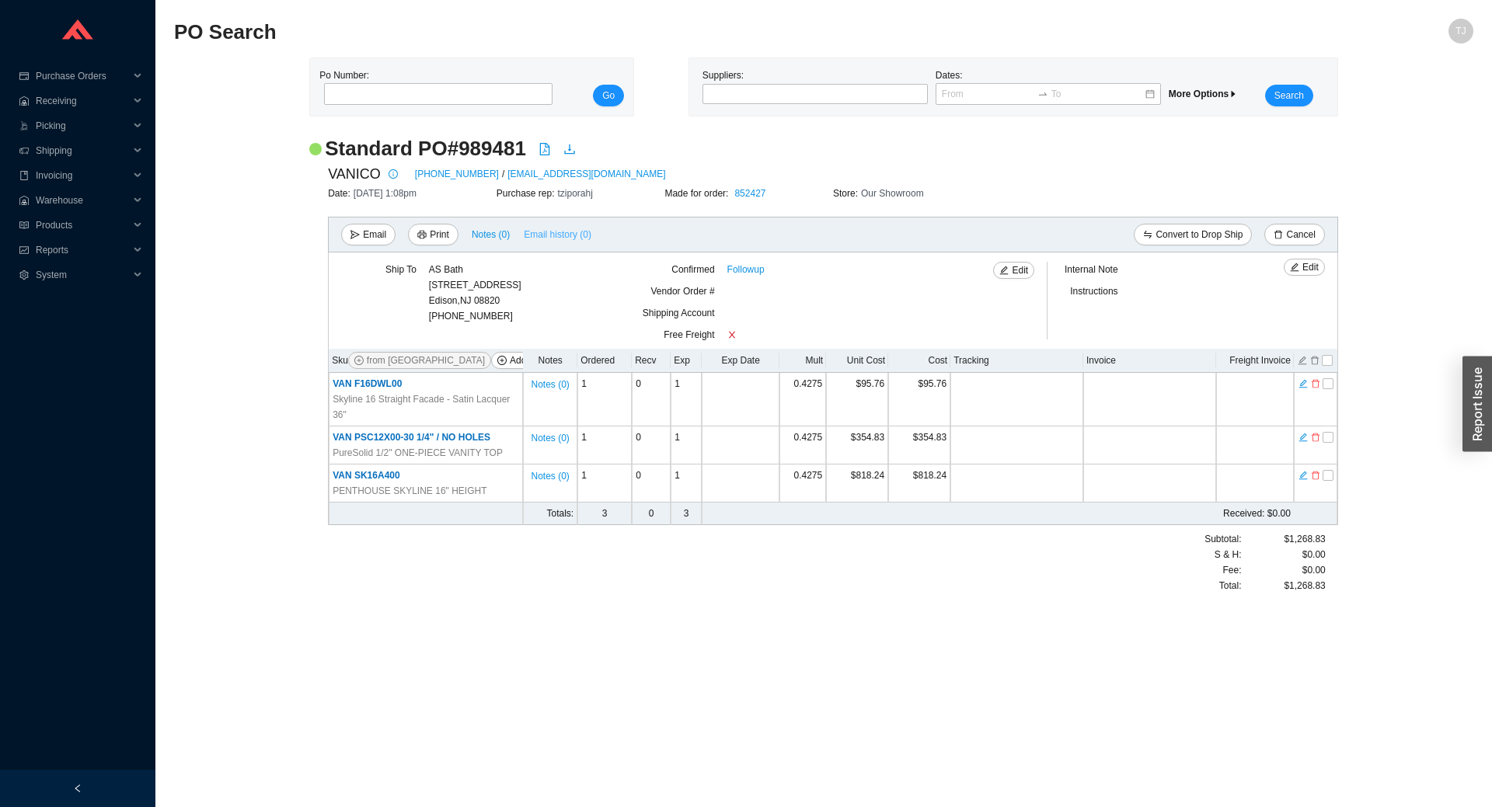
click at [537, 235] on span "Email history (0)" at bounding box center [558, 235] width 68 height 16
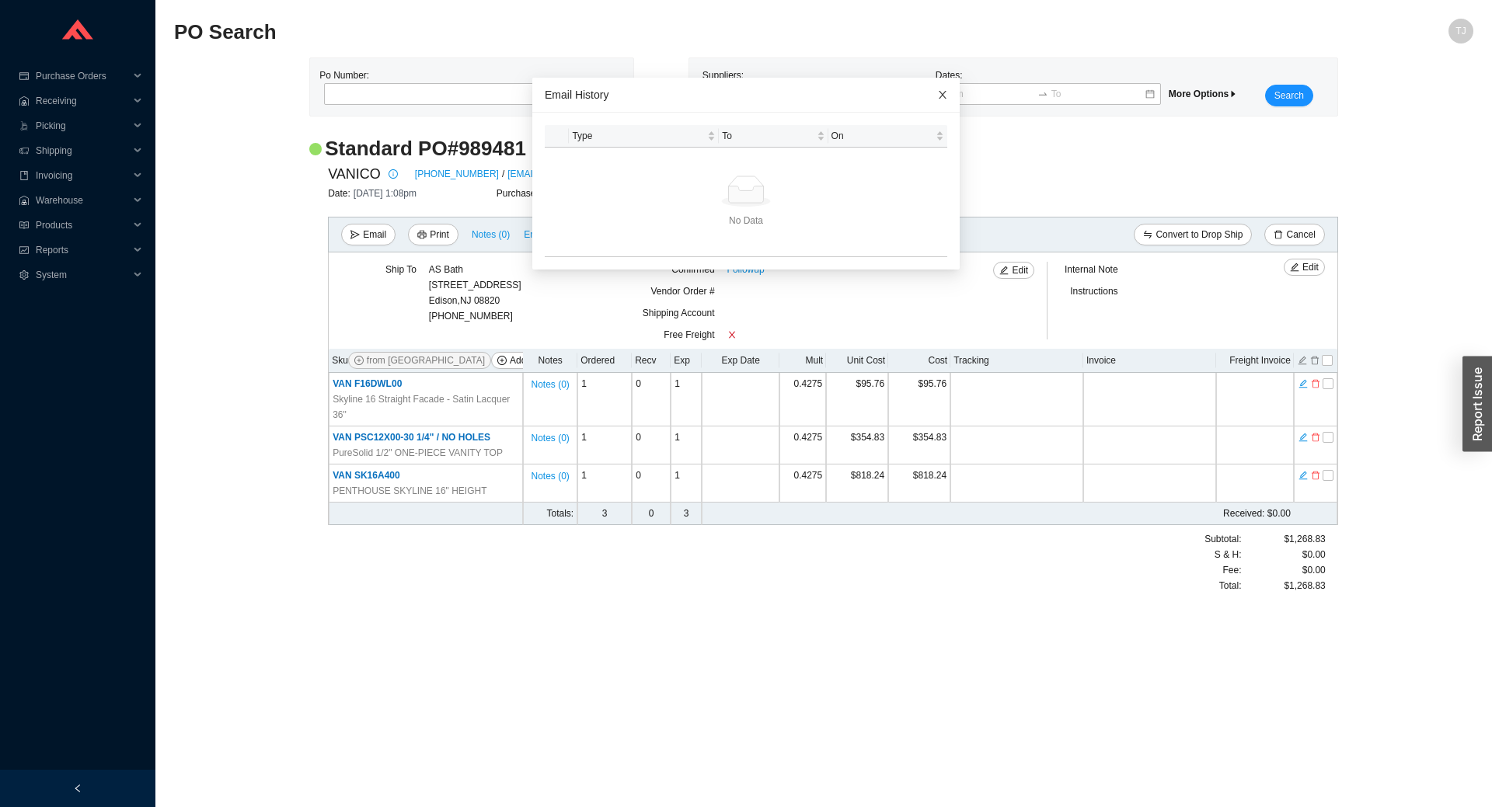
click at [942, 91] on icon "close" at bounding box center [942, 94] width 11 height 11
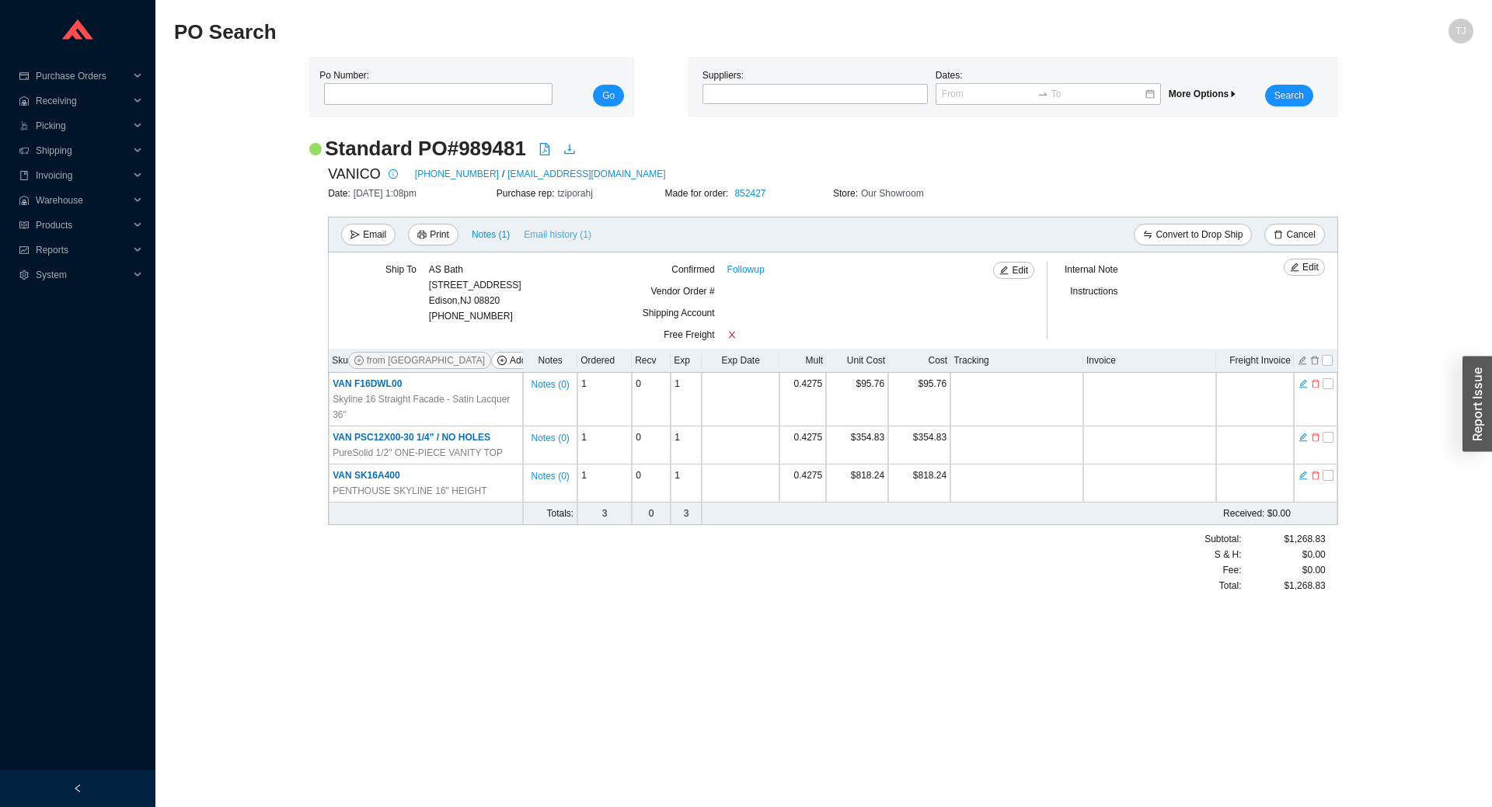
click at [548, 231] on span "Email history (1)" at bounding box center [558, 235] width 68 height 16
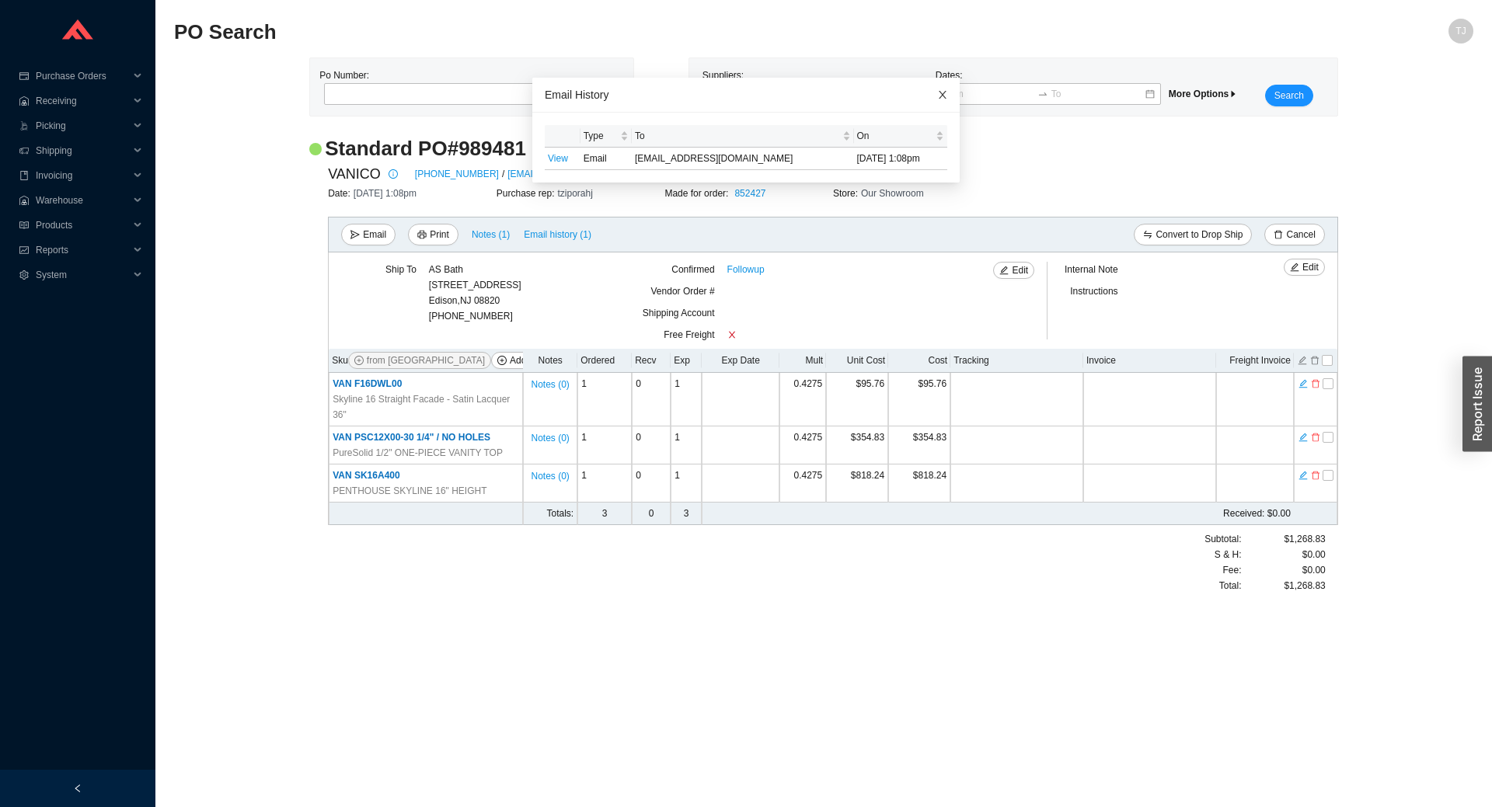
click at [942, 94] on icon "close" at bounding box center [943, 95] width 8 height 8
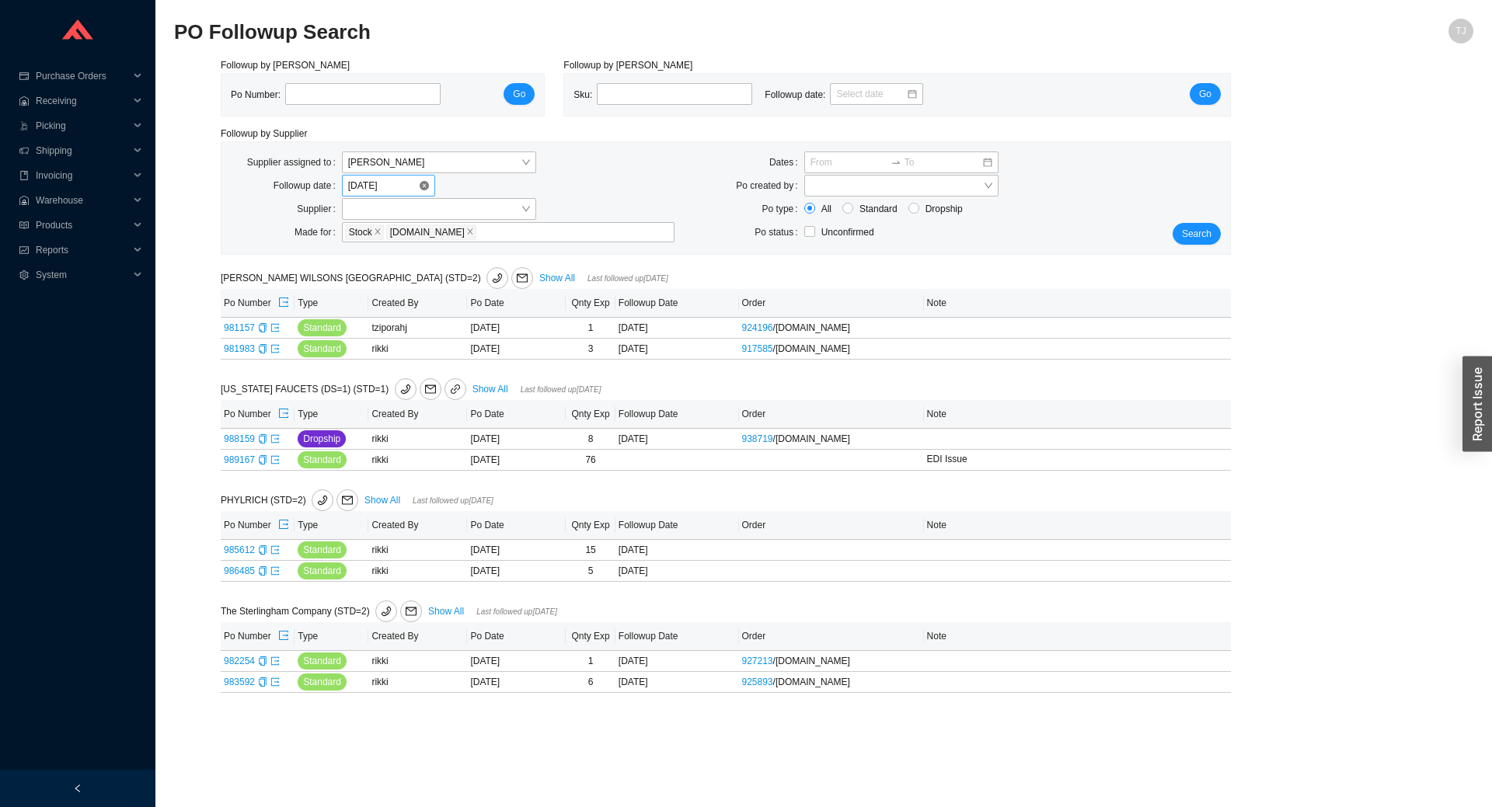
click at [380, 180] on input "[DATE]" at bounding box center [383, 186] width 70 height 16
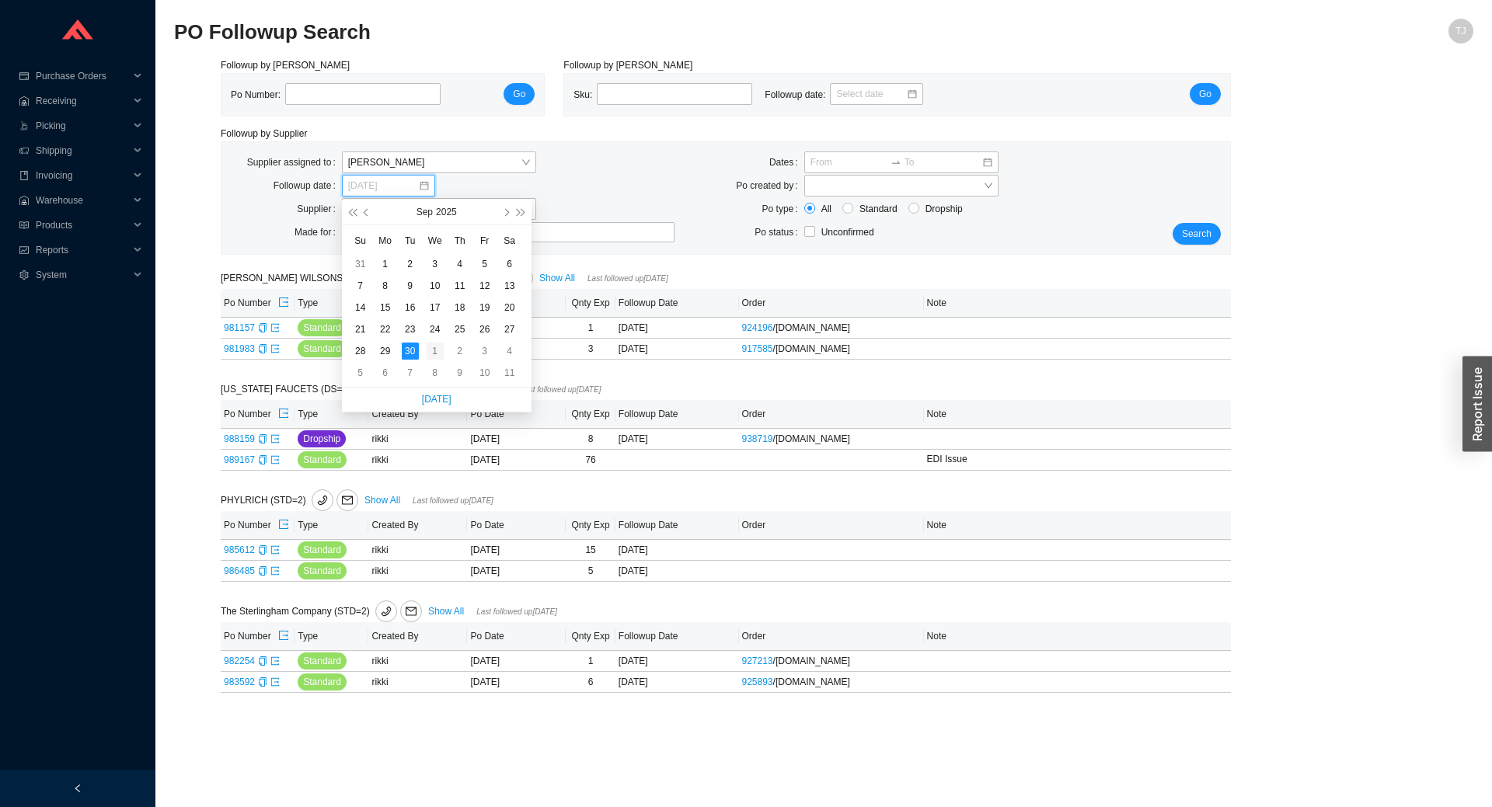
type input "[DATE]"
click at [433, 347] on div "1" at bounding box center [435, 351] width 17 height 17
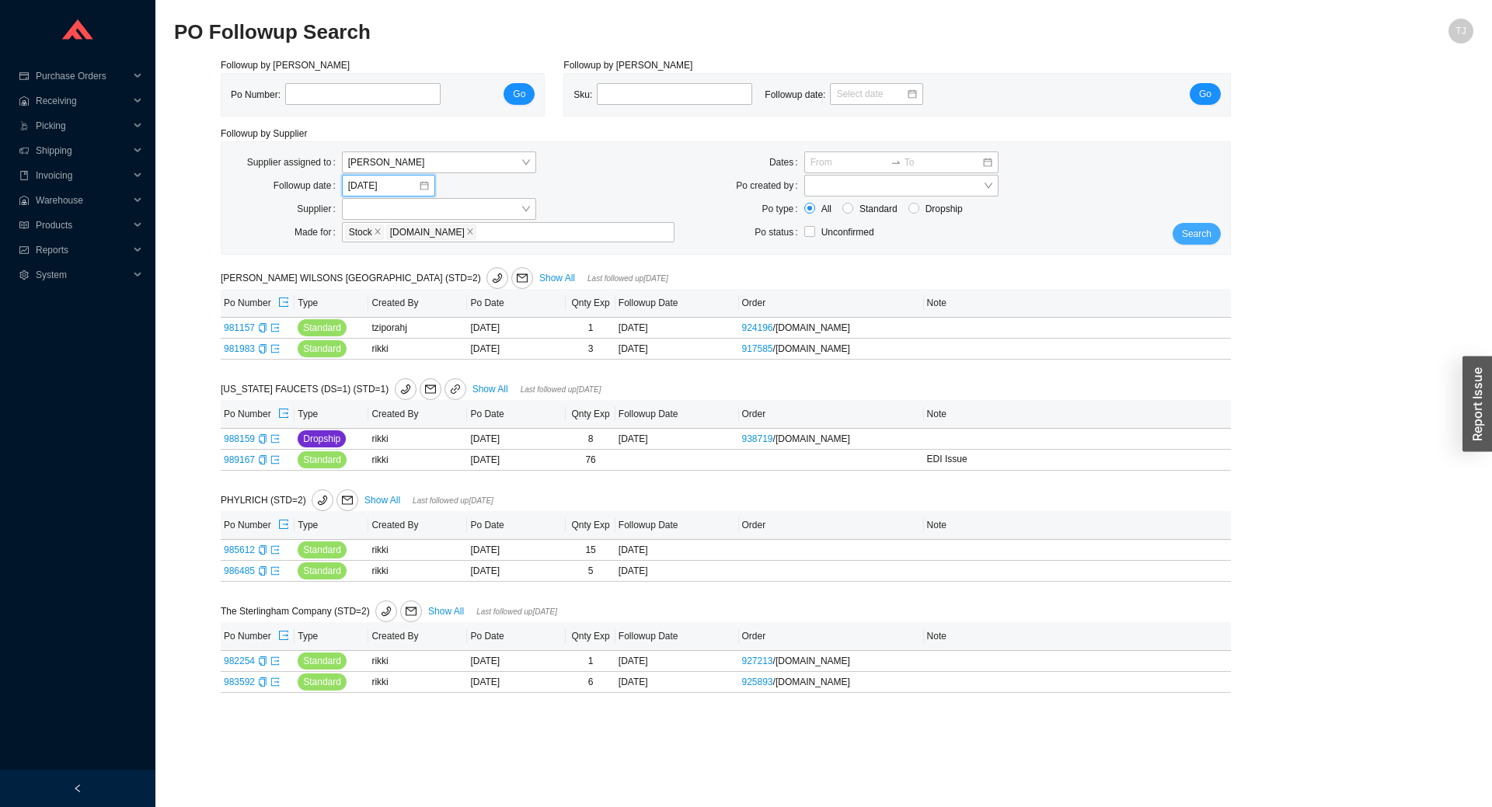
click at [1189, 229] on span "Search" at bounding box center [1197, 234] width 30 height 16
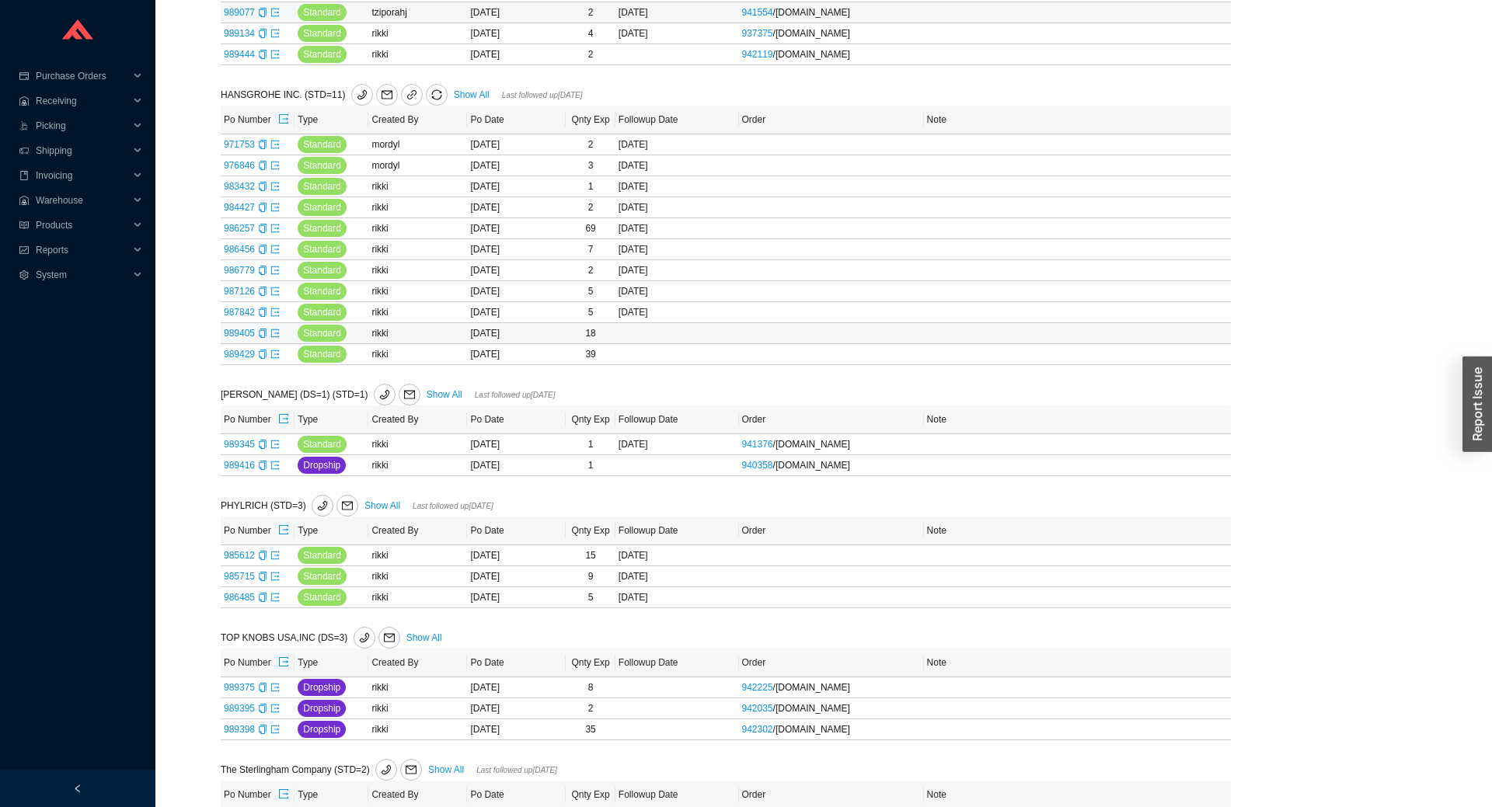
scroll to position [1203, 0]
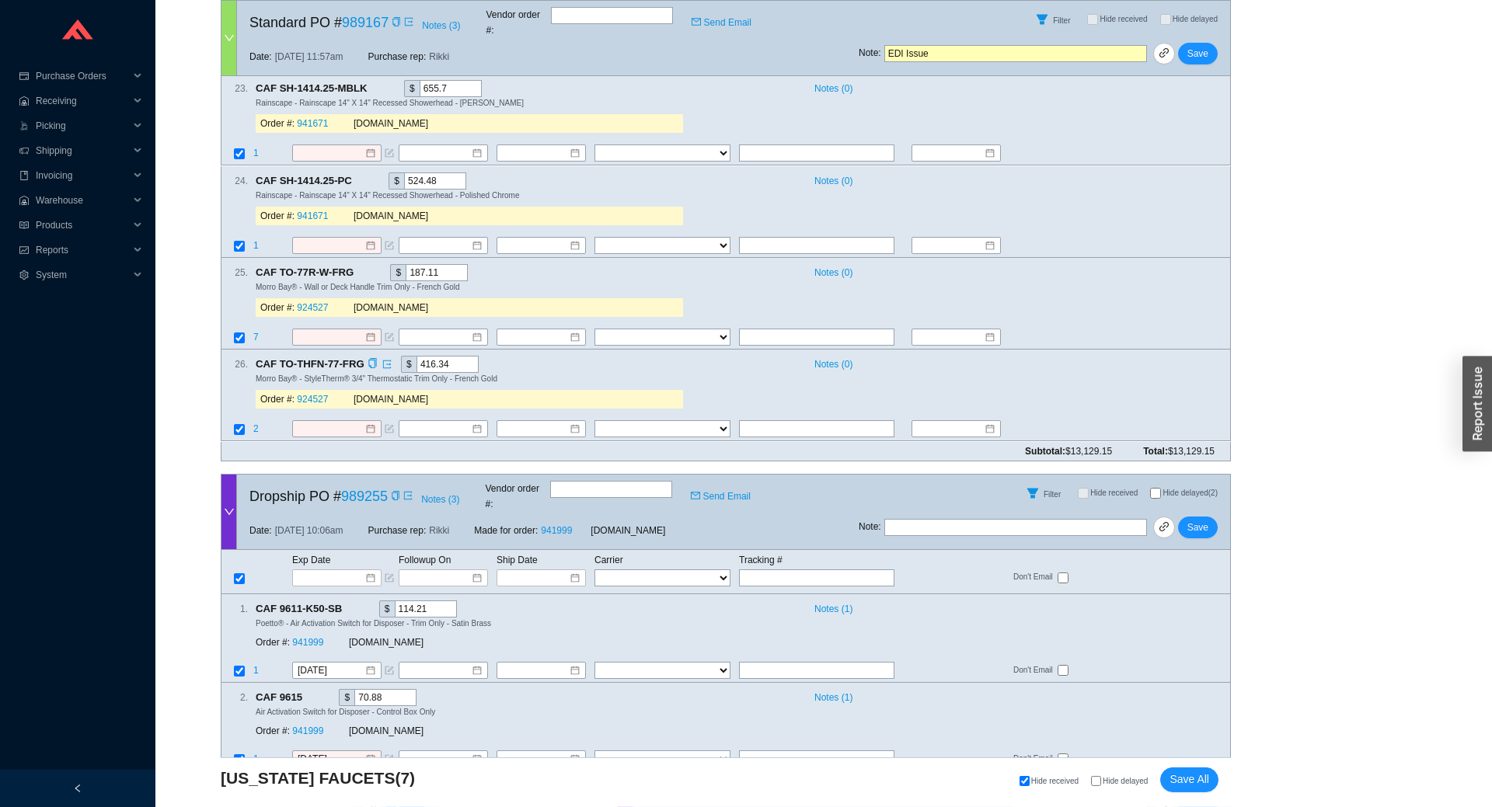
scroll to position [4155, 0]
